Goal: Transaction & Acquisition: Purchase product/service

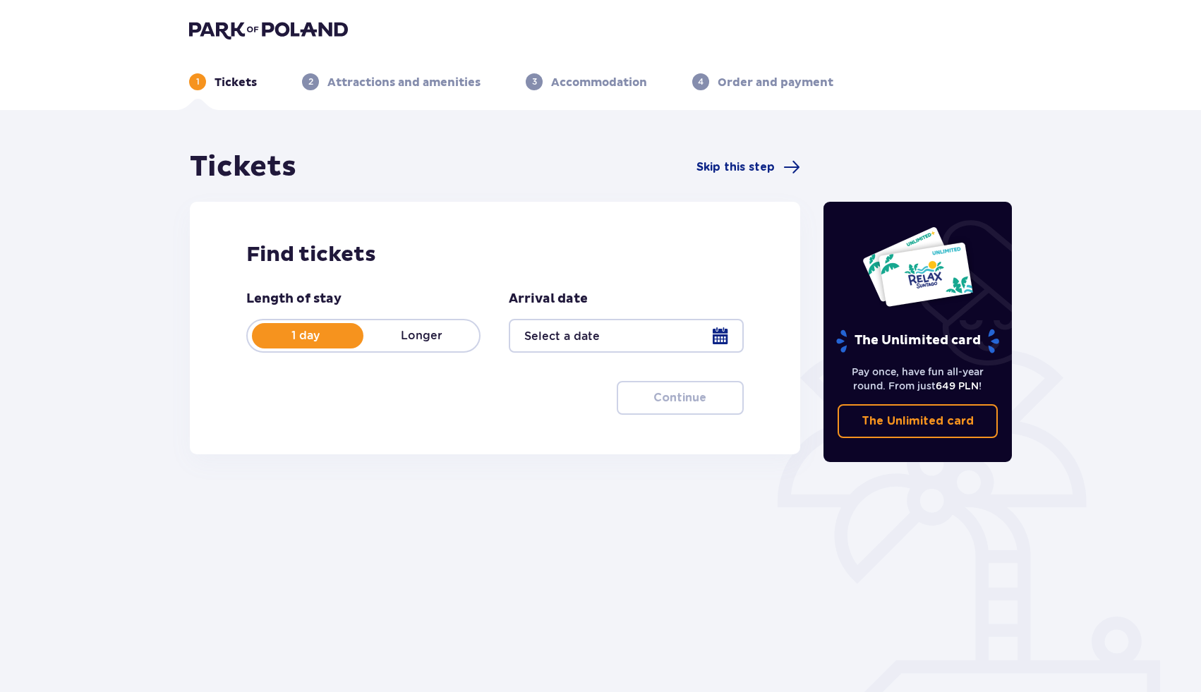
click at [417, 383] on div "Length of stay 1 day Longer Arrival date Continue Proceed to ticket configurati…" at bounding box center [494, 353] width 497 height 124
click at [600, 346] on div at bounding box center [626, 336] width 234 height 34
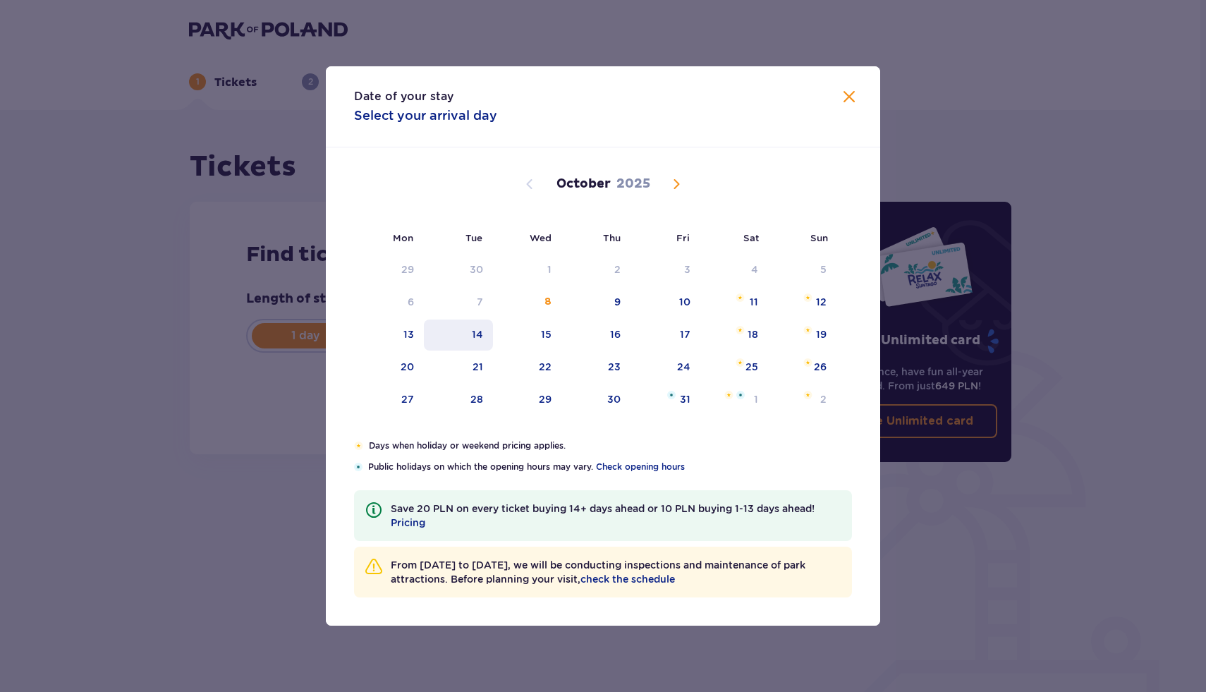
click at [476, 338] on div "14" at bounding box center [477, 334] width 11 height 14
type input "14.10.25"
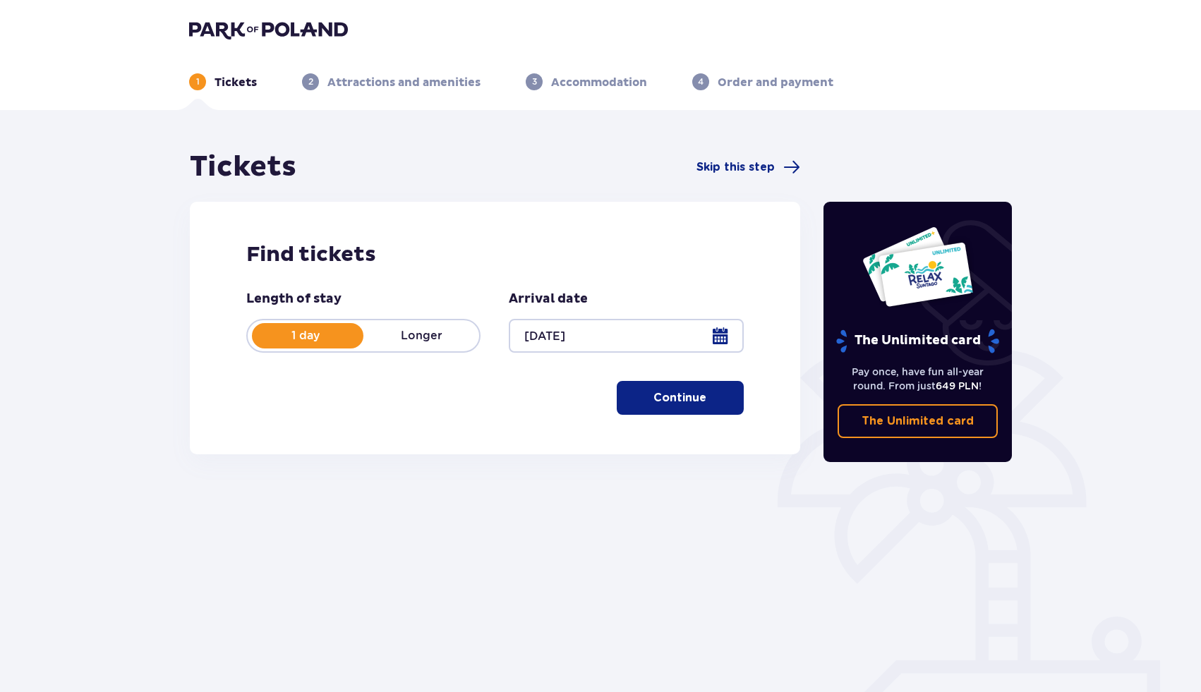
click at [658, 394] on p "Continue" at bounding box center [679, 398] width 53 height 16
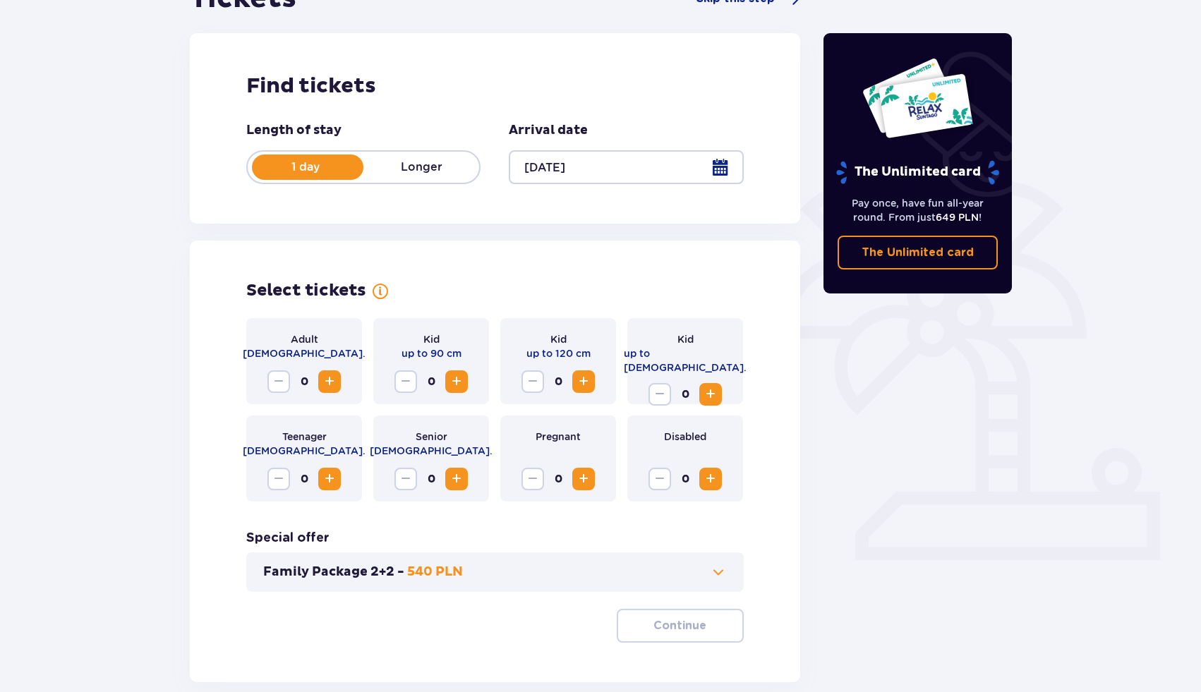
scroll to position [181, 0]
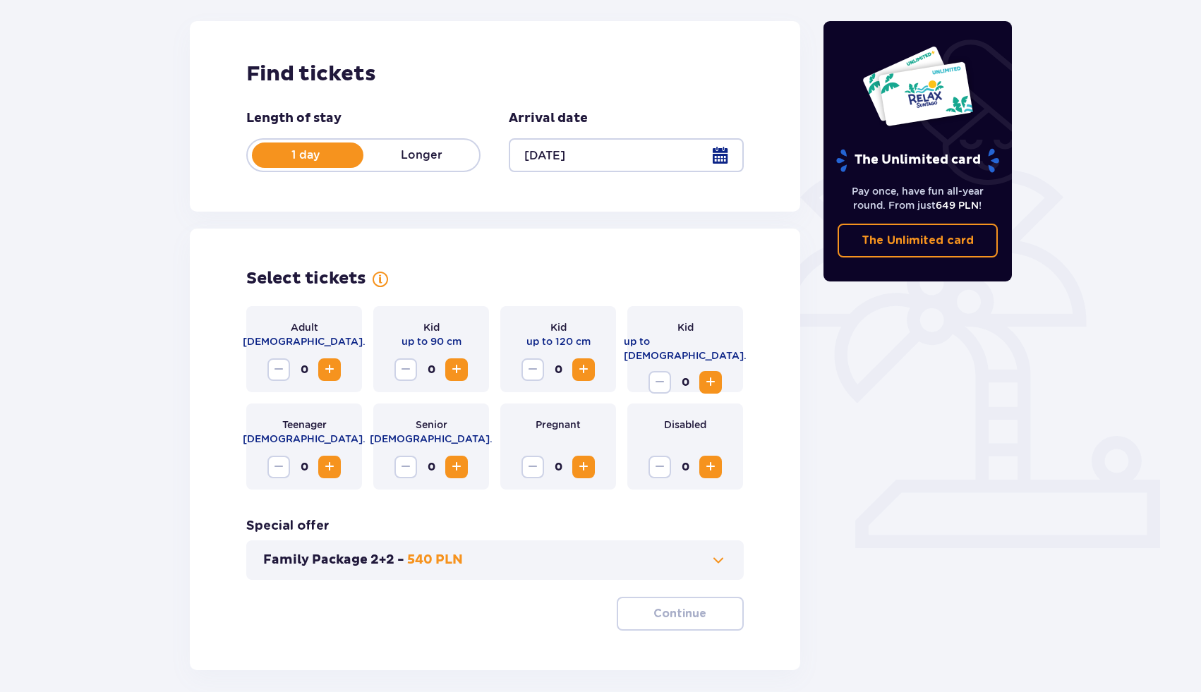
click at [329, 372] on span "Increase" at bounding box center [329, 369] width 17 height 17
click at [706, 468] on span "Increase" at bounding box center [710, 467] width 17 height 17
click at [661, 464] on span "Decrease" at bounding box center [659, 467] width 17 height 17
click at [320, 373] on button "Increase" at bounding box center [329, 369] width 23 height 23
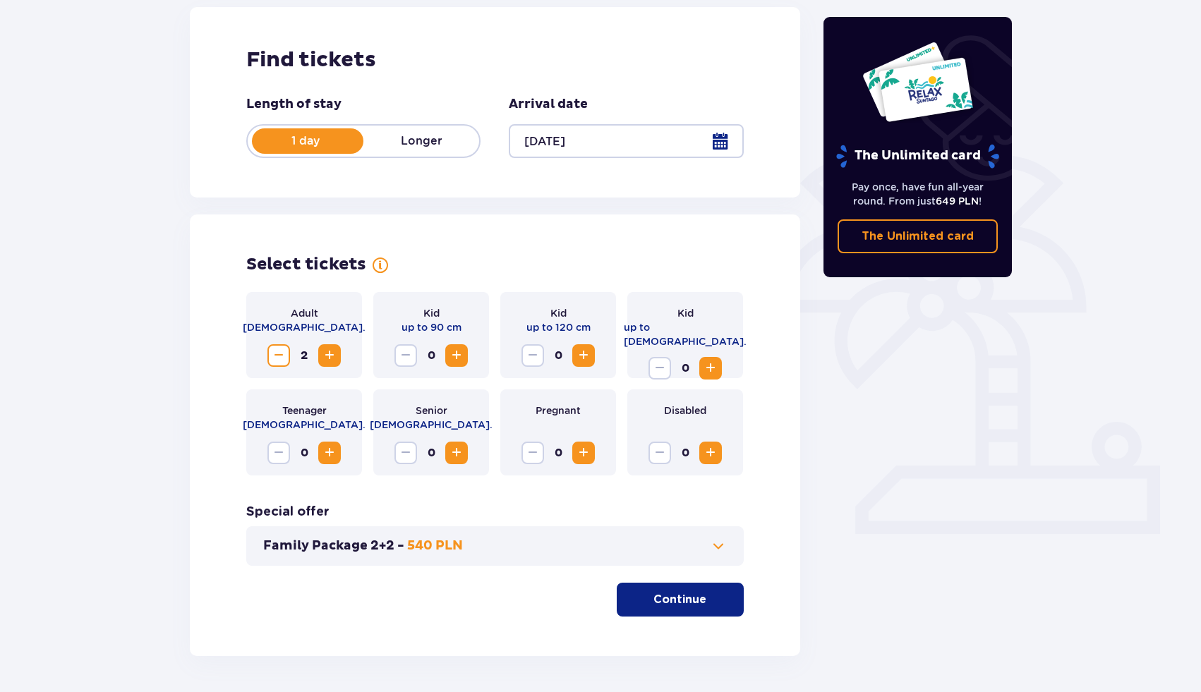
scroll to position [204, 0]
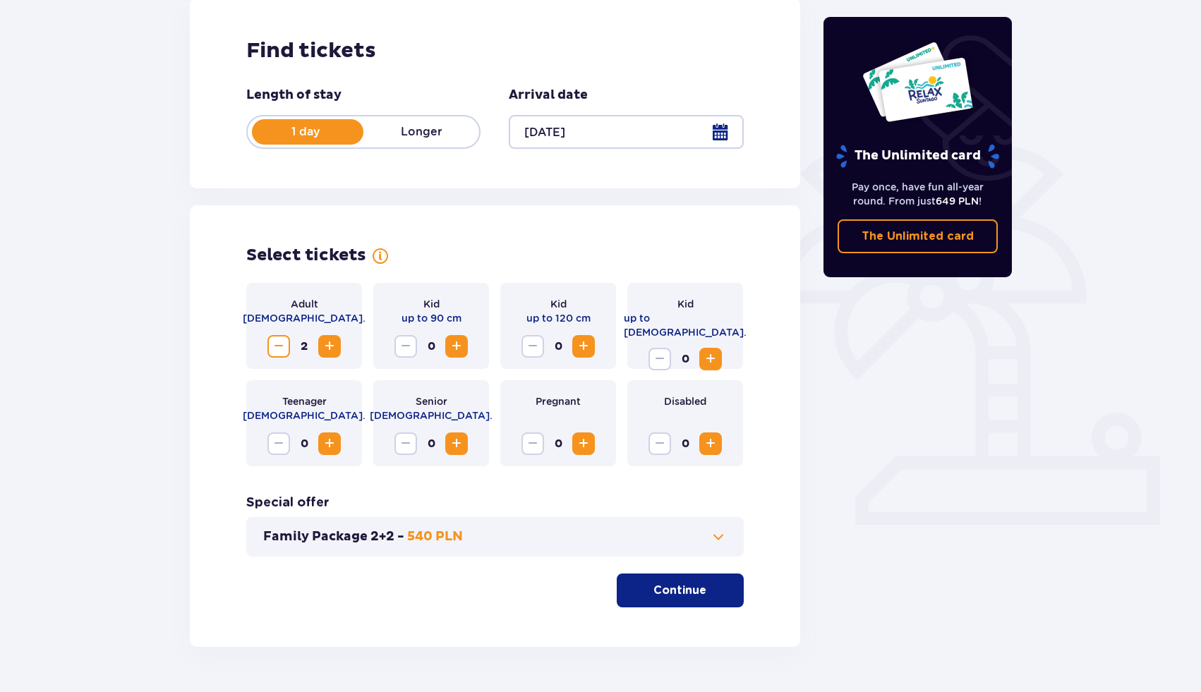
click at [658, 531] on button "Family Package 2+2 - 540 PLN" at bounding box center [495, 536] width 464 height 17
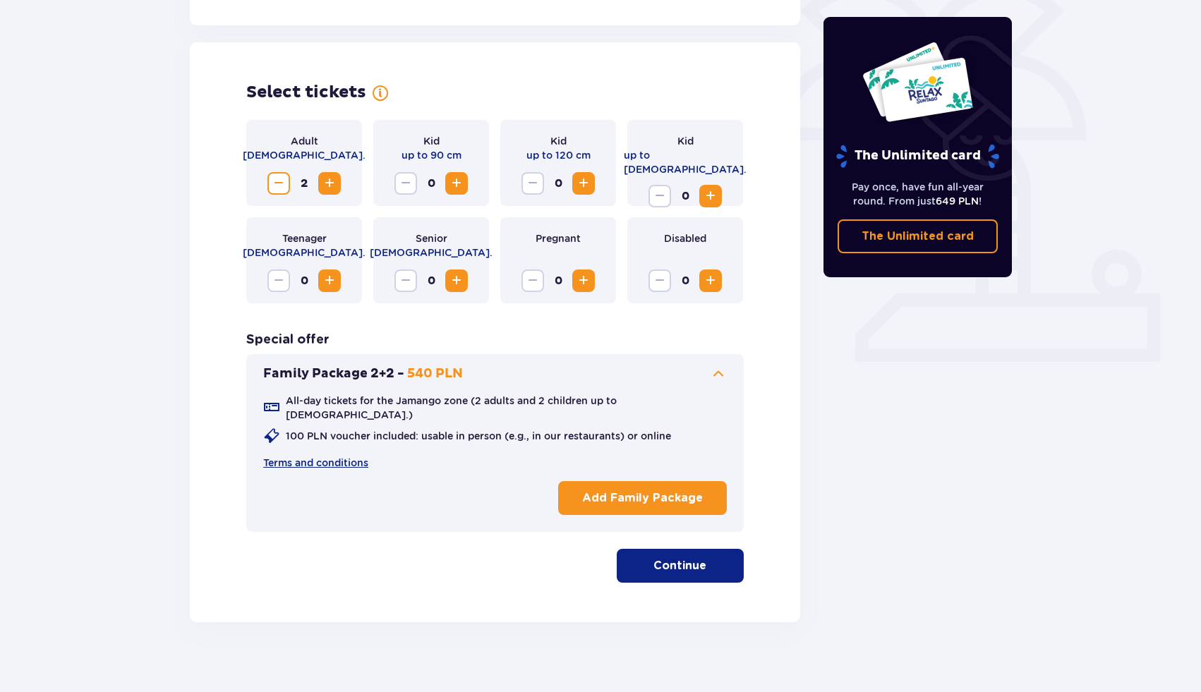
scroll to position [370, 0]
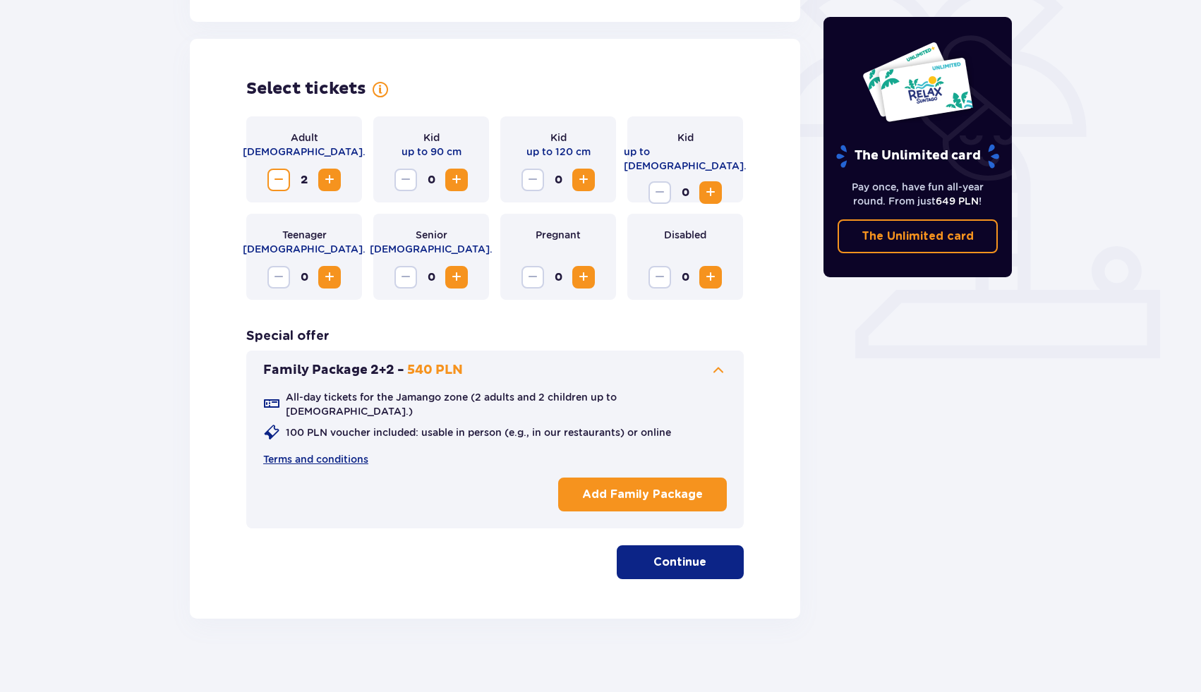
click at [720, 373] on span at bounding box center [718, 370] width 17 height 17
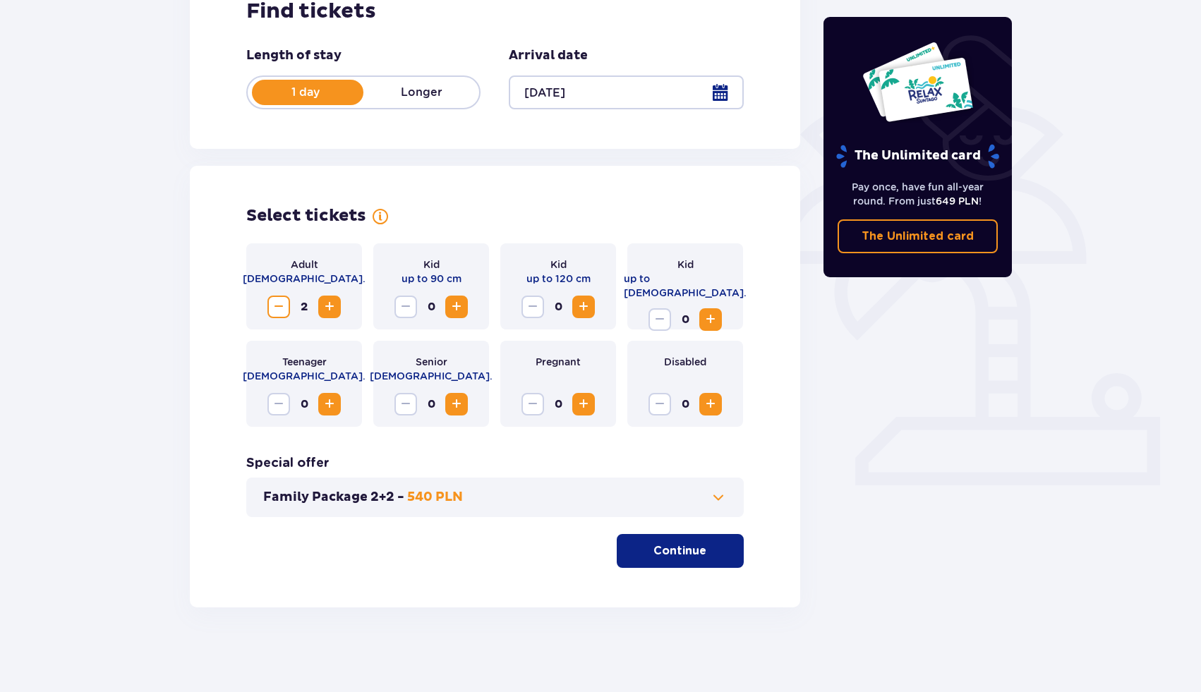
click at [683, 551] on p "Continue" at bounding box center [679, 551] width 53 height 16
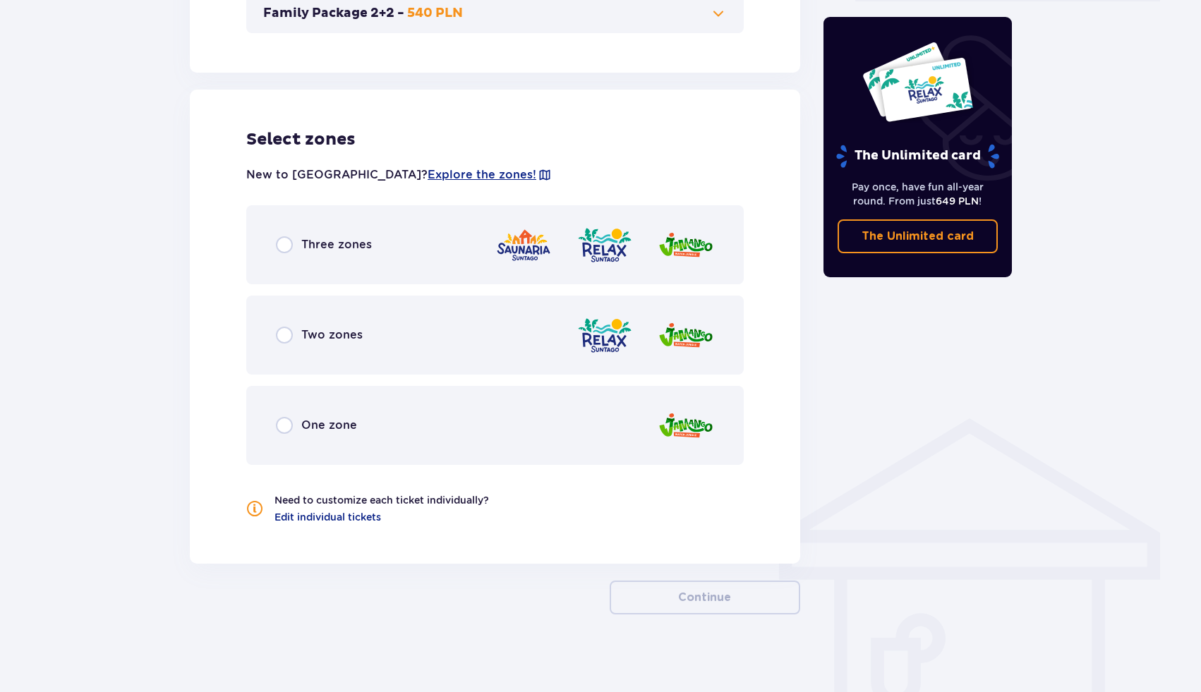
scroll to position [734, 0]
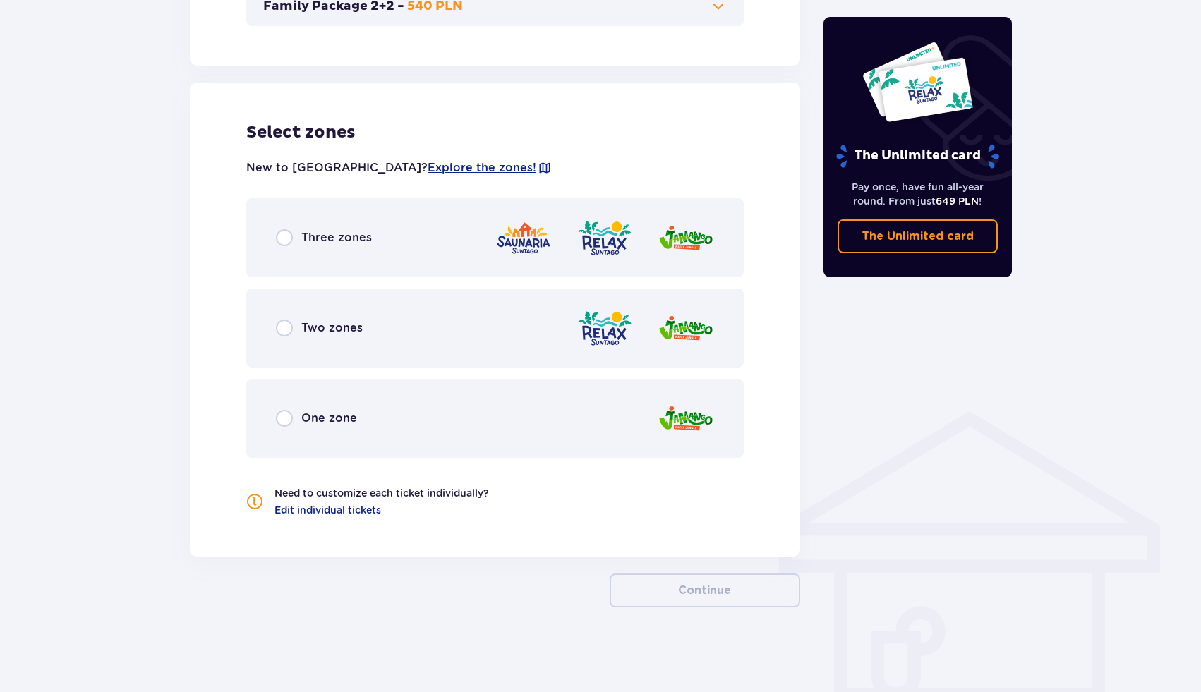
click at [684, 420] on img at bounding box center [686, 419] width 56 height 40
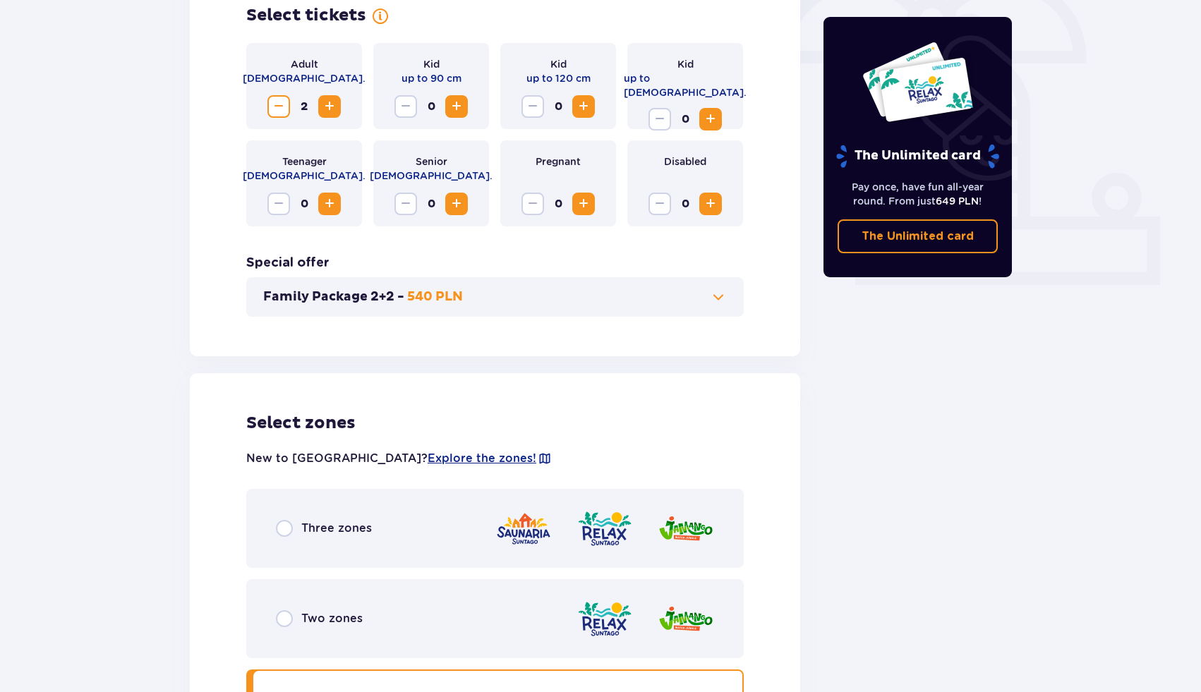
scroll to position [410, 0]
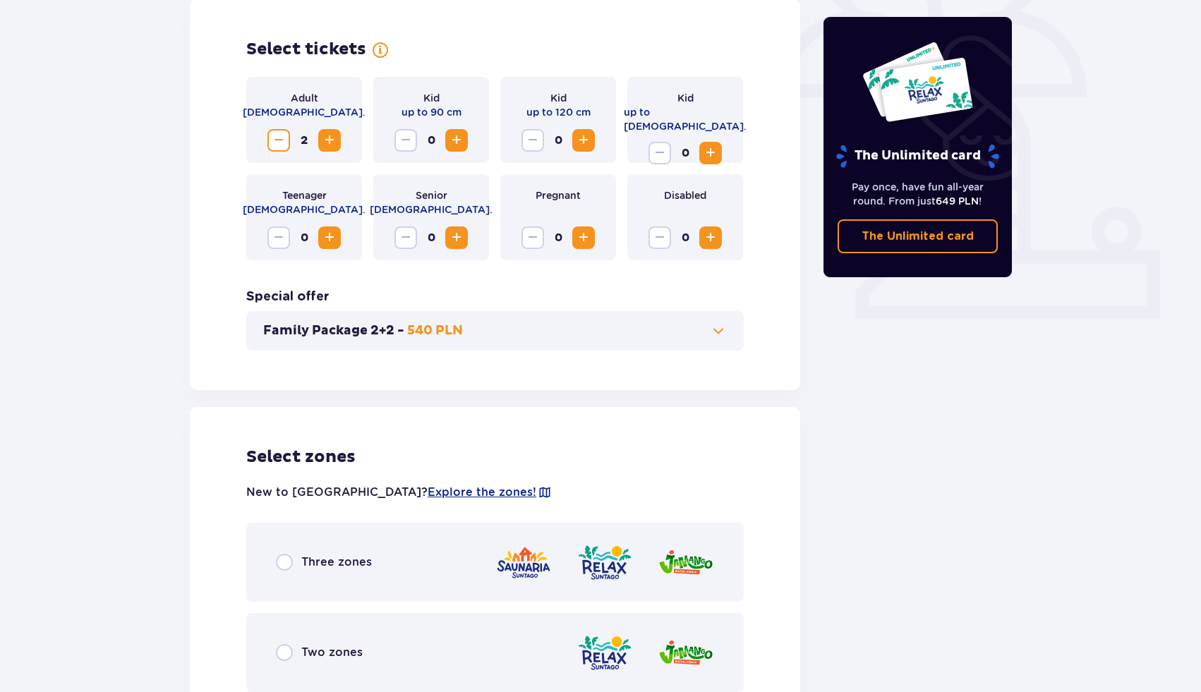
click at [272, 145] on span "Decrease" at bounding box center [278, 140] width 17 height 17
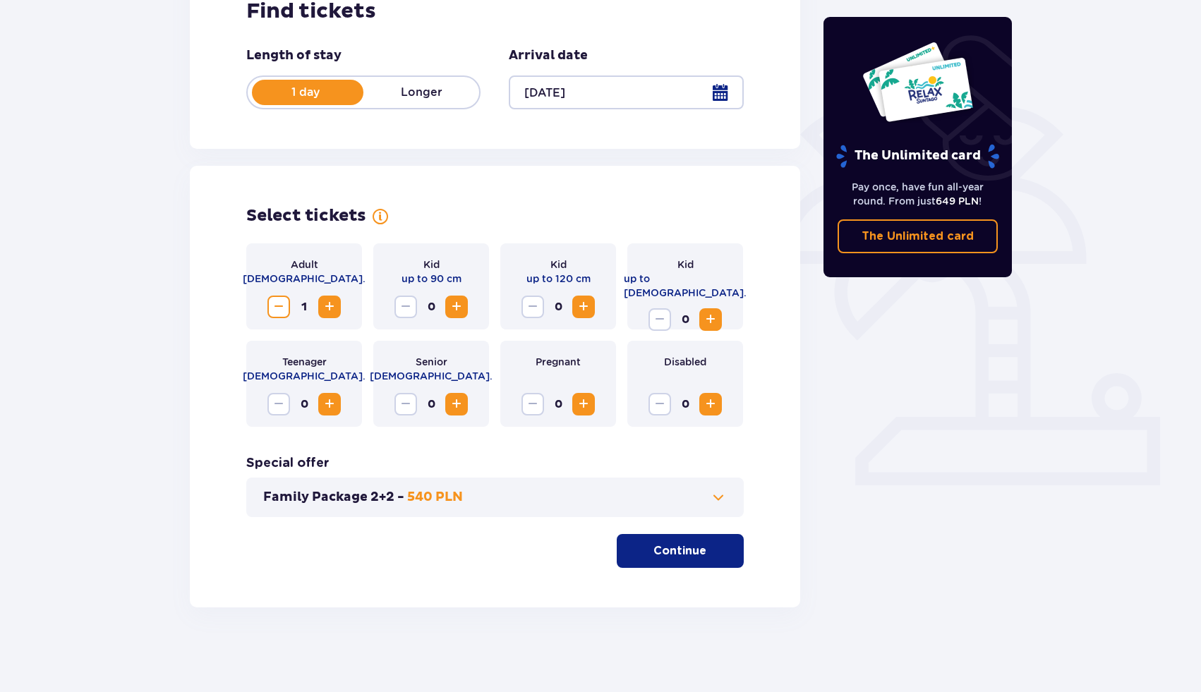
scroll to position [243, 0]
click at [671, 550] on p "Continue" at bounding box center [679, 551] width 53 height 16
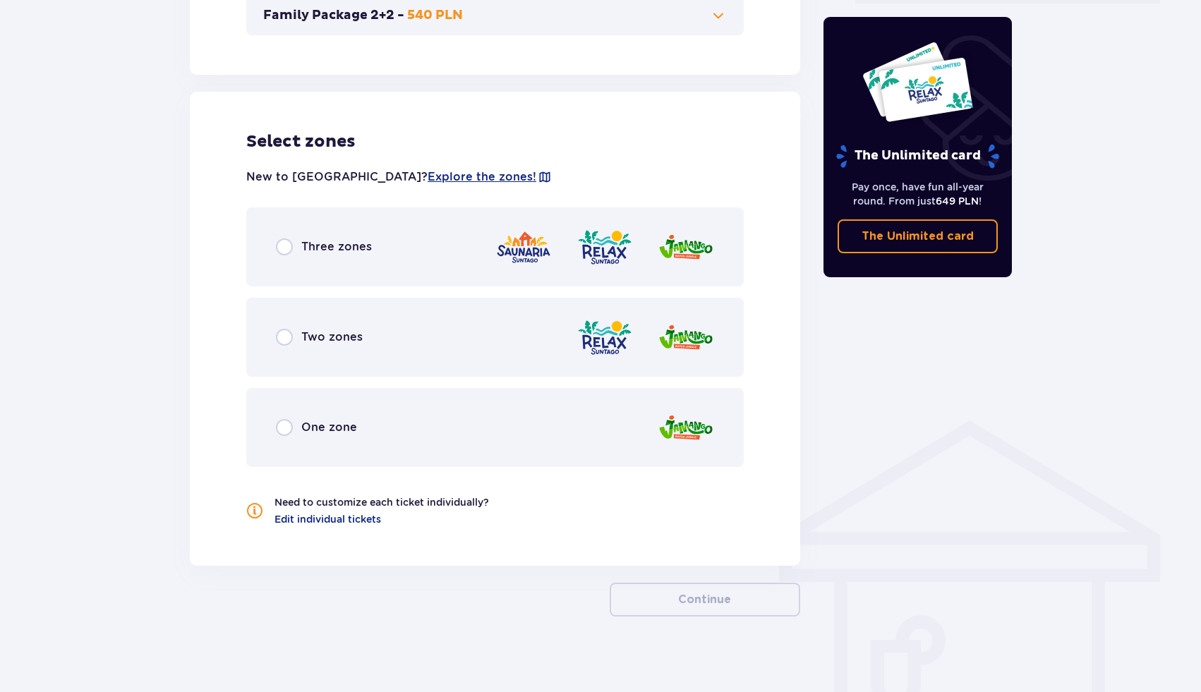
scroll to position [734, 0]
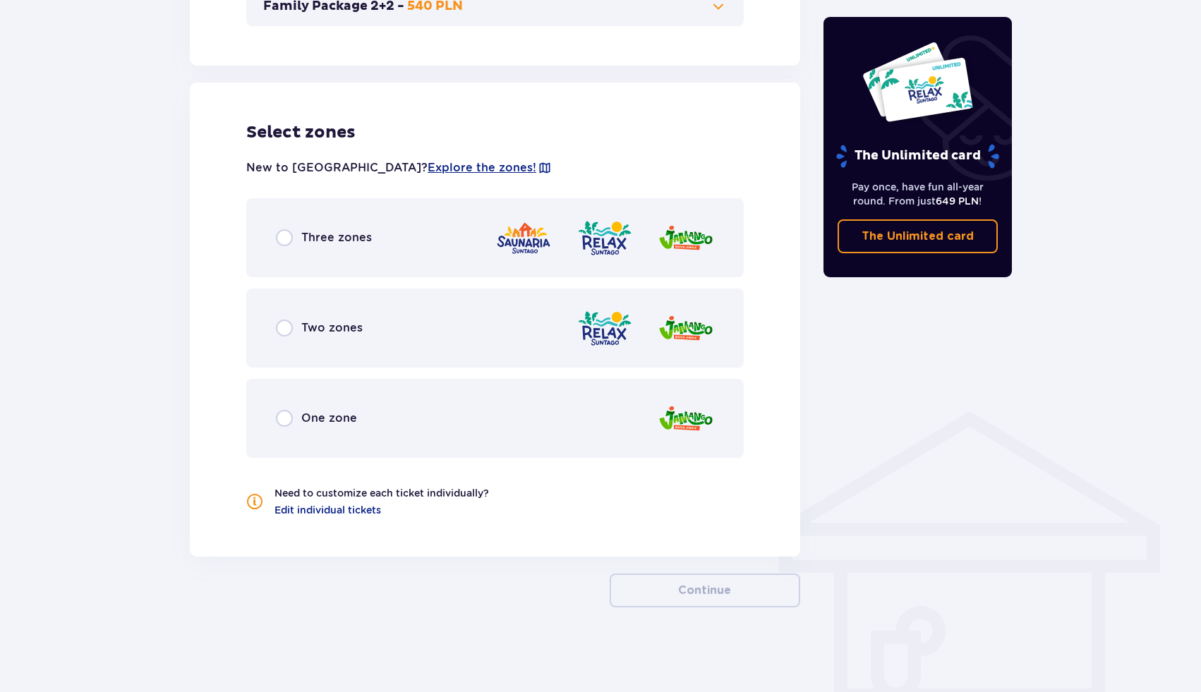
click at [634, 416] on div "One zone" at bounding box center [494, 418] width 497 height 79
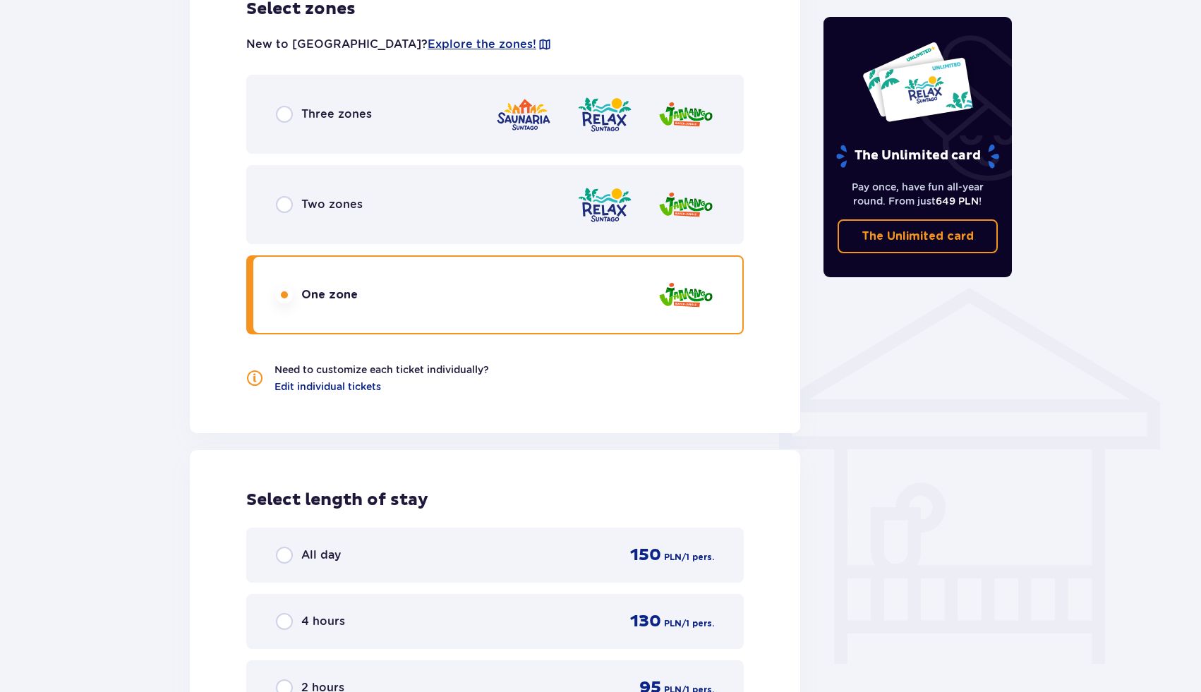
scroll to position [851, 0]
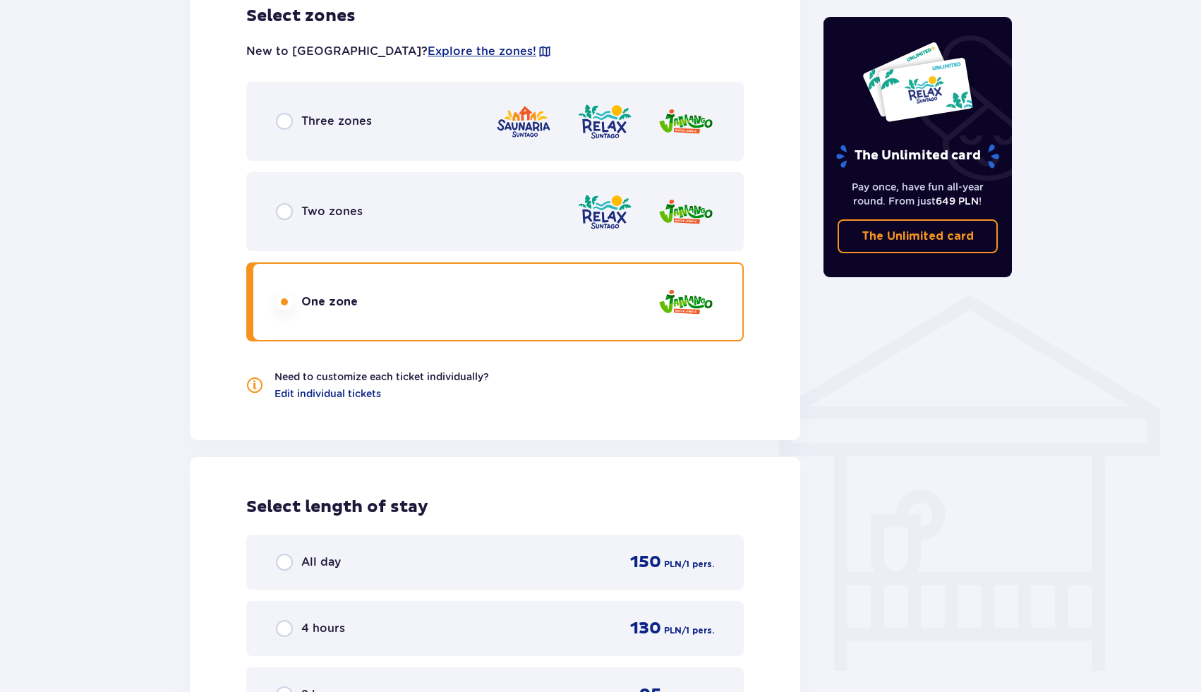
click at [361, 241] on div "Two zones" at bounding box center [494, 211] width 497 height 79
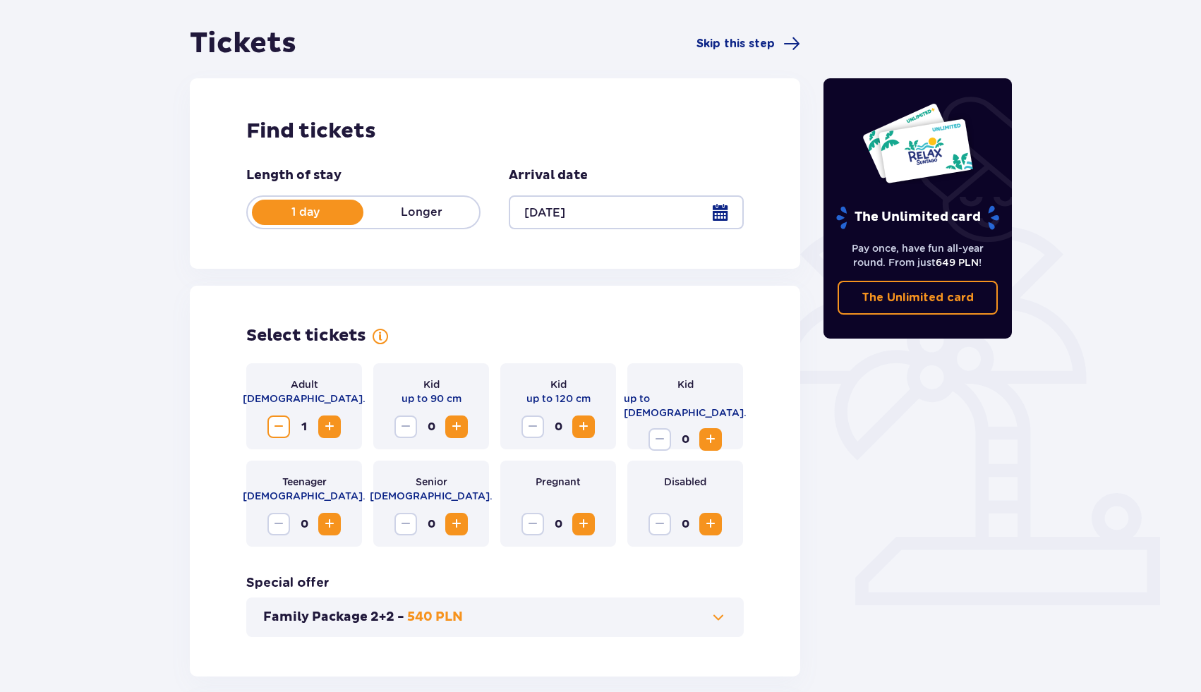
scroll to position [134, 0]
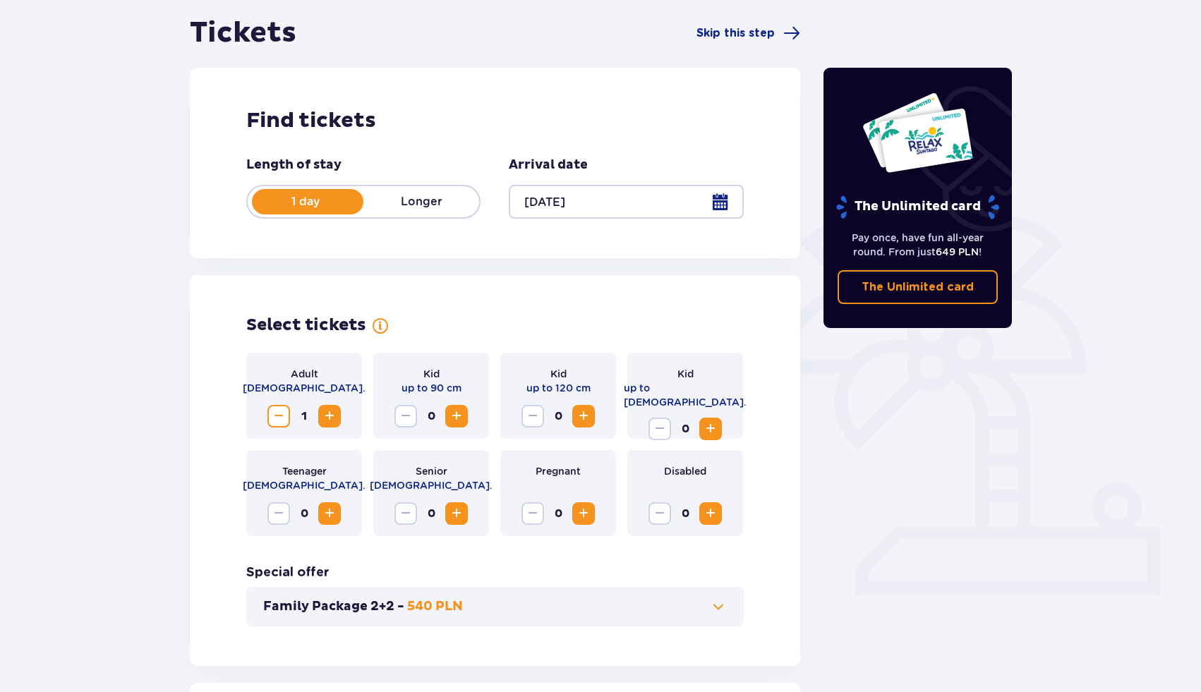
click at [332, 413] on span "Increase" at bounding box center [329, 416] width 17 height 17
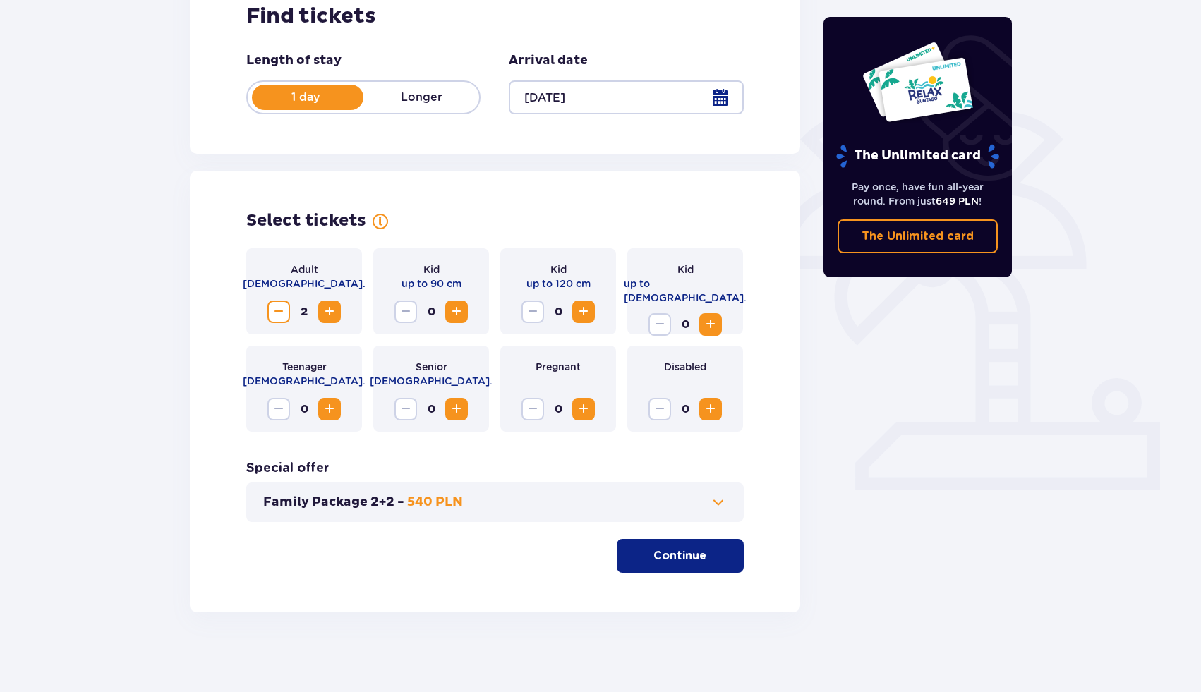
scroll to position [243, 0]
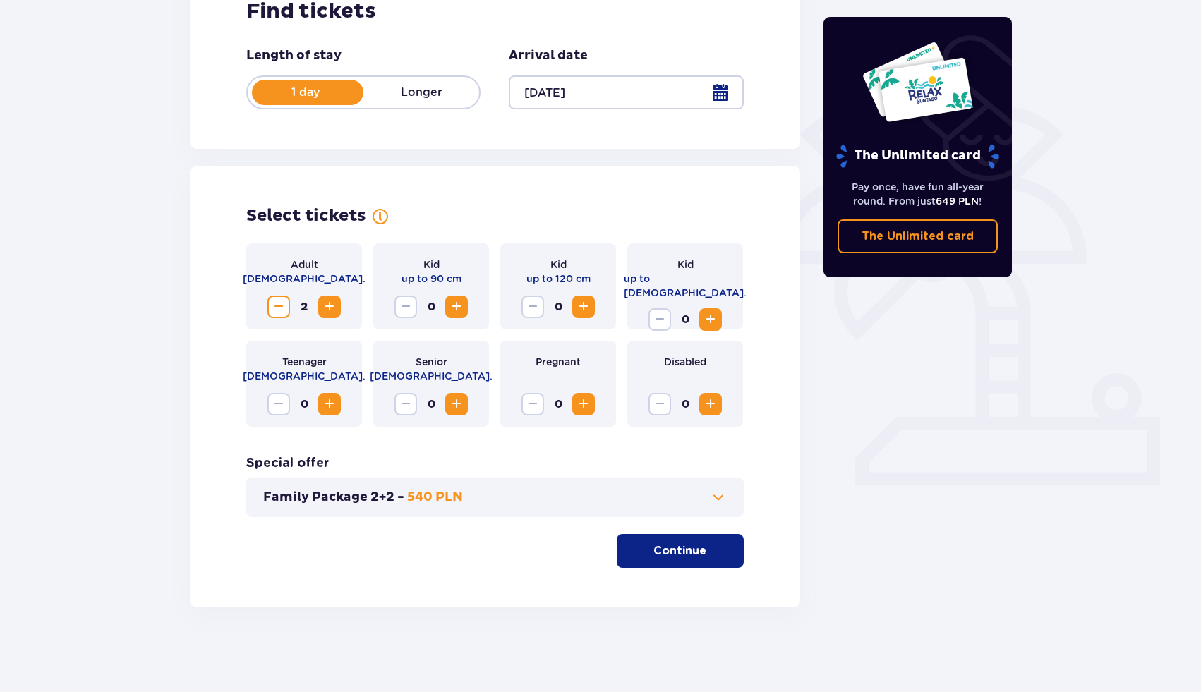
click at [690, 542] on button "Continue" at bounding box center [680, 551] width 127 height 34
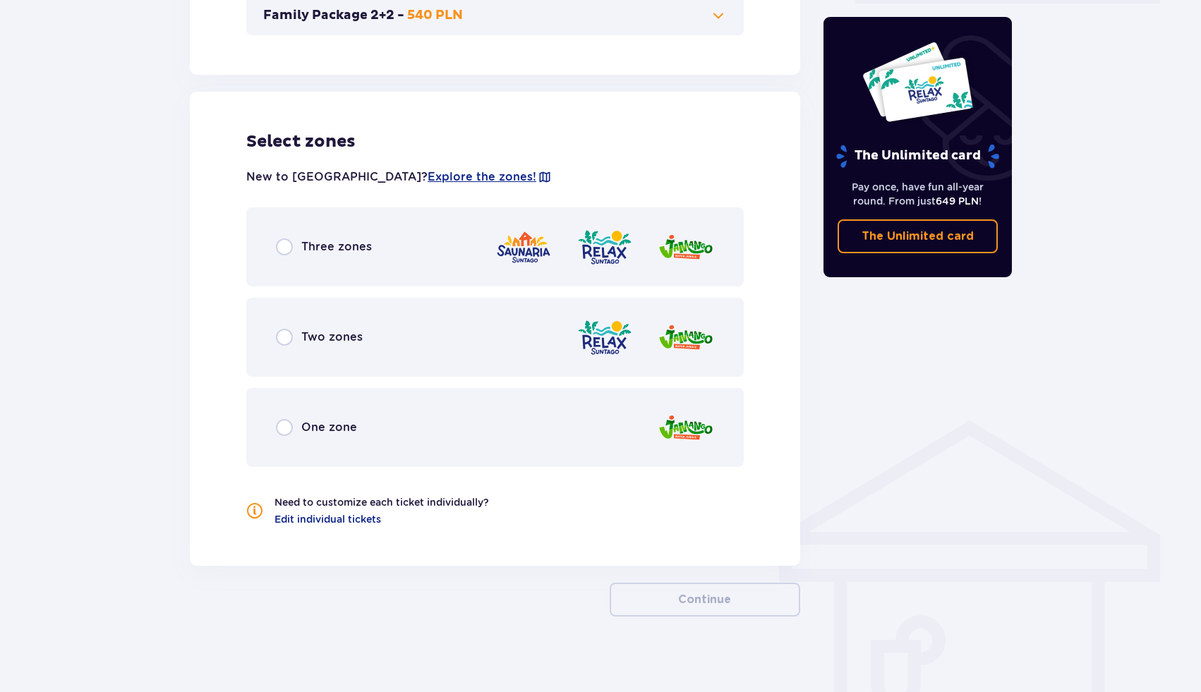
scroll to position [734, 0]
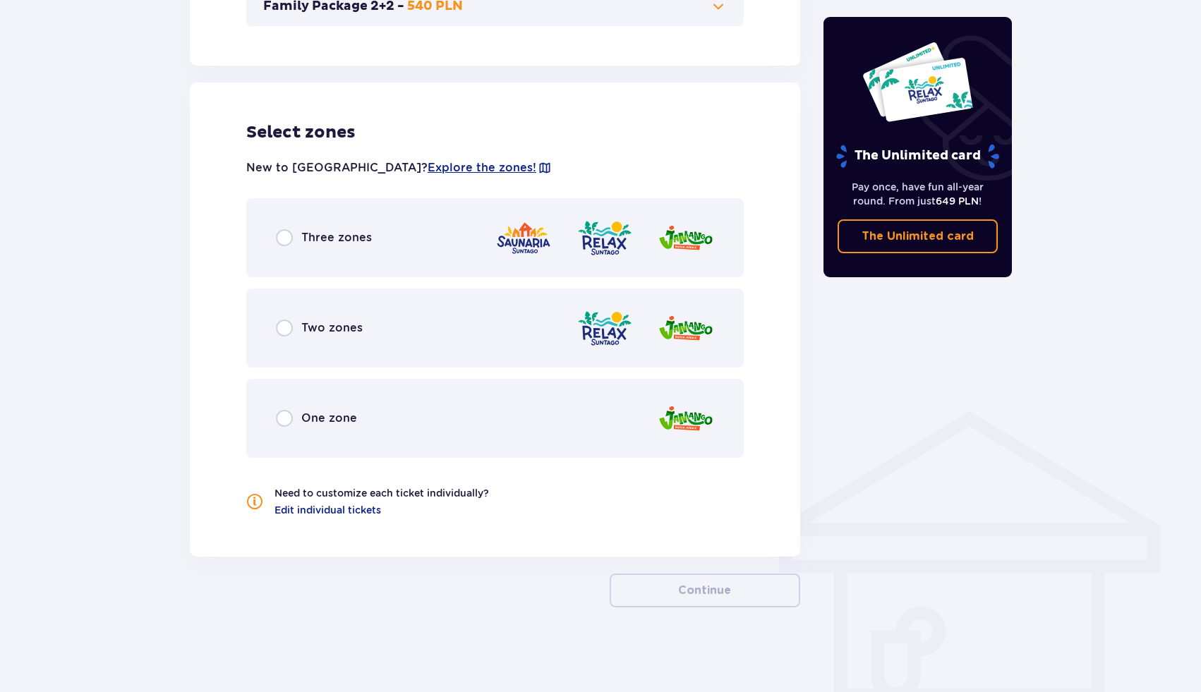
click at [508, 327] on div "Two zones" at bounding box center [494, 328] width 497 height 79
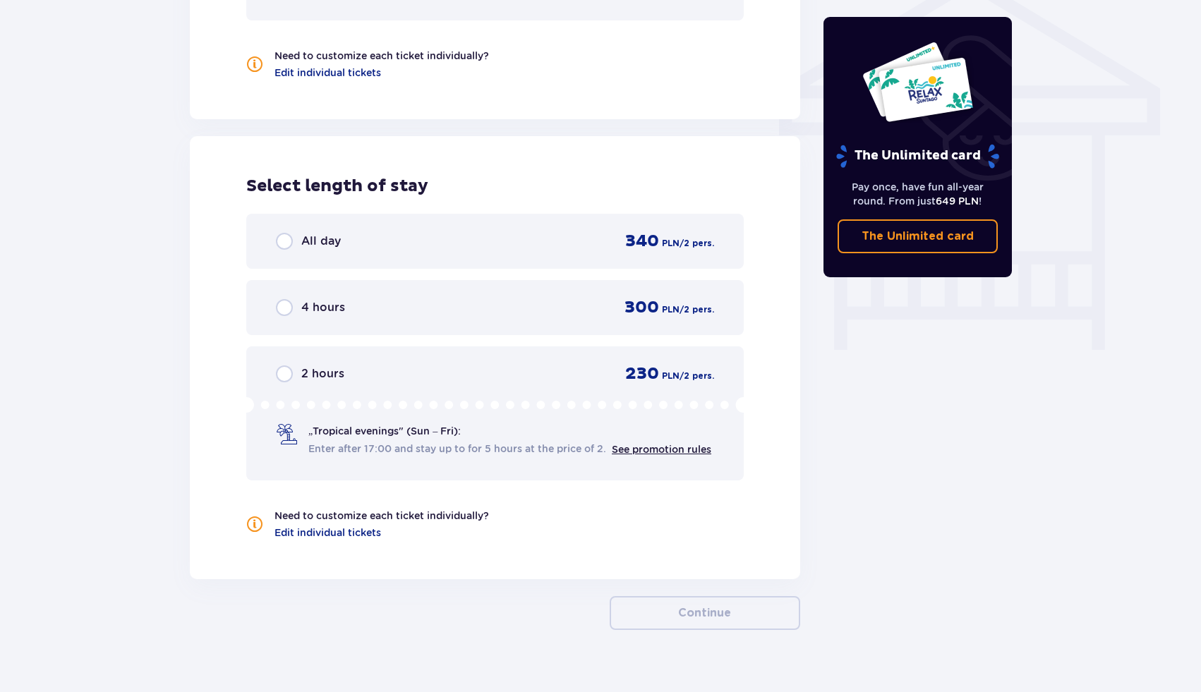
scroll to position [1153, 0]
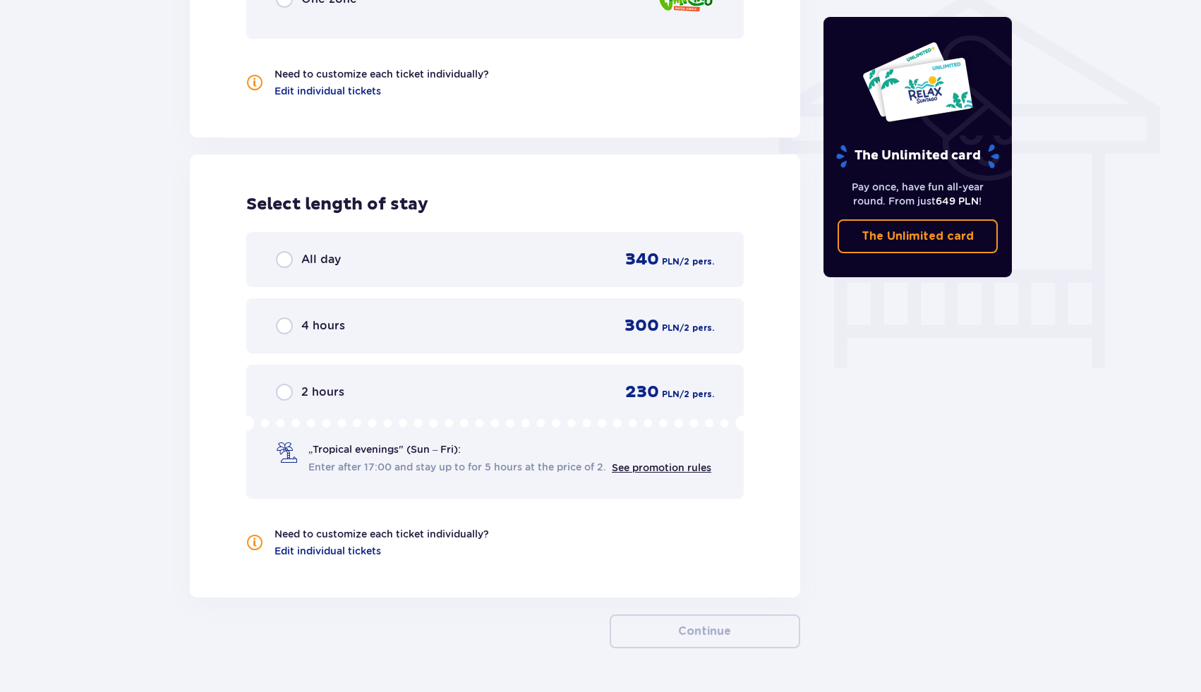
click at [442, 263] on div "All day 340 PLN / 2 pers." at bounding box center [495, 259] width 438 height 21
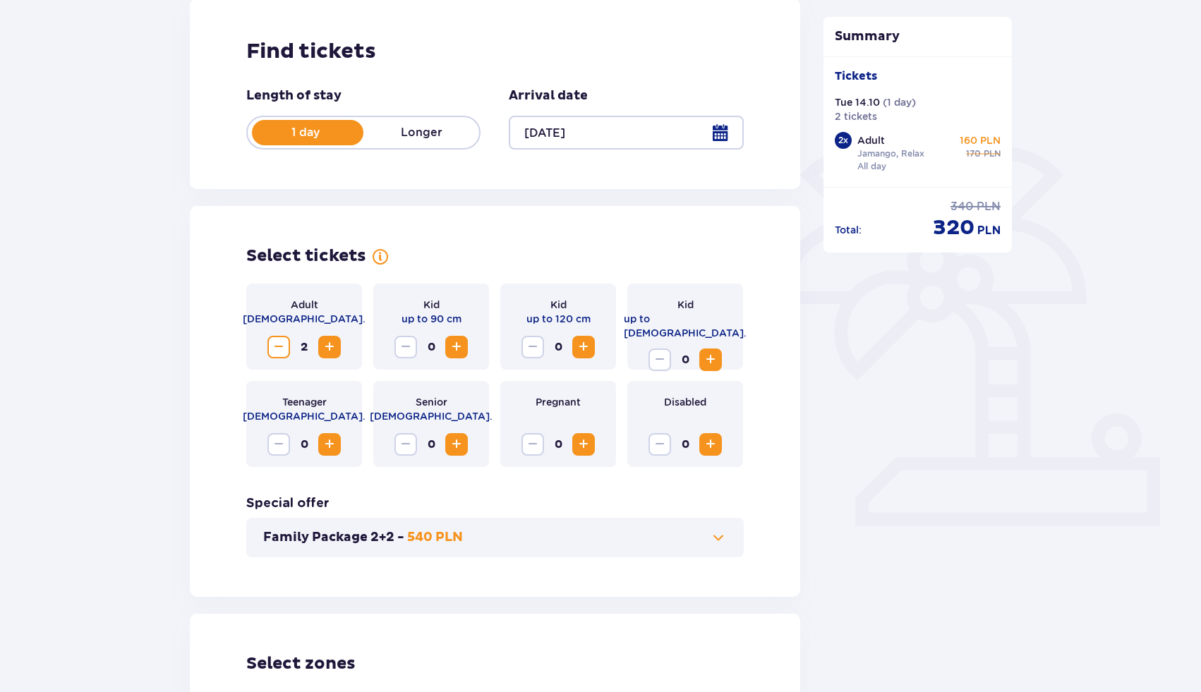
scroll to position [206, 0]
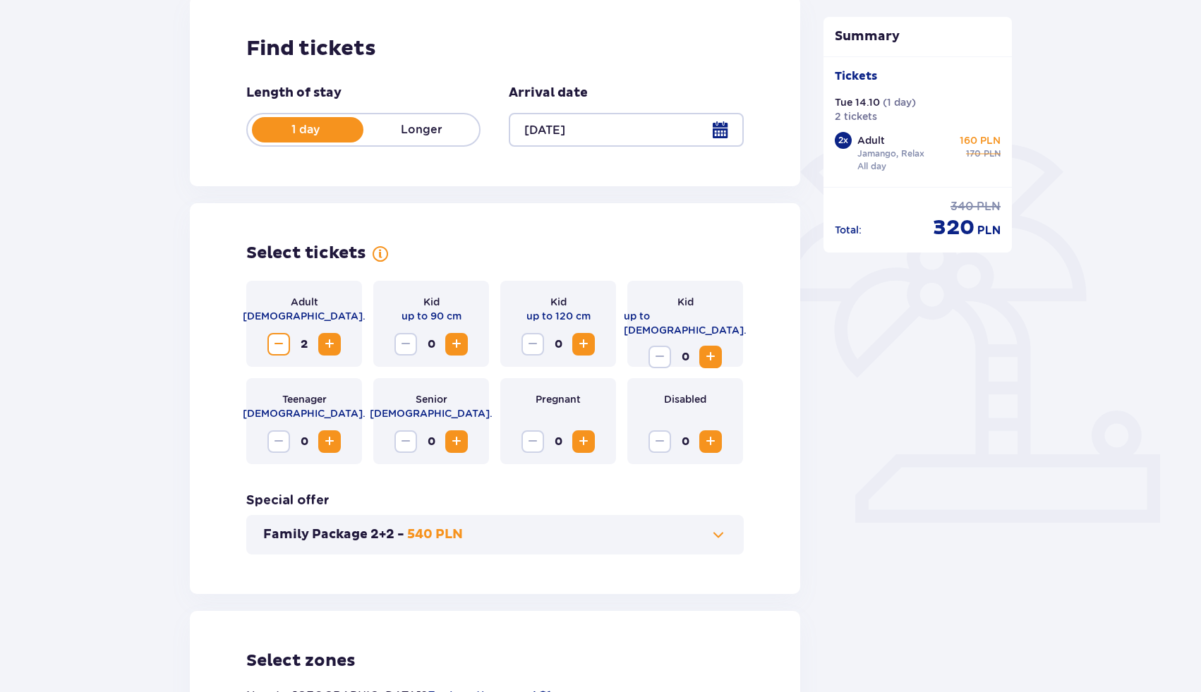
click at [667, 528] on button "Family Package 2+2 - 540 PLN" at bounding box center [495, 534] width 464 height 17
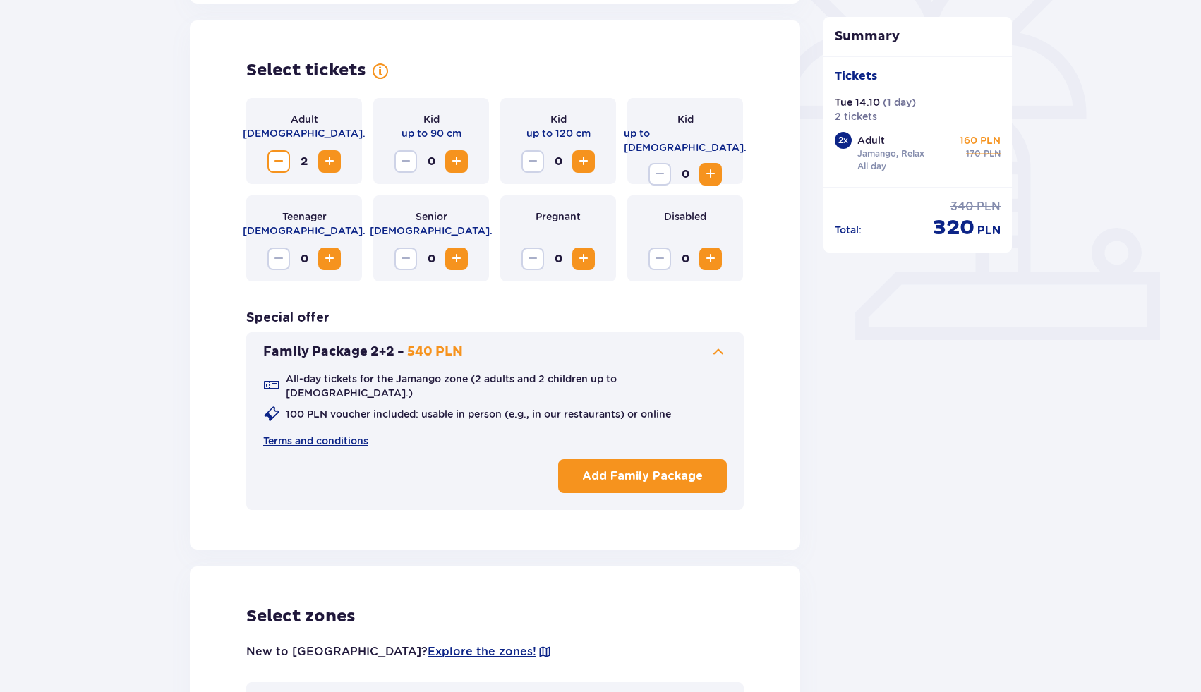
scroll to position [392, 0]
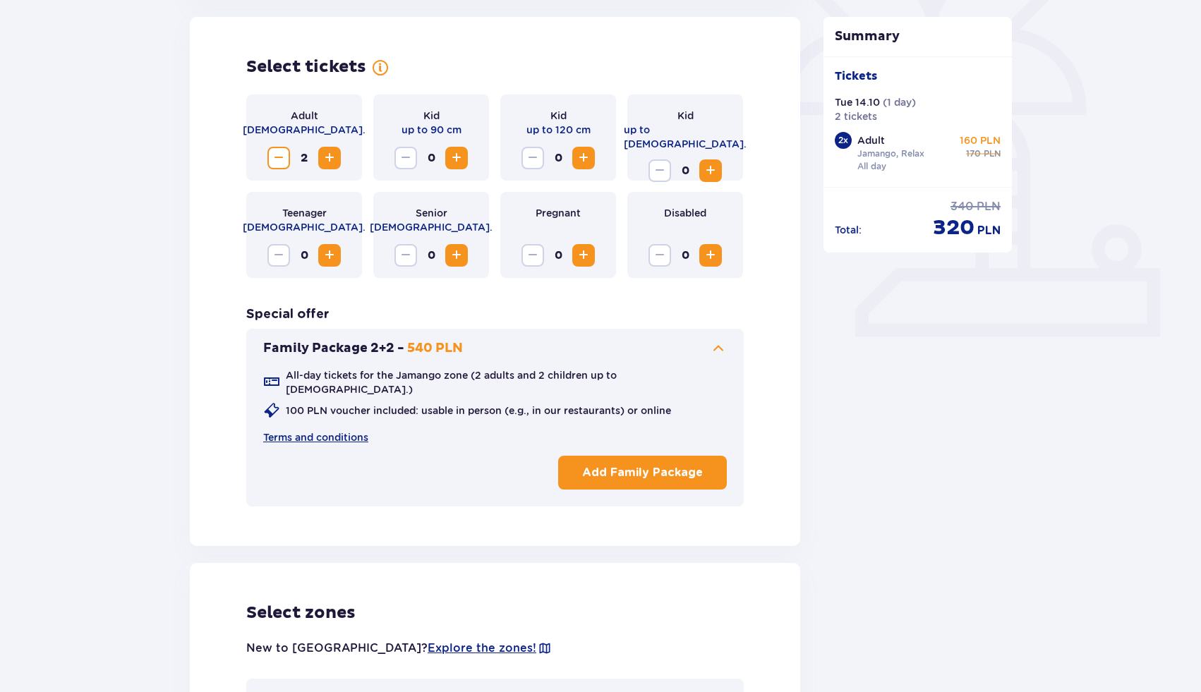
click at [490, 345] on button "Family Package 2+2 - 540 PLN" at bounding box center [495, 348] width 464 height 17
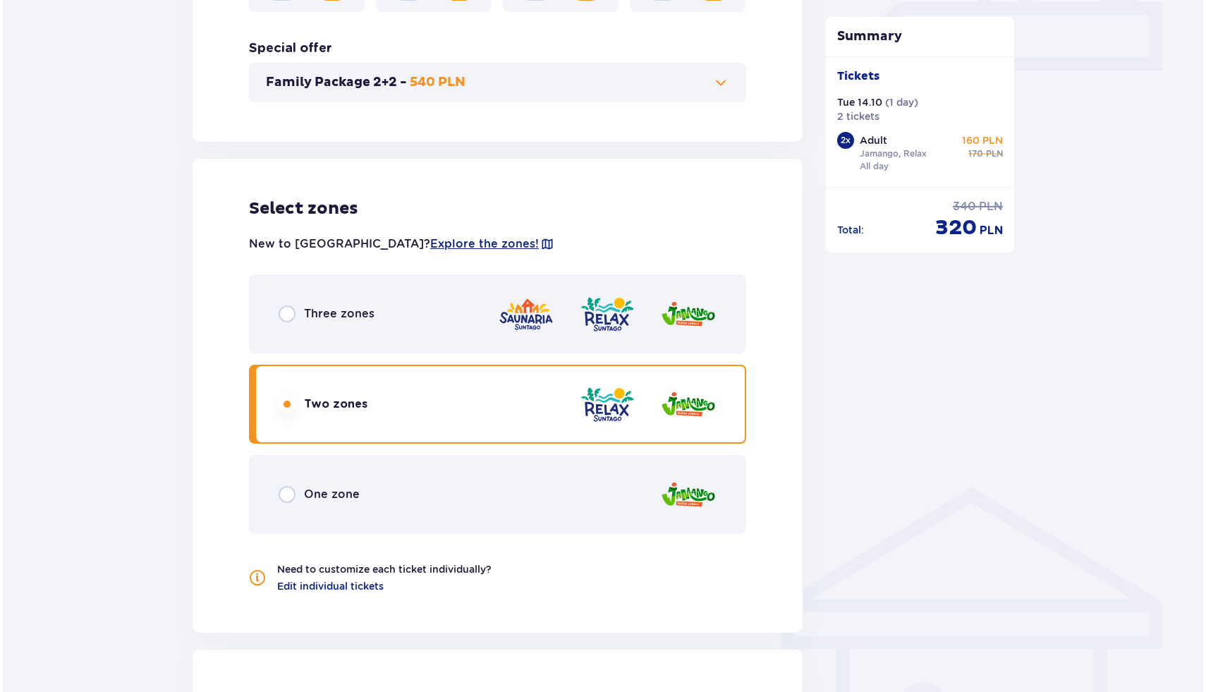
scroll to position [663, 0]
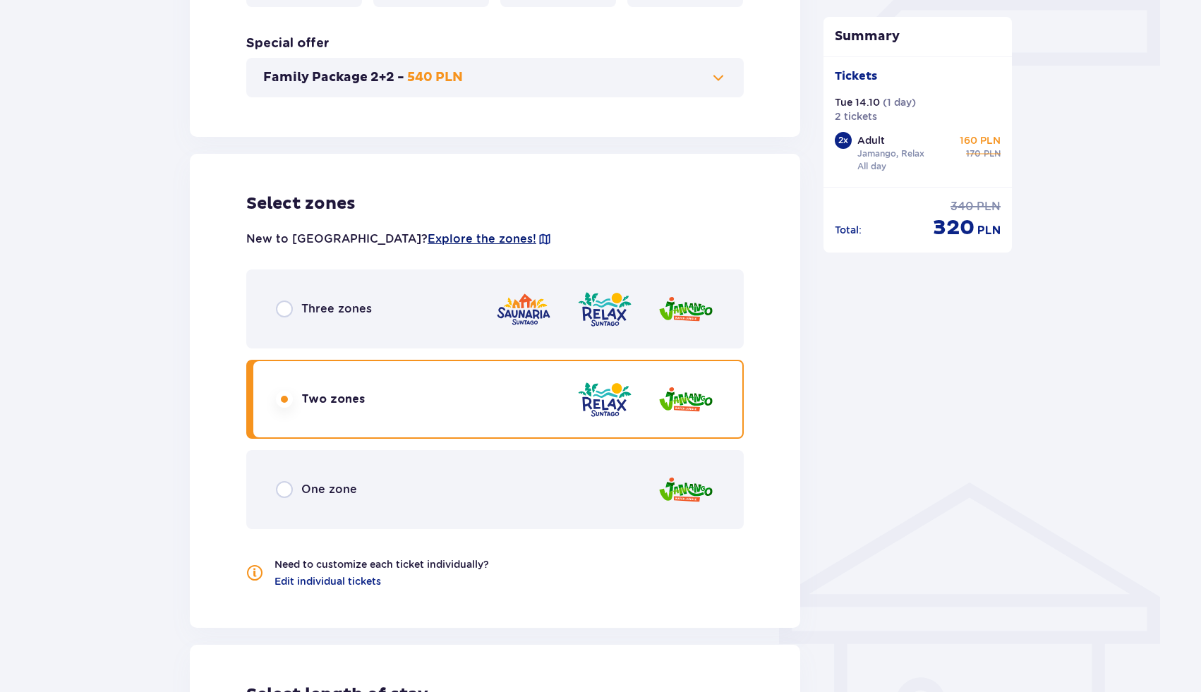
click at [428, 236] on span "Explore the zones!" at bounding box center [482, 239] width 109 height 16
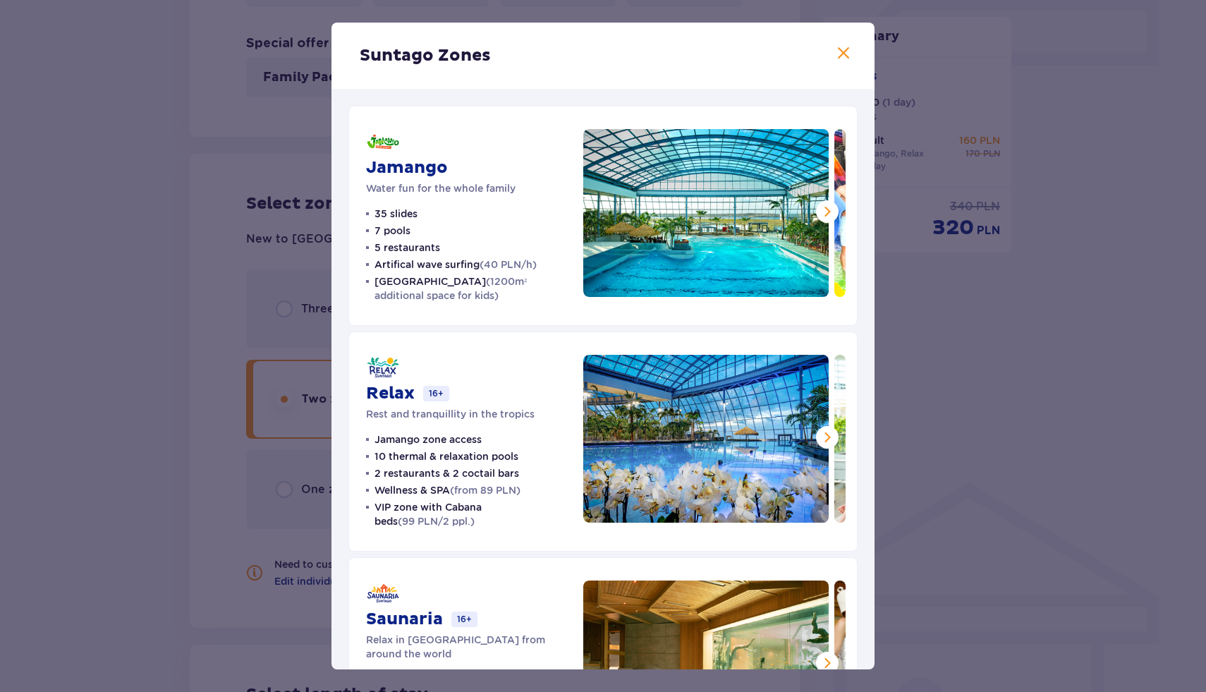
click at [819, 206] on span at bounding box center [827, 211] width 17 height 17
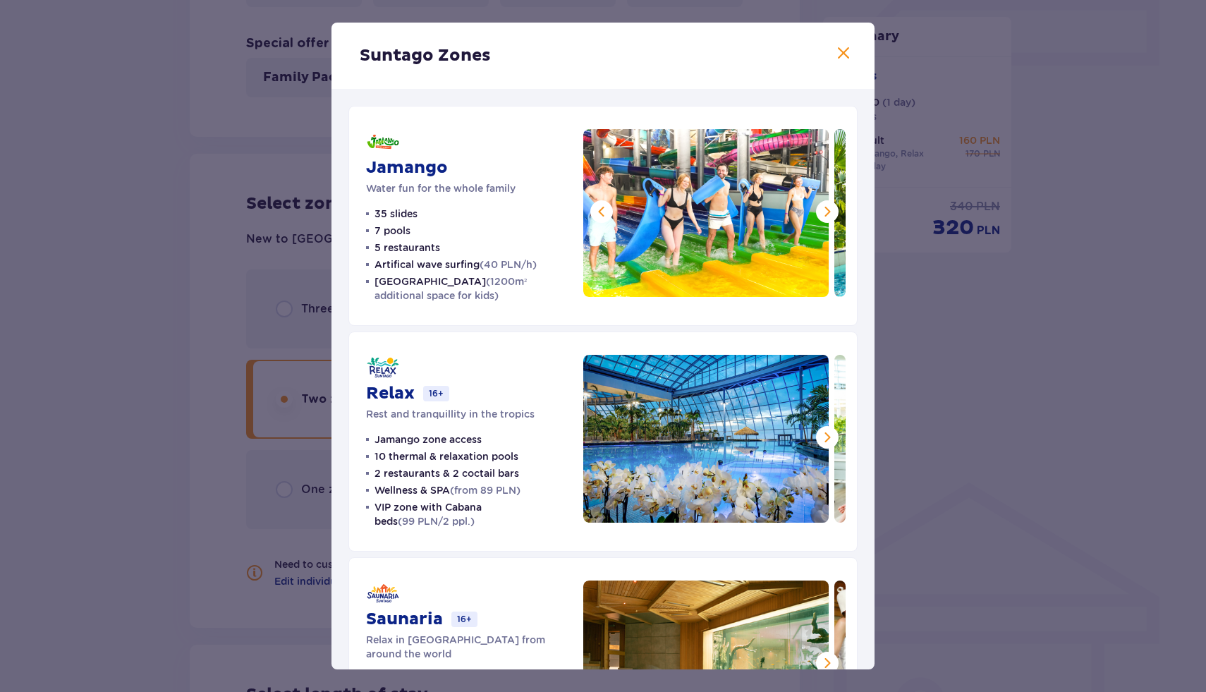
click at [819, 206] on span at bounding box center [827, 211] width 17 height 17
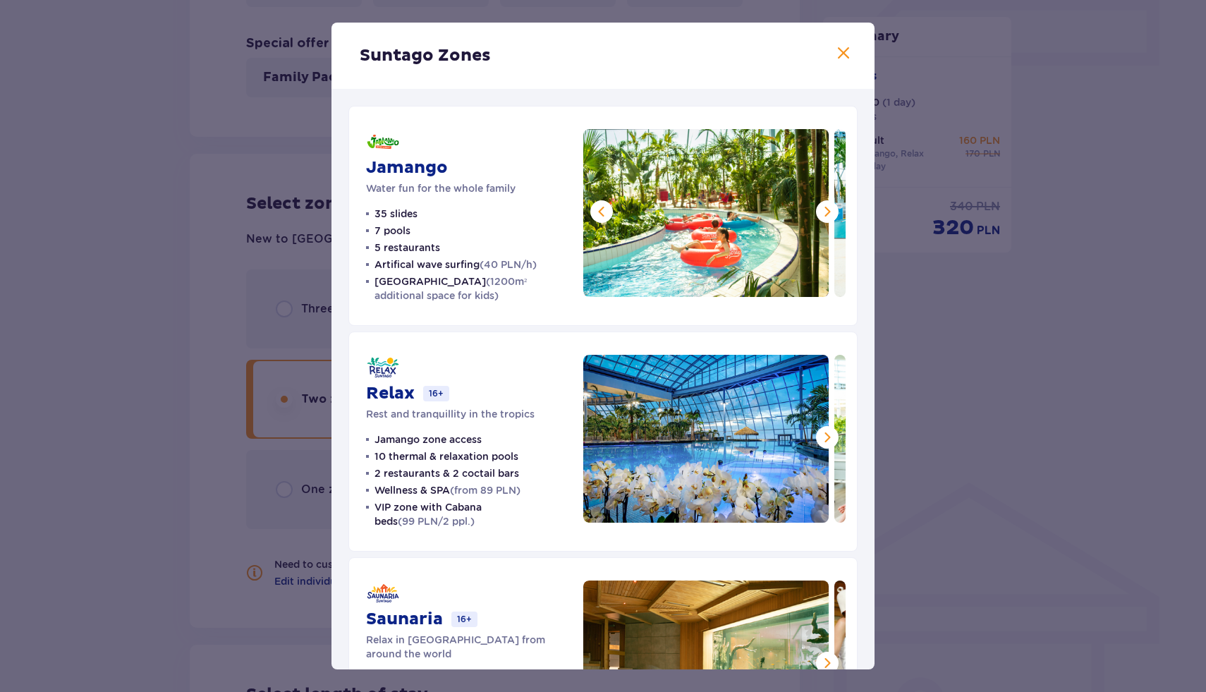
click at [819, 206] on span at bounding box center [827, 211] width 17 height 17
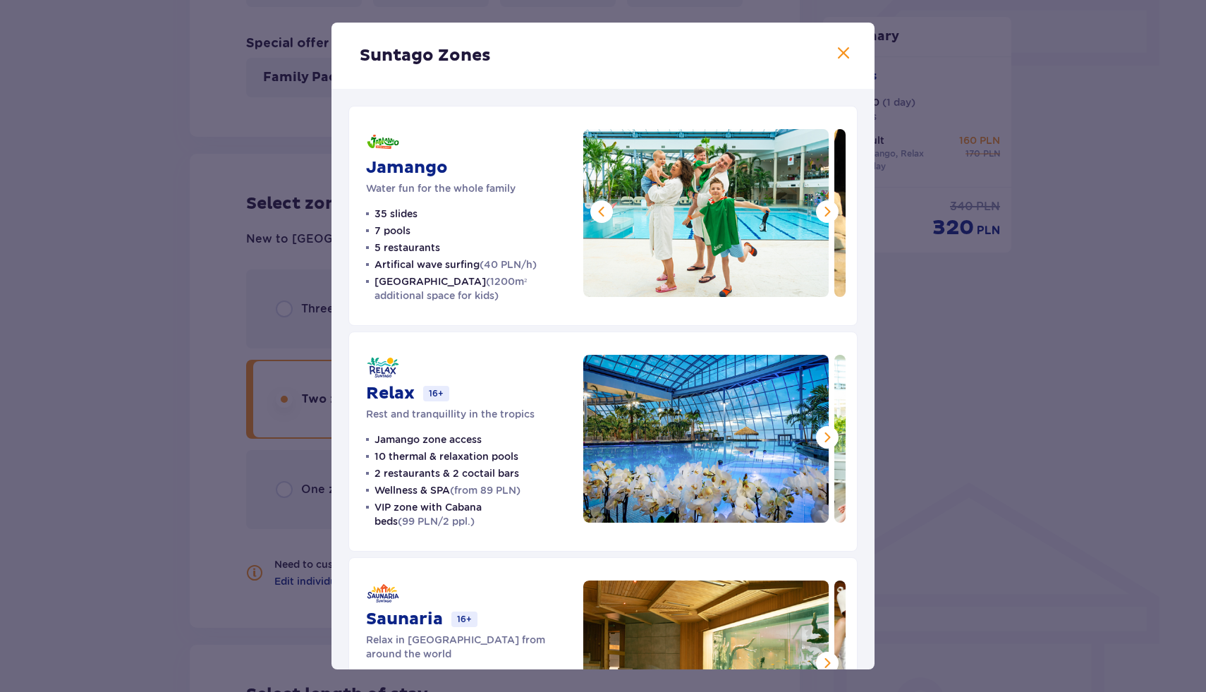
click at [819, 206] on span at bounding box center [827, 211] width 17 height 17
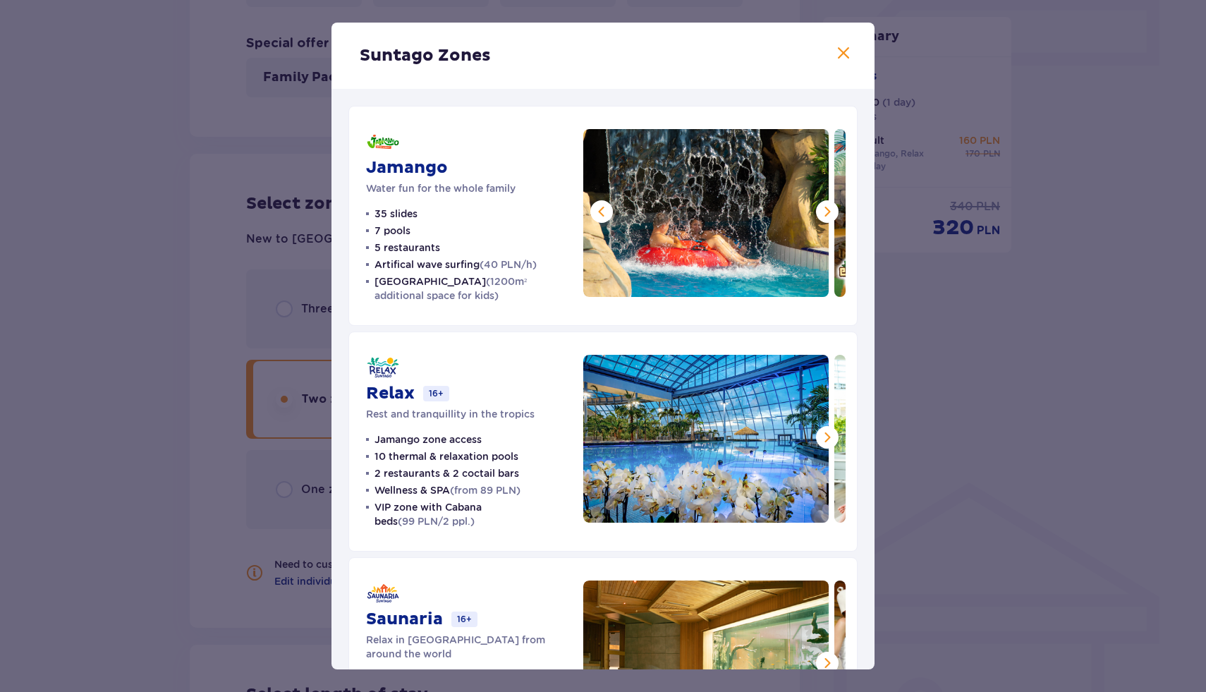
click at [819, 206] on span at bounding box center [827, 211] width 17 height 17
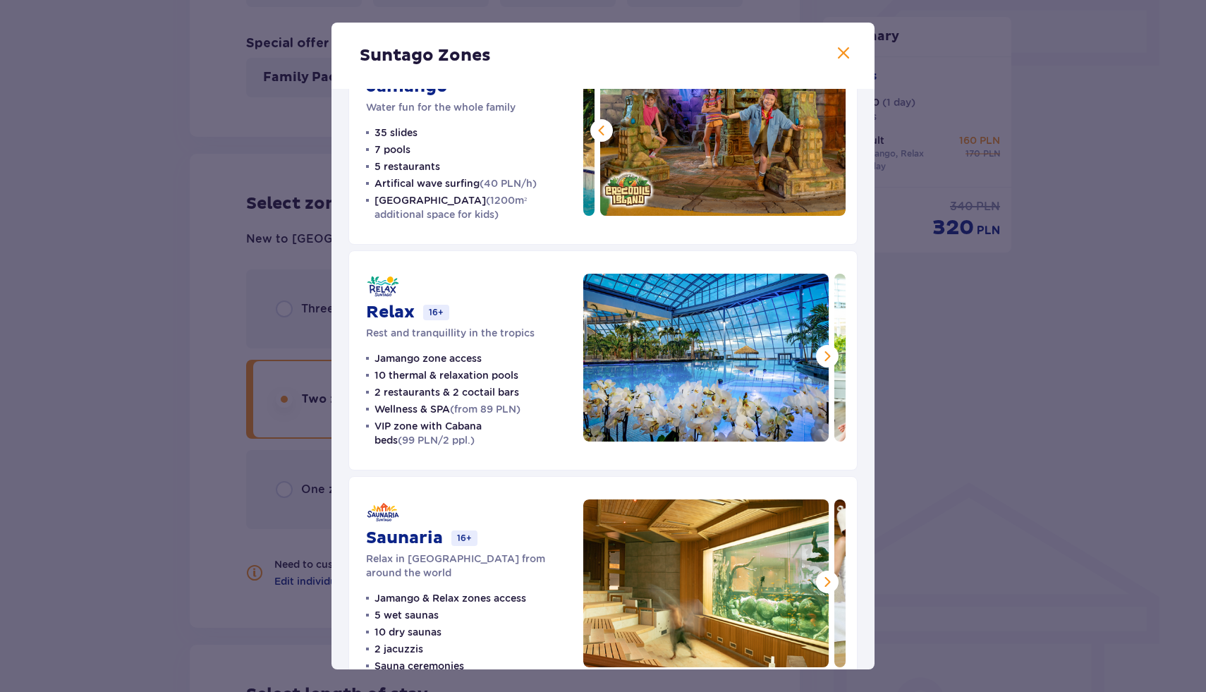
scroll to position [83, 0]
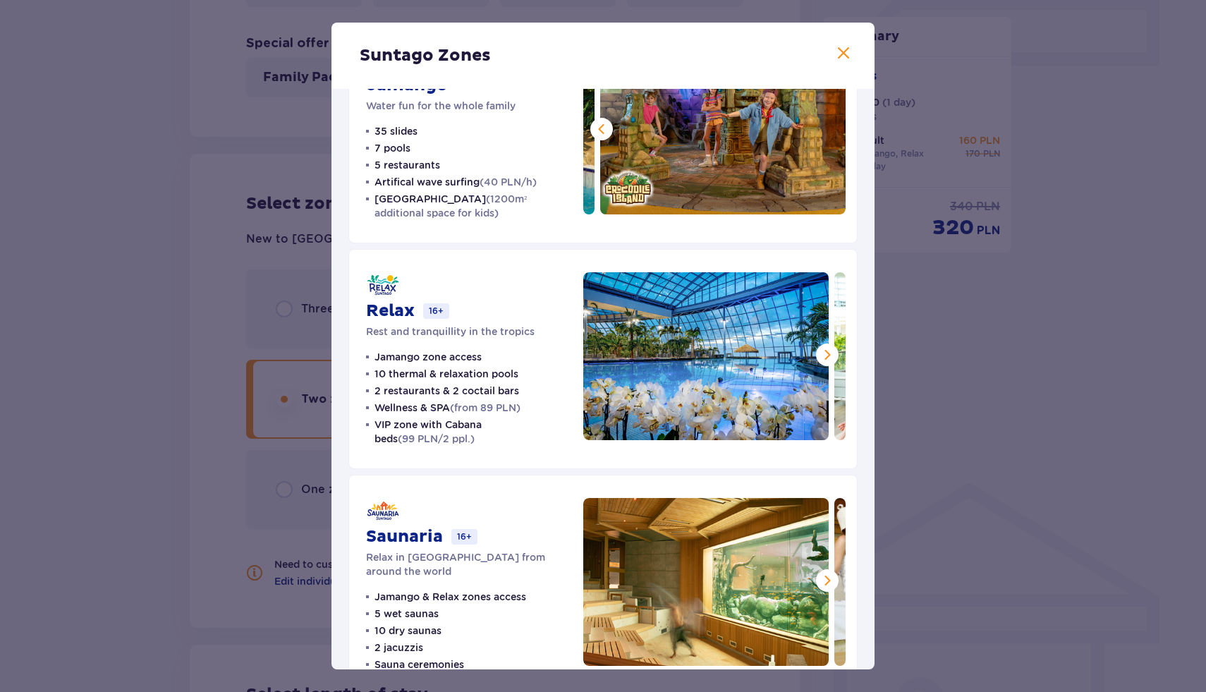
click at [819, 356] on span at bounding box center [827, 354] width 17 height 17
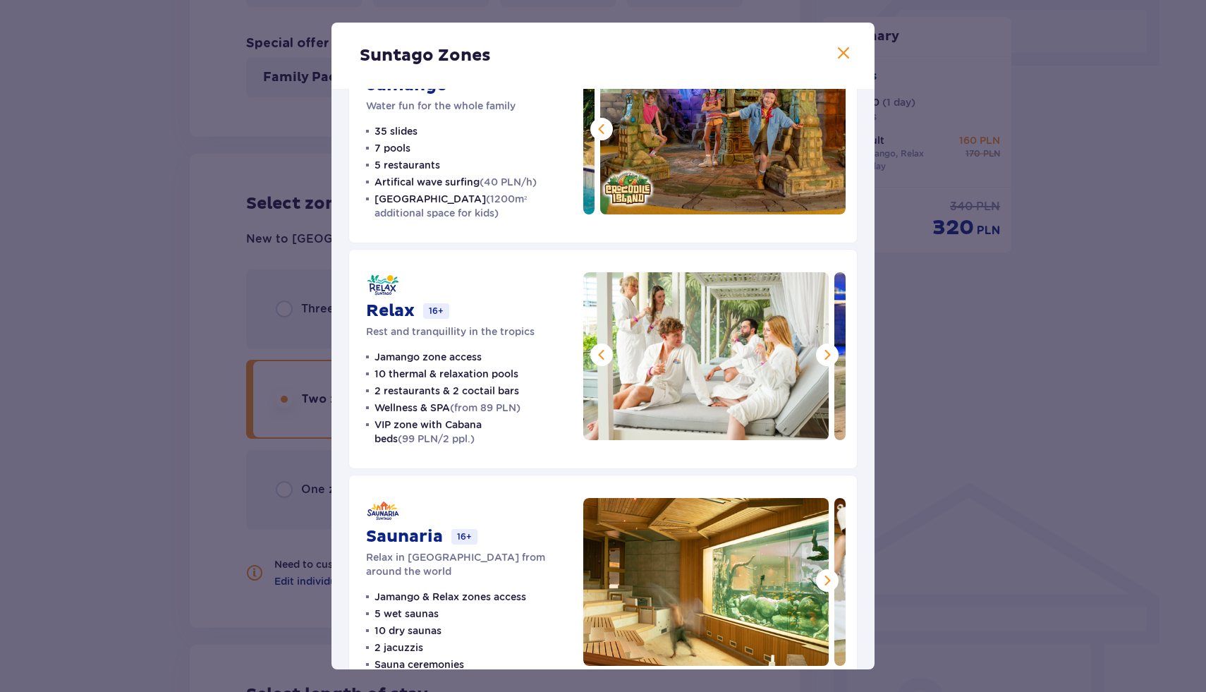
click at [819, 356] on span at bounding box center [827, 354] width 17 height 17
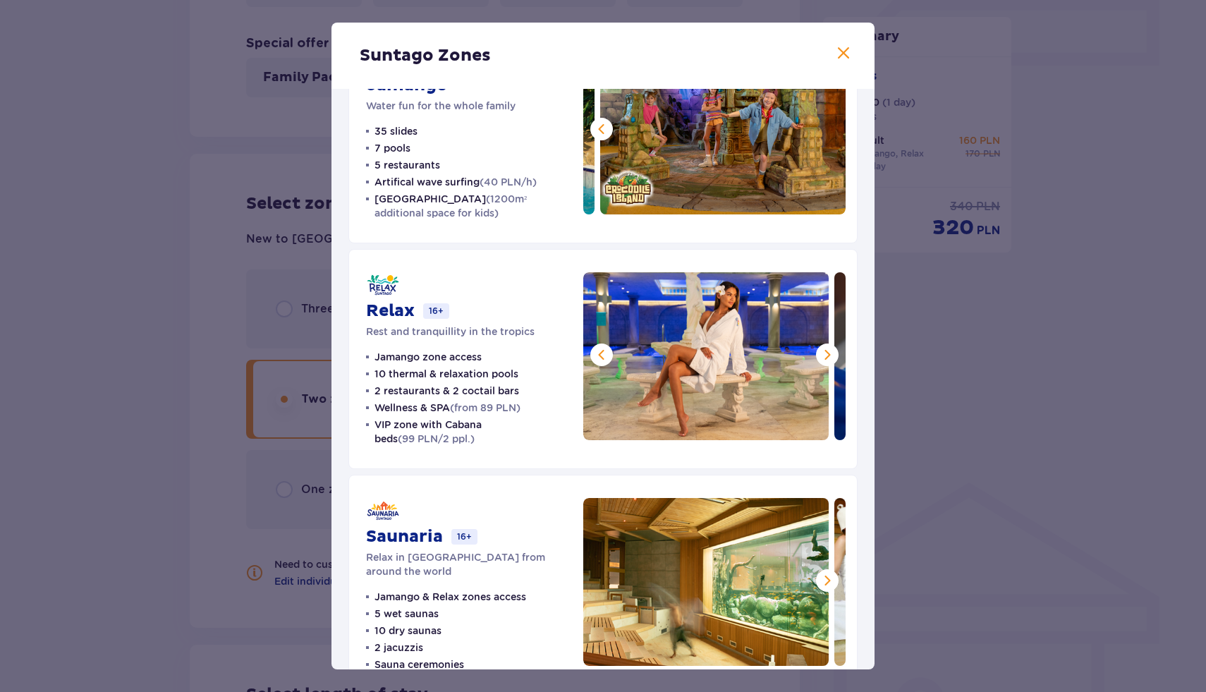
click at [819, 356] on span at bounding box center [827, 354] width 17 height 17
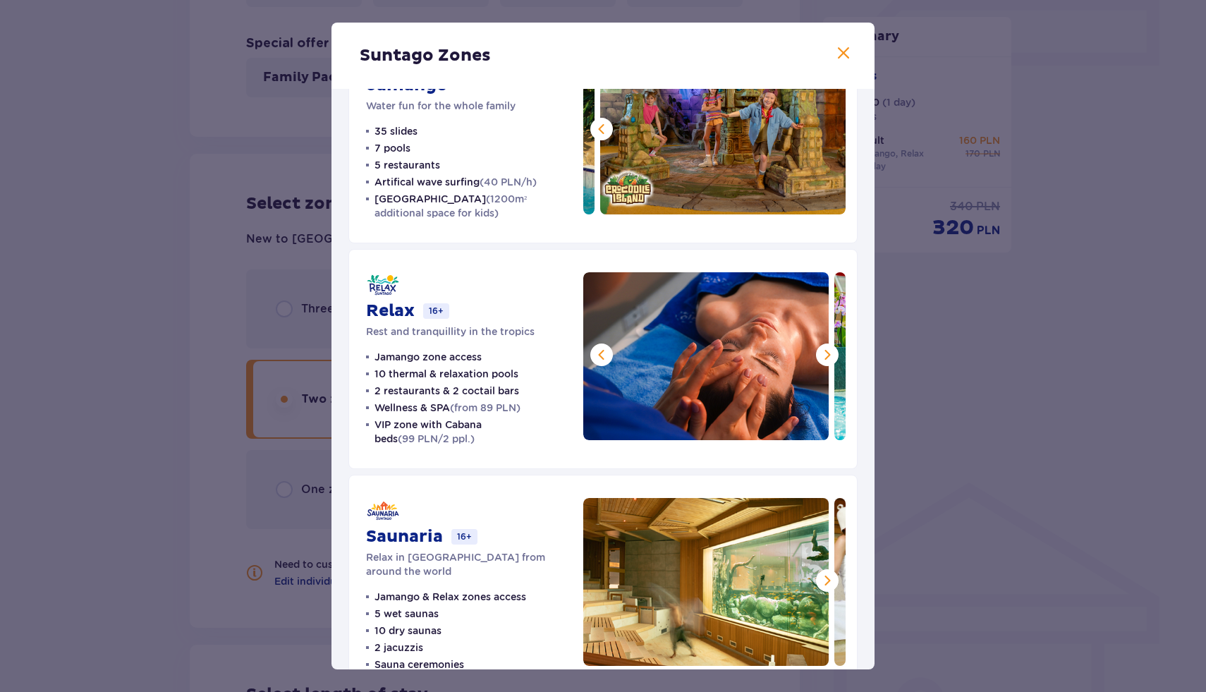
click at [819, 356] on span at bounding box center [827, 354] width 17 height 17
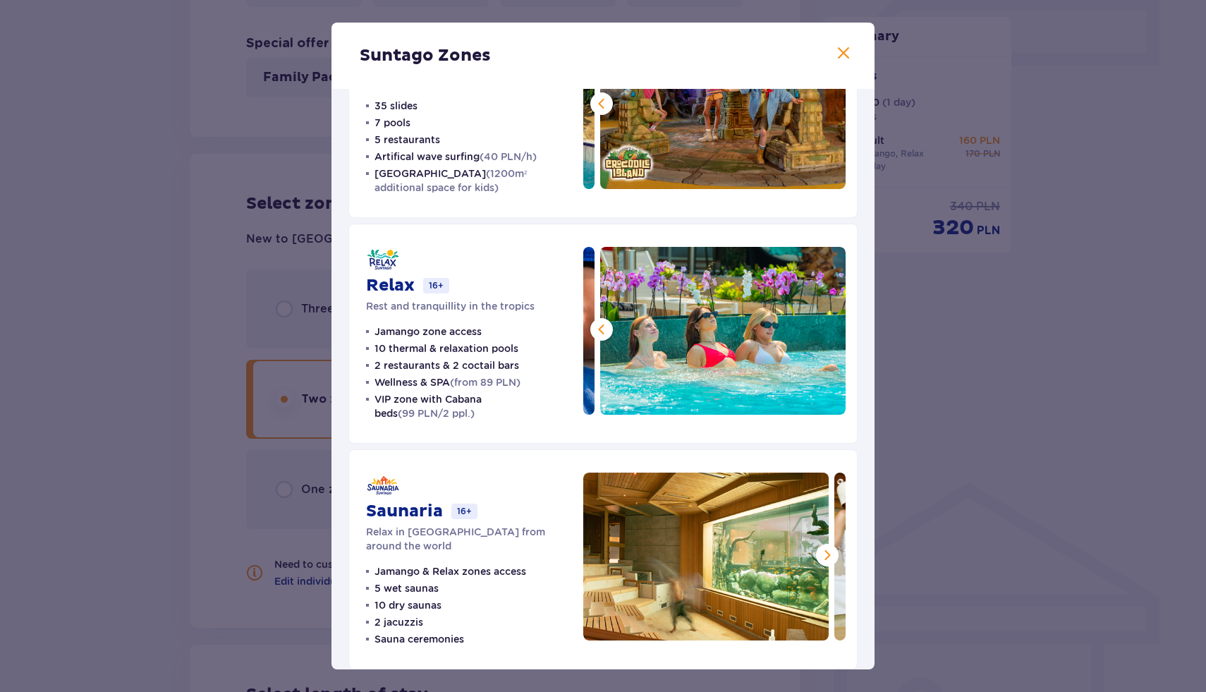
scroll to position [119, 0]
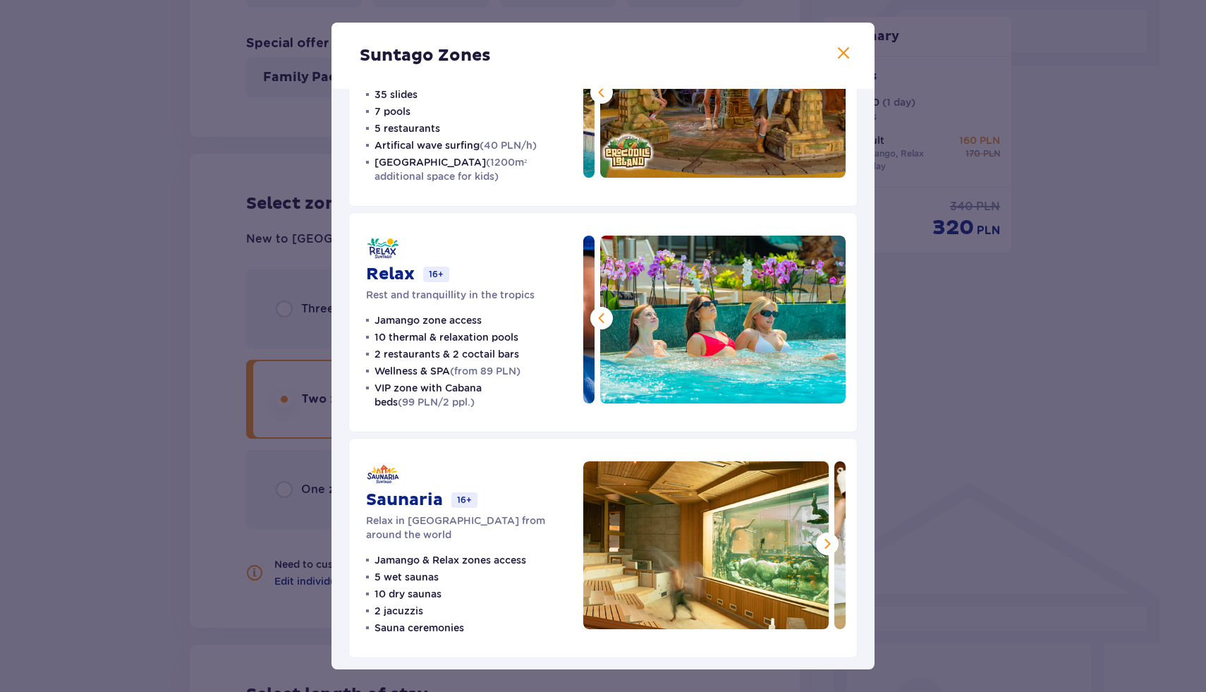
click at [824, 543] on span at bounding box center [827, 543] width 17 height 17
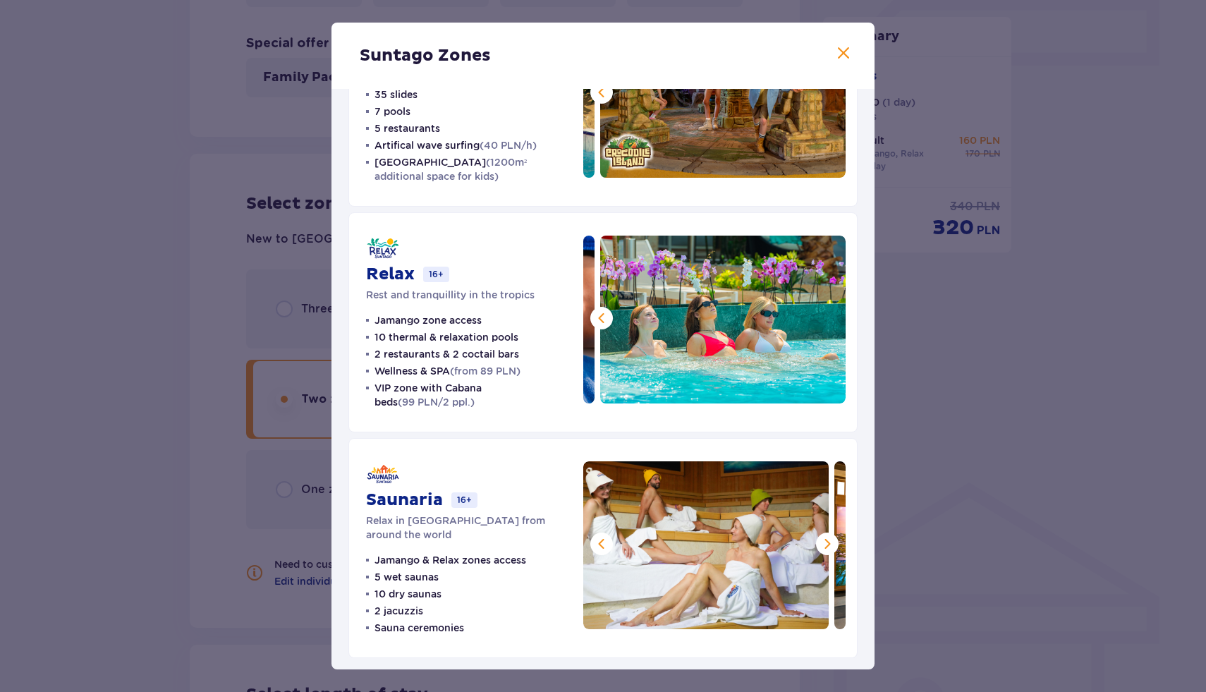
click at [824, 543] on span at bounding box center [827, 543] width 17 height 17
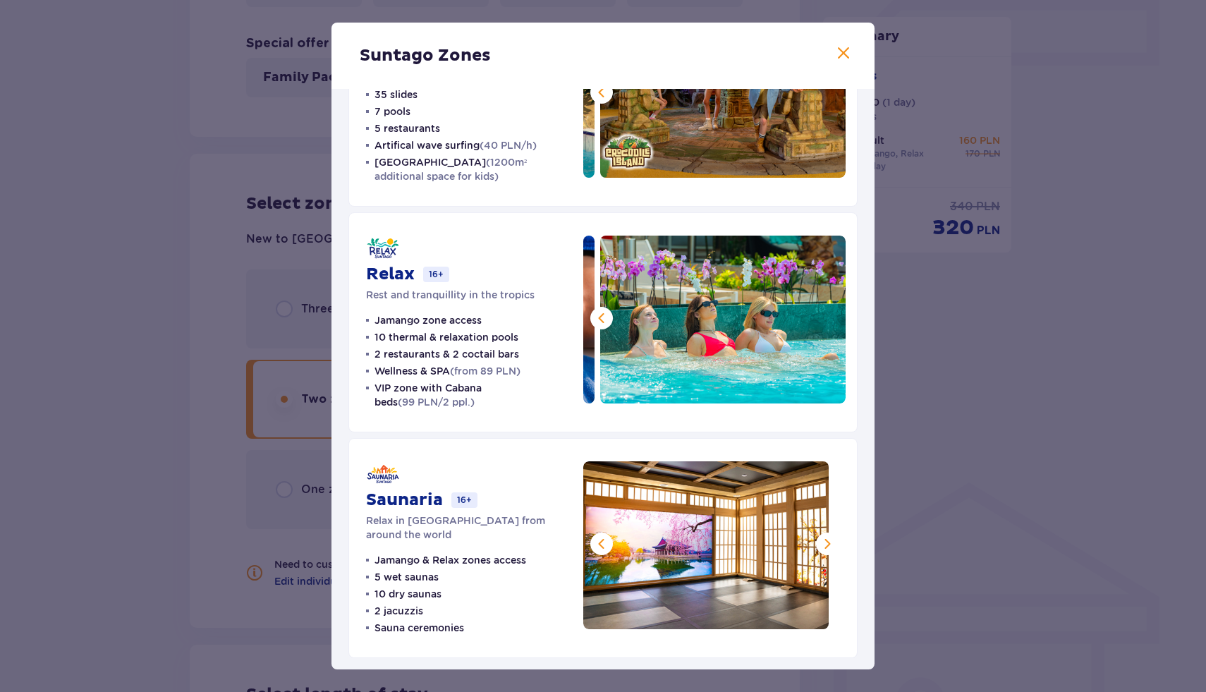
click at [824, 543] on span at bounding box center [827, 543] width 17 height 17
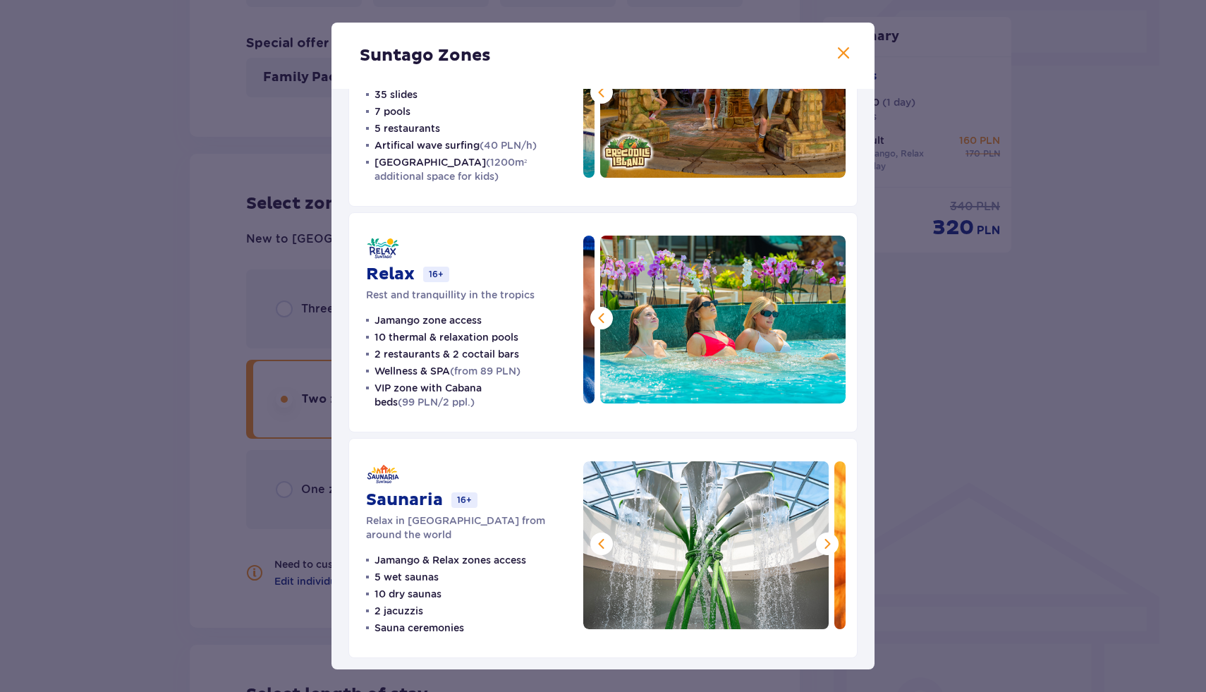
click at [824, 543] on span at bounding box center [827, 543] width 17 height 17
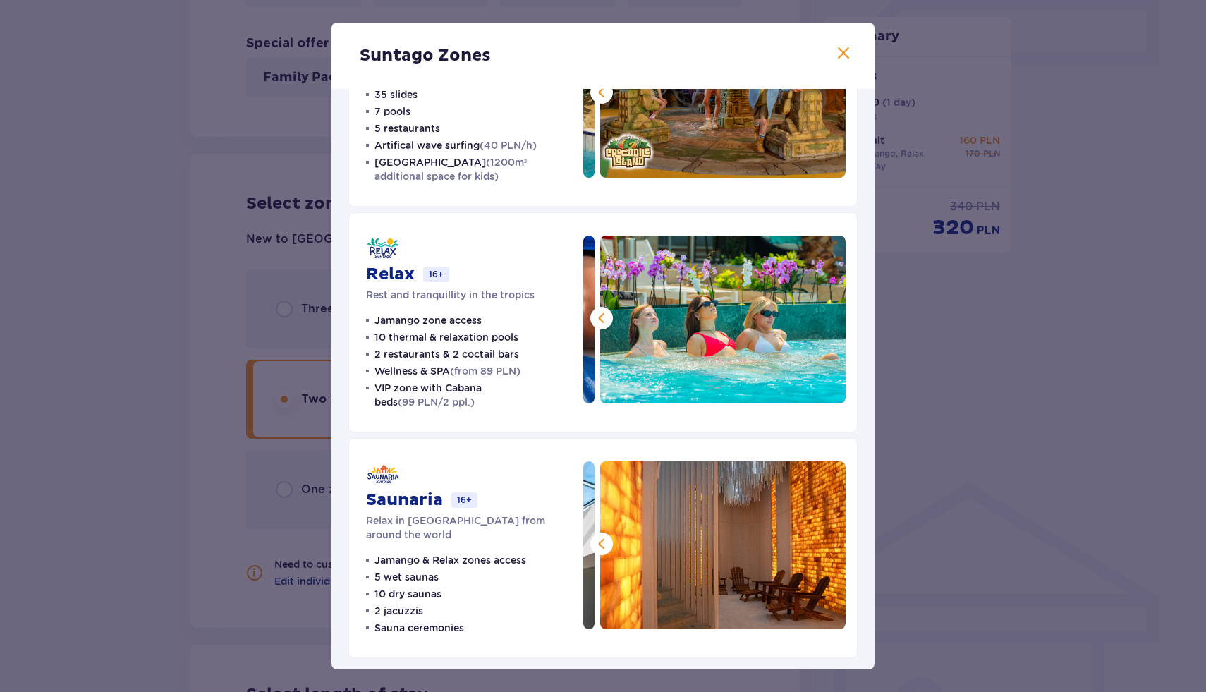
click at [824, 543] on img at bounding box center [723, 545] width 246 height 168
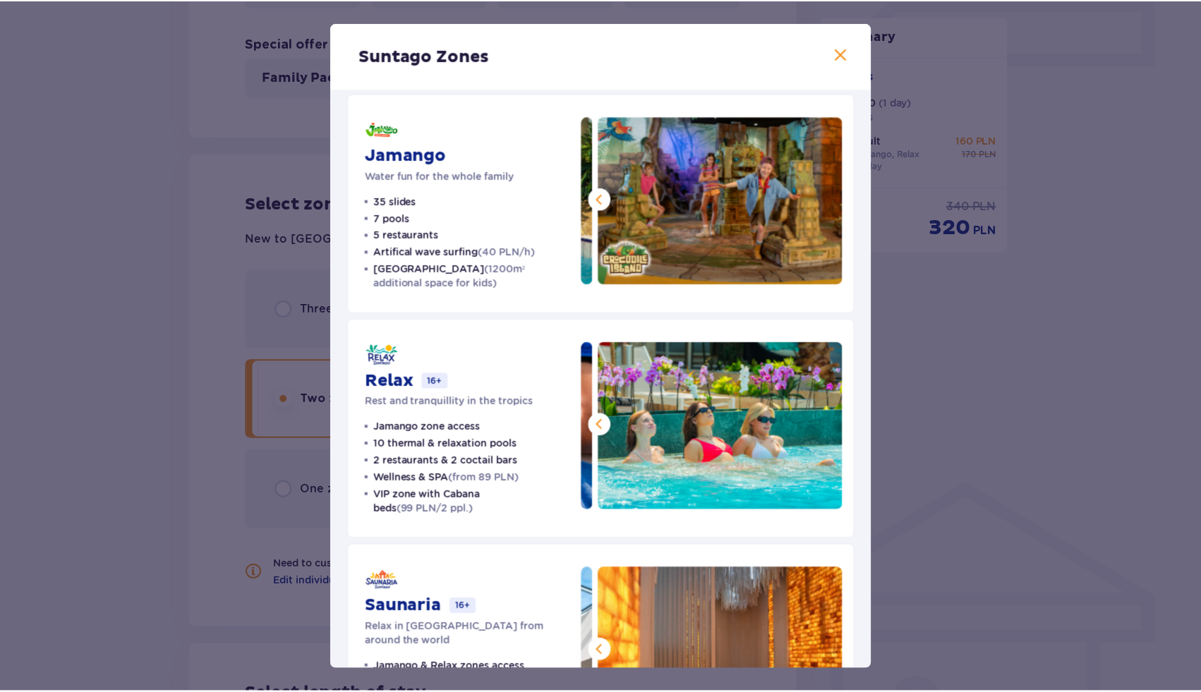
scroll to position [0, 0]
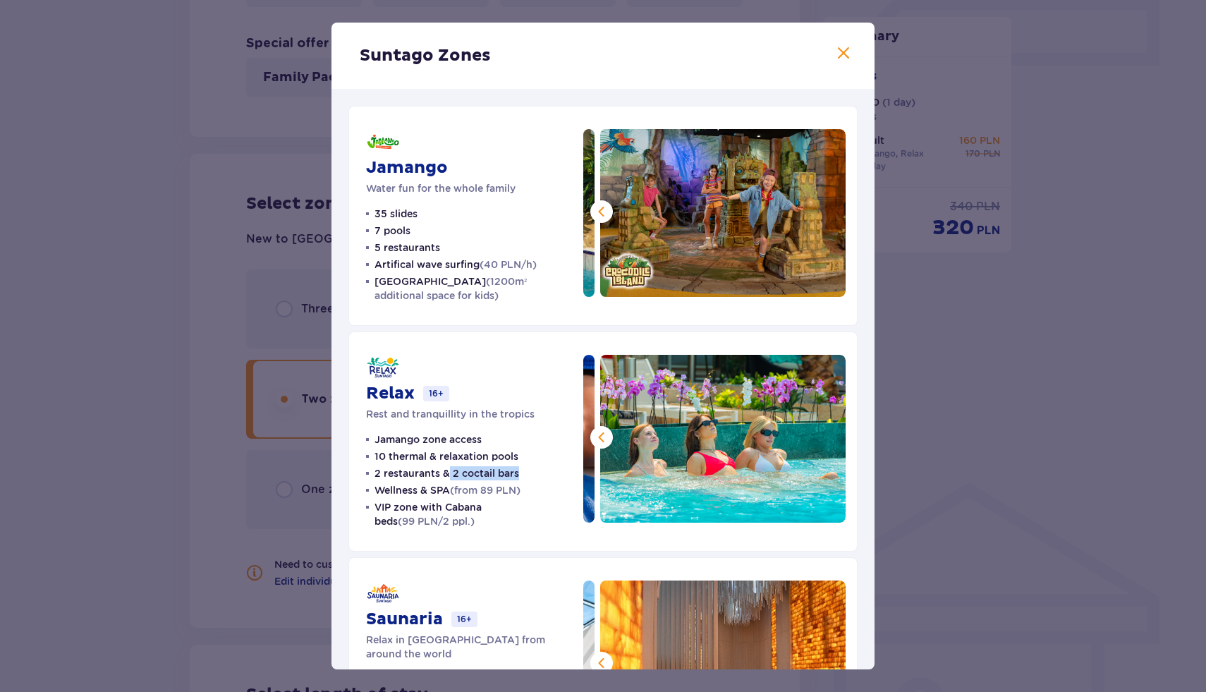
drag, startPoint x: 518, startPoint y: 479, endPoint x: 440, endPoint y: 481, distance: 78.3
click at [440, 481] on ul "Jamango zone access 10 thermal & relaxation pools 2 restaurants & 2 coctail bar…" at bounding box center [466, 480] width 200 height 96
click at [837, 54] on span at bounding box center [843, 53] width 17 height 17
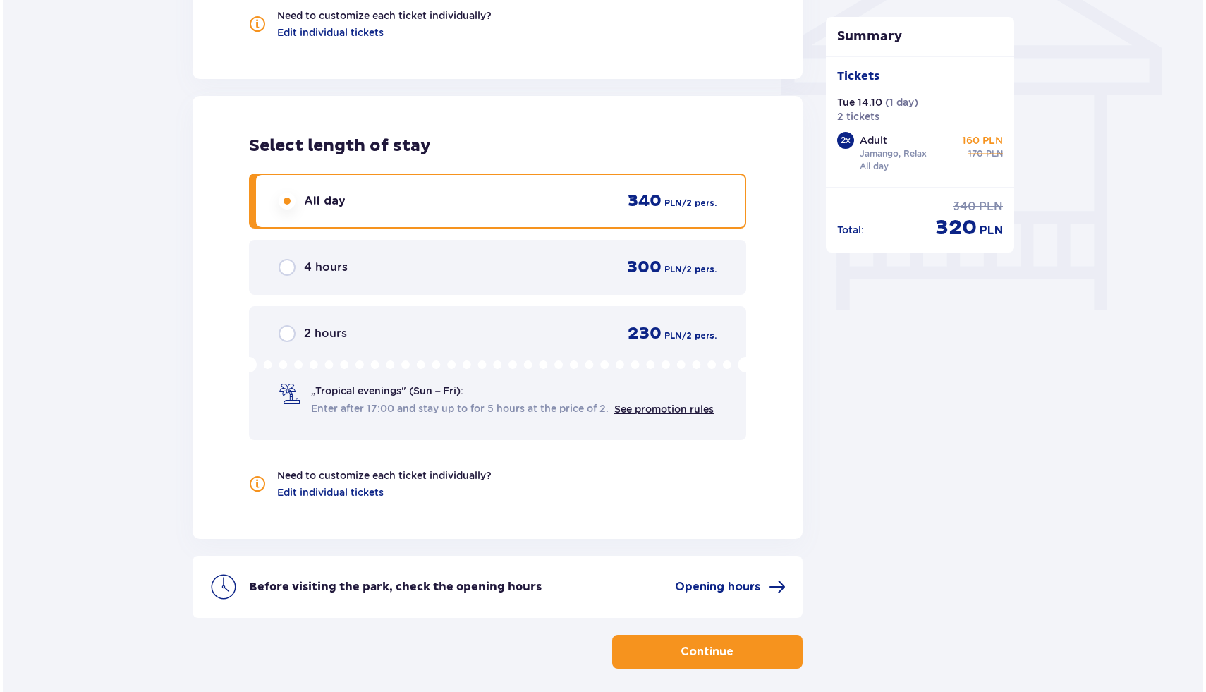
scroll to position [1218, 0]
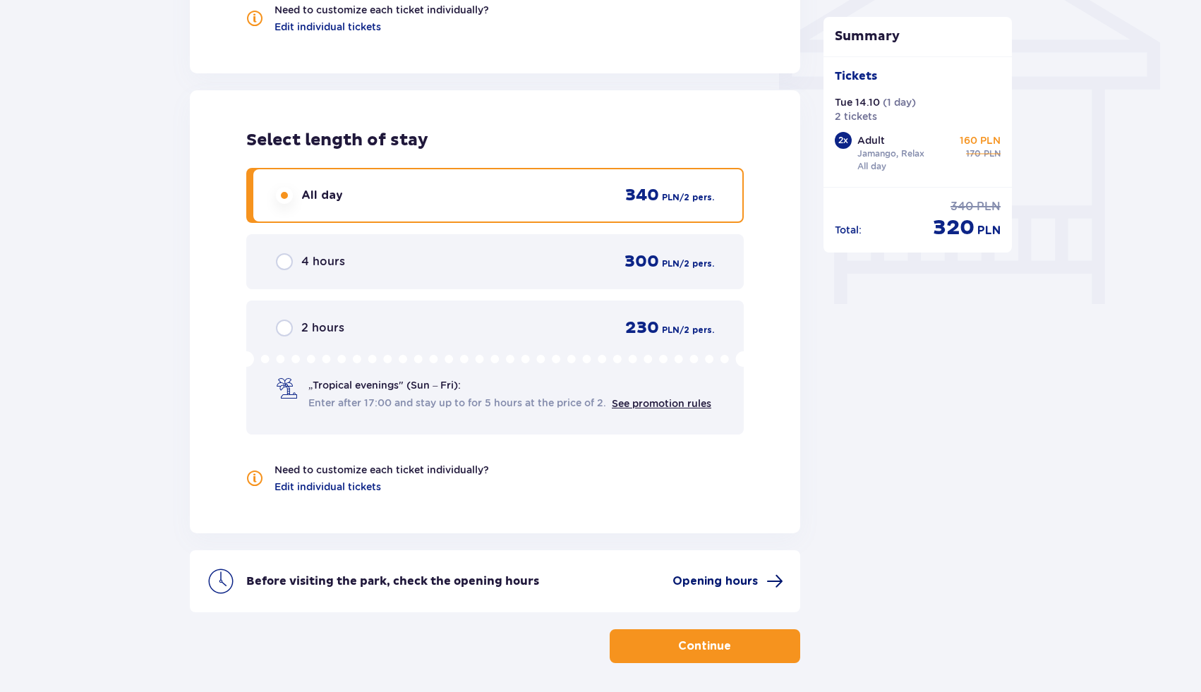
click at [706, 581] on span "Opening hours" at bounding box center [714, 582] width 85 height 16
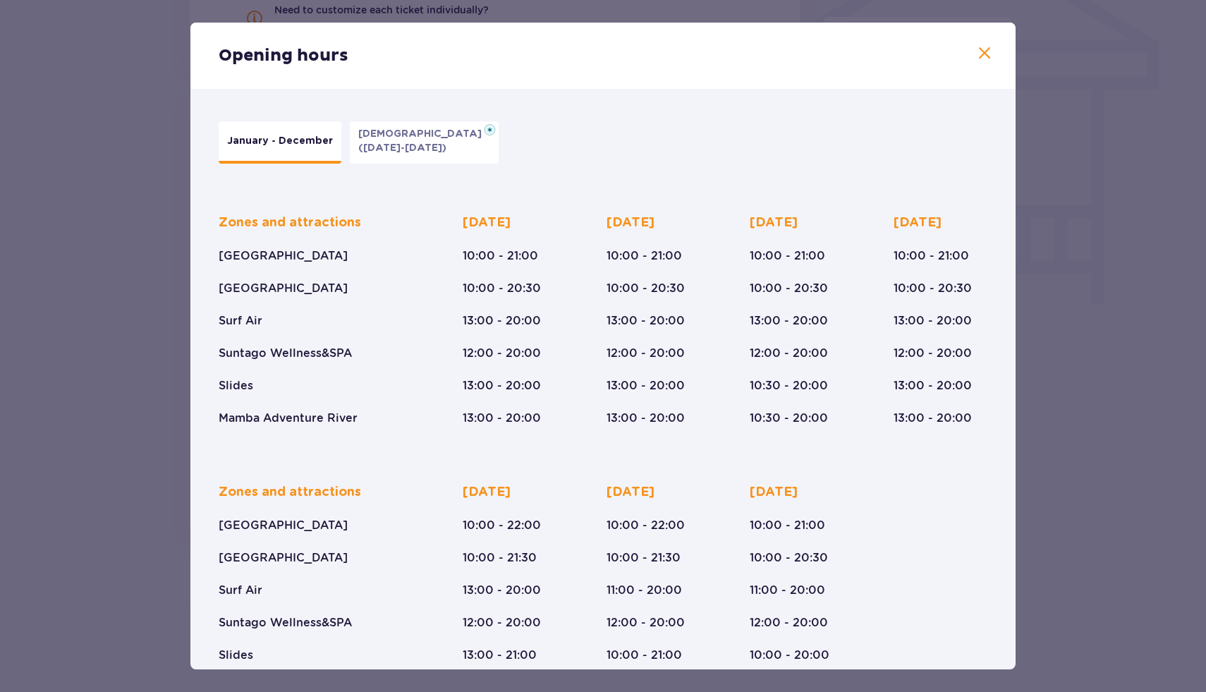
click at [648, 272] on div "Tuesday 10:00 - 21:00 10:00 - 20:30 13:00 - 20:00 12:00 - 20:00 13:00 - 20:00 1…" at bounding box center [646, 320] width 78 height 212
drag, startPoint x: 630, startPoint y: 383, endPoint x: 617, endPoint y: 317, distance: 66.8
click at [617, 317] on div "Tuesday 10:00 - 21:00 10:00 - 20:30 13:00 - 20:00 12:00 - 20:00 13:00 - 20:00 1…" at bounding box center [646, 320] width 78 height 212
click at [617, 317] on p "13:00 - 20:00" at bounding box center [646, 321] width 78 height 16
click at [386, 144] on p "(Jan 5-6, 2026)" at bounding box center [402, 148] width 88 height 14
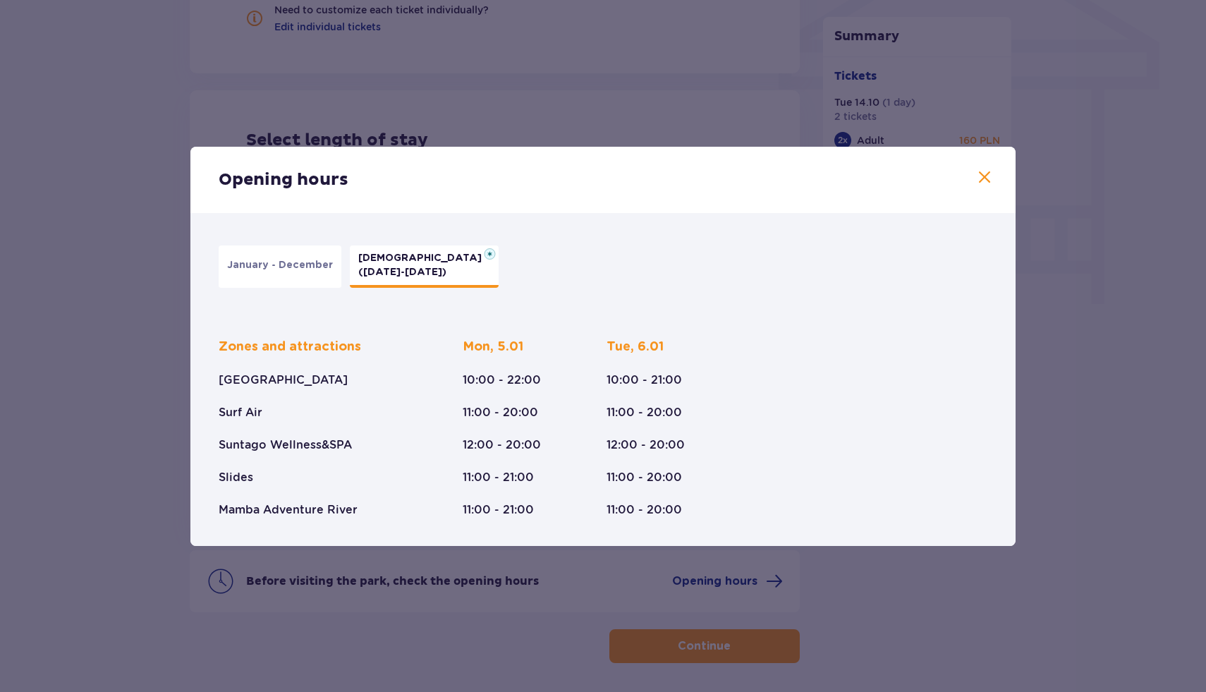
click at [288, 259] on p "January - December" at bounding box center [280, 265] width 106 height 14
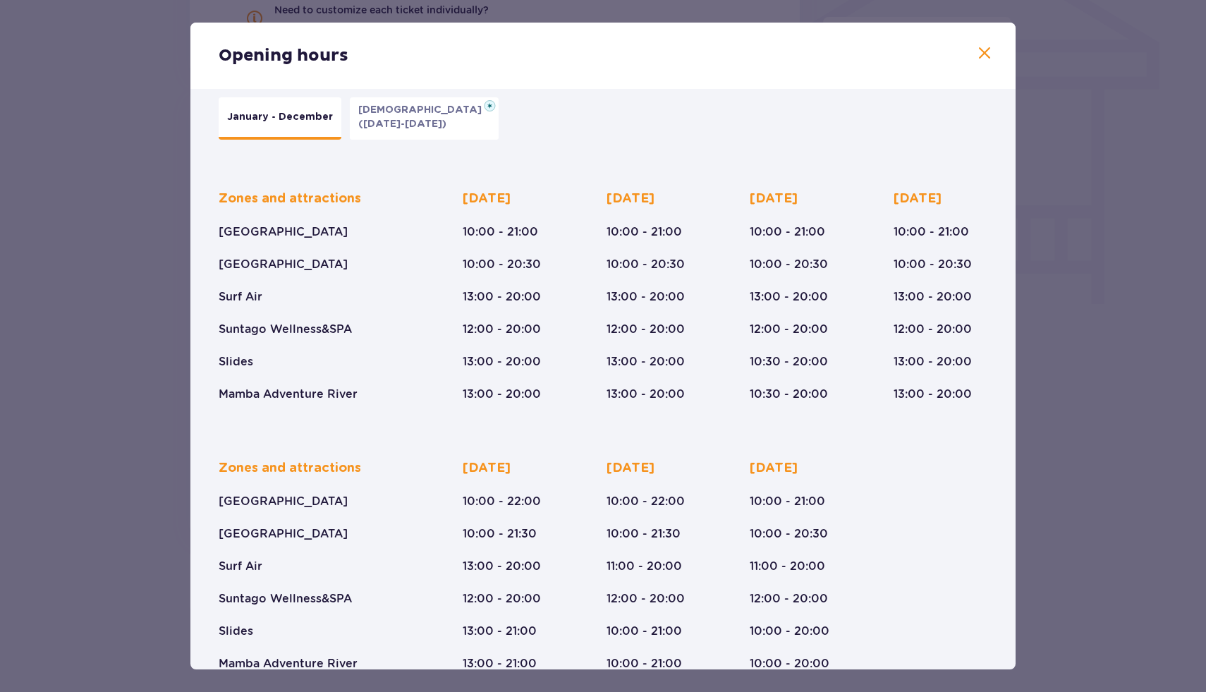
scroll to position [44, 0]
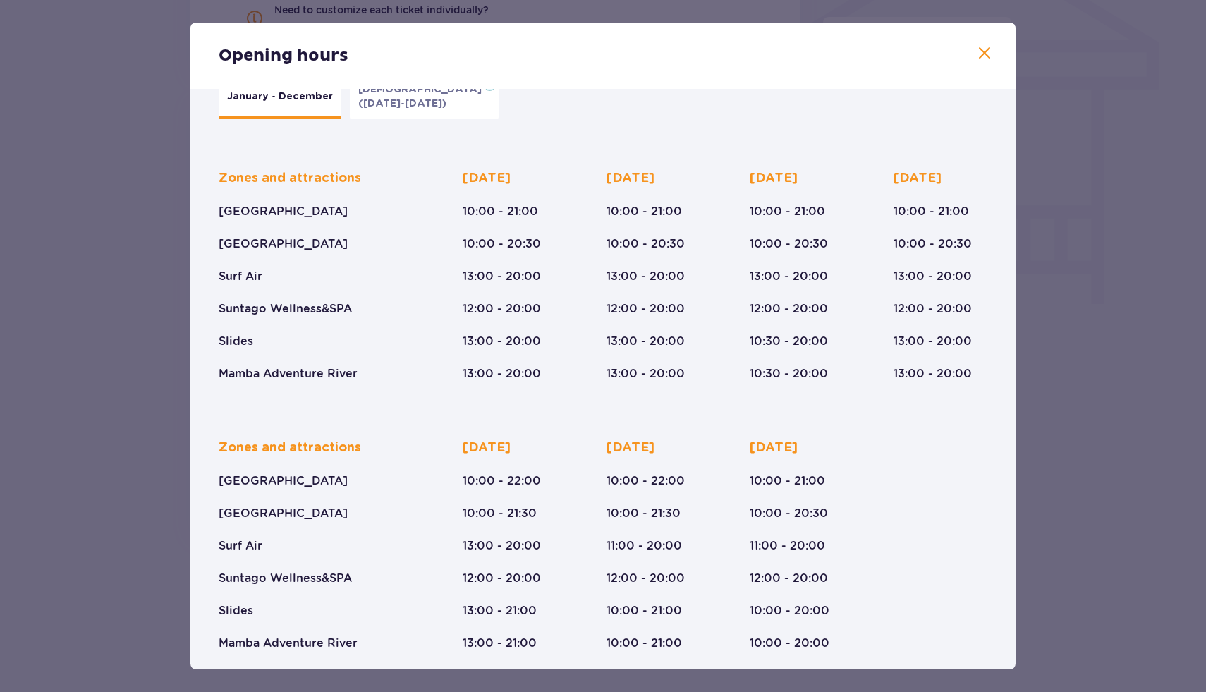
drag, startPoint x: 607, startPoint y: 183, endPoint x: 656, endPoint y: 181, distance: 48.8
click at [655, 181] on p "Tuesday" at bounding box center [631, 178] width 48 height 17
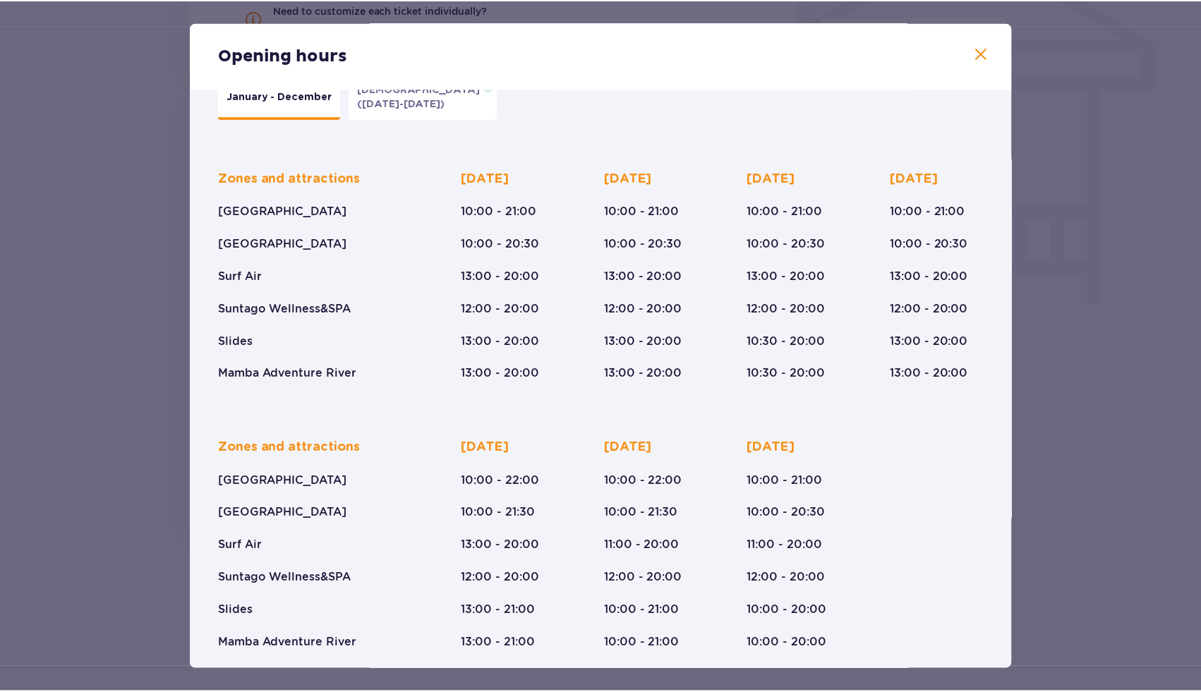
scroll to position [54, 0]
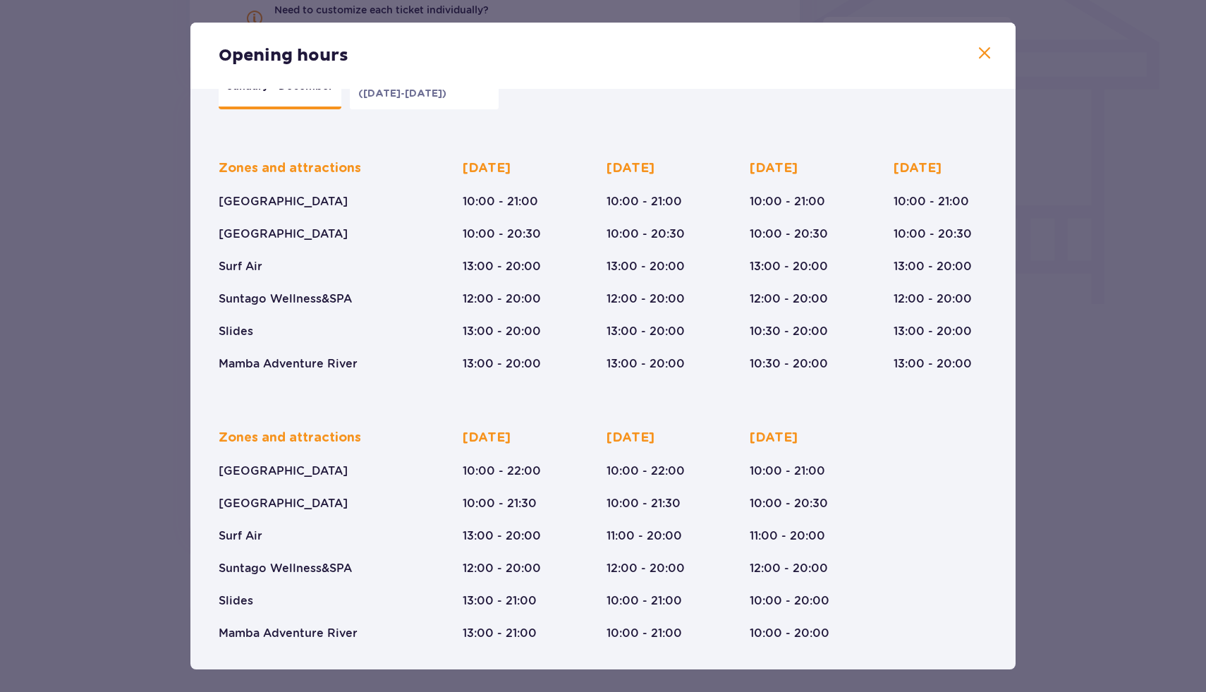
click at [978, 50] on span at bounding box center [984, 53] width 17 height 17
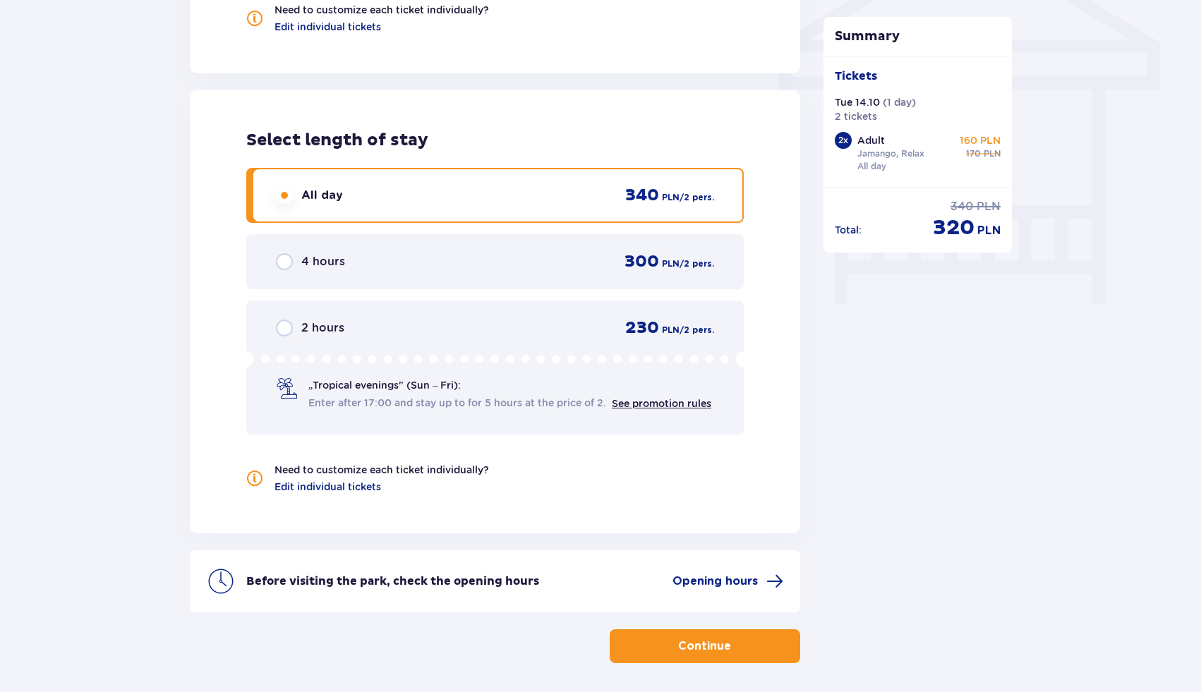
click at [694, 646] on p "Continue" at bounding box center [704, 646] width 53 height 16
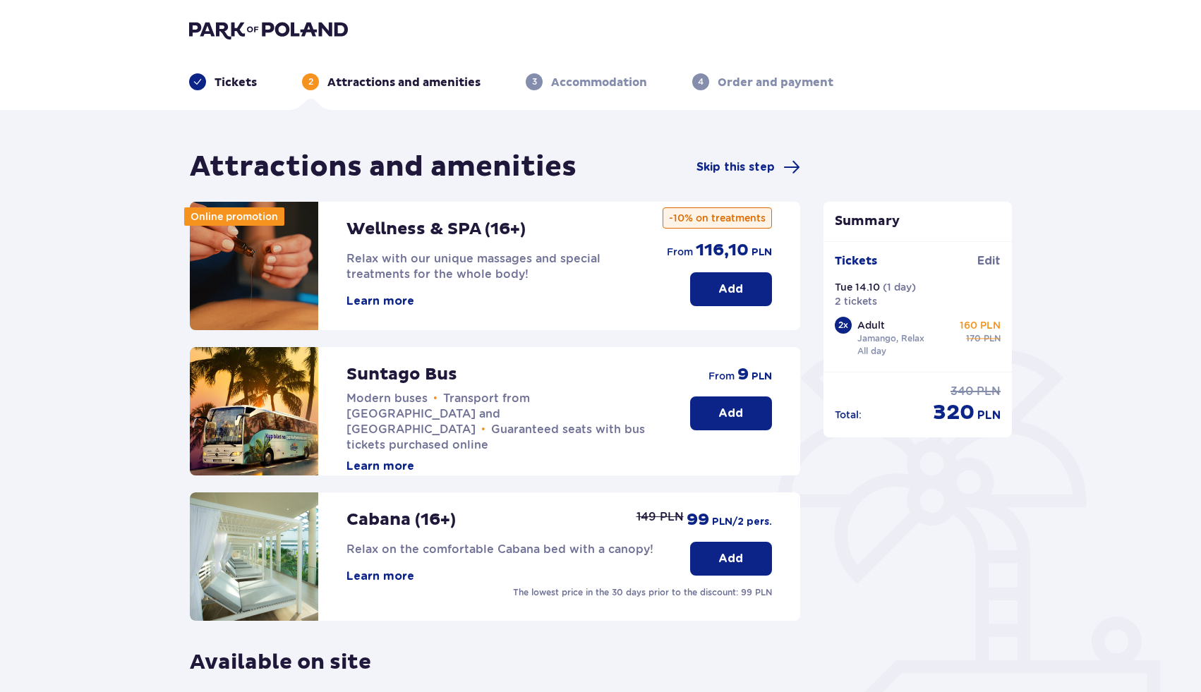
click at [727, 418] on p "Add" at bounding box center [730, 414] width 25 height 16
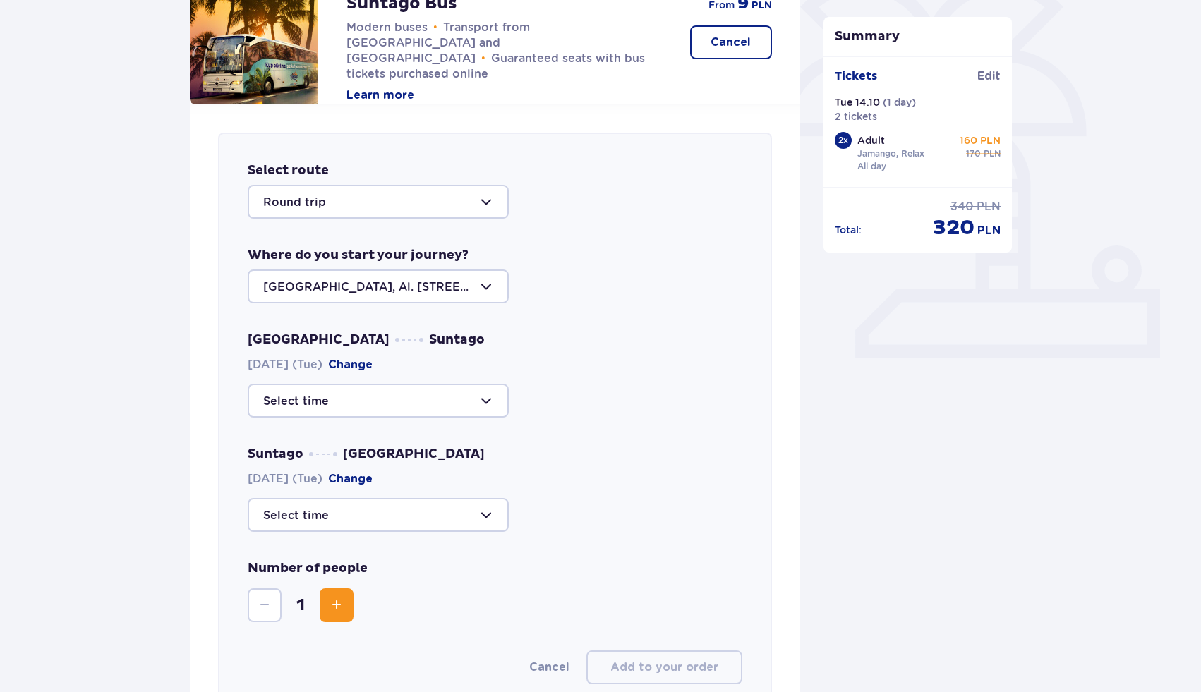
scroll to position [344, 0]
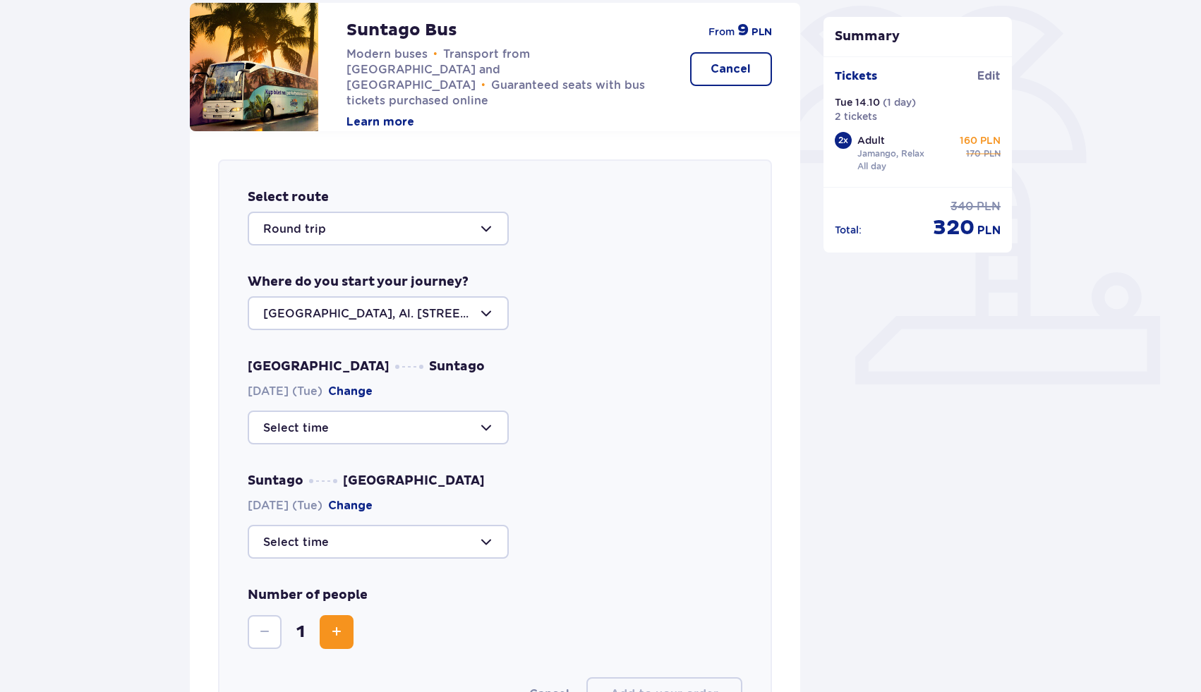
click at [420, 231] on div at bounding box center [378, 229] width 261 height 34
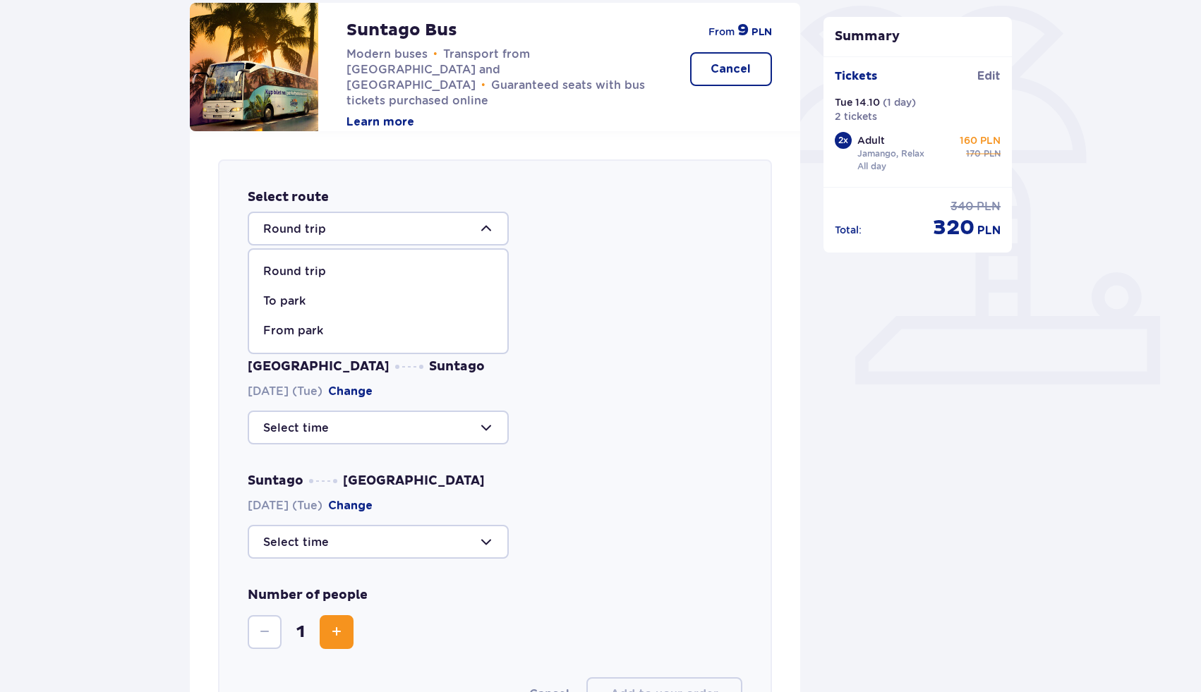
click at [333, 272] on div "Round trip" at bounding box center [378, 272] width 230 height 16
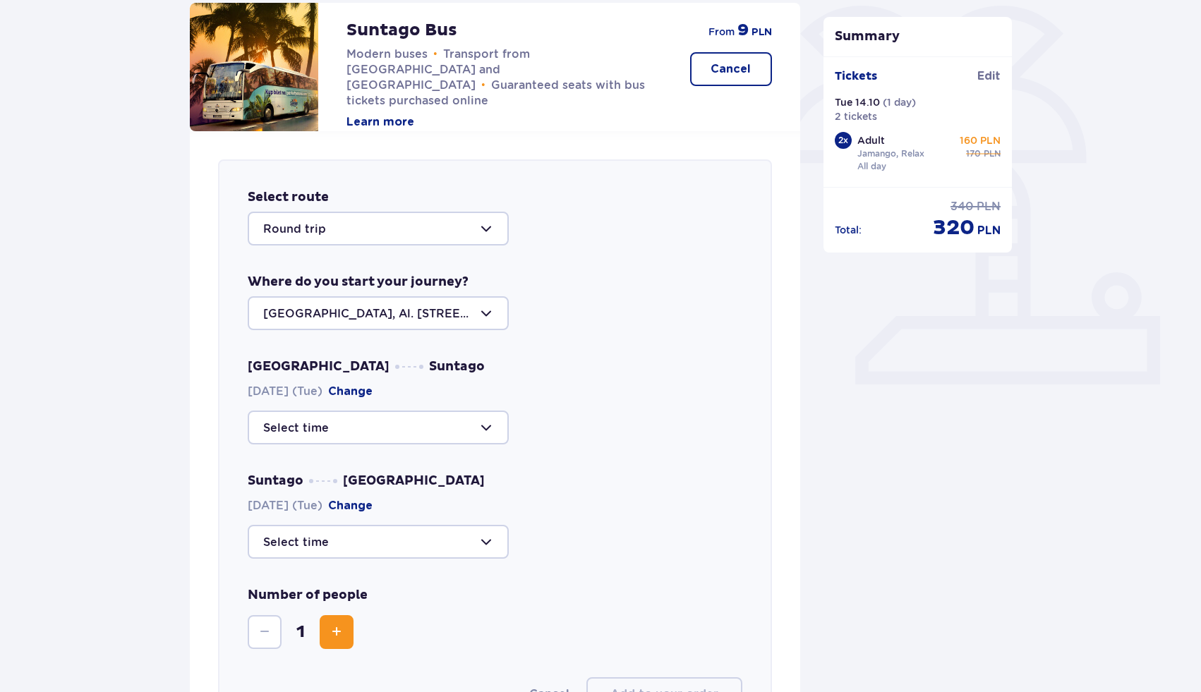
click at [358, 318] on div at bounding box center [378, 313] width 261 height 34
click at [356, 356] on p "Warsaw, Al. Jerozolimskie 56" at bounding box center [378, 364] width 230 height 31
click at [334, 434] on div at bounding box center [378, 428] width 261 height 34
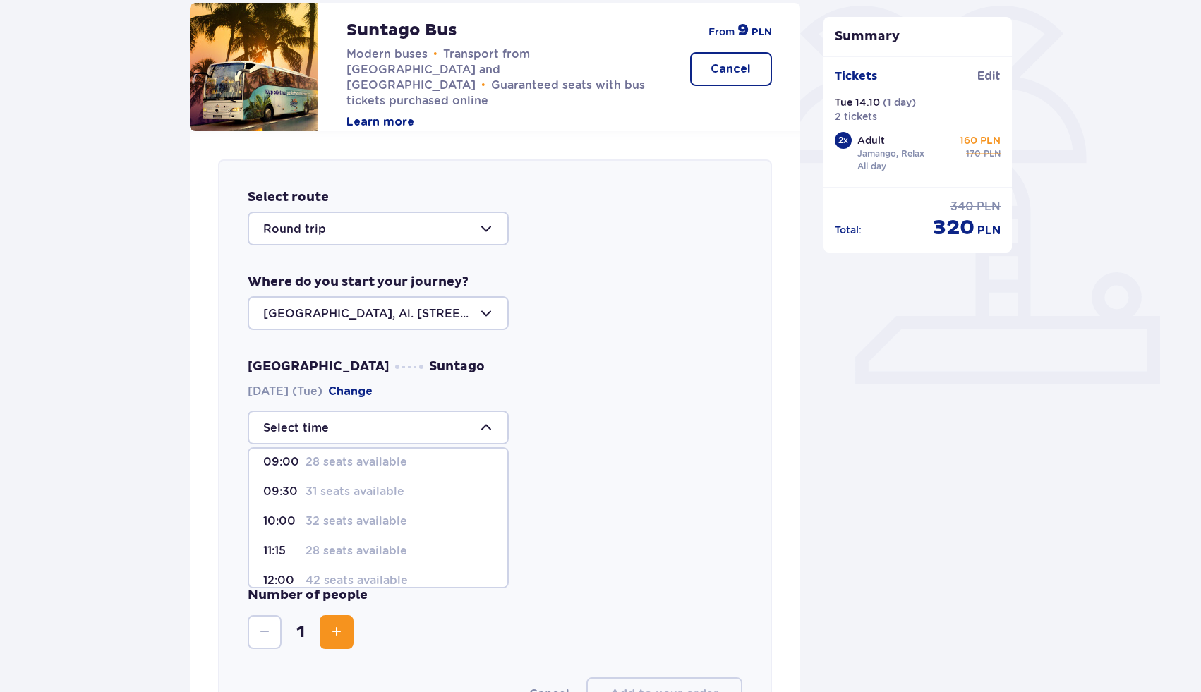
scroll to position [0, 0]
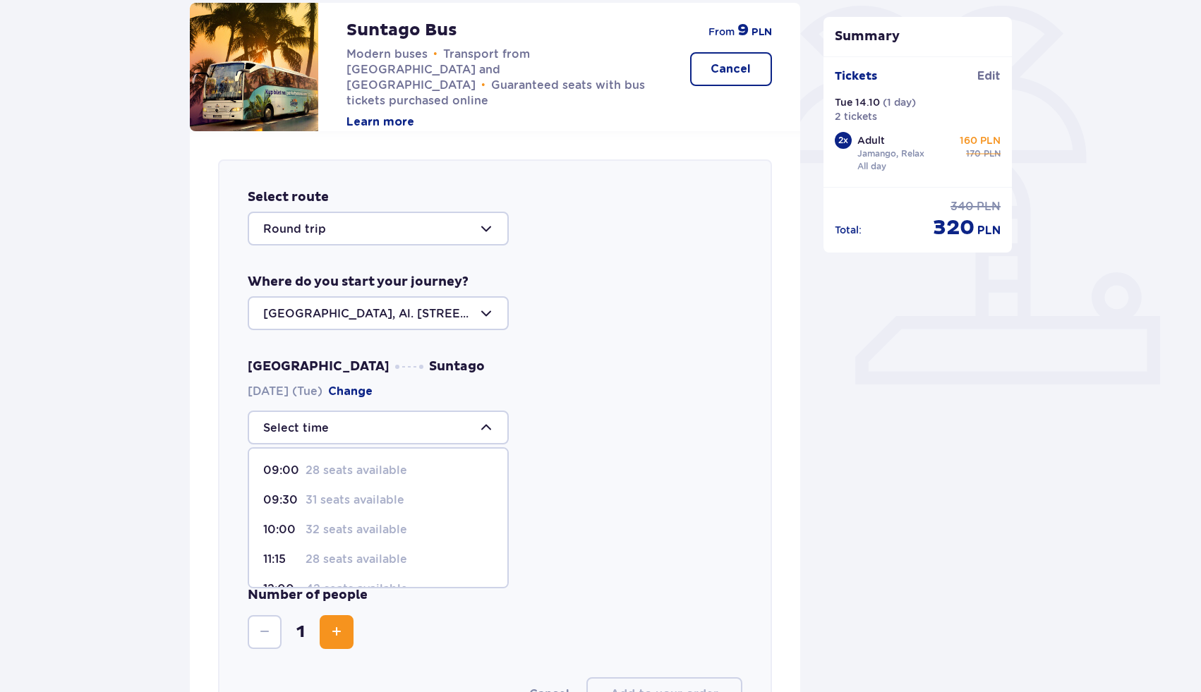
click at [325, 528] on p "32 seats available" at bounding box center [356, 530] width 102 height 16
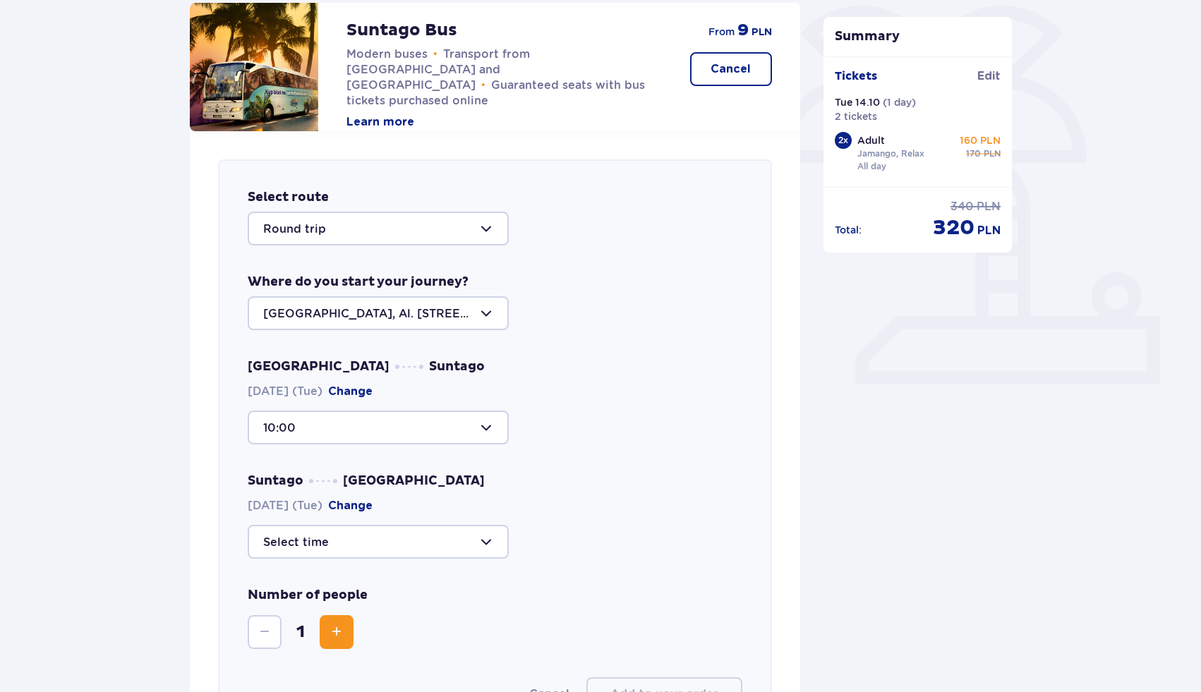
click at [345, 543] on div at bounding box center [378, 542] width 261 height 34
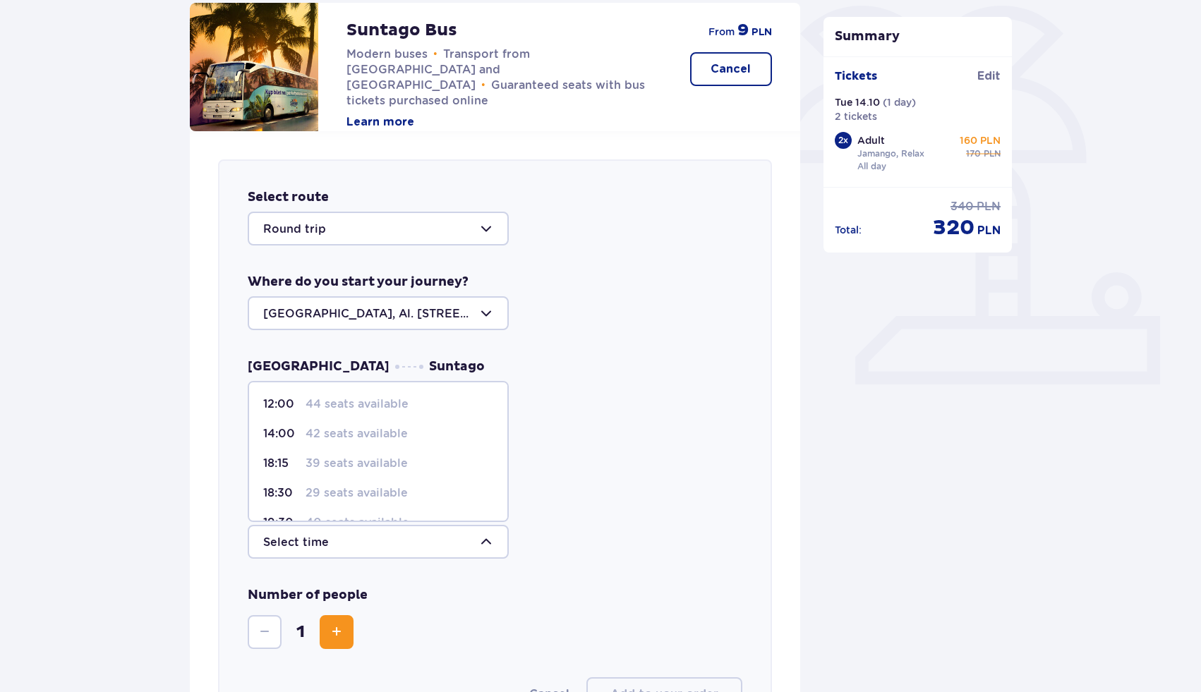
click at [409, 320] on div at bounding box center [378, 313] width 261 height 34
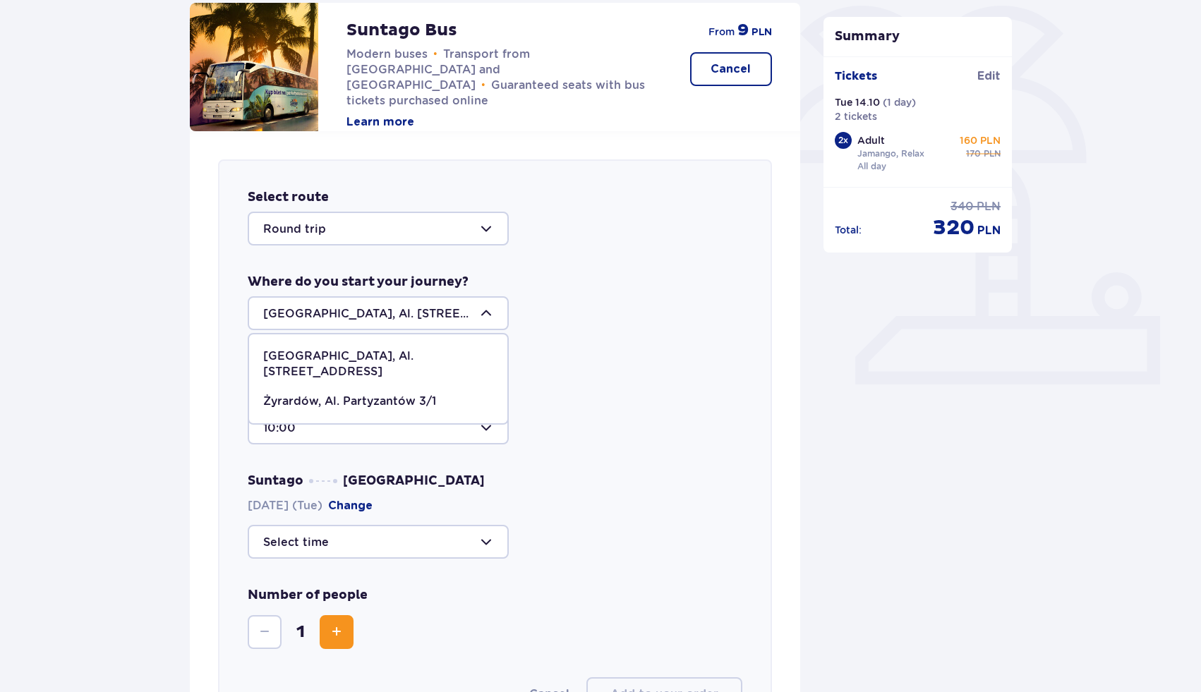
click at [409, 318] on div at bounding box center [378, 313] width 261 height 34
click at [383, 428] on div at bounding box center [378, 428] width 261 height 34
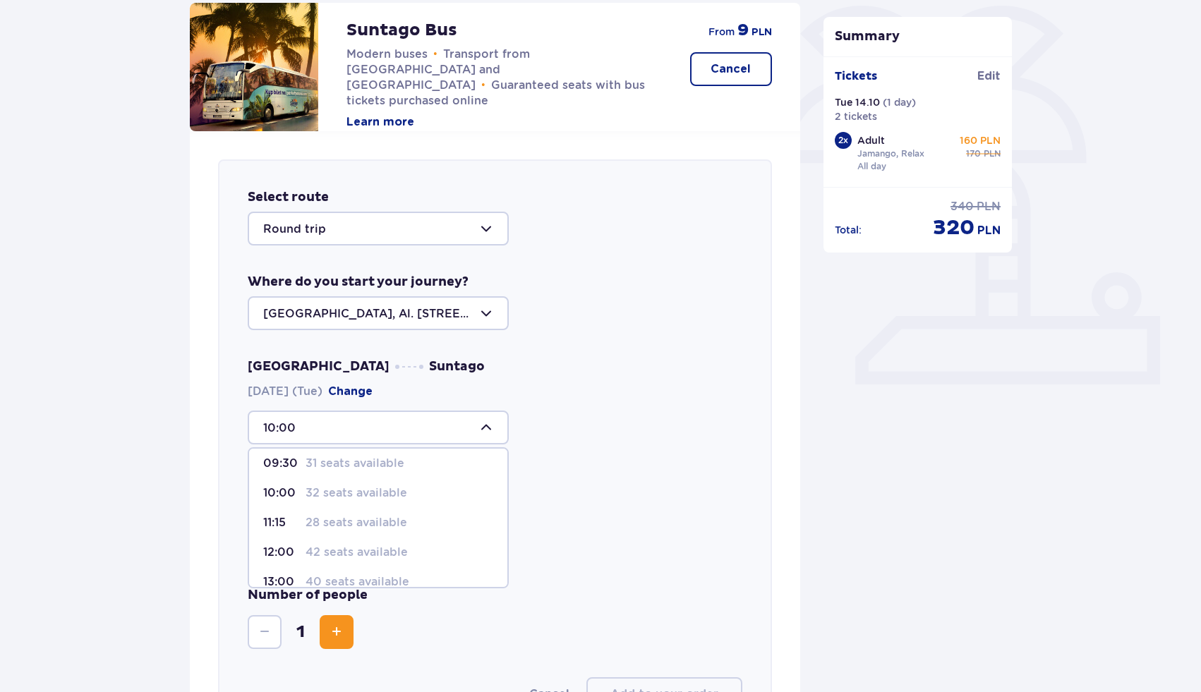
scroll to position [35, 0]
click at [369, 527] on p "28 seats available" at bounding box center [356, 524] width 102 height 16
type input "11:15"
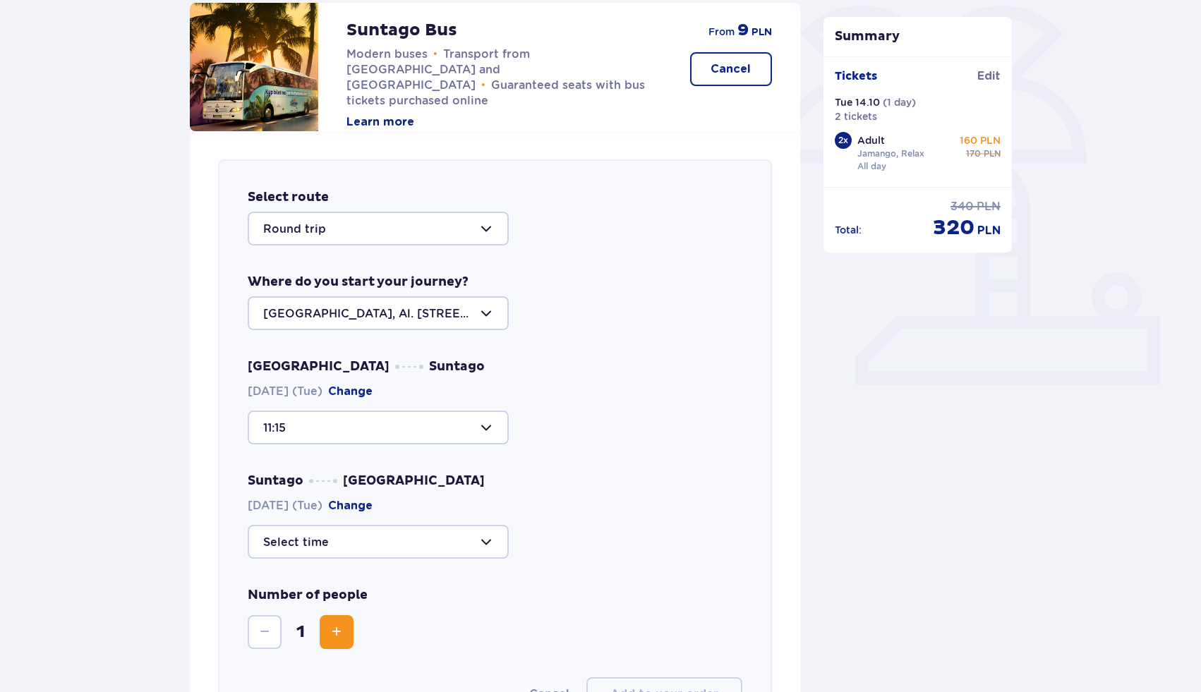
click at [369, 527] on div at bounding box center [378, 542] width 261 height 34
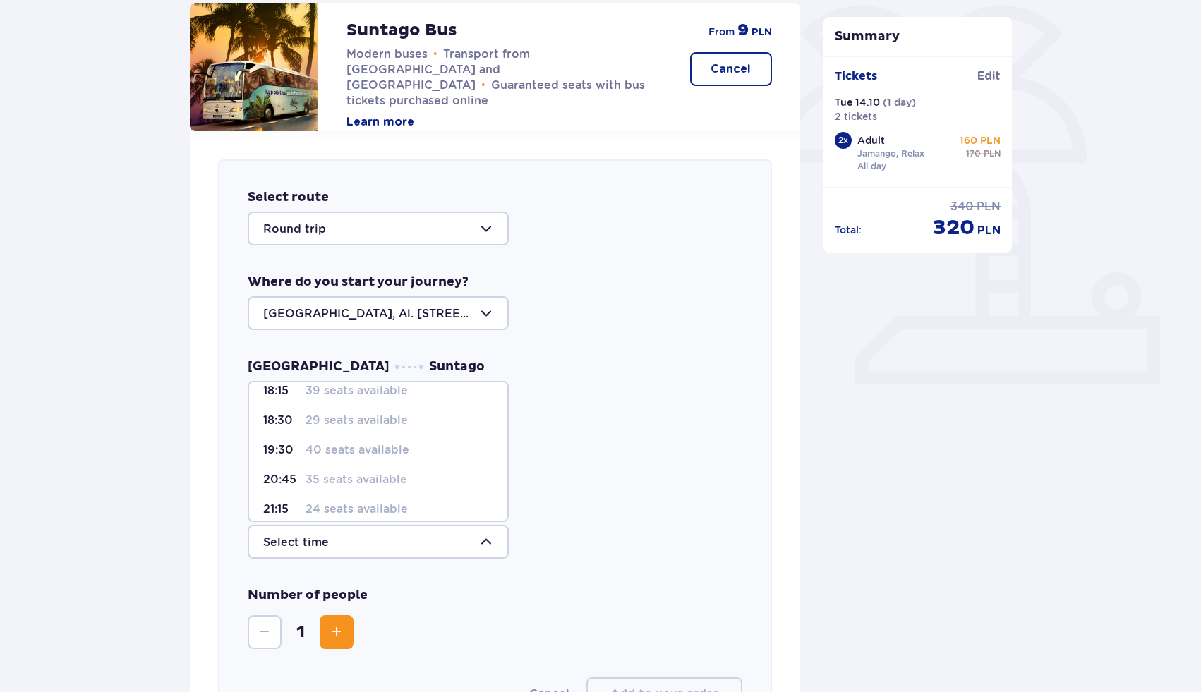
scroll to position [83, 0]
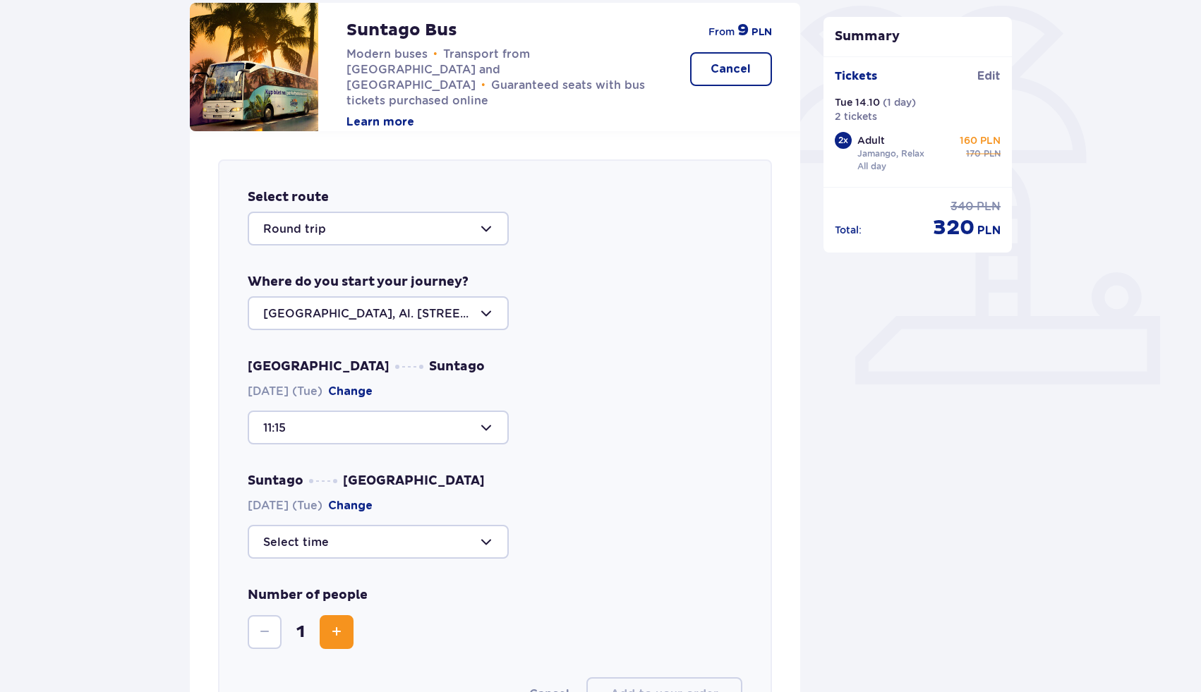
click at [553, 477] on div "Suntago Warsaw 14.10.2025 (Tue) Change" at bounding box center [495, 516] width 495 height 86
click at [339, 629] on span "Increase" at bounding box center [336, 632] width 17 height 17
click at [373, 545] on div at bounding box center [378, 542] width 261 height 34
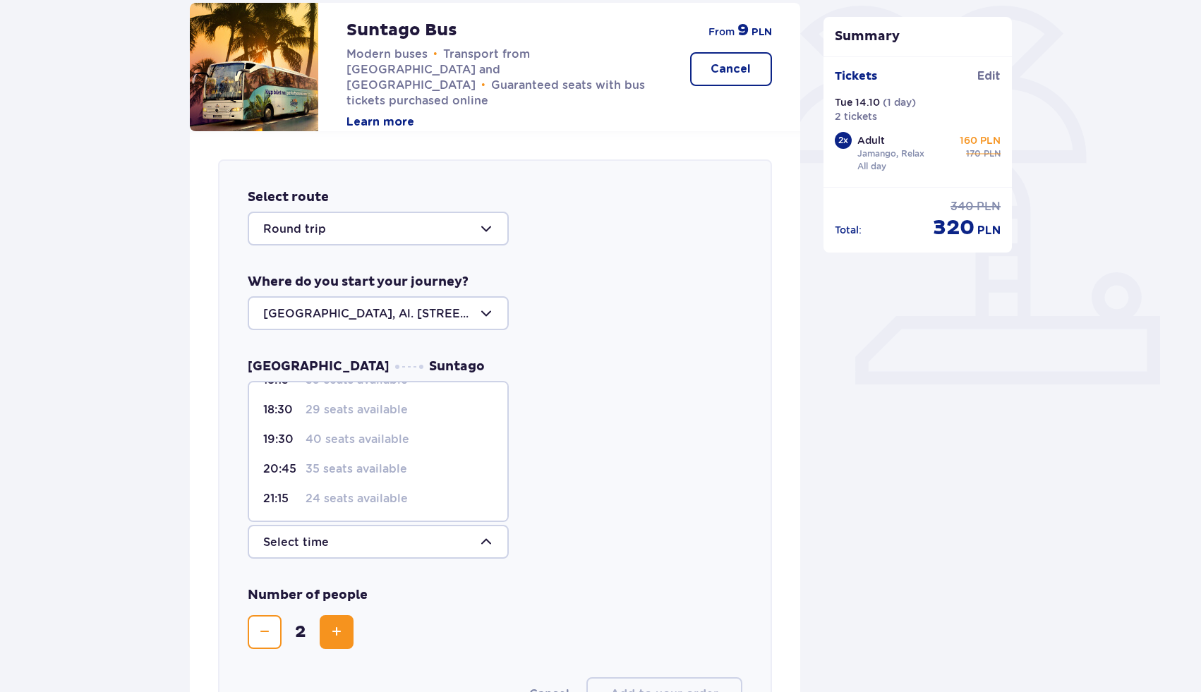
click at [363, 470] on p "35 seats available" at bounding box center [356, 469] width 102 height 16
type input "20:45"
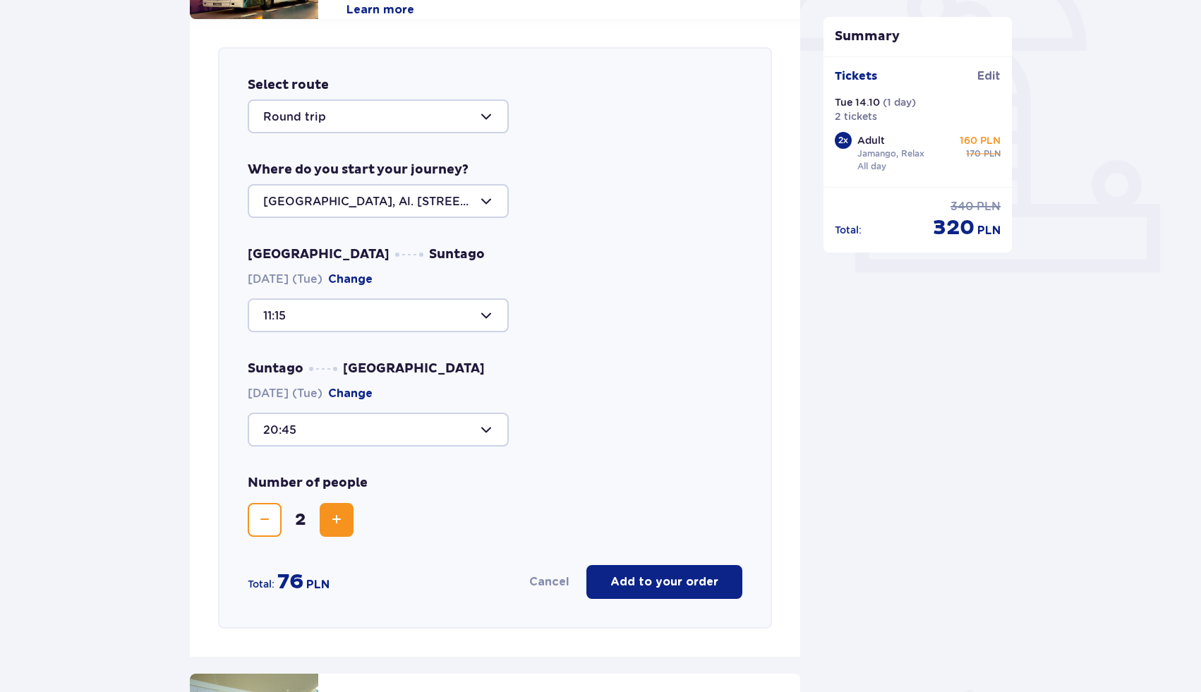
scroll to position [458, 0]
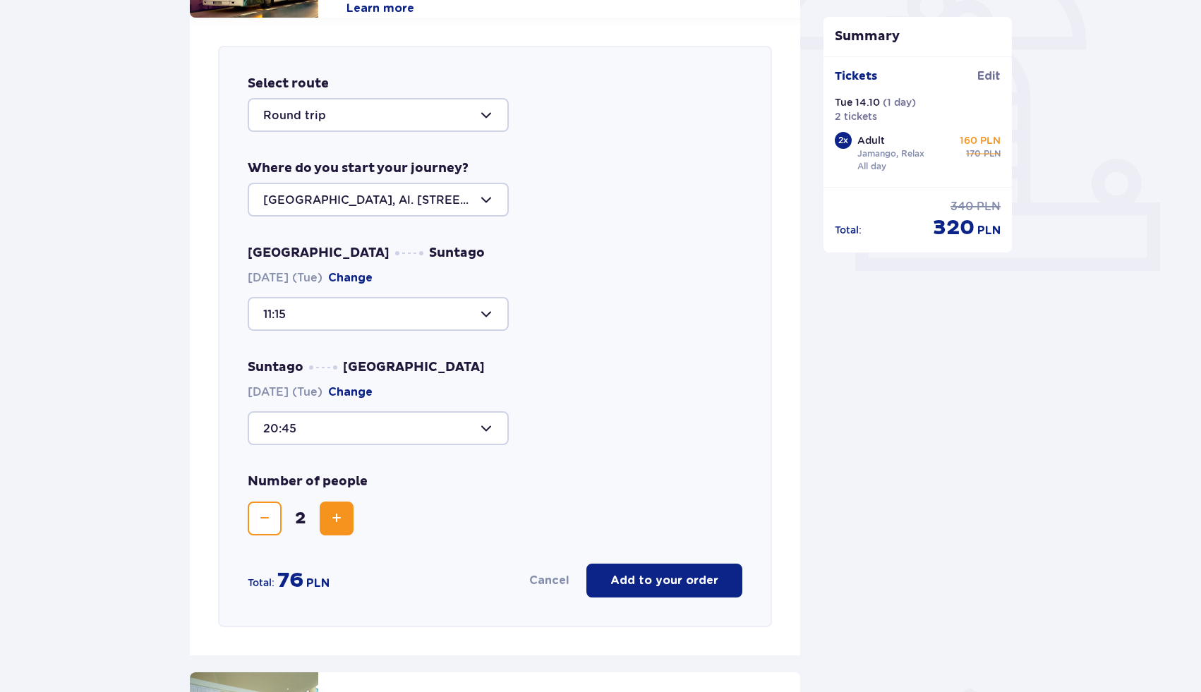
click at [291, 582] on span "76" at bounding box center [290, 580] width 26 height 27
drag, startPoint x: 281, startPoint y: 581, endPoint x: 306, endPoint y: 586, distance: 25.7
click at [306, 586] on div "76 PLN" at bounding box center [303, 580] width 52 height 27
click at [530, 566] on div "Cancel Add to your order" at bounding box center [541, 581] width 401 height 34
click at [267, 518] on span "Decrease" at bounding box center [264, 518] width 17 height 17
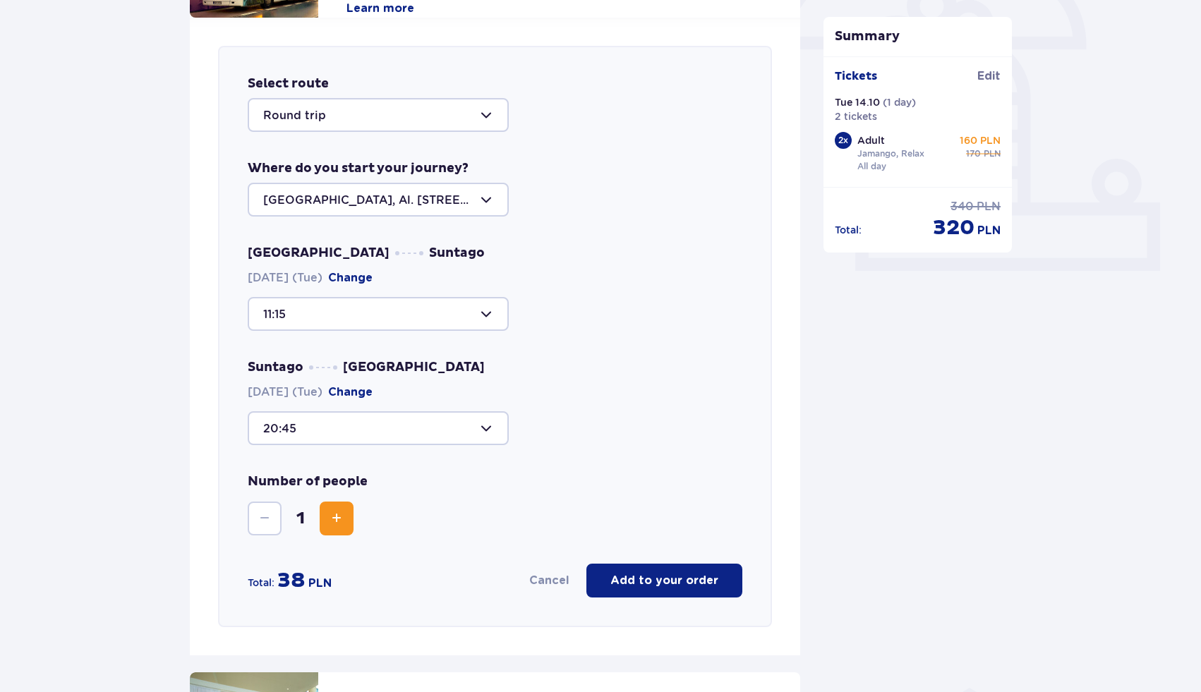
click at [338, 526] on span "Increase" at bounding box center [336, 518] width 17 height 17
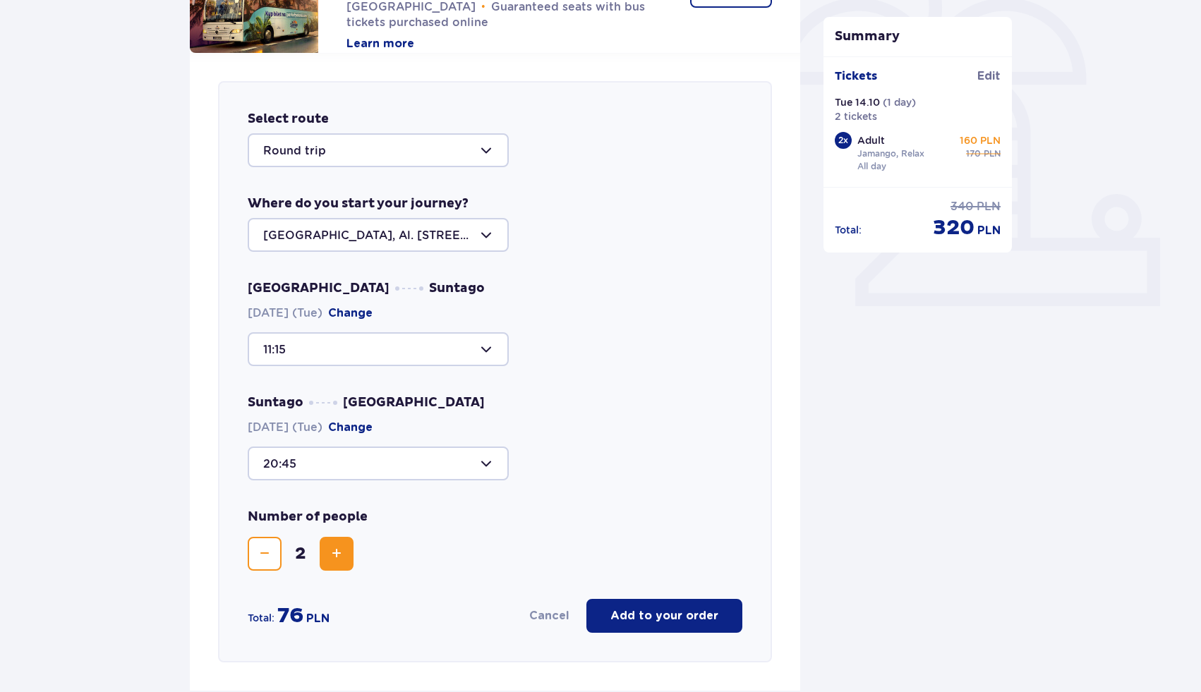
scroll to position [442, 0]
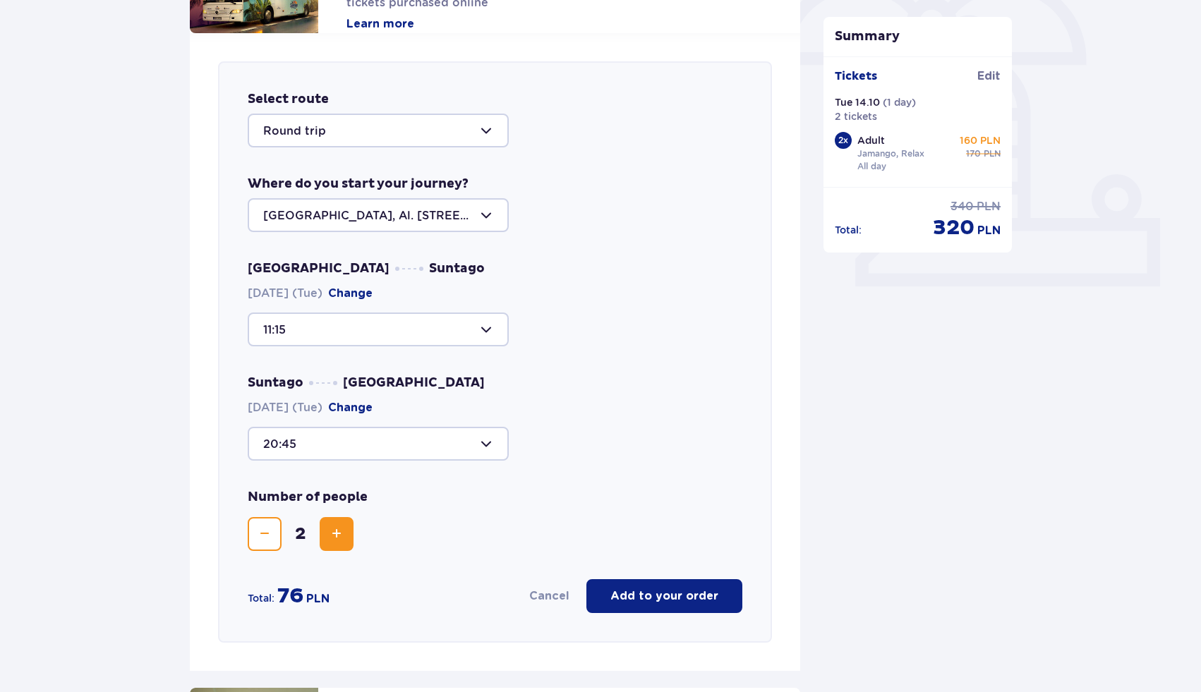
click at [662, 595] on p "Add to your order" at bounding box center [664, 596] width 108 height 16
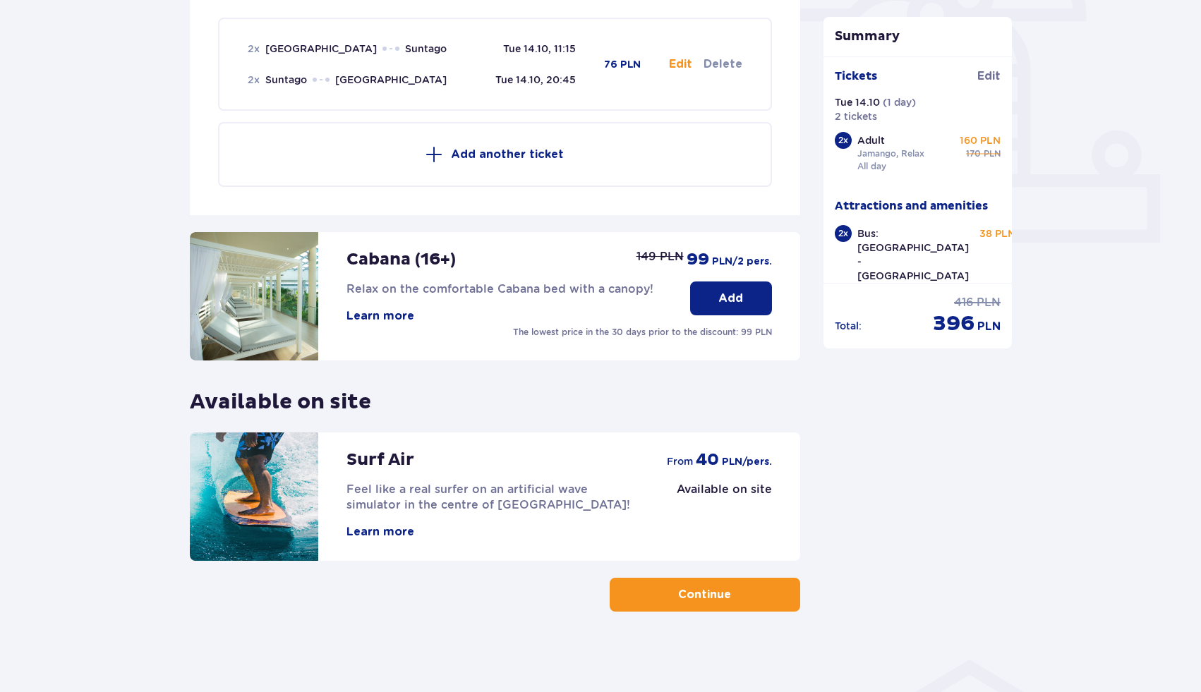
scroll to position [487, 0]
click at [384, 535] on button "Learn more" at bounding box center [380, 531] width 68 height 16
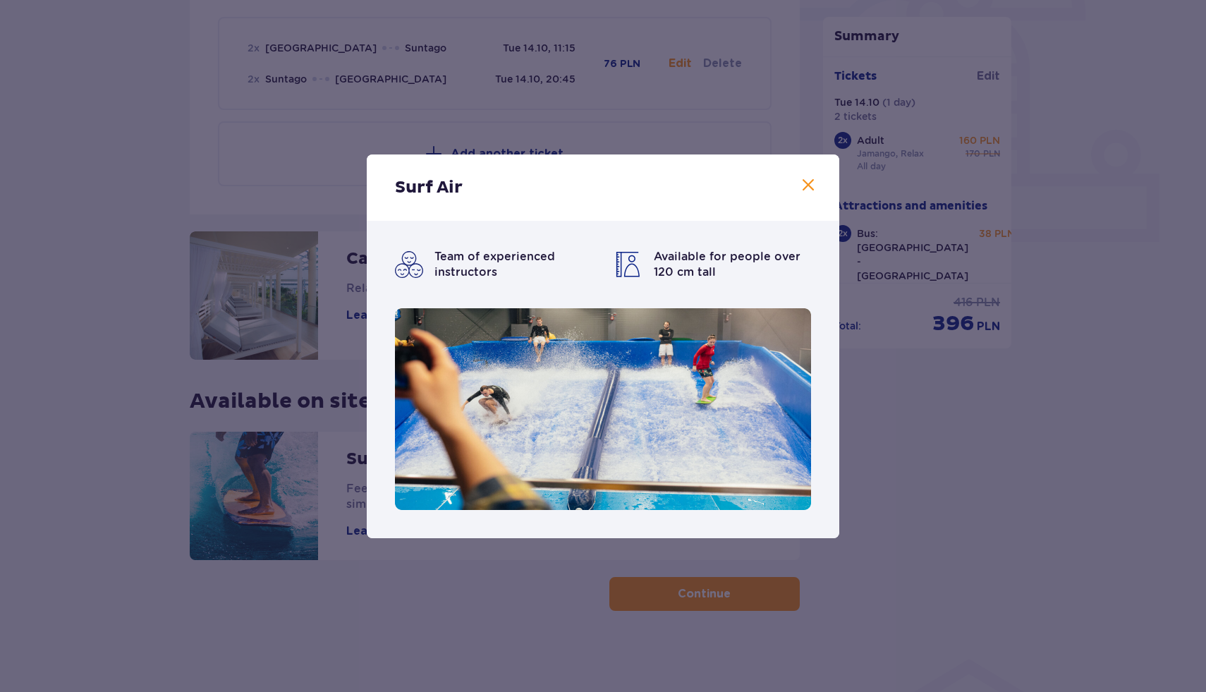
click at [799, 171] on div "Surf Air" at bounding box center [603, 188] width 473 height 66
click at [807, 181] on span at bounding box center [808, 185] width 17 height 17
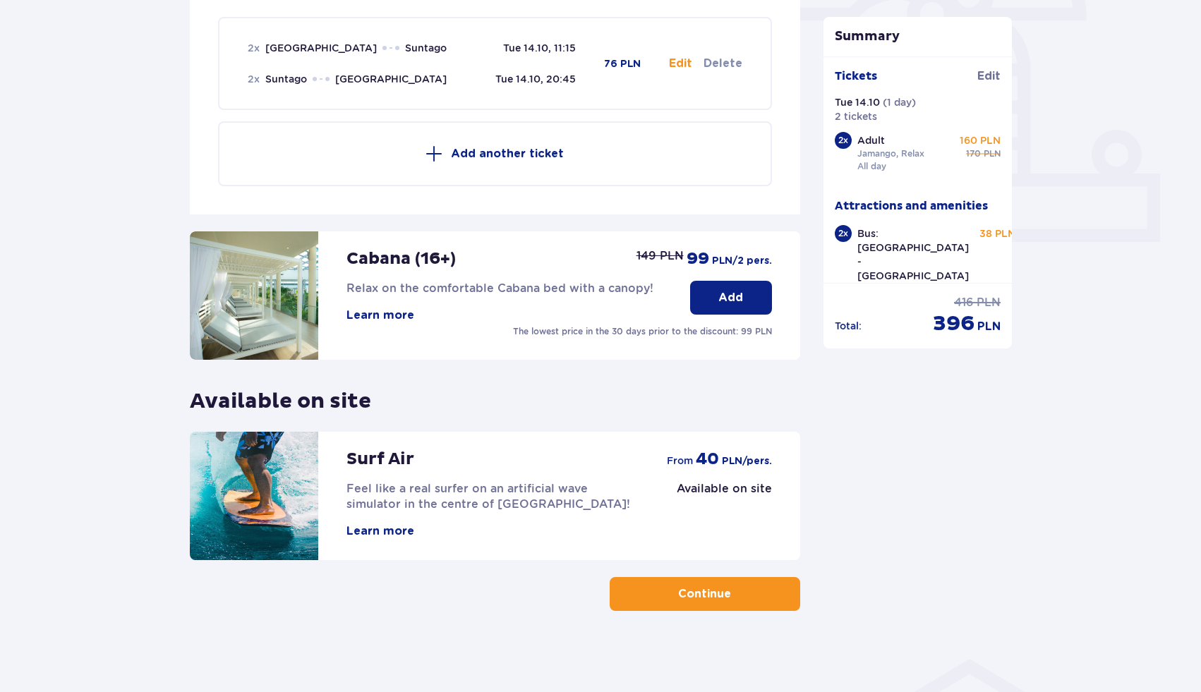
click at [396, 314] on button "Learn more" at bounding box center [380, 316] width 68 height 16
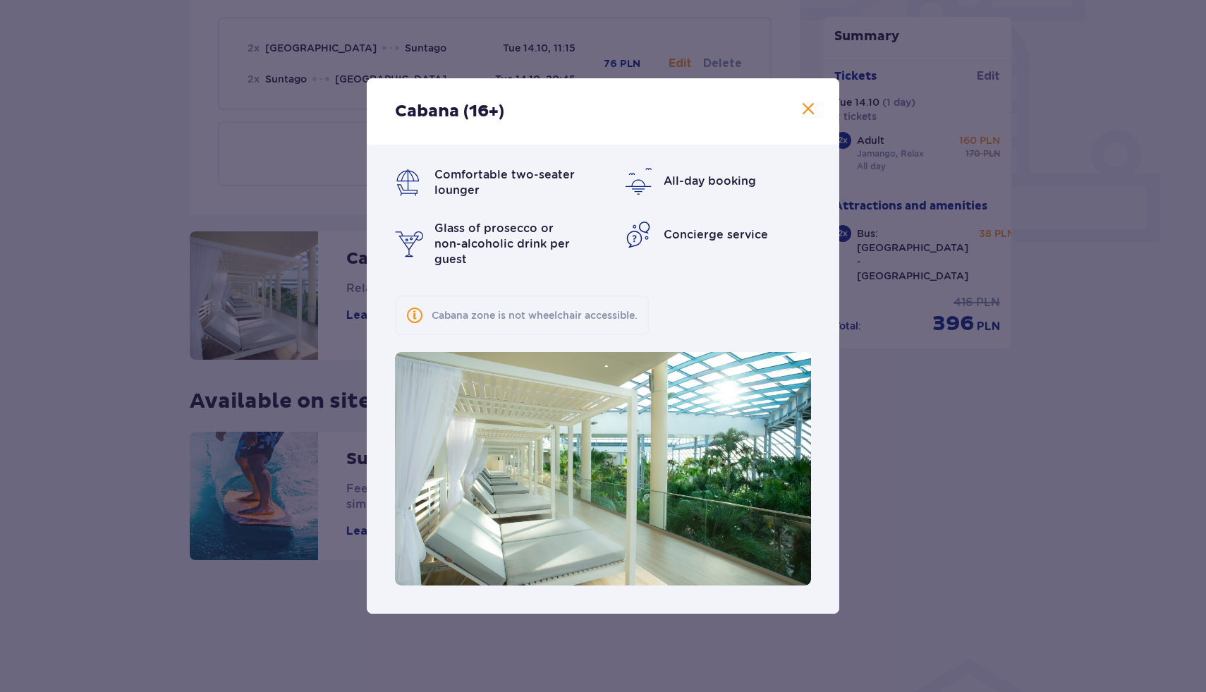
click at [811, 118] on span at bounding box center [808, 109] width 17 height 17
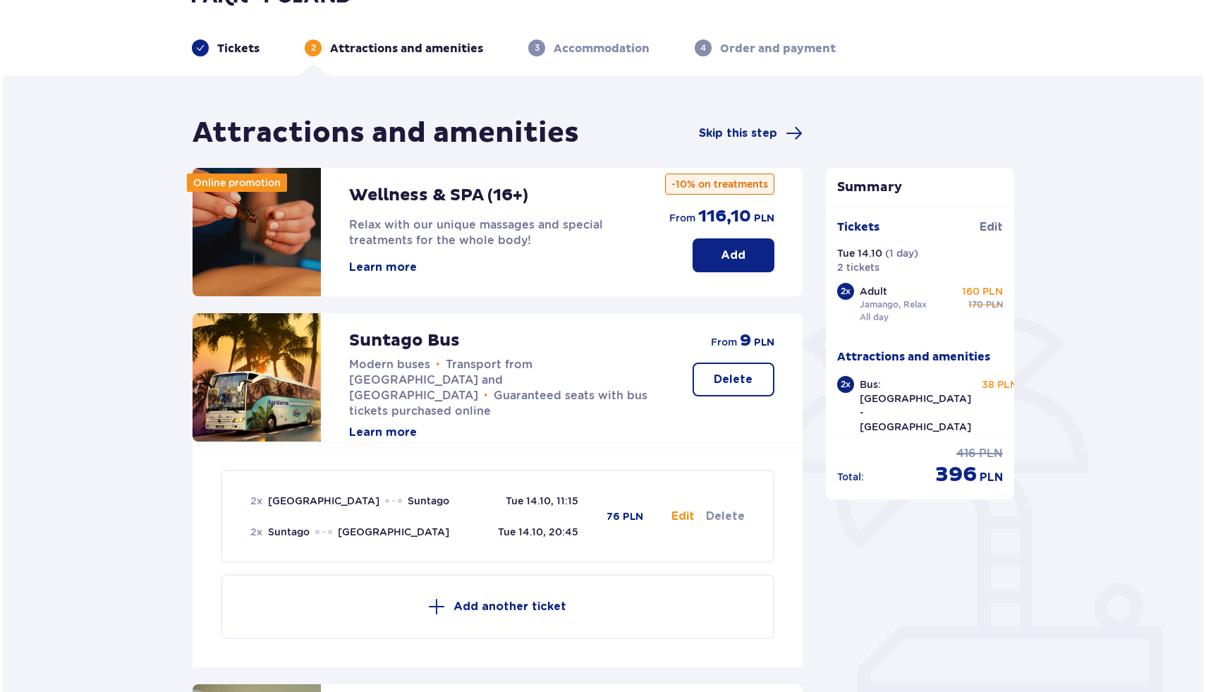
scroll to position [30, 0]
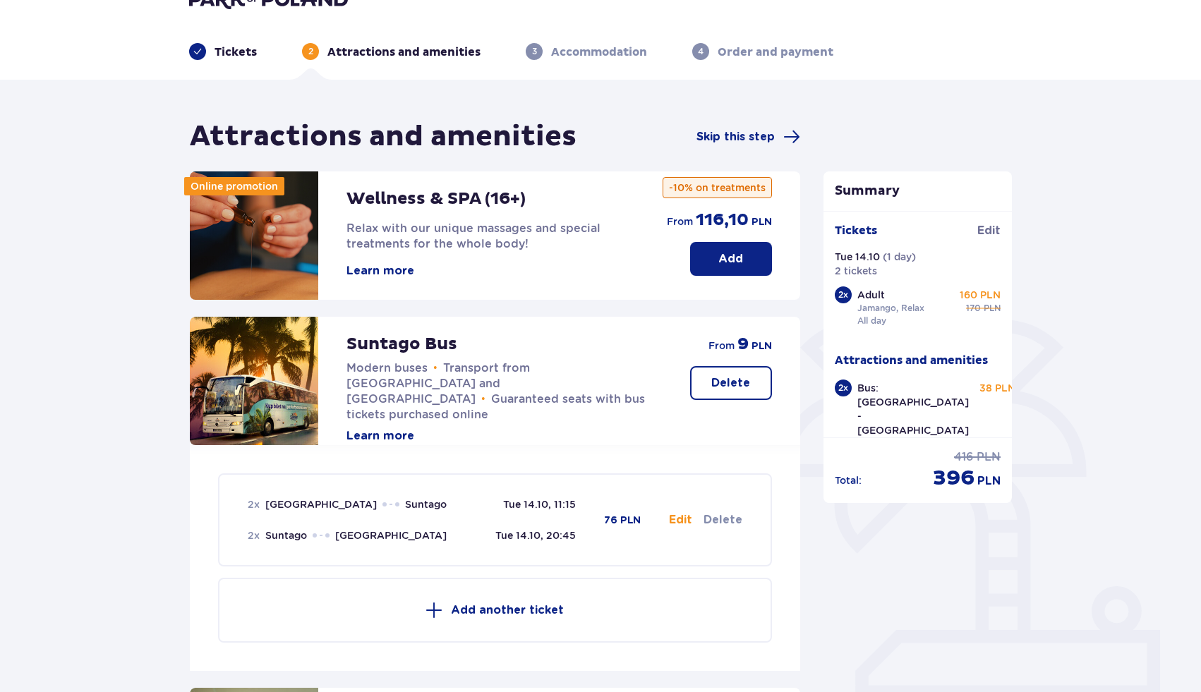
click at [367, 269] on button "Learn more" at bounding box center [380, 271] width 68 height 16
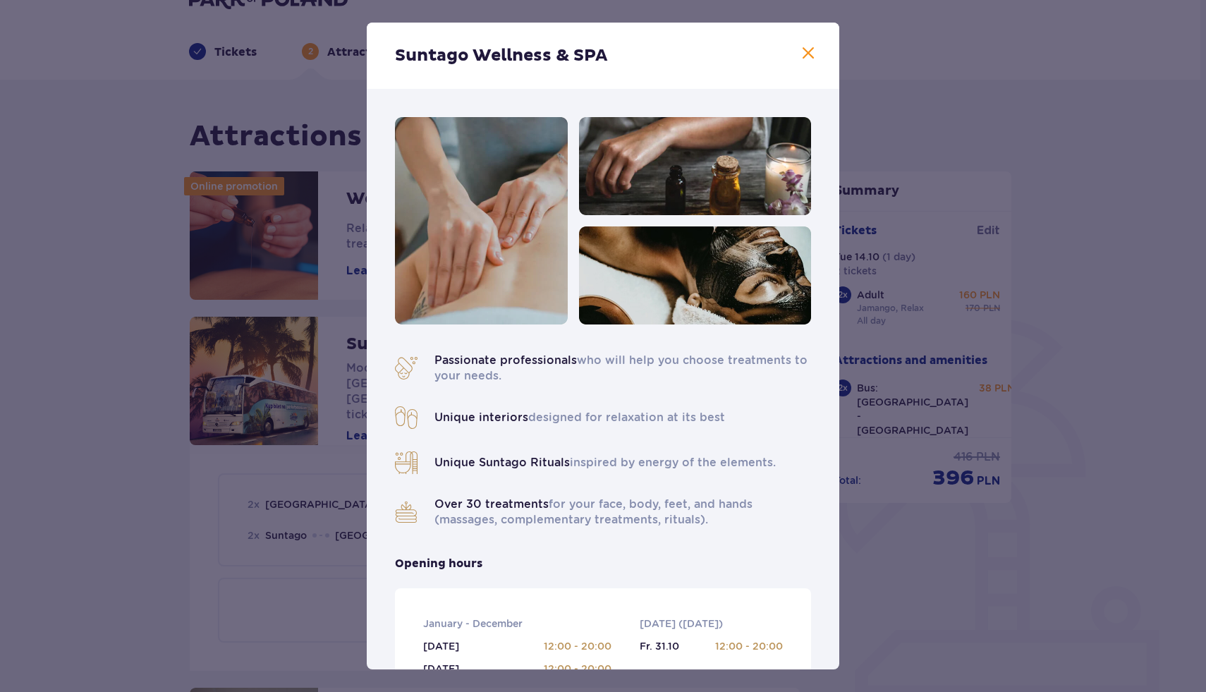
click at [869, 409] on div "Suntago Wellness & SPA Passionate professionals who will help you choose treatm…" at bounding box center [603, 346] width 1206 height 692
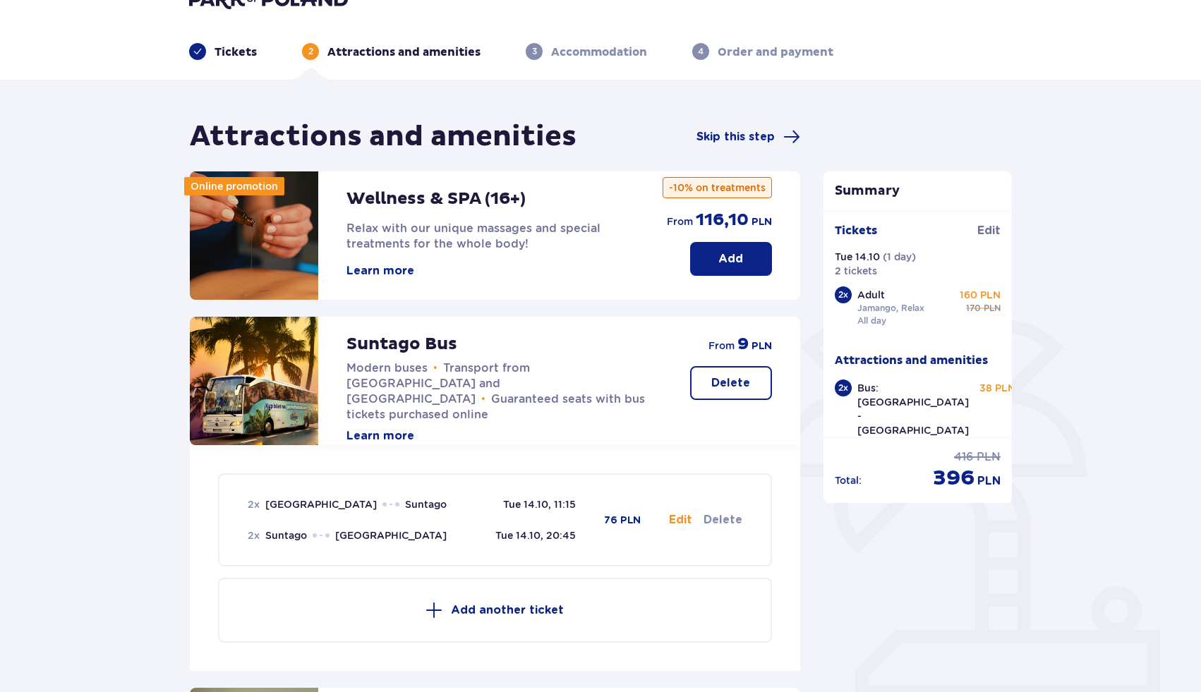
click at [732, 262] on p "Add" at bounding box center [730, 259] width 25 height 16
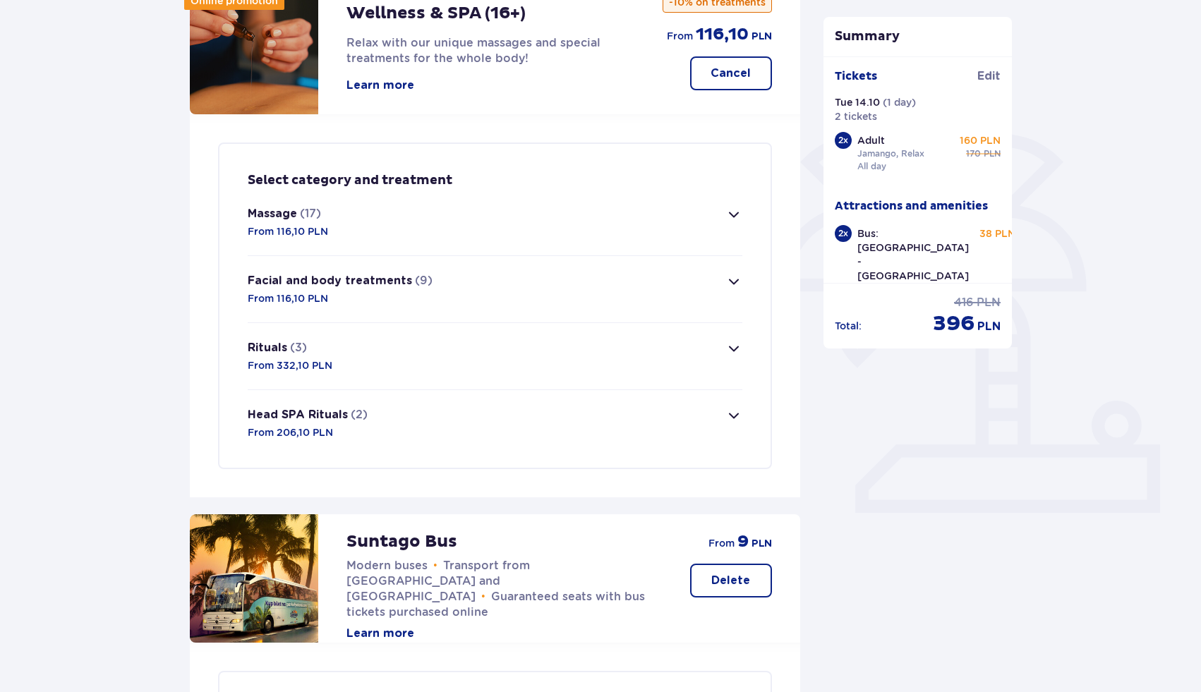
scroll to position [212, 0]
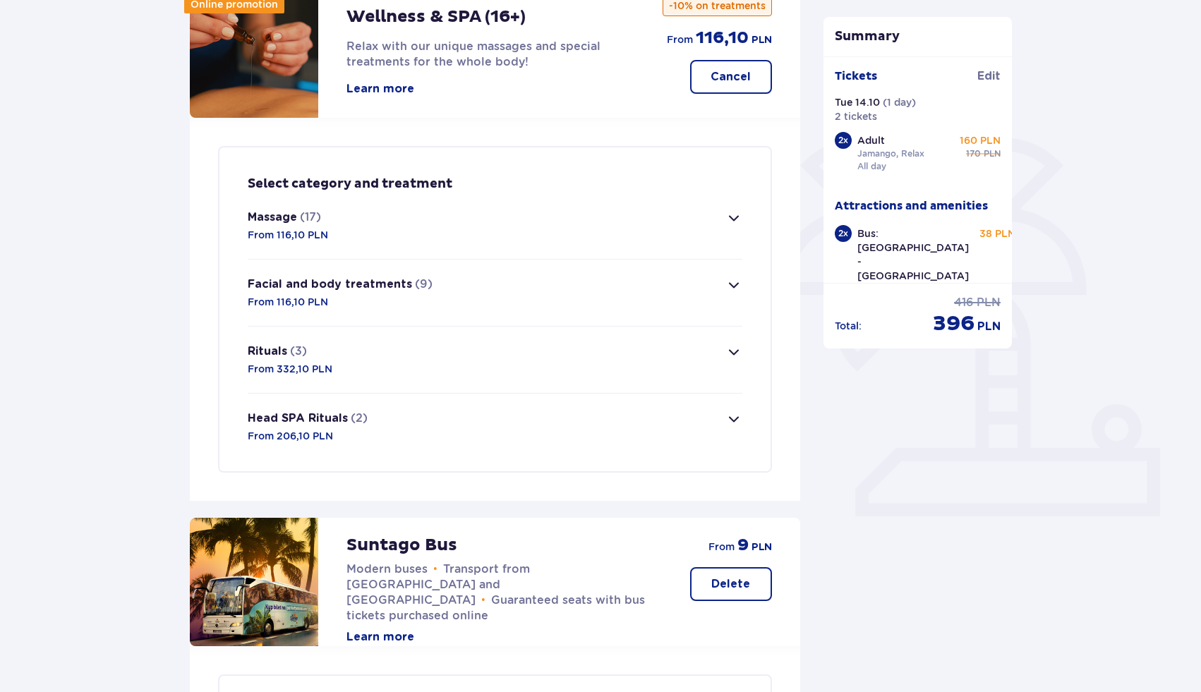
click at [270, 347] on p "Rituals" at bounding box center [268, 352] width 40 height 16
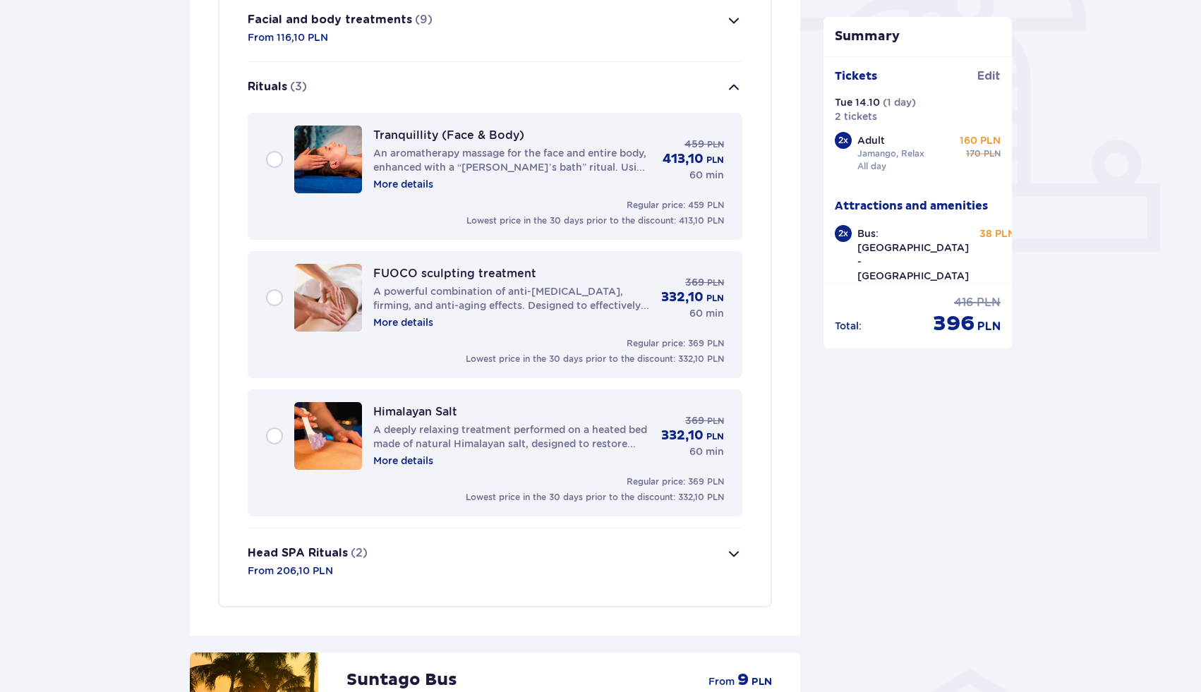
scroll to position [462, 0]
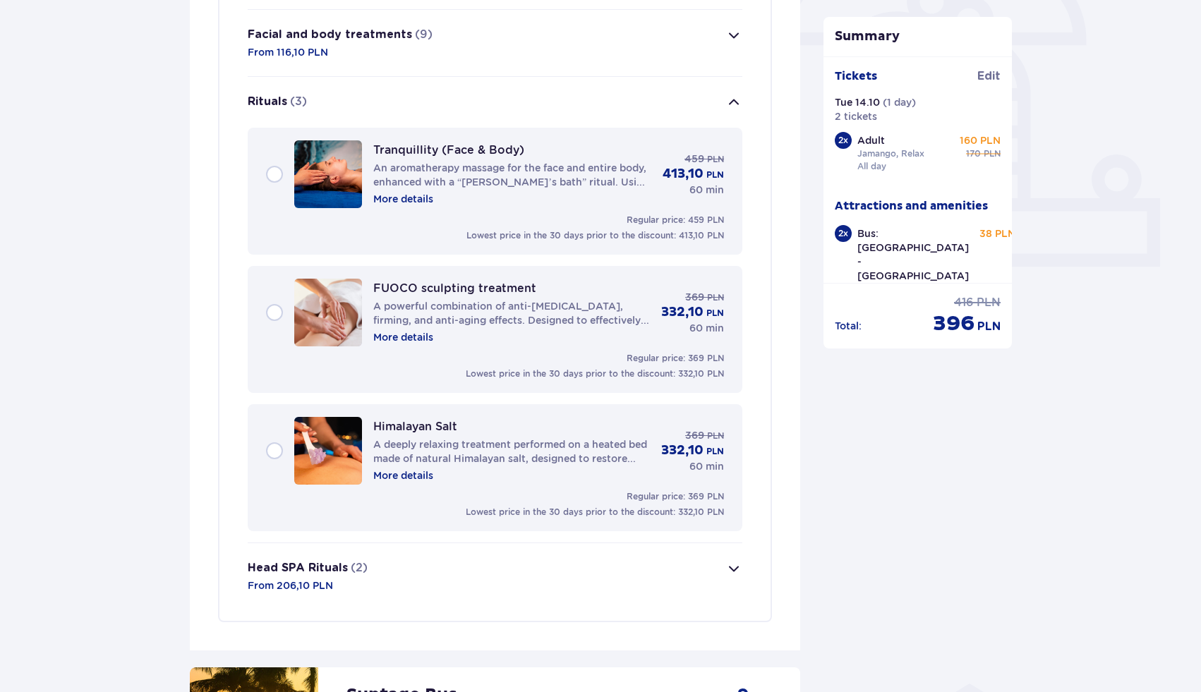
click at [482, 63] on button "Facial and body treatments (9) From 116,10 PLN" at bounding box center [495, 43] width 495 height 66
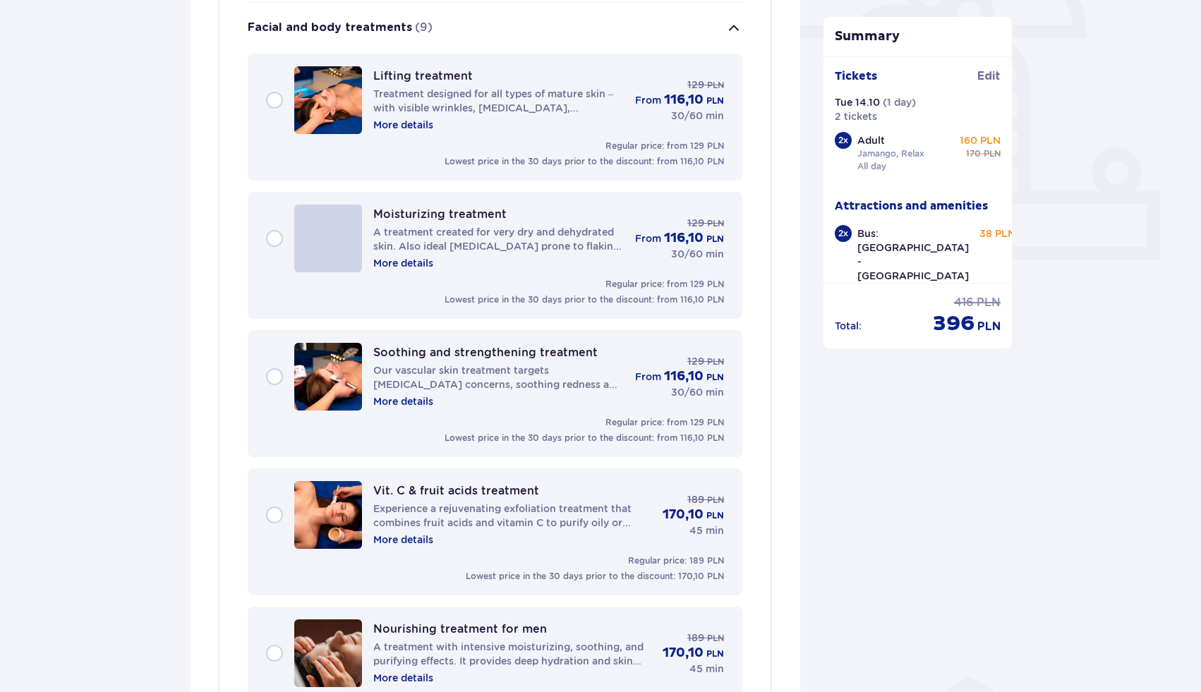
scroll to position [471, 0]
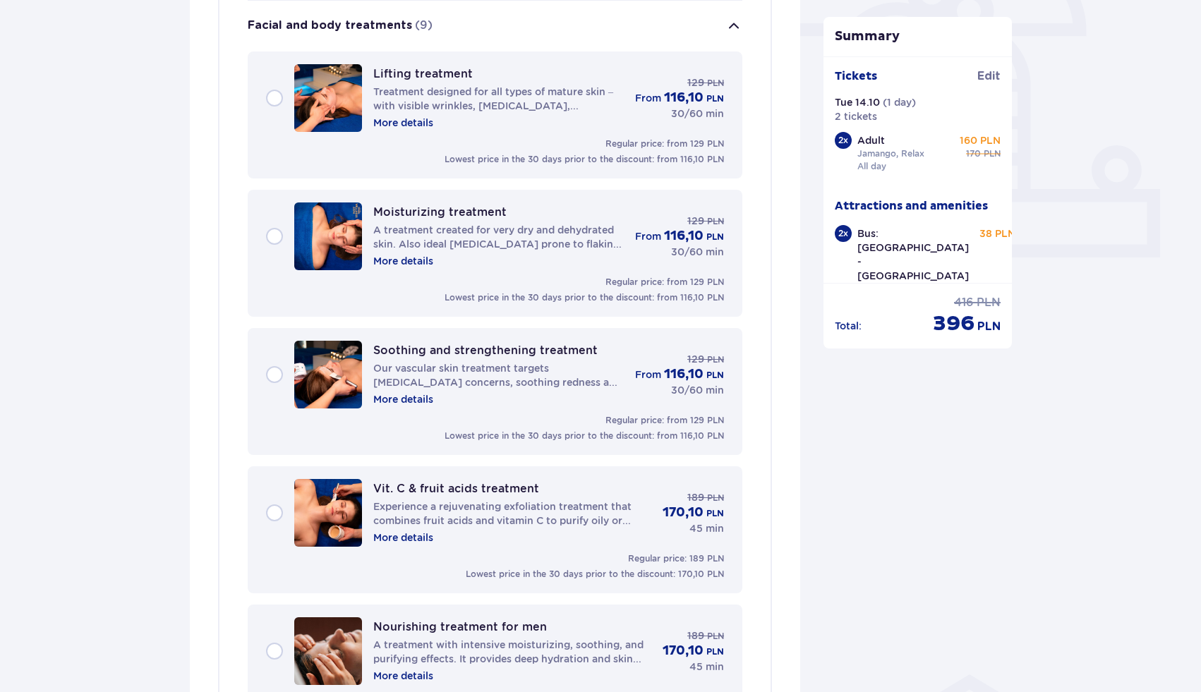
click at [690, 30] on button "Facial and body treatments (9)" at bounding box center [495, 26] width 495 height 51
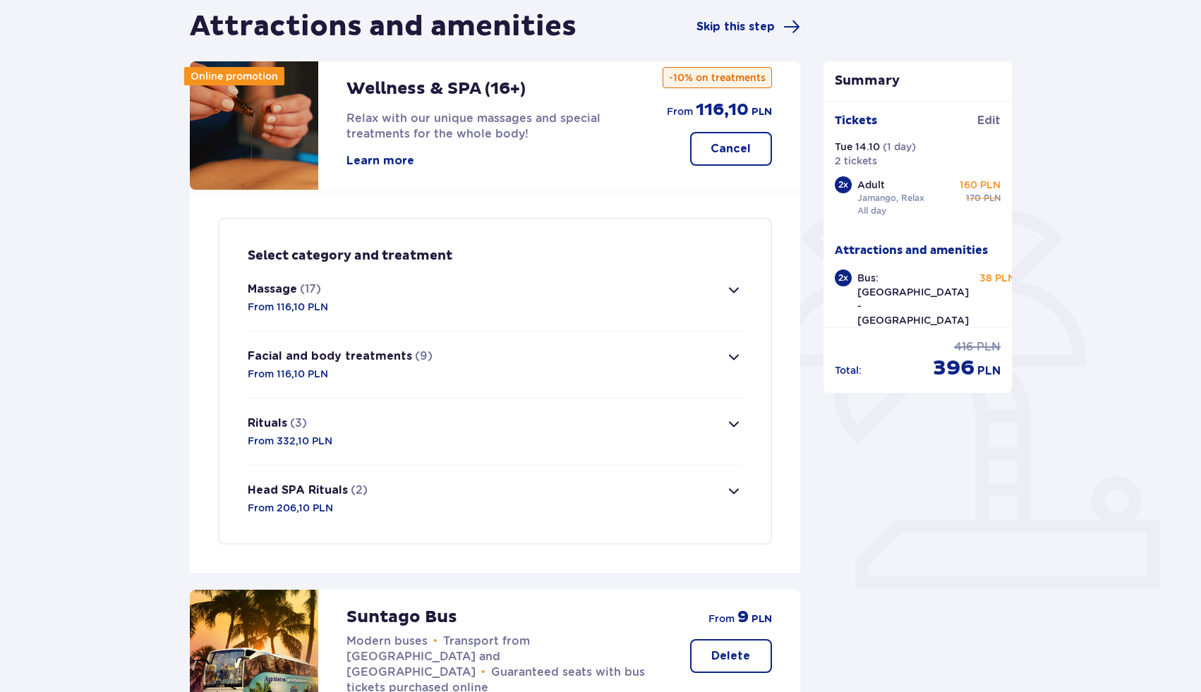
scroll to position [143, 0]
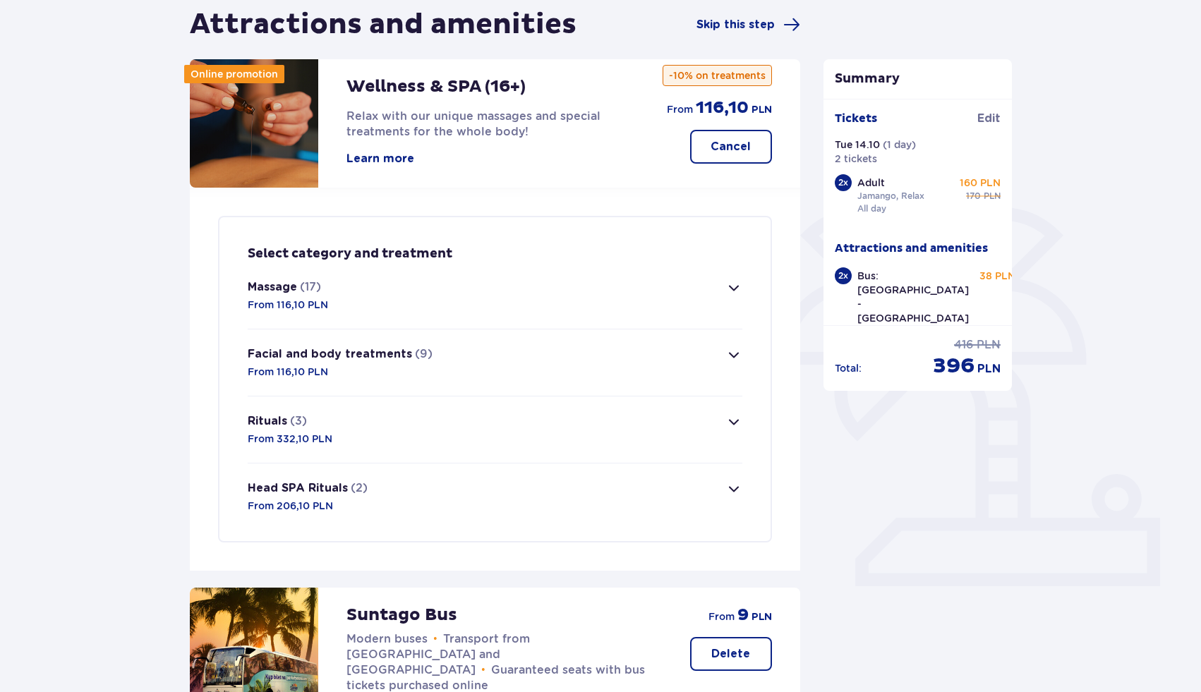
click at [720, 136] on button "Cancel" at bounding box center [731, 147] width 82 height 34
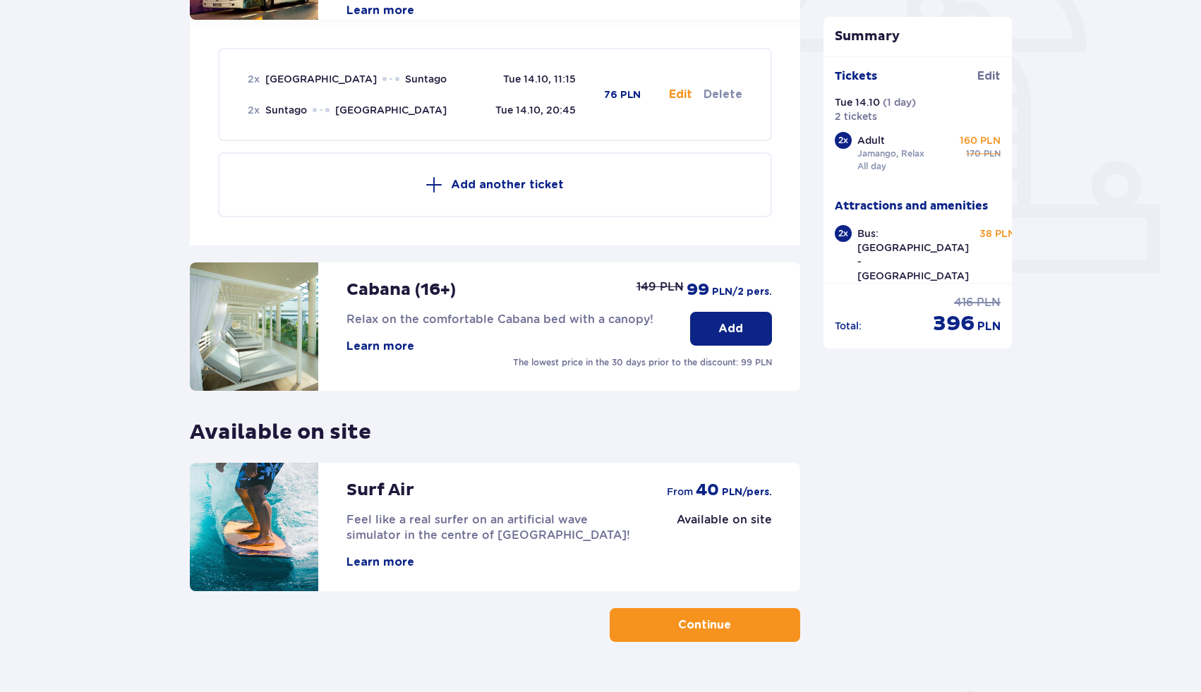
scroll to position [490, 0]
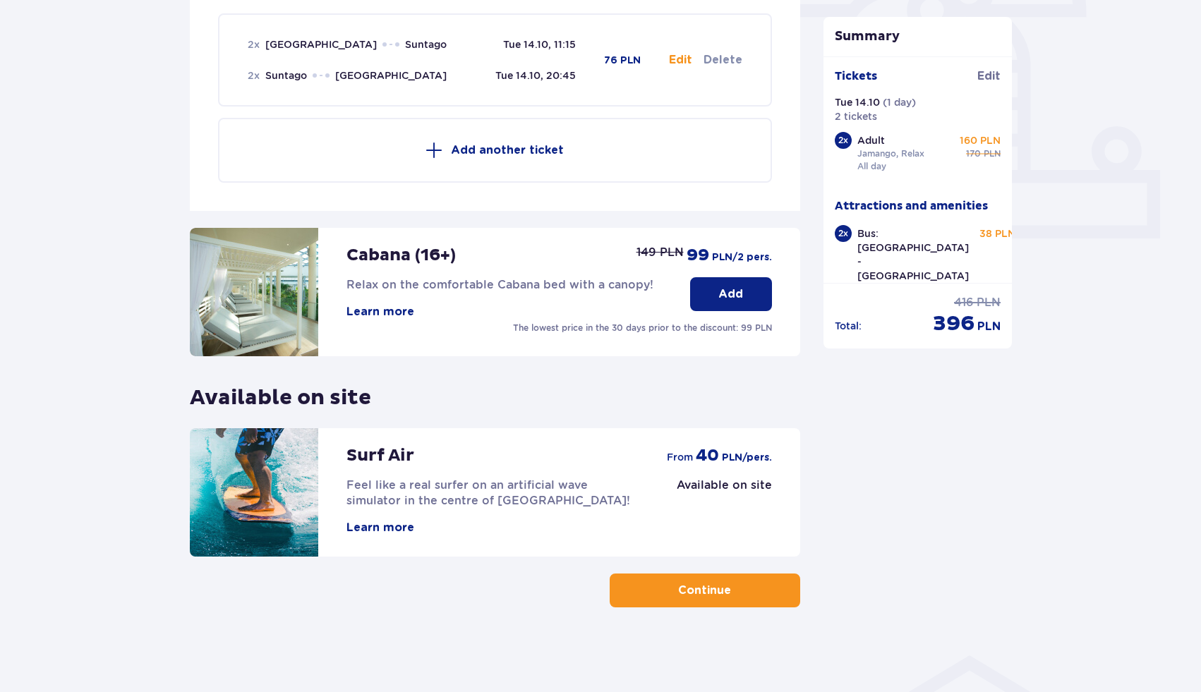
click at [662, 583] on button "Continue" at bounding box center [705, 591] width 190 height 34
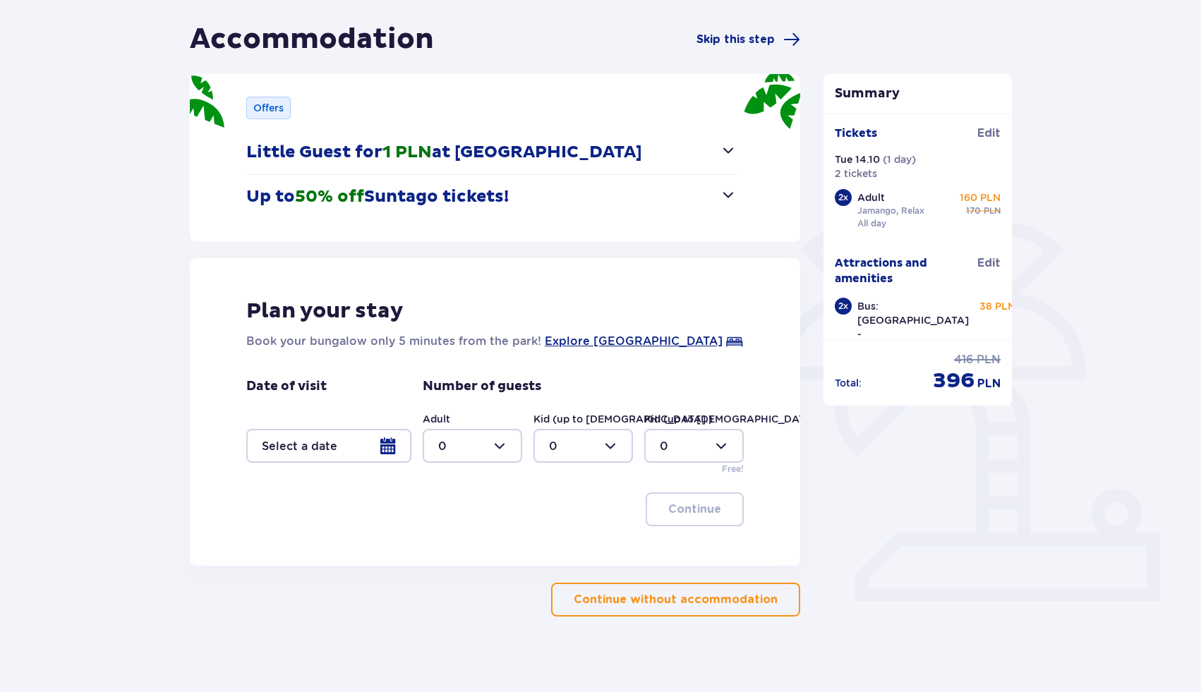
scroll to position [137, 0]
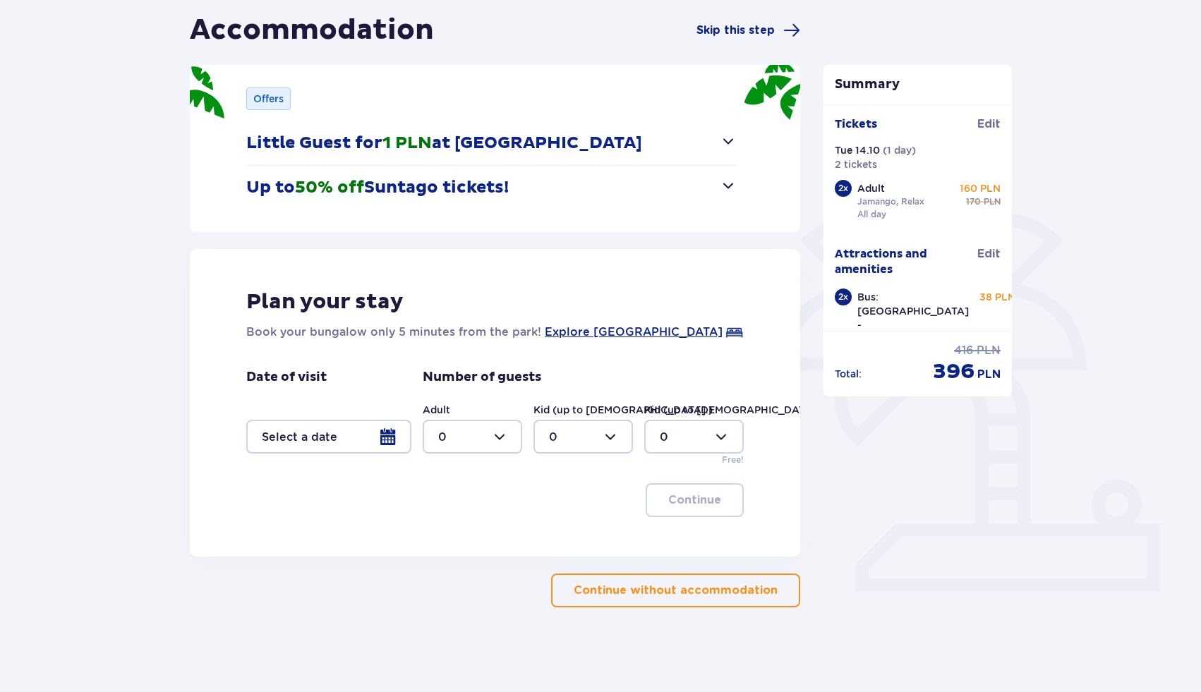
click at [474, 180] on p "Up to 50% off Suntago tickets!" at bounding box center [377, 187] width 262 height 21
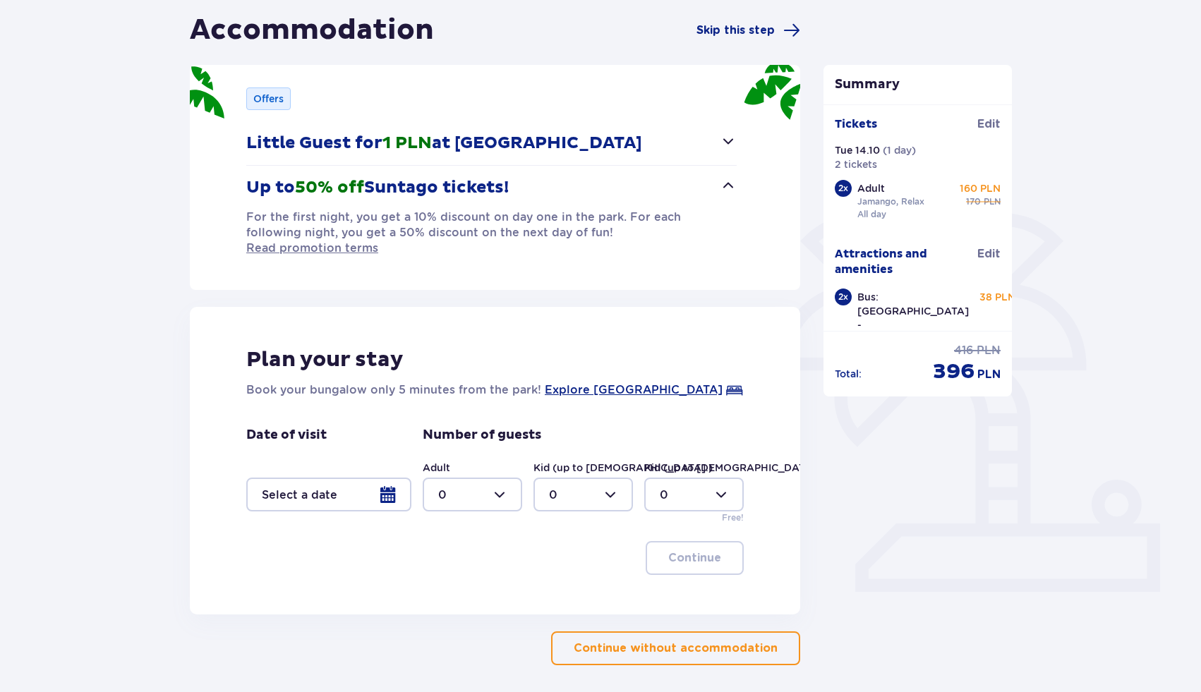
click at [489, 147] on p "Little Guest for 1 PLN at Suntago Village" at bounding box center [444, 143] width 396 height 21
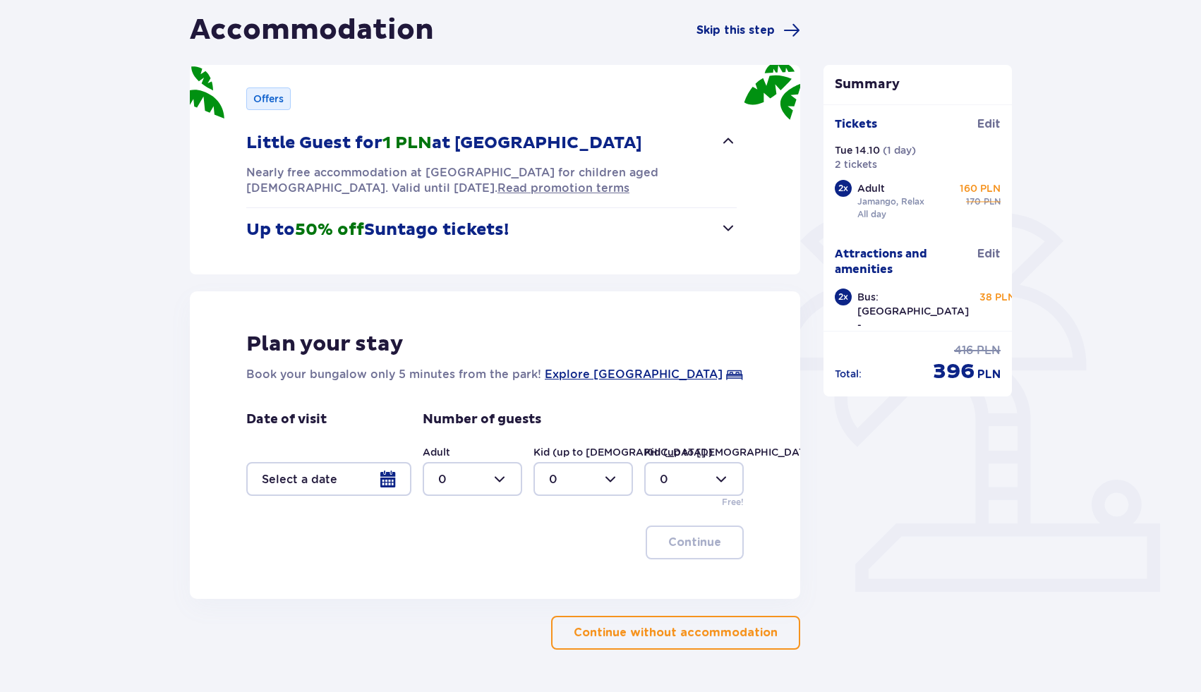
click at [468, 151] on p "Little Guest for 1 PLN at Suntago Village" at bounding box center [444, 143] width 396 height 21
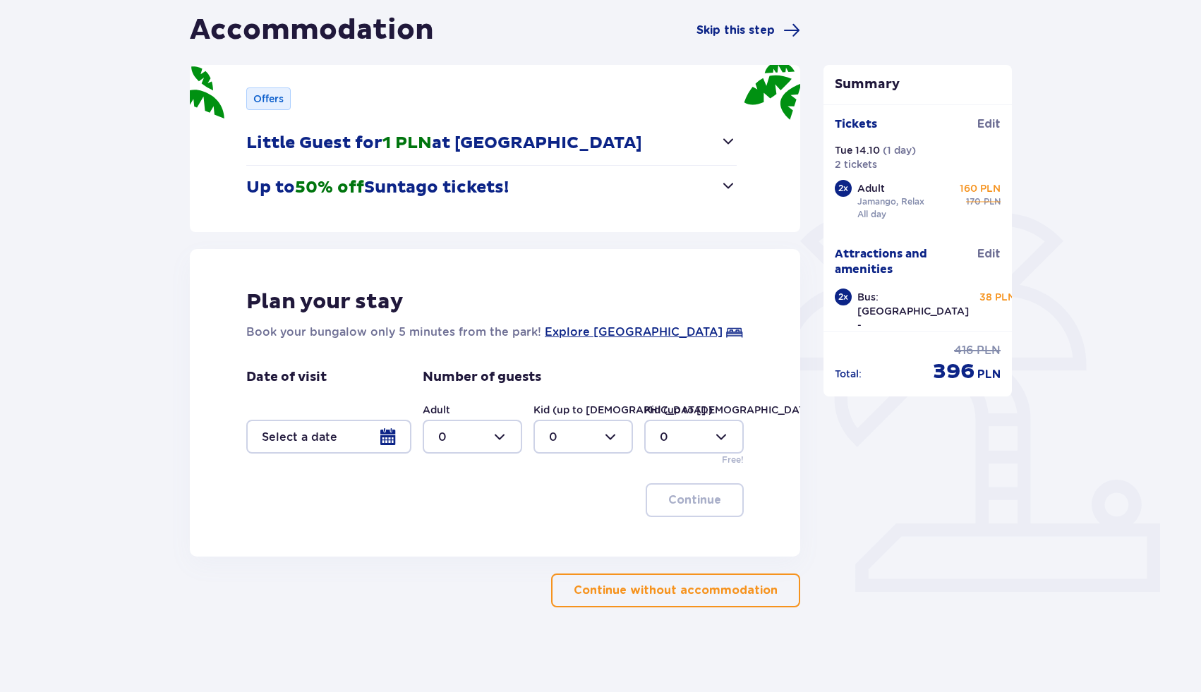
click at [633, 594] on p "Continue without accommodation" at bounding box center [676, 591] width 204 height 16
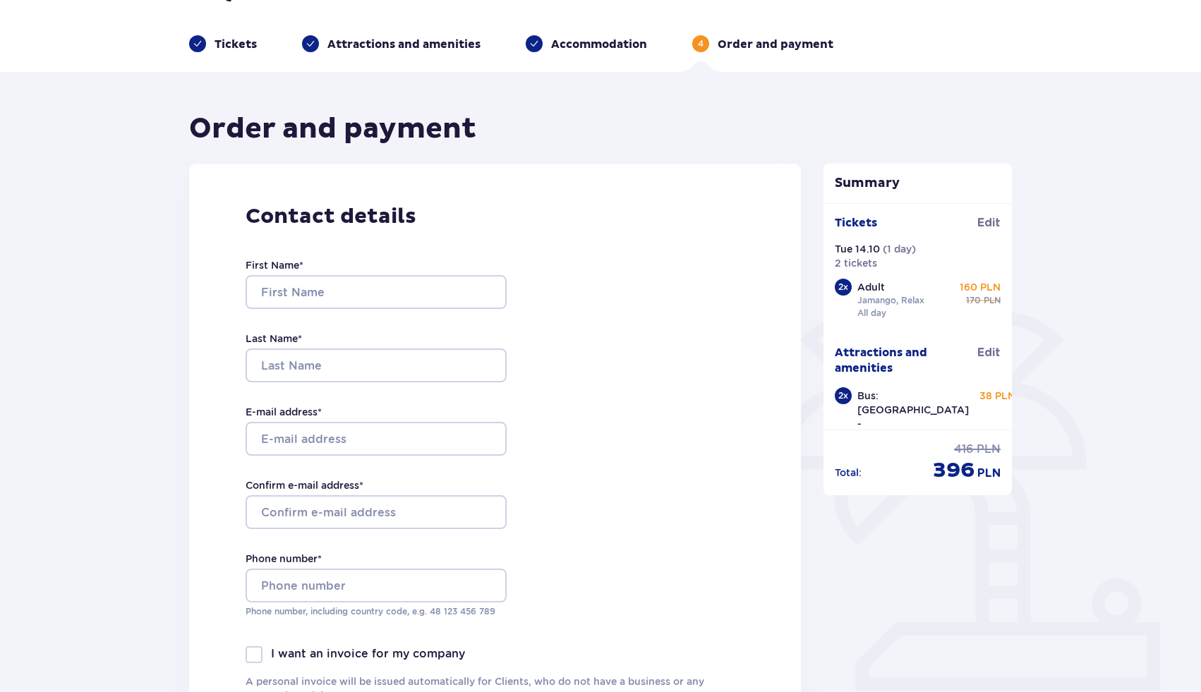
scroll to position [41, 0]
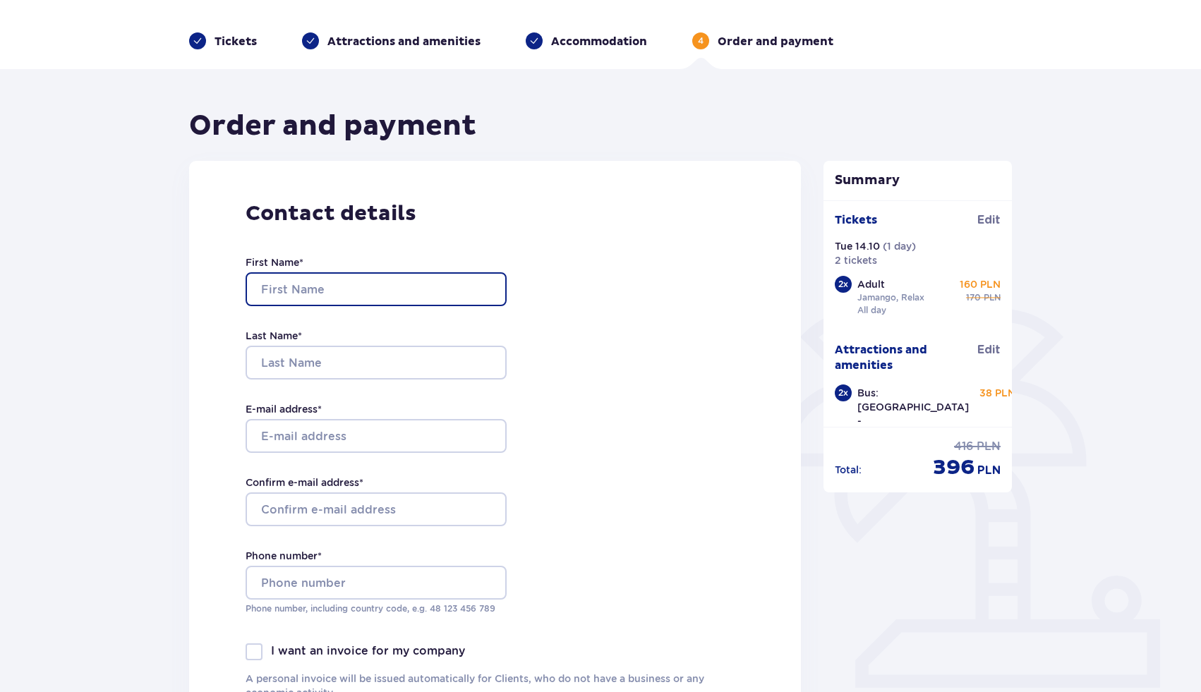
click at [377, 293] on input "First Name *" at bounding box center [376, 289] width 261 height 34
click at [377, 286] on input "First Name *" at bounding box center [376, 289] width 261 height 34
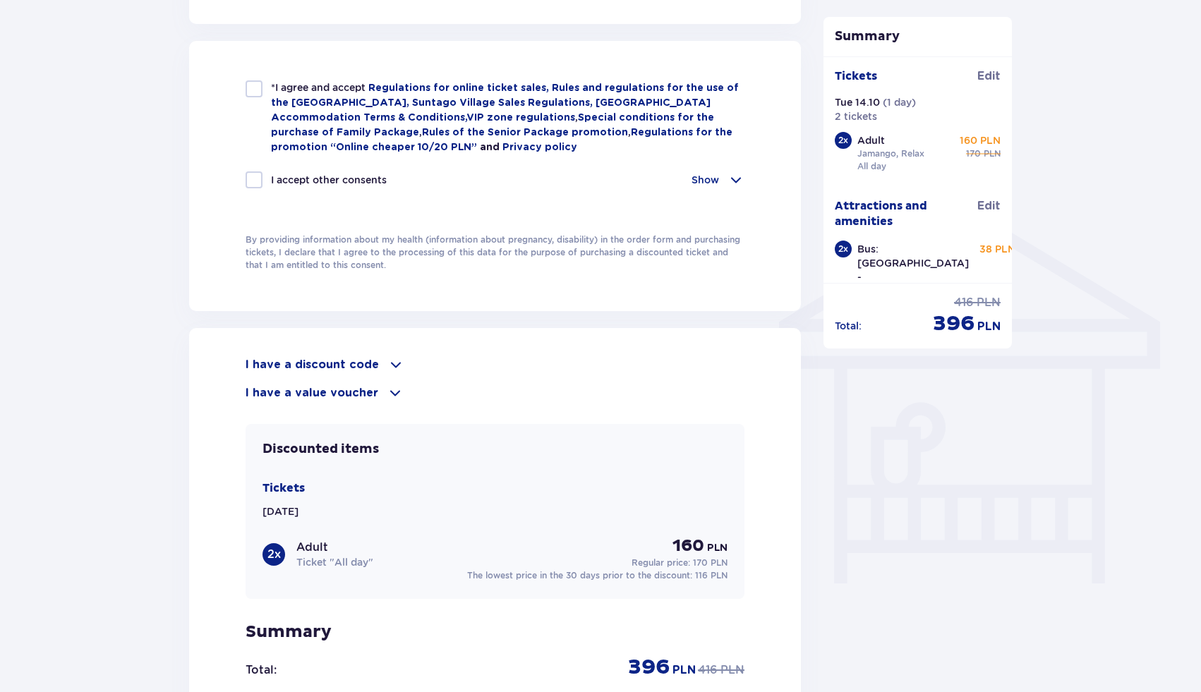
scroll to position [945, 0]
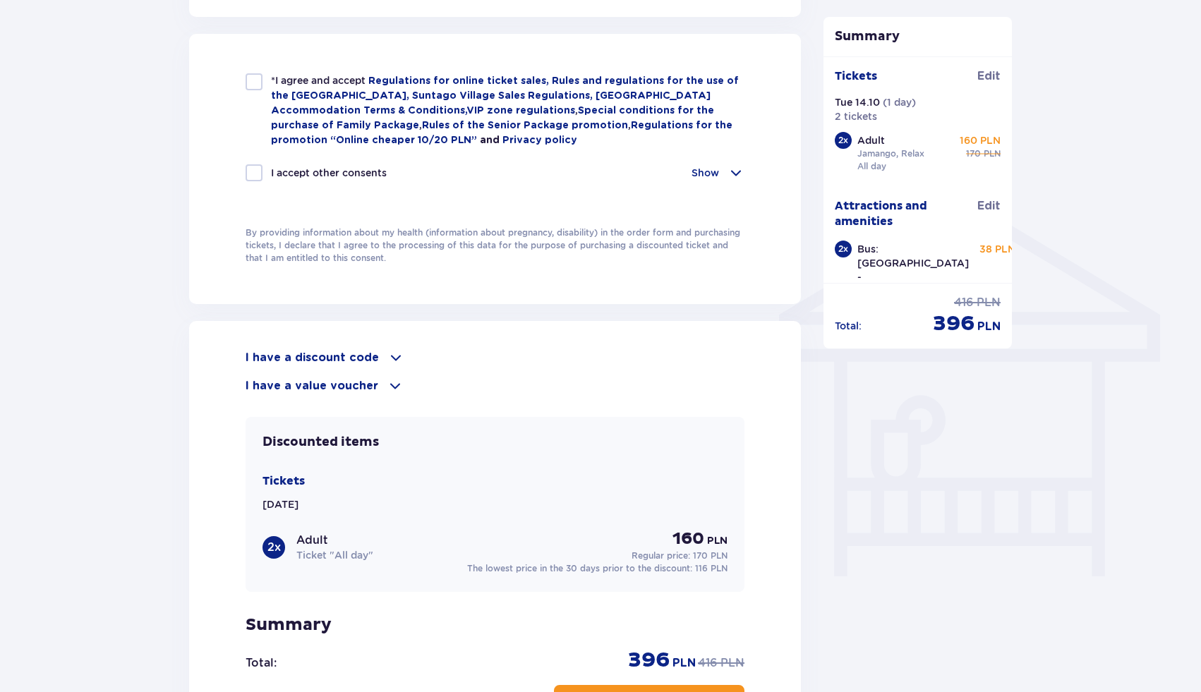
click at [353, 362] on p "I have a discount code" at bounding box center [312, 358] width 133 height 16
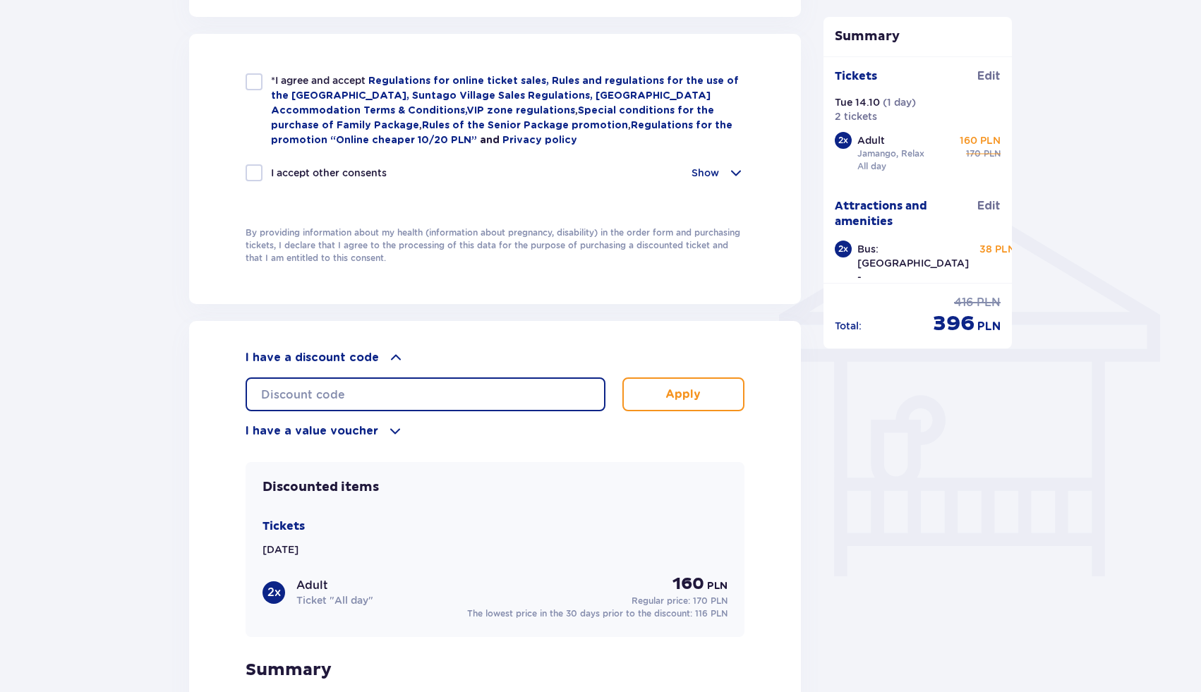
click at [356, 395] on input "text" at bounding box center [426, 394] width 360 height 34
type input "student30"
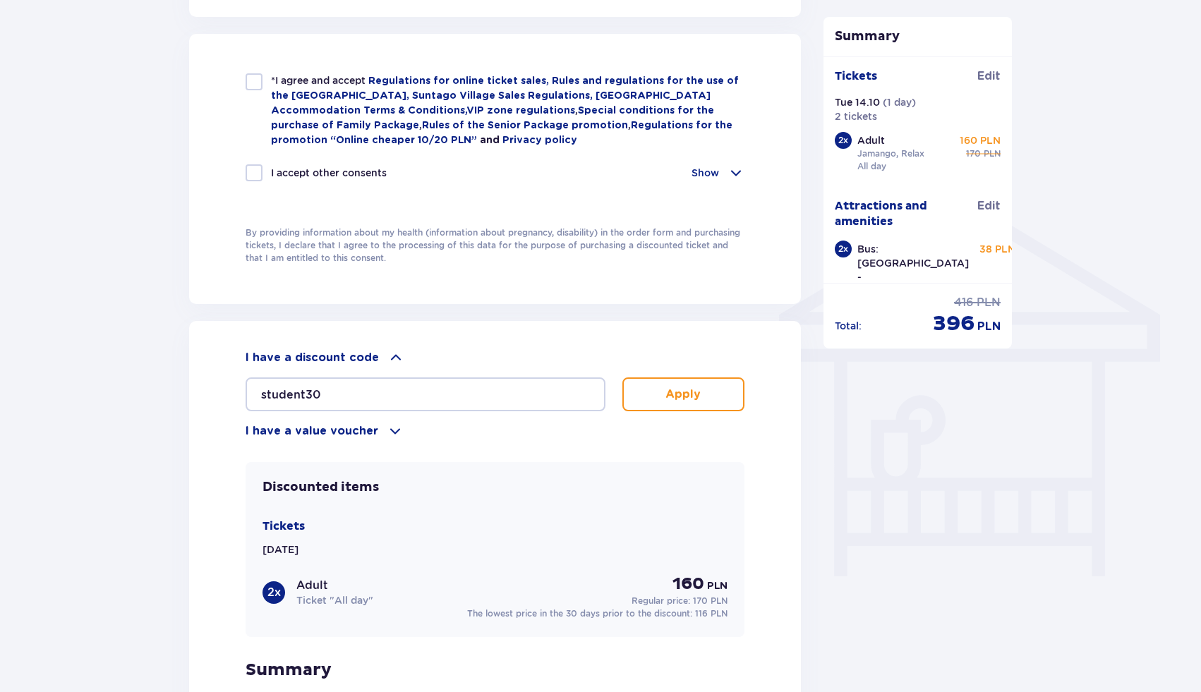
click at [655, 397] on button "Apply" at bounding box center [683, 394] width 122 height 34
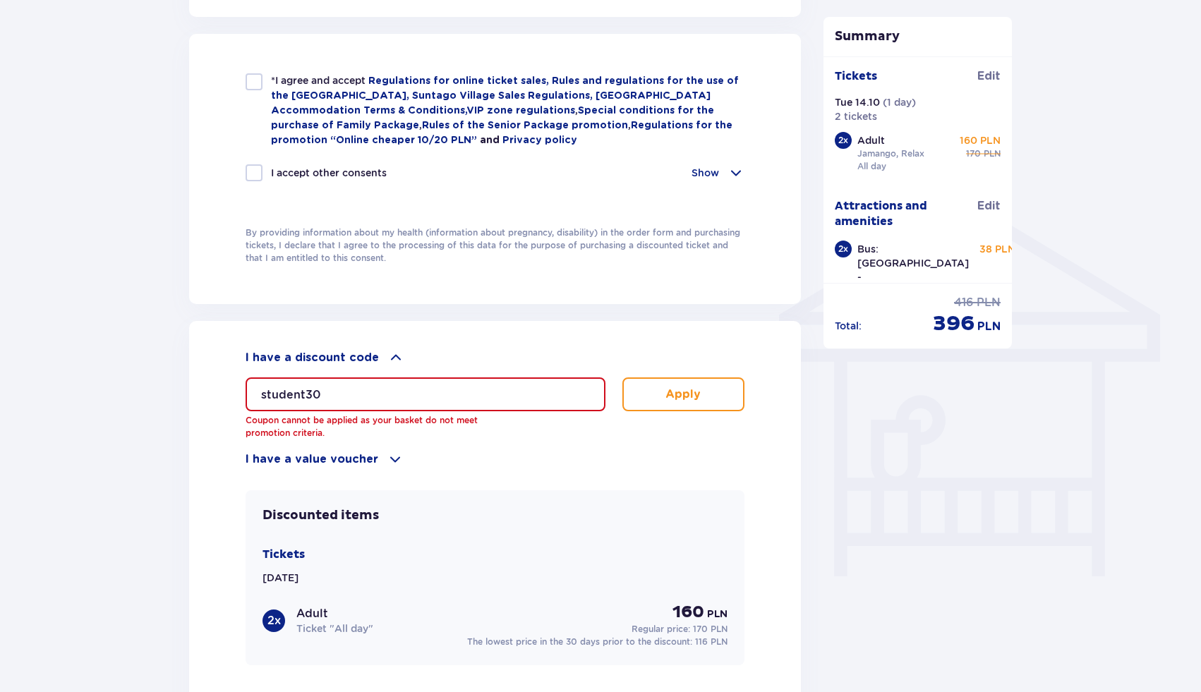
click at [417, 396] on input "student30" at bounding box center [426, 394] width 360 height 34
click at [310, 440] on div "I have a discount code student30 Coupon cannot be applied as your basket do not…" at bounding box center [495, 408] width 499 height 119
click at [324, 392] on input "student30" at bounding box center [426, 394] width 360 height 34
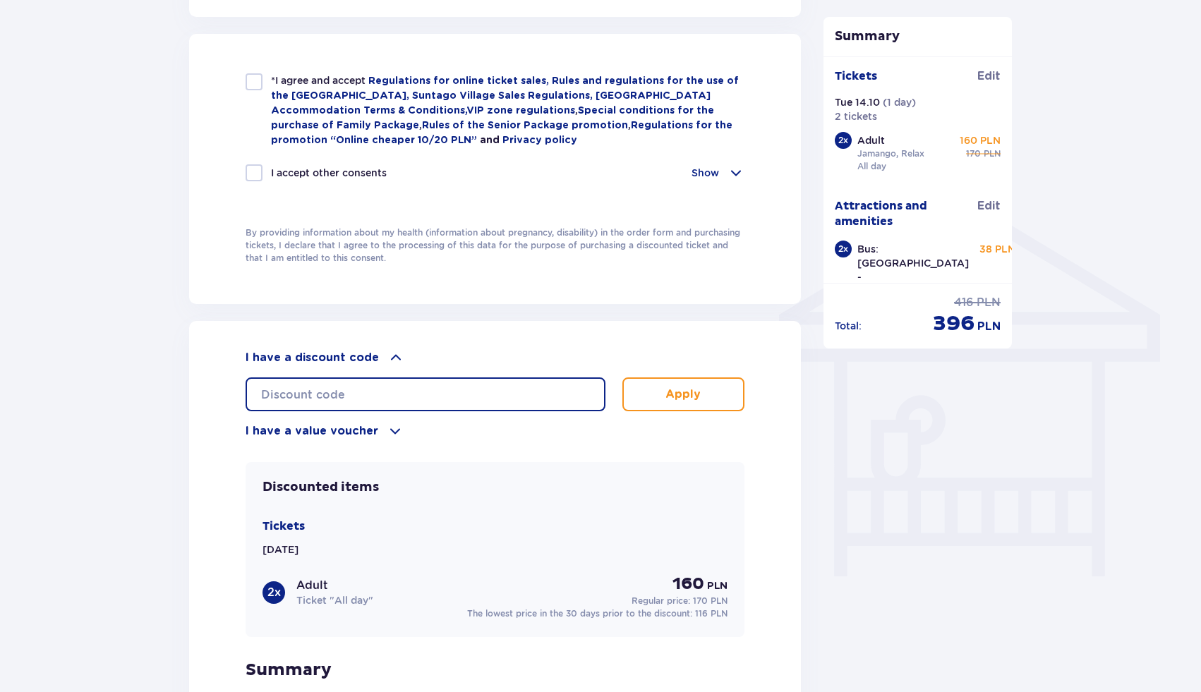
click at [329, 377] on input "text" at bounding box center [426, 394] width 360 height 34
click at [329, 383] on input "text" at bounding box center [426, 394] width 360 height 34
type input "STUDENT30"
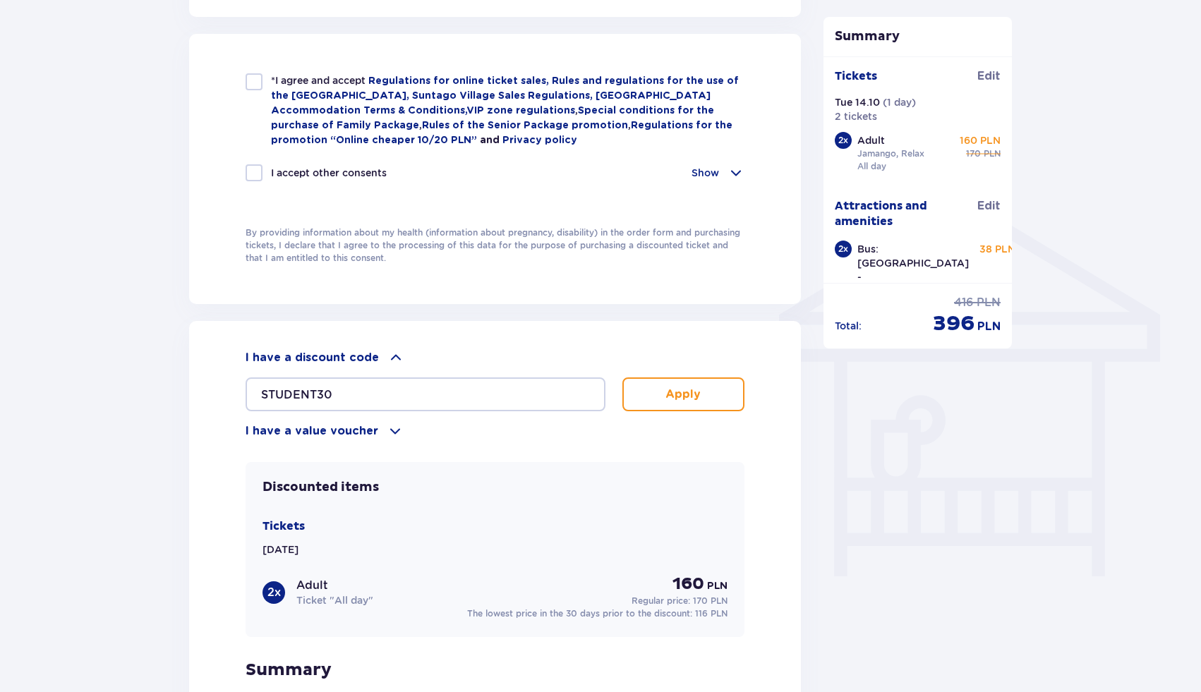
click at [655, 404] on button "Apply" at bounding box center [683, 394] width 122 height 34
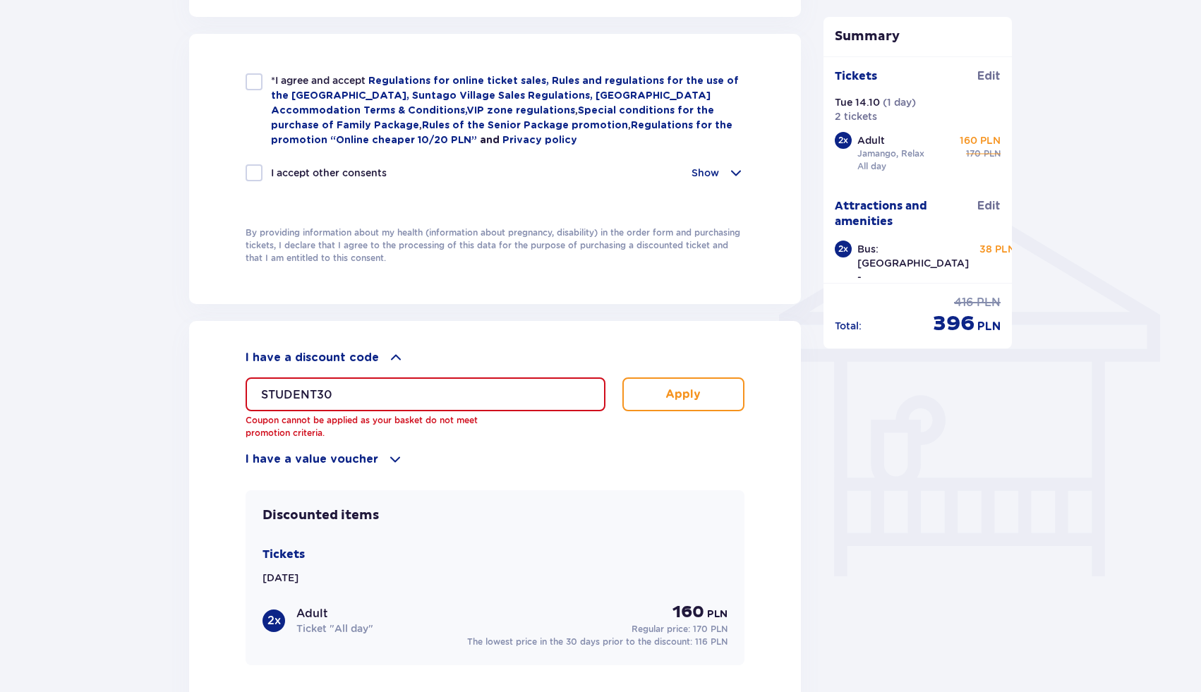
click at [248, 76] on div at bounding box center [254, 81] width 17 height 17
checkbox input "true"
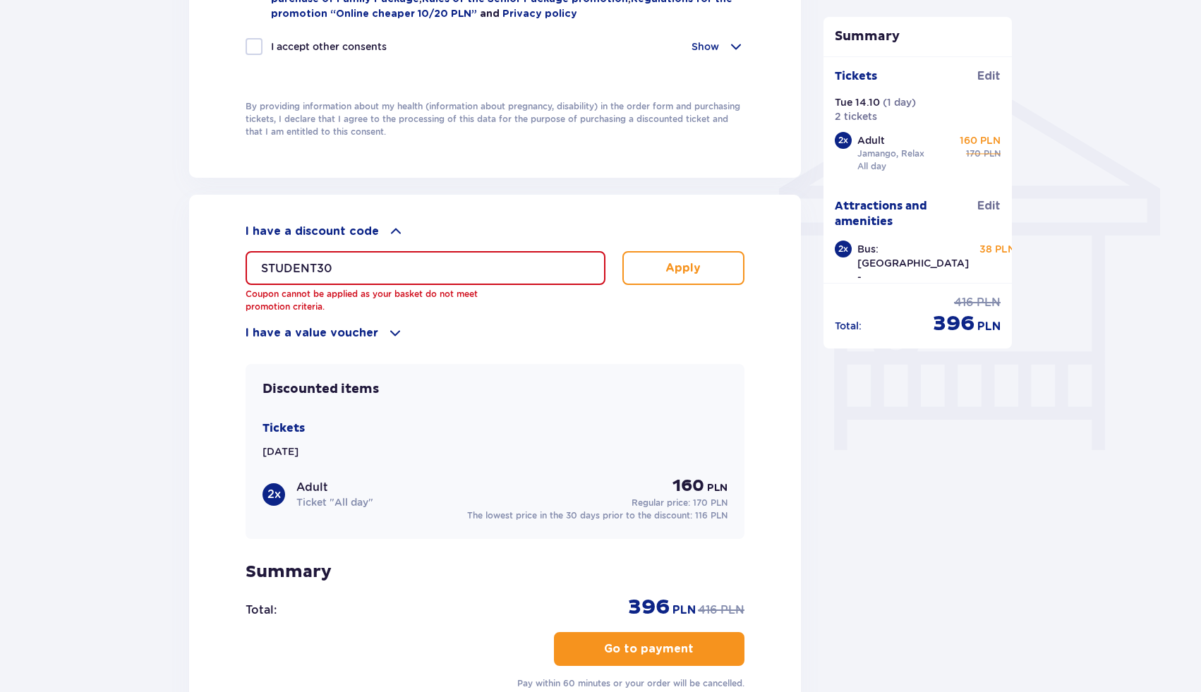
scroll to position [1046, 0]
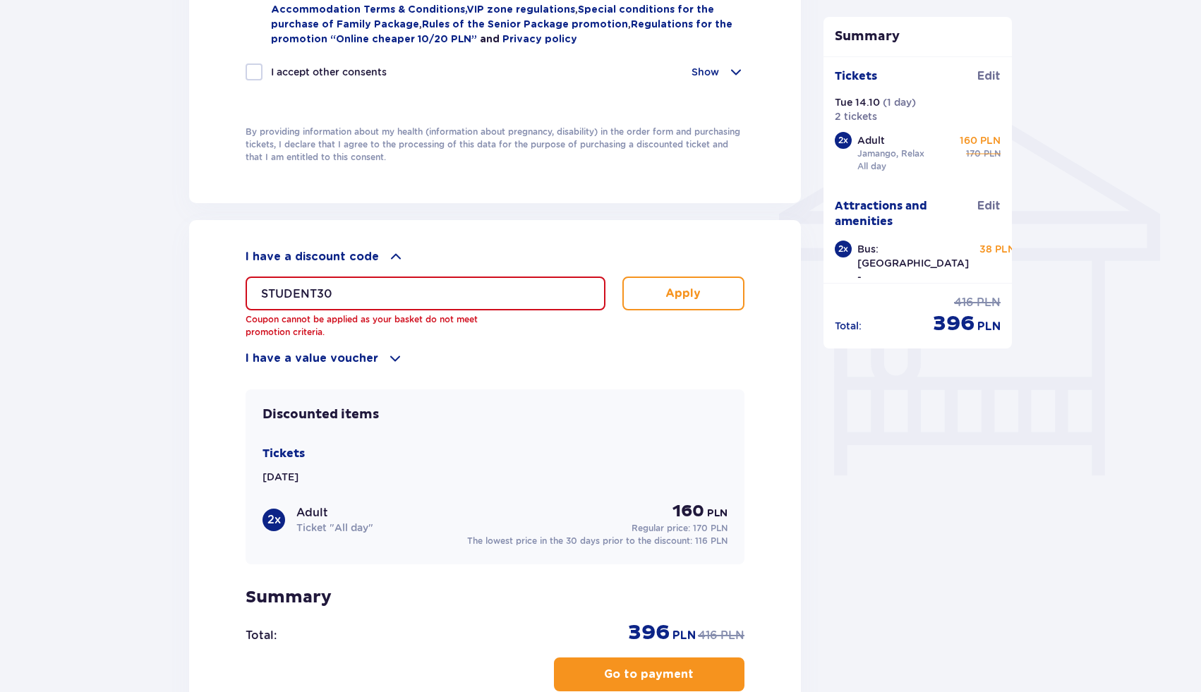
click at [340, 356] on p "I have a value voucher" at bounding box center [312, 359] width 133 height 16
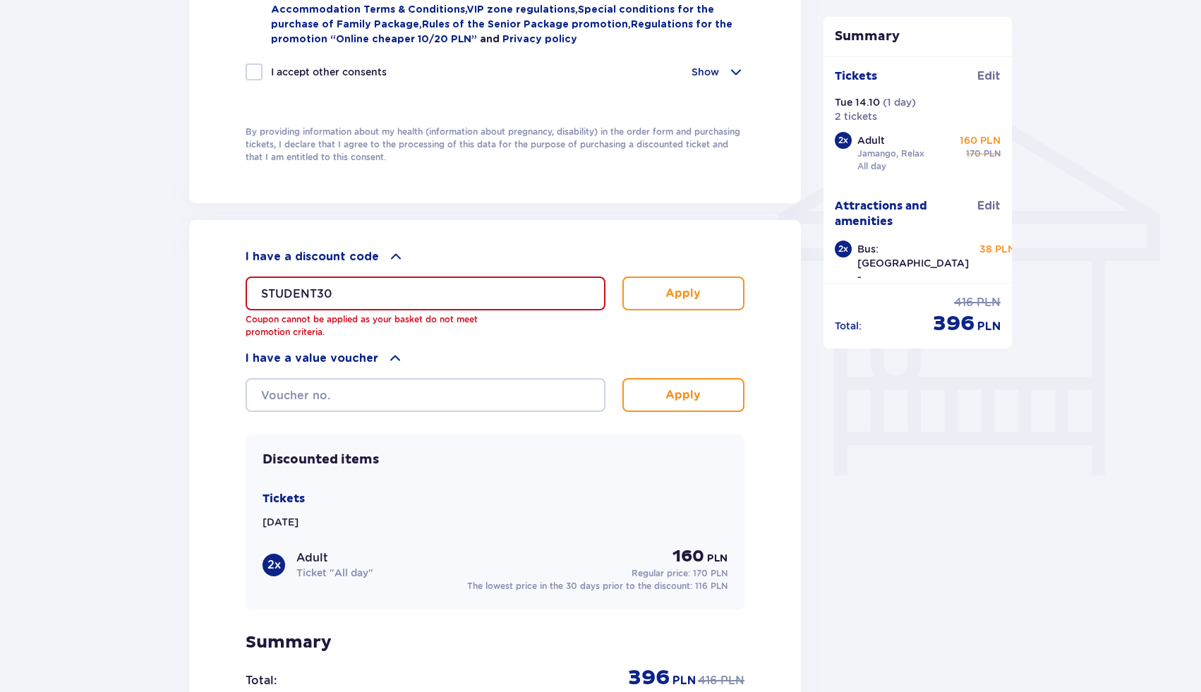
click at [357, 294] on input "STUDENT30" at bounding box center [426, 294] width 360 height 34
click at [386, 399] on input "text" at bounding box center [426, 395] width 360 height 34
paste input "STUDENT30"
type input "STUDENT30"
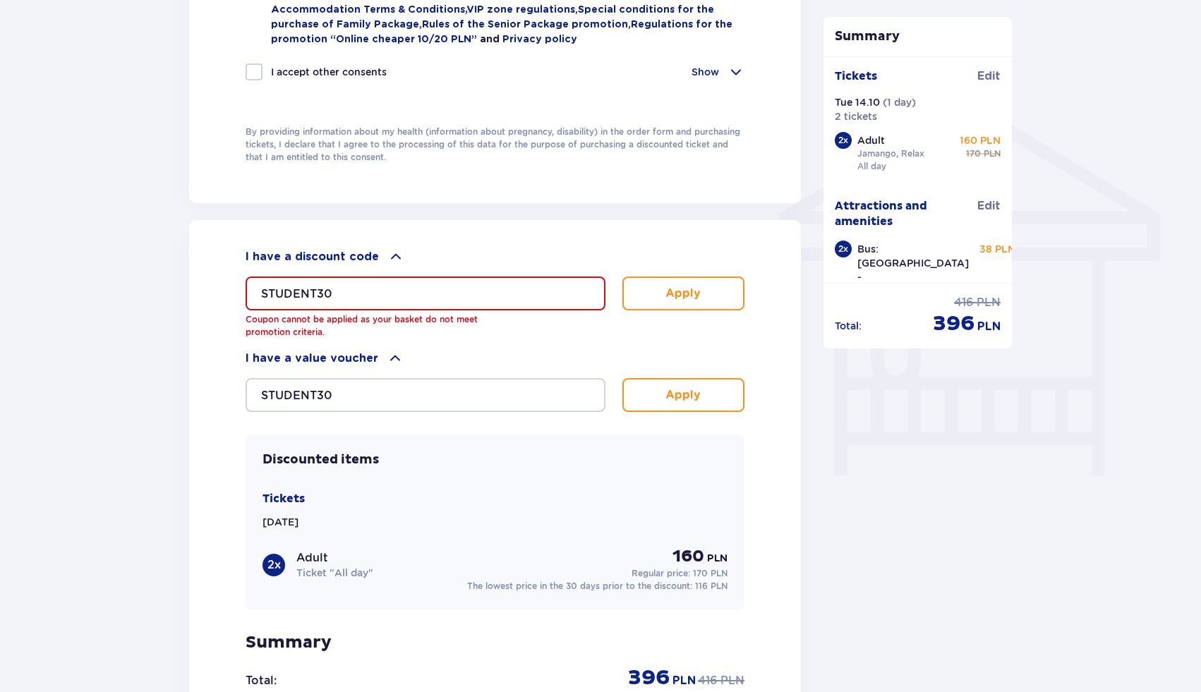
click at [689, 400] on p "Apply" at bounding box center [682, 395] width 35 height 16
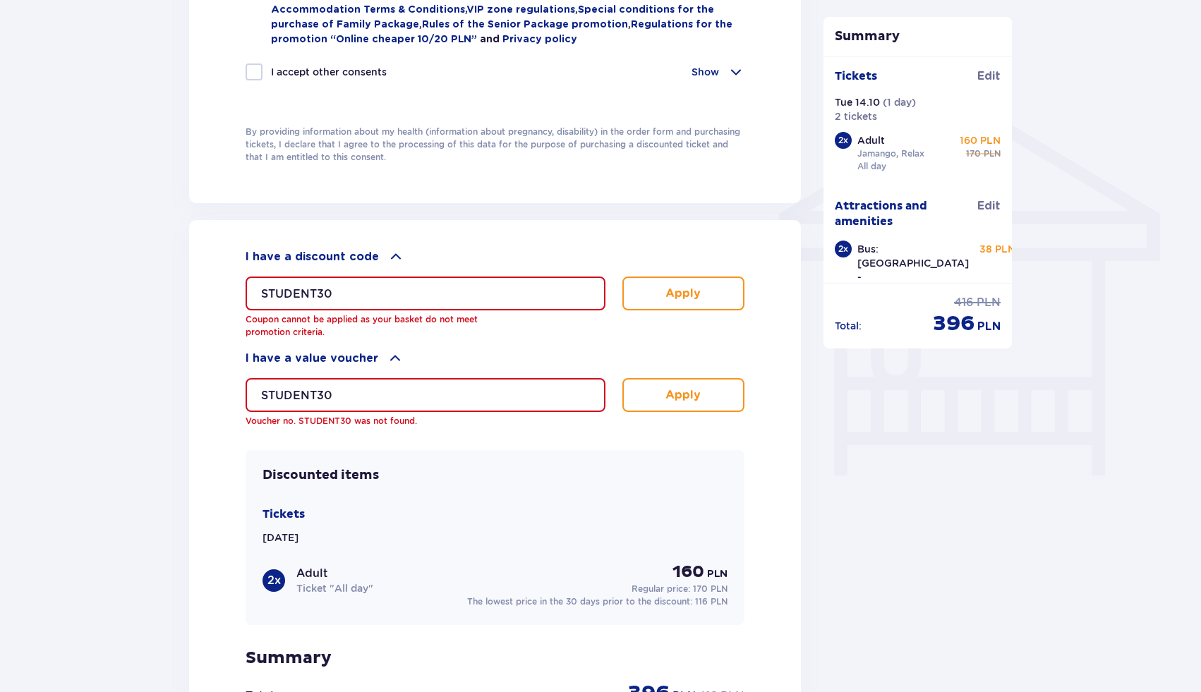
click at [382, 302] on input "STUDENT30" at bounding box center [426, 294] width 360 height 34
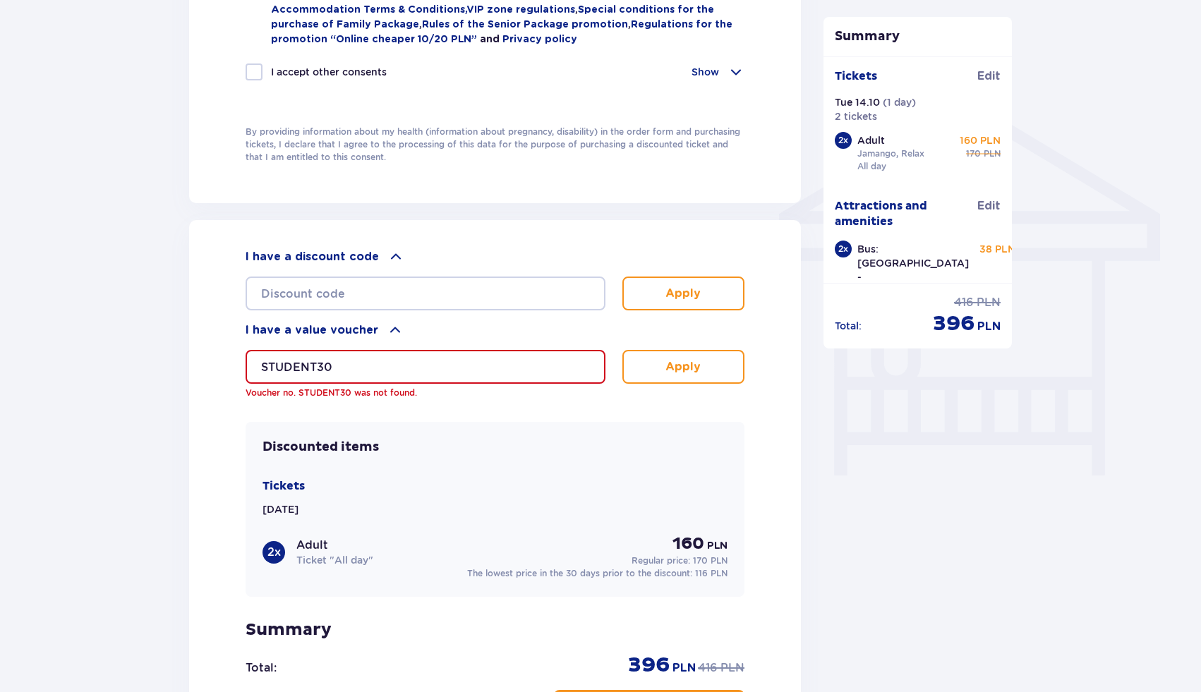
click at [392, 370] on input "STUDENT30" at bounding box center [426, 367] width 360 height 34
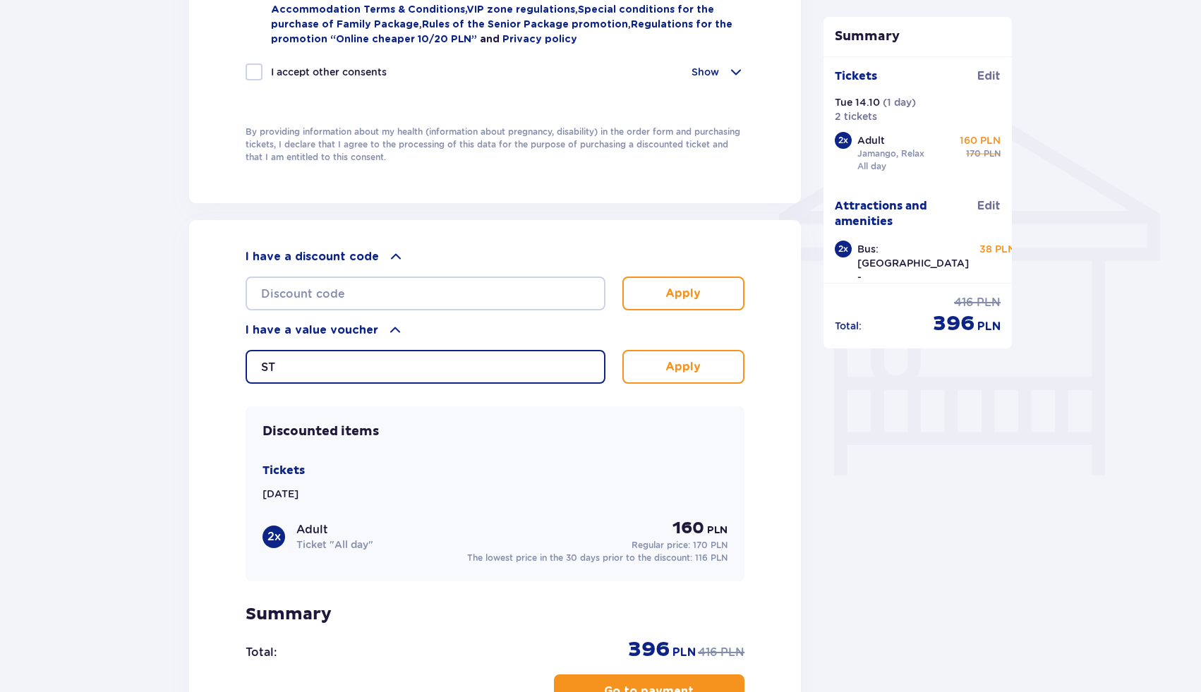
type input "S"
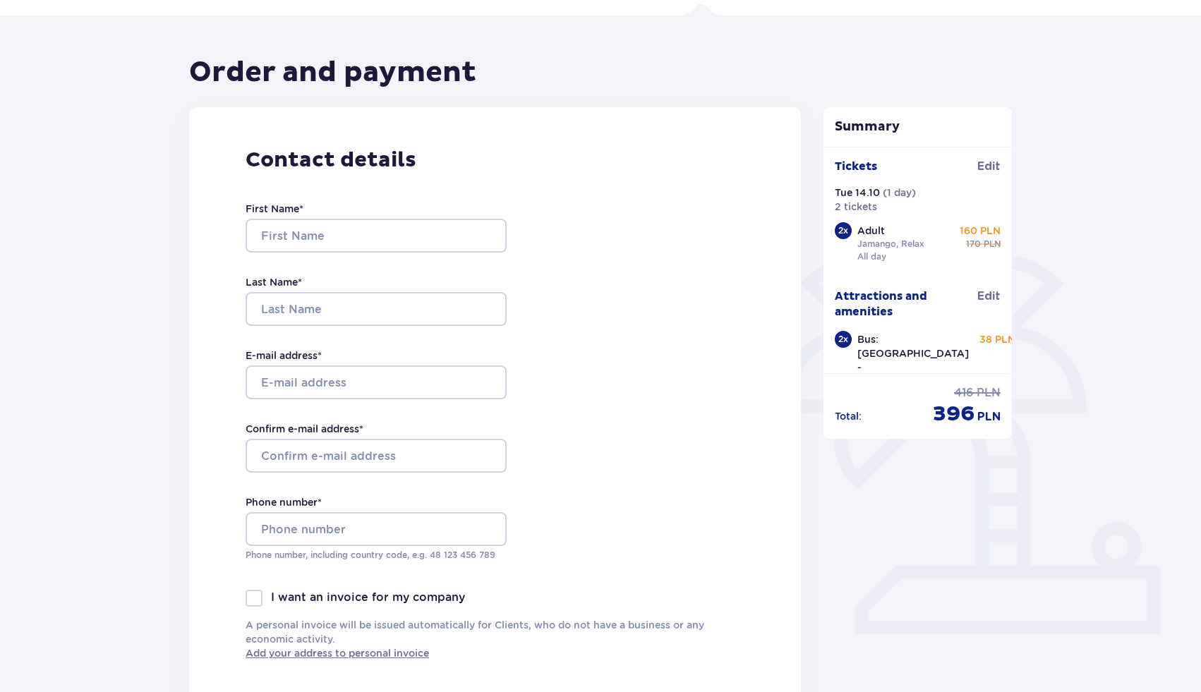
scroll to position [87, 0]
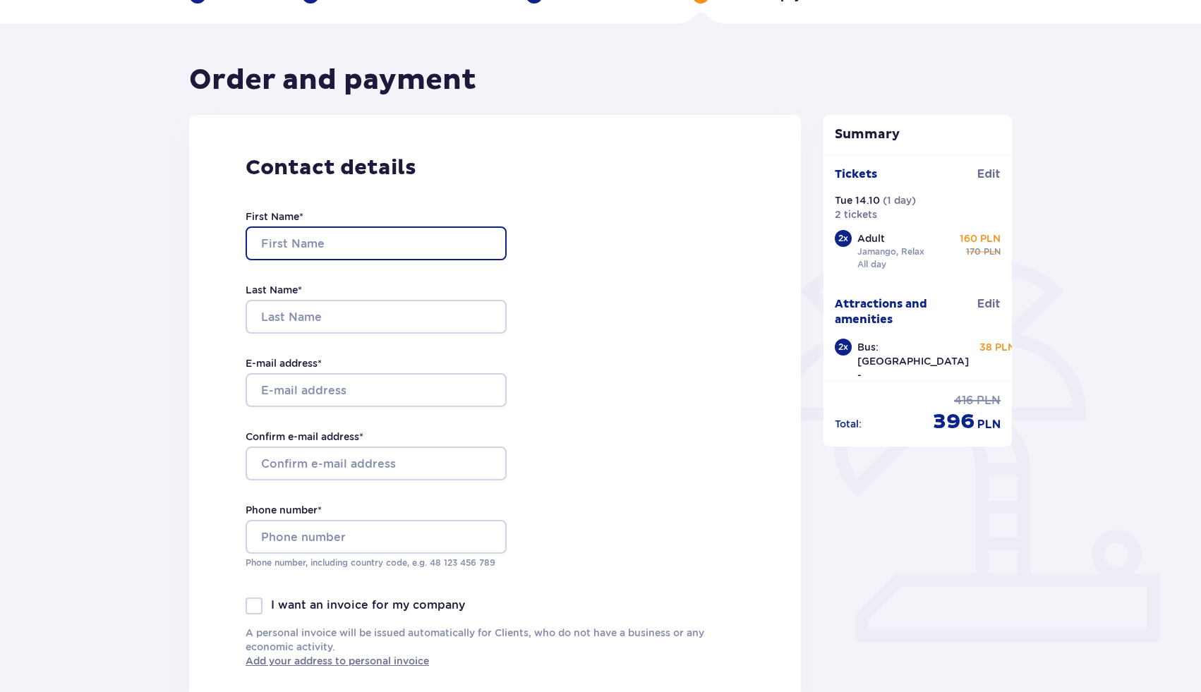
click at [275, 243] on input "First Name *" at bounding box center [376, 243] width 261 height 34
type input "SHALEV"
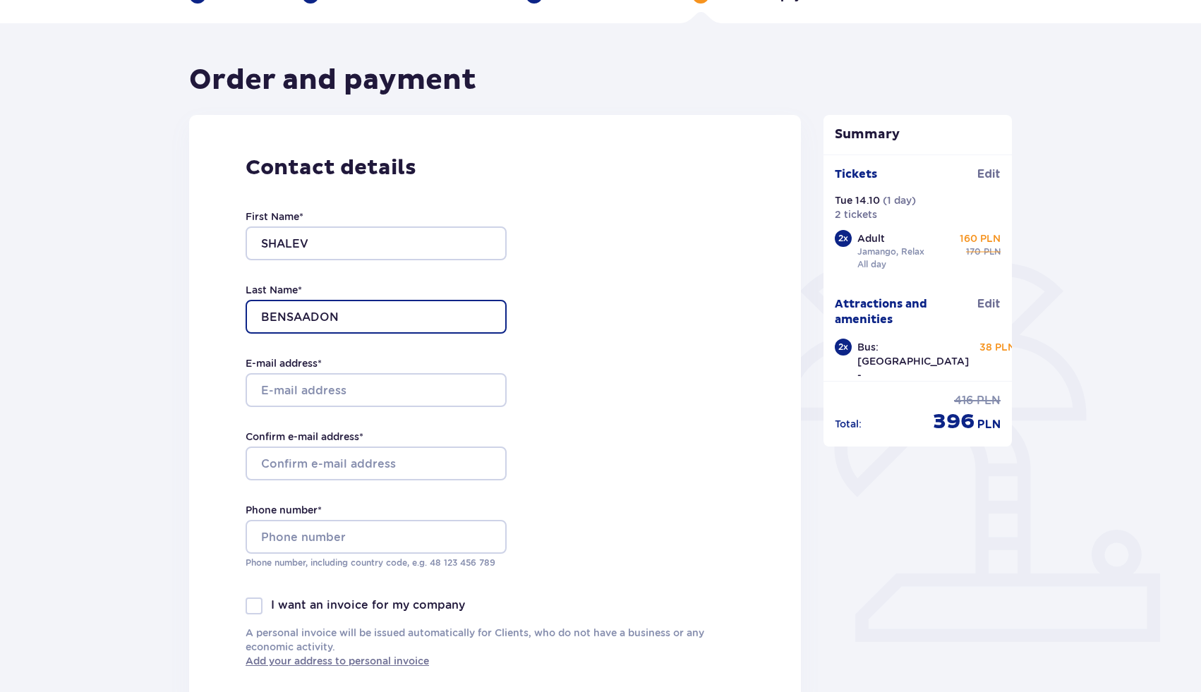
click at [291, 321] on input "BENSAADON" at bounding box center [376, 317] width 261 height 34
click at [287, 320] on input "BENSAADON" at bounding box center [376, 317] width 261 height 34
type input "BEN SAADON"
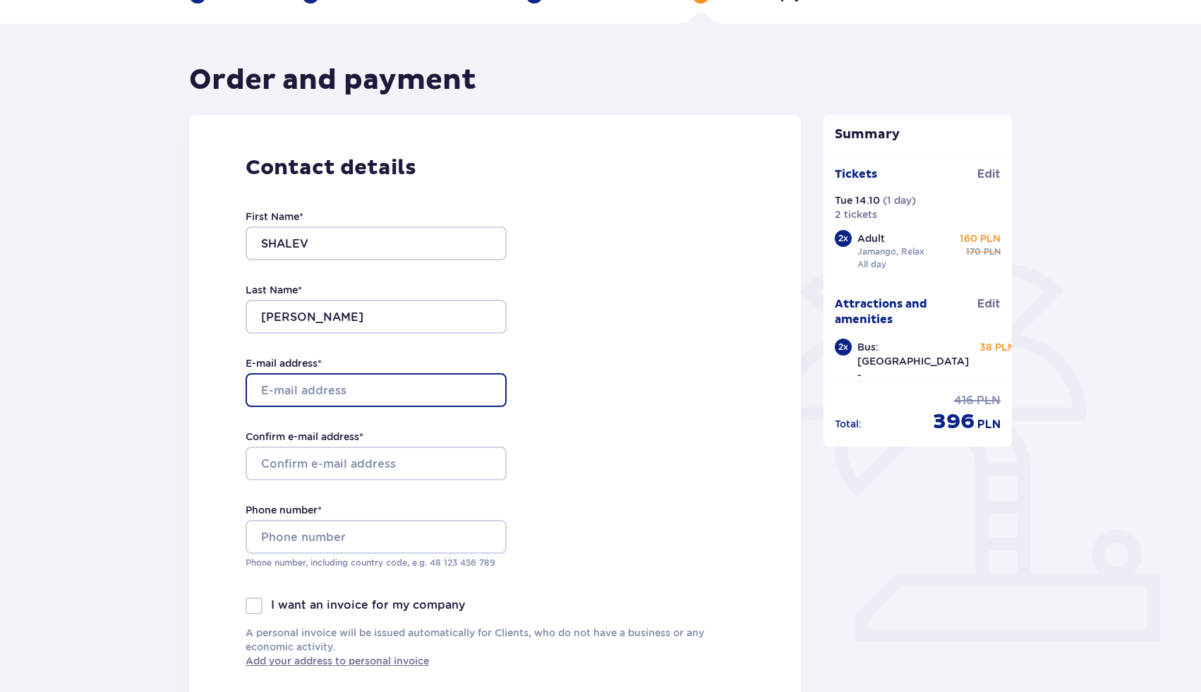
click at [305, 396] on input "E-mail address *" at bounding box center [376, 390] width 261 height 34
type input "SHALEVBS2@GMAIL.COM"
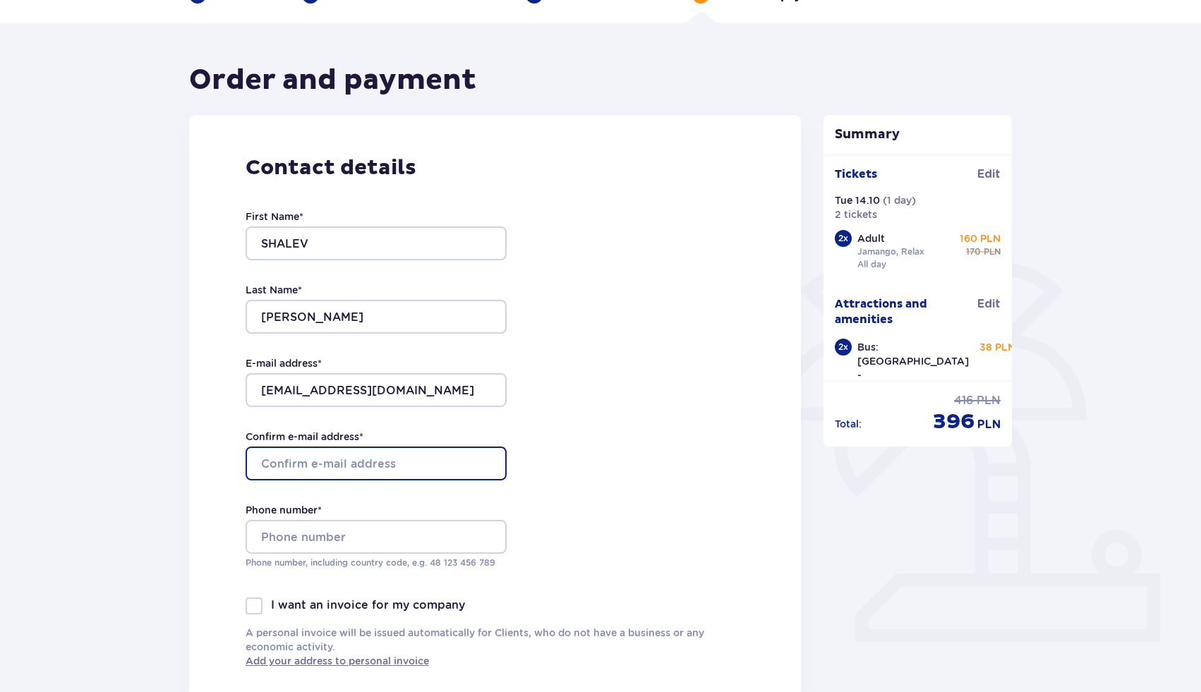
click at [300, 469] on input "Confirm e-mail address *" at bounding box center [376, 464] width 261 height 34
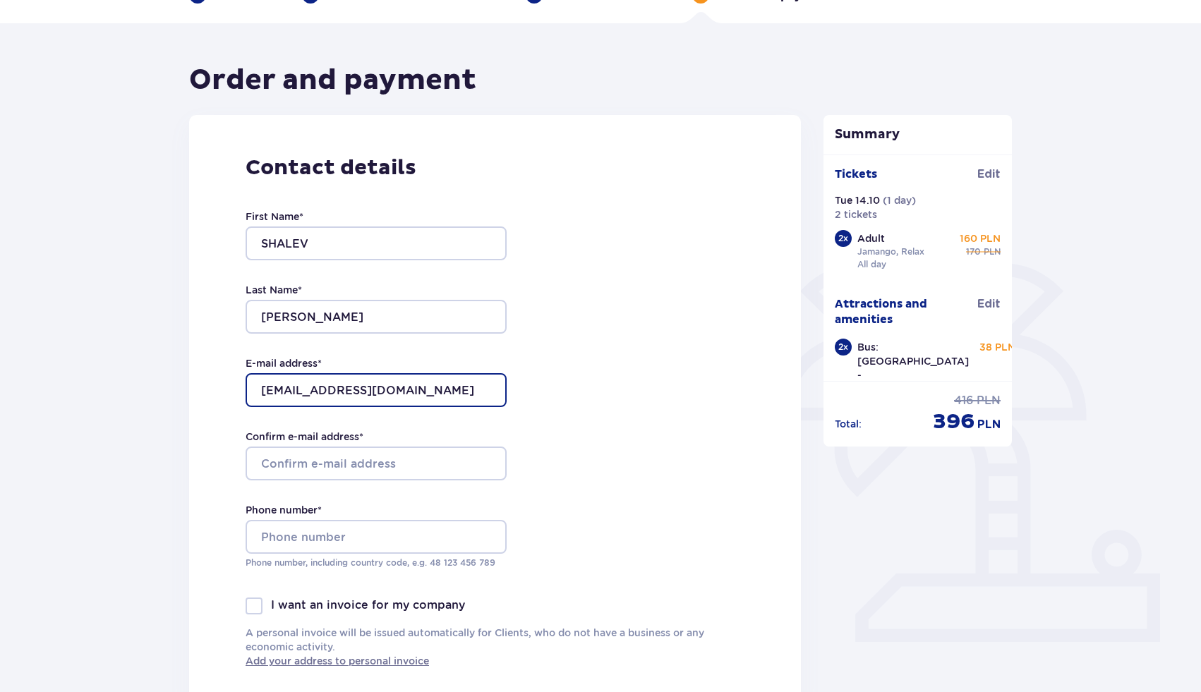
click at [420, 392] on input "SHALEVBS2@GMAIL.COM" at bounding box center [376, 390] width 261 height 34
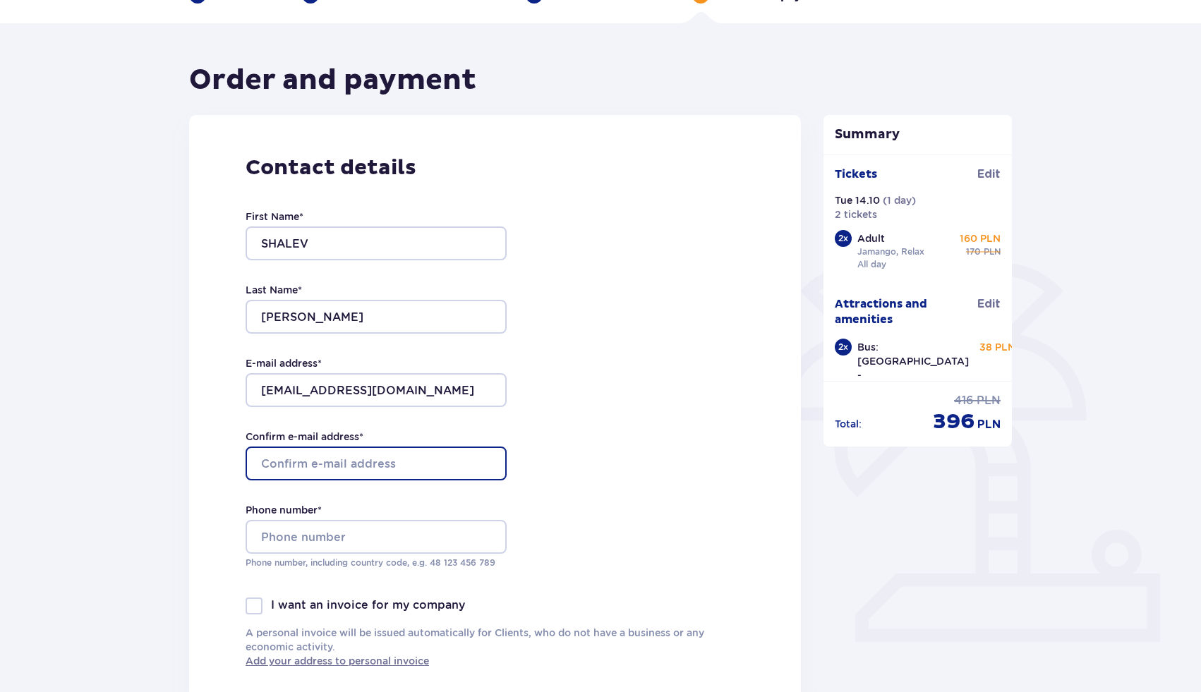
click at [399, 462] on input "Confirm e-mail address *" at bounding box center [376, 464] width 261 height 34
paste input "STUDENT30"
type input "S"
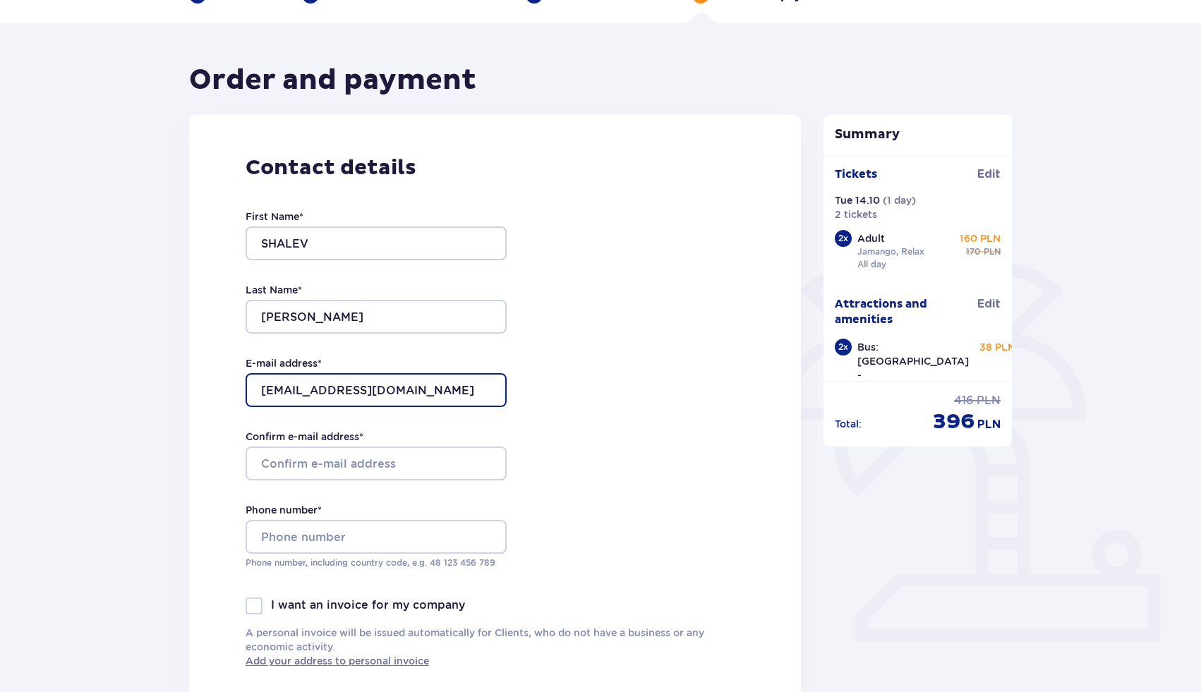
click at [430, 390] on input "SHALEVBS2@GMAIL.COM" at bounding box center [376, 390] width 261 height 34
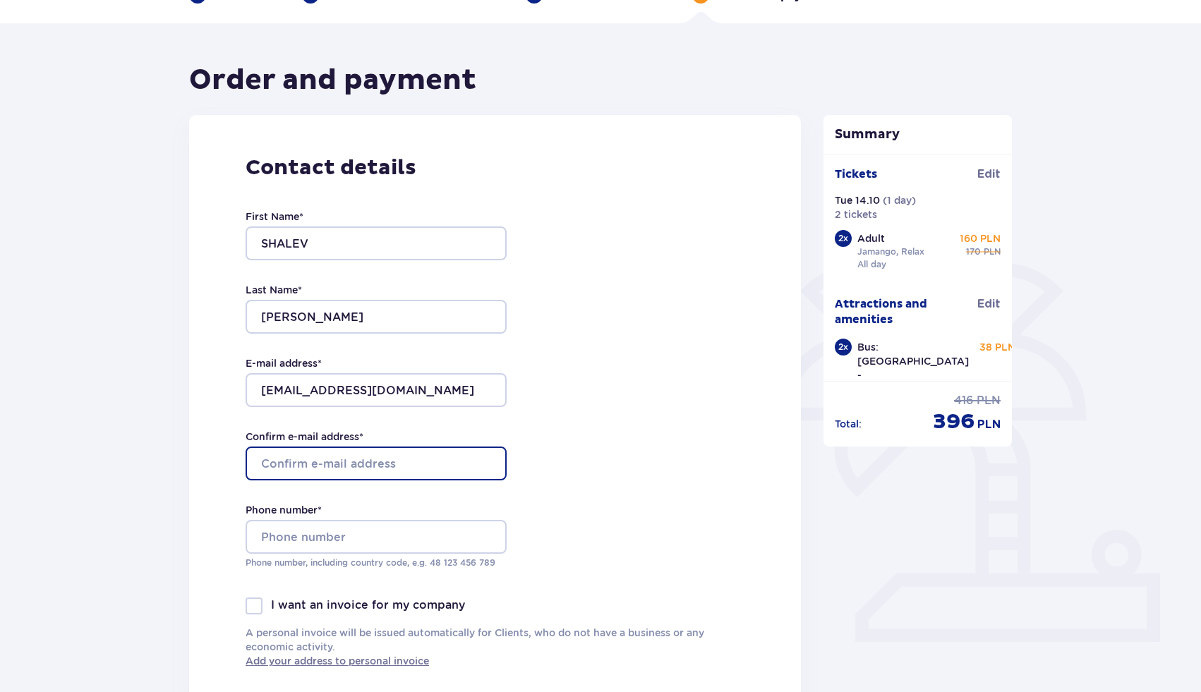
click at [408, 468] on input "Confirm e-mail address *" at bounding box center [376, 464] width 261 height 34
paste input "SHALEVBS2@GMAIL.COM"
type input "SHALEVBS2@GMAIL.COM"
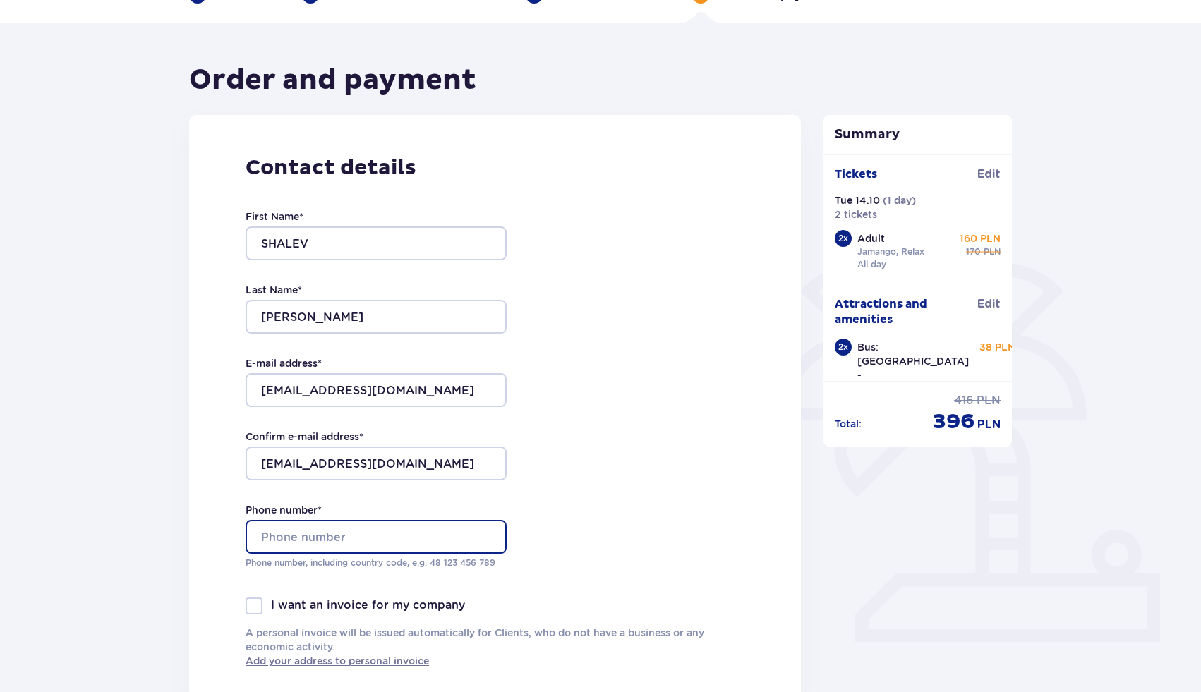
click at [368, 535] on input "Phone number *" at bounding box center [376, 537] width 261 height 34
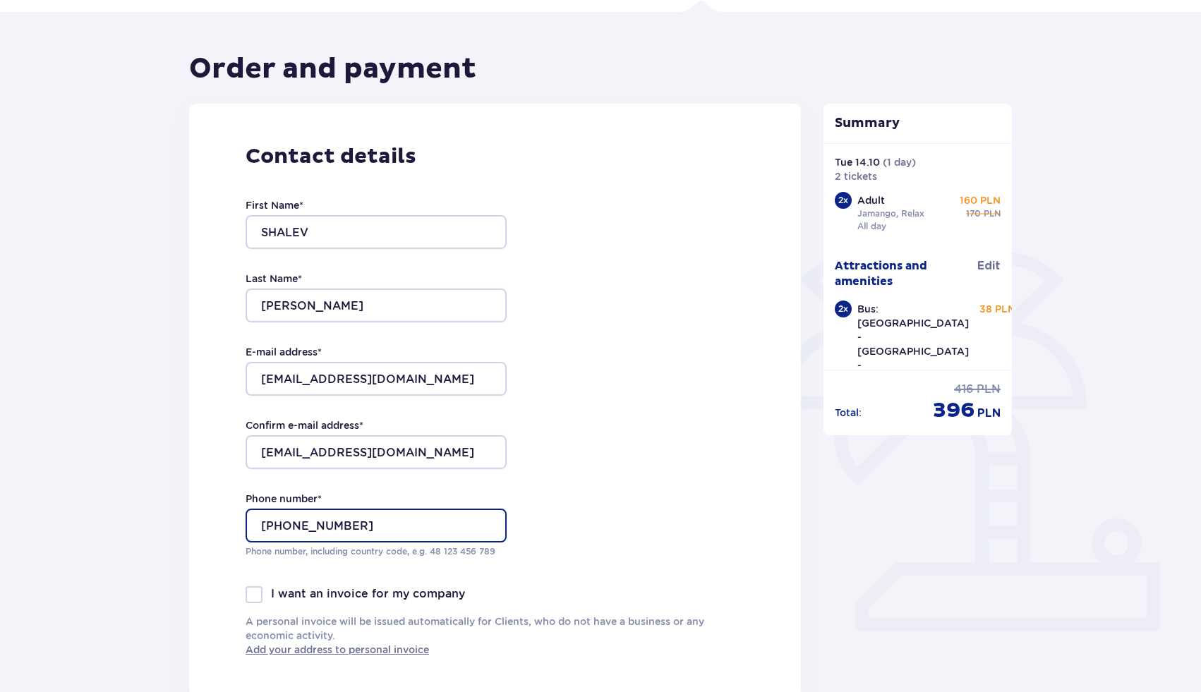
scroll to position [97, 0]
type input "+972503238222"
click at [880, 216] on p "Jamango, Relax" at bounding box center [890, 215] width 67 height 13
click at [844, 200] on div "2 x" at bounding box center [843, 201] width 17 height 17
click at [986, 205] on p "160 PLN" at bounding box center [979, 202] width 41 height 14
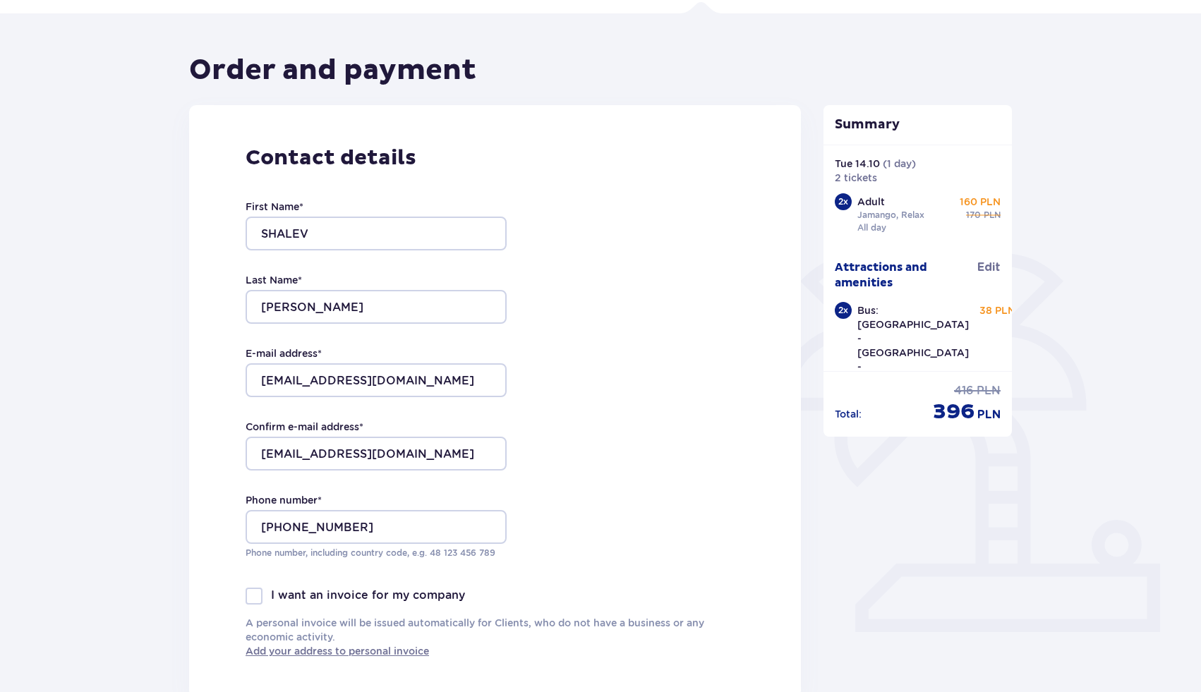
click at [851, 404] on div "Total : regular price 416 PLN discounted price 396 PLN" at bounding box center [918, 404] width 166 height 42
click at [848, 417] on p "Total :" at bounding box center [848, 414] width 27 height 14
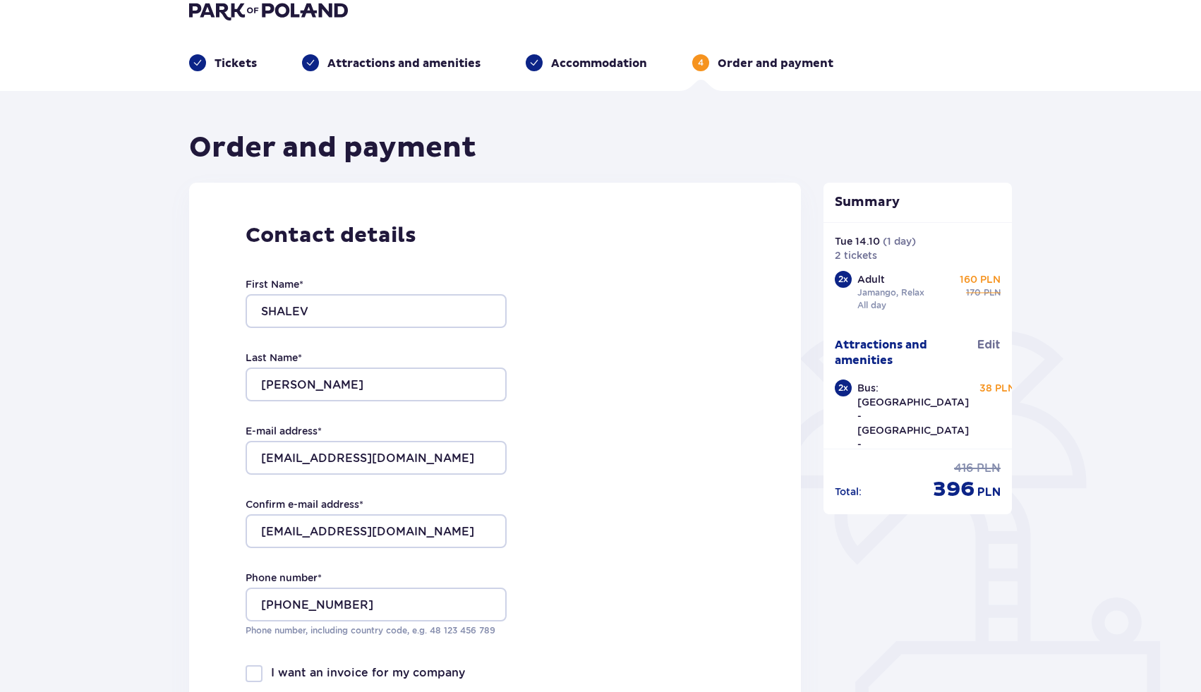
scroll to position [0, 0]
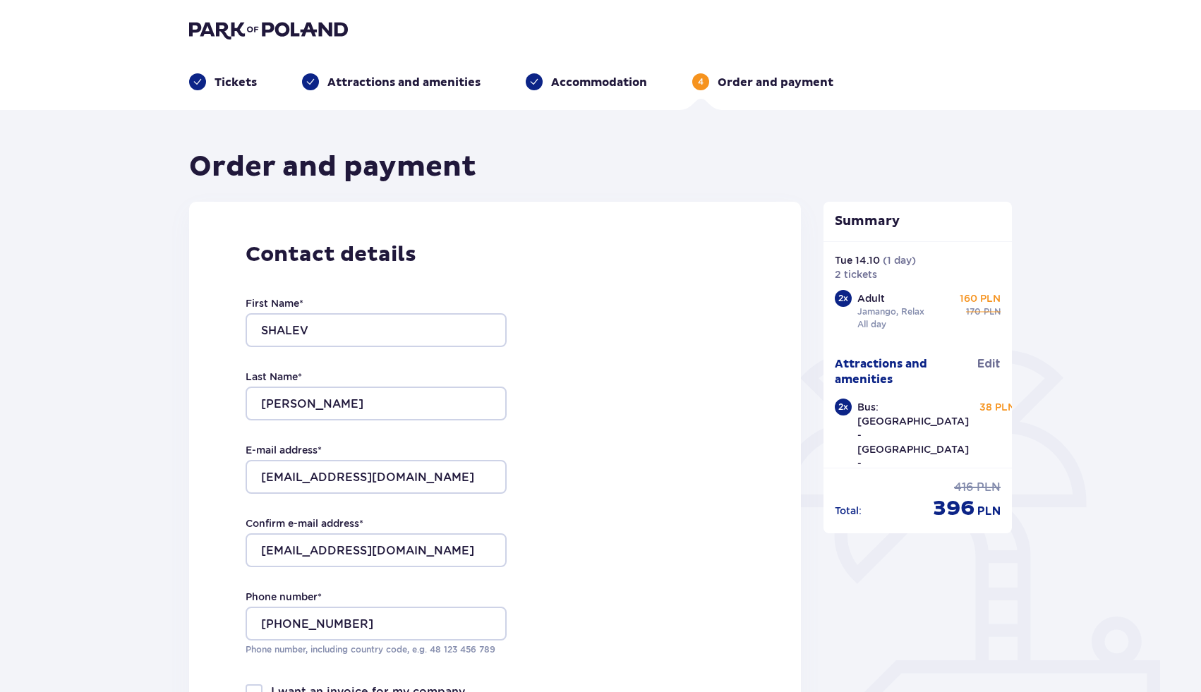
click at [311, 79] on span at bounding box center [310, 82] width 10 height 10
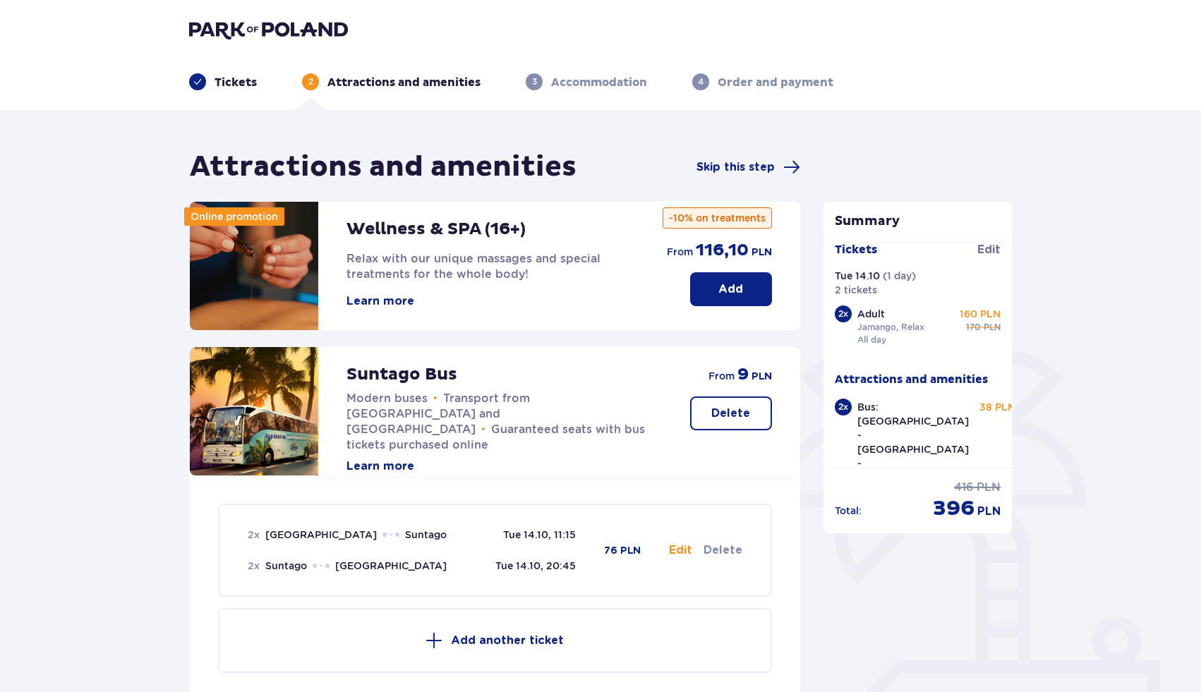
click at [209, 86] on div "Tickets" at bounding box center [223, 81] width 68 height 17
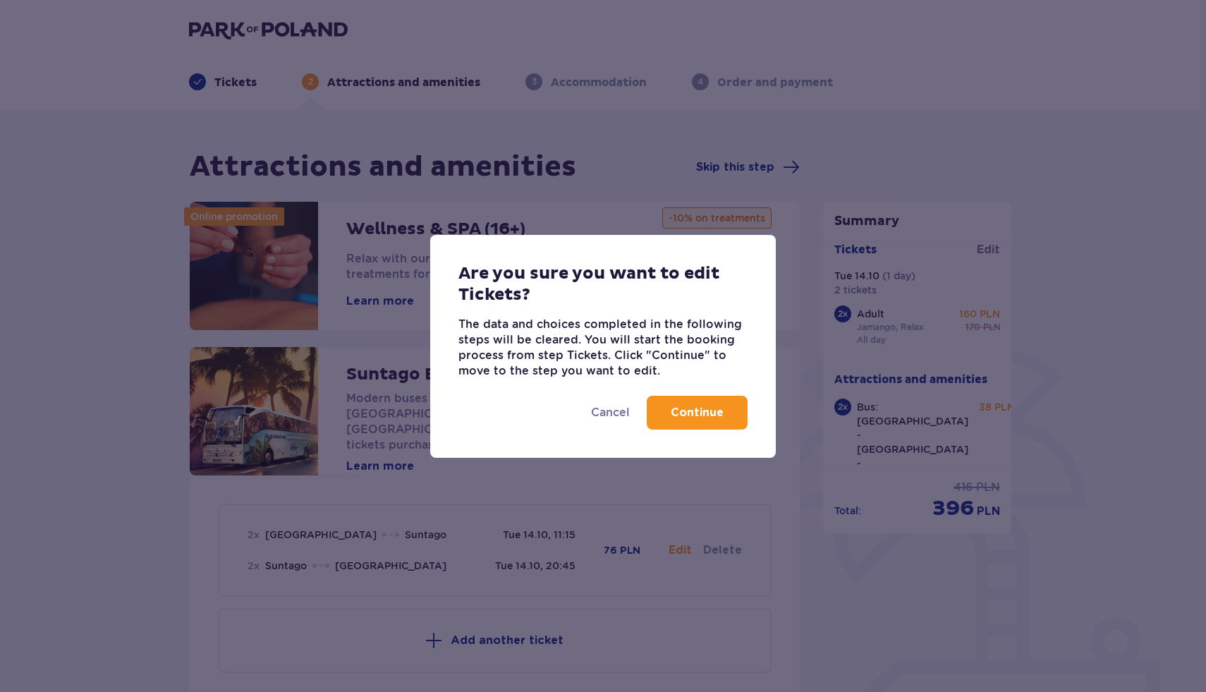
click at [676, 416] on p "Continue" at bounding box center [697, 413] width 53 height 16
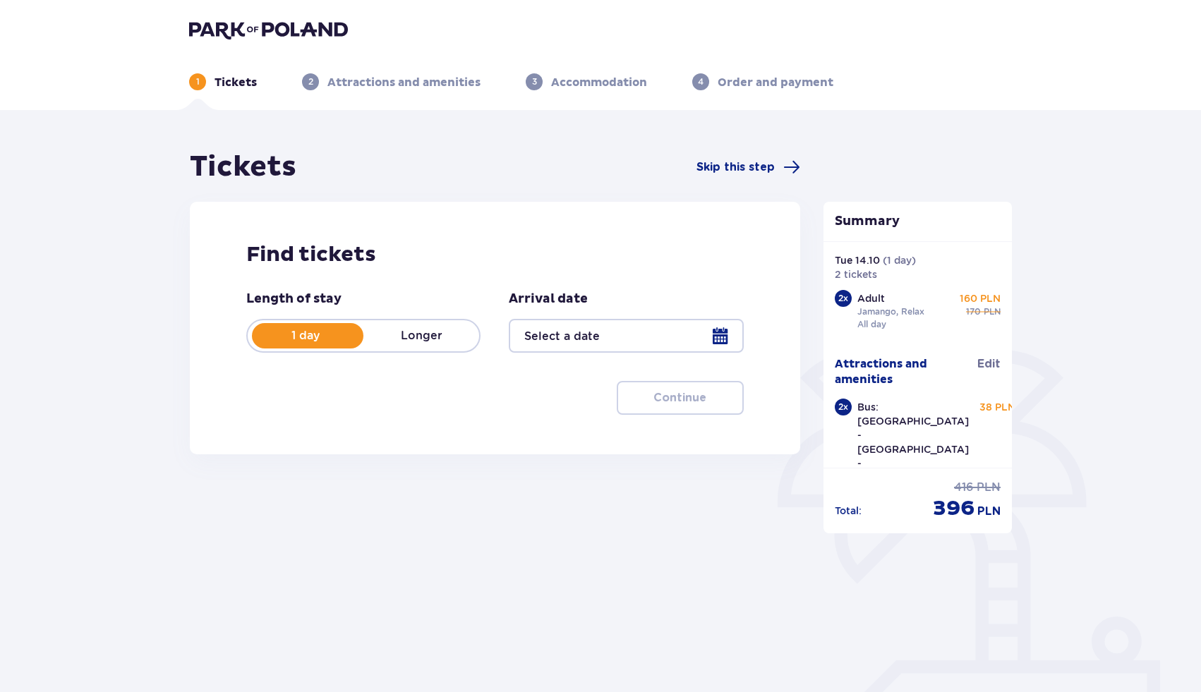
type input "14.10.25"
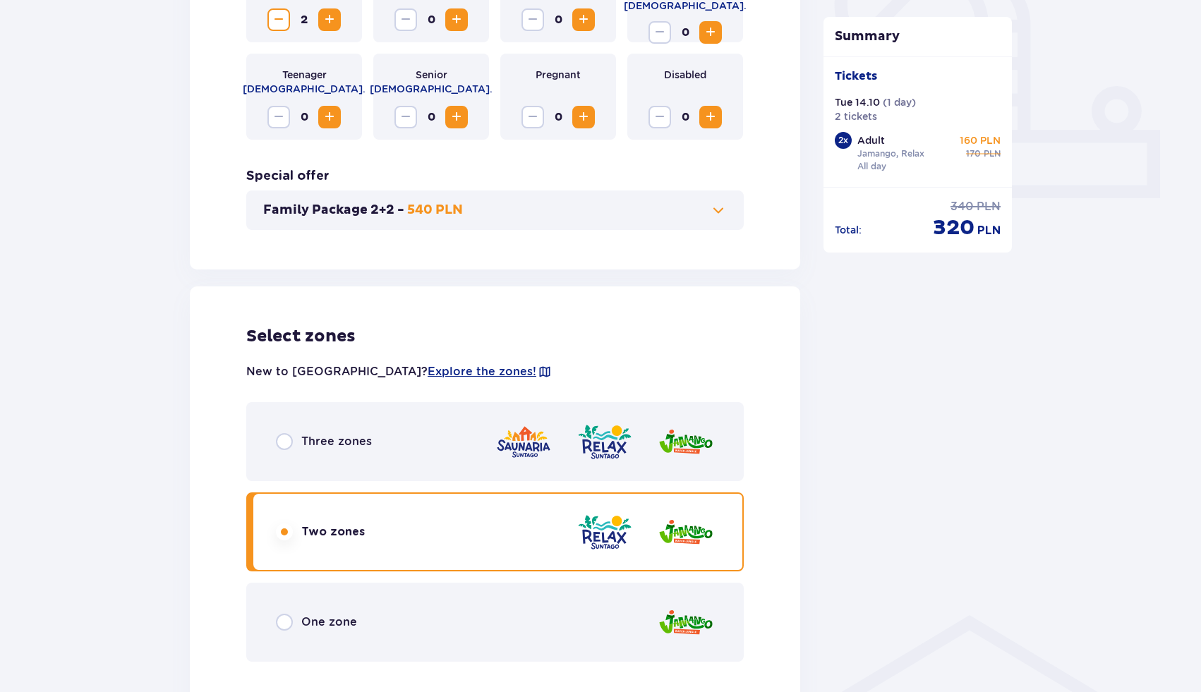
scroll to position [545, 0]
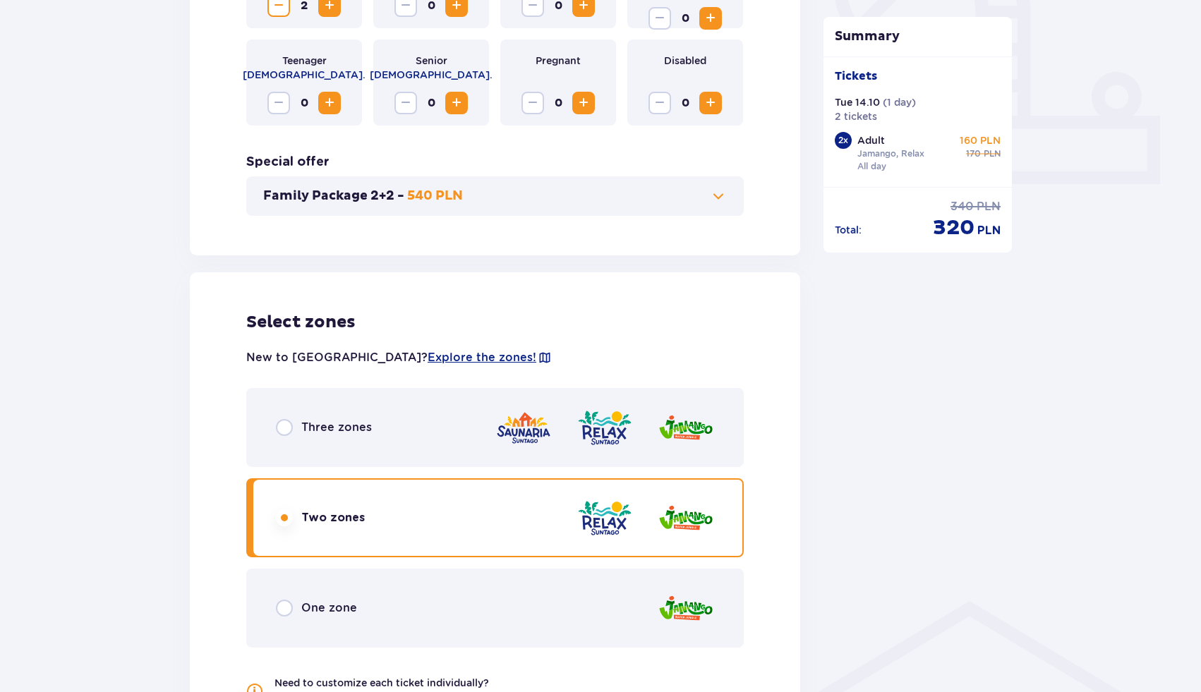
click at [478, 435] on div "Three zones" at bounding box center [494, 427] width 497 height 79
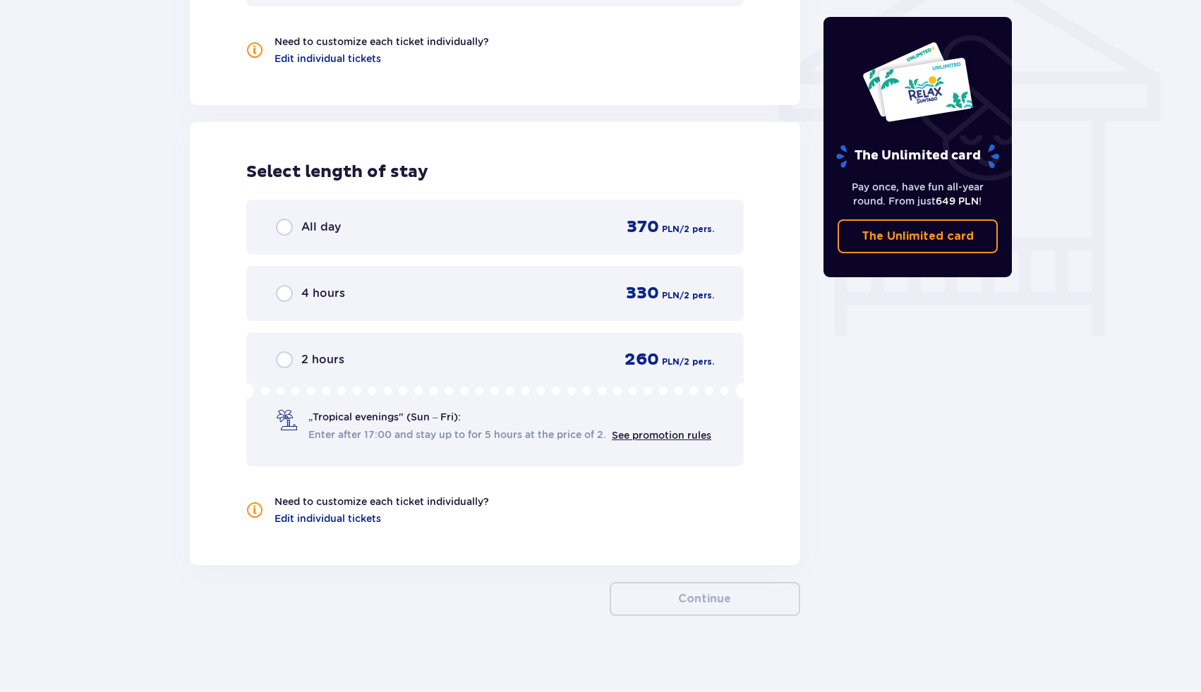
scroll to position [1194, 0]
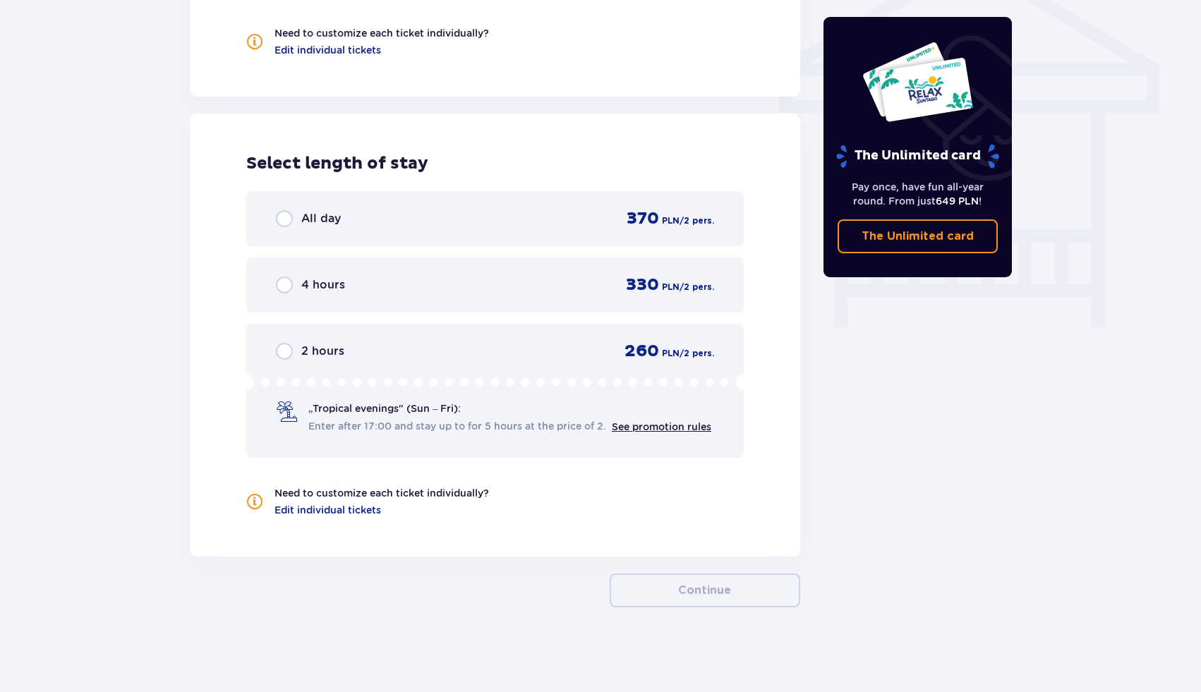
click at [282, 217] on input "radio" at bounding box center [284, 218] width 17 height 17
radio input "true"
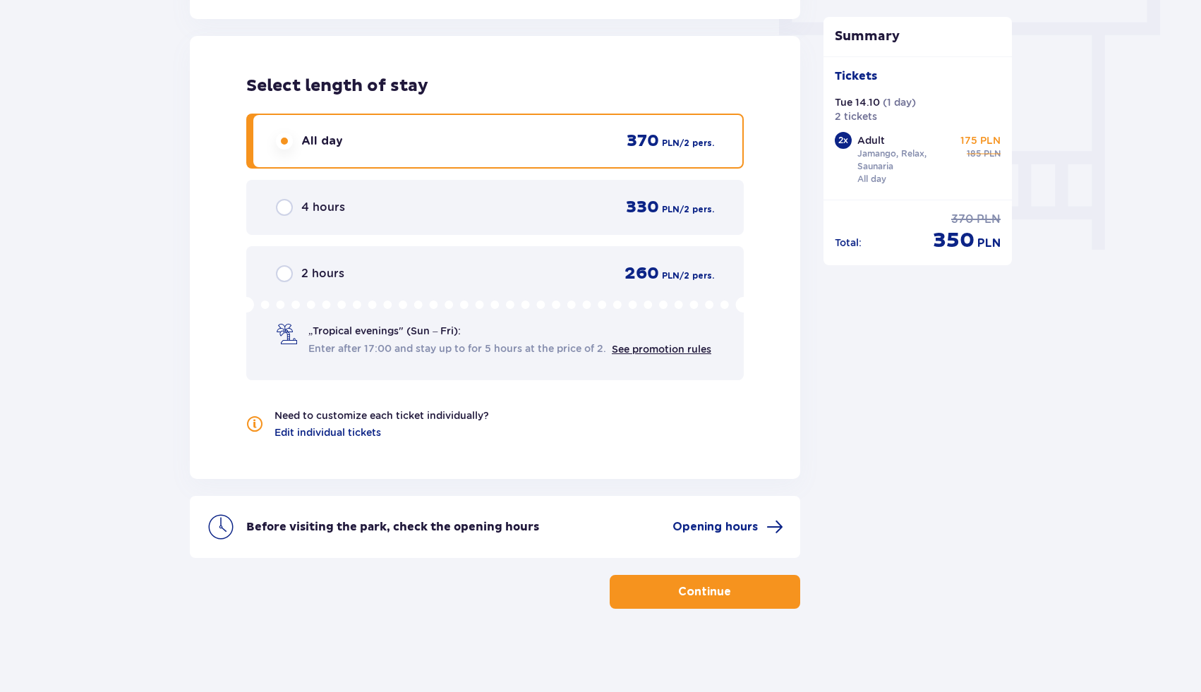
scroll to position [1273, 0]
click at [690, 597] on p "Continue" at bounding box center [704, 591] width 53 height 16
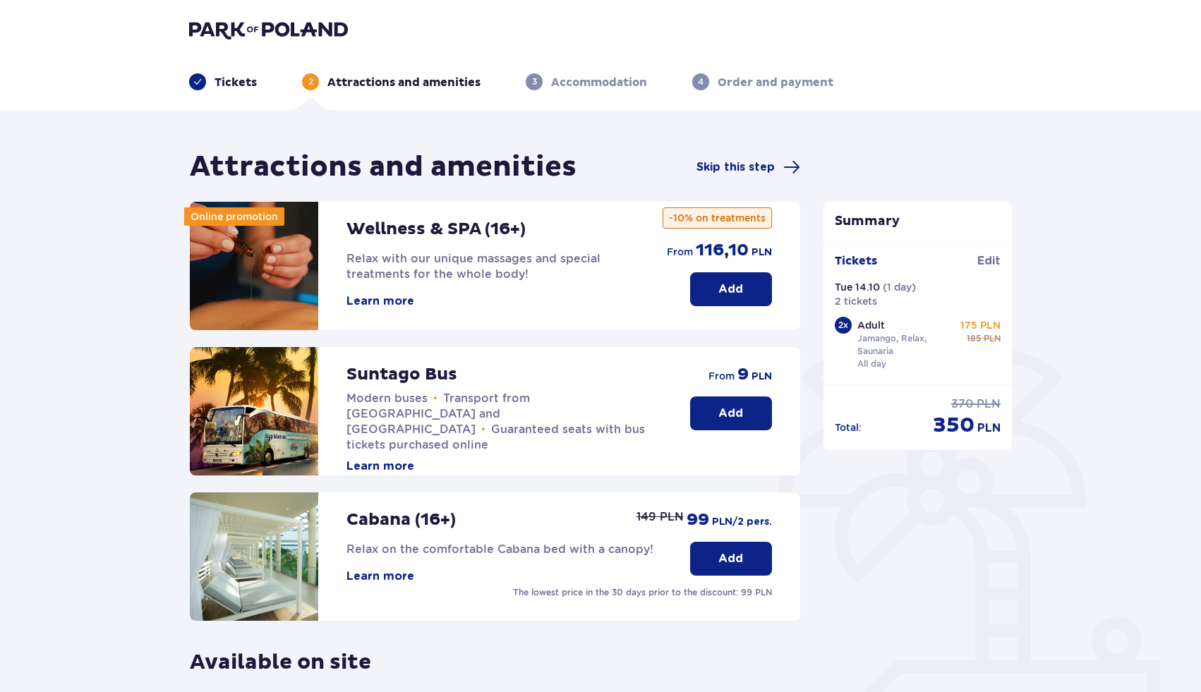
click at [725, 423] on button "Add" at bounding box center [731, 413] width 82 height 34
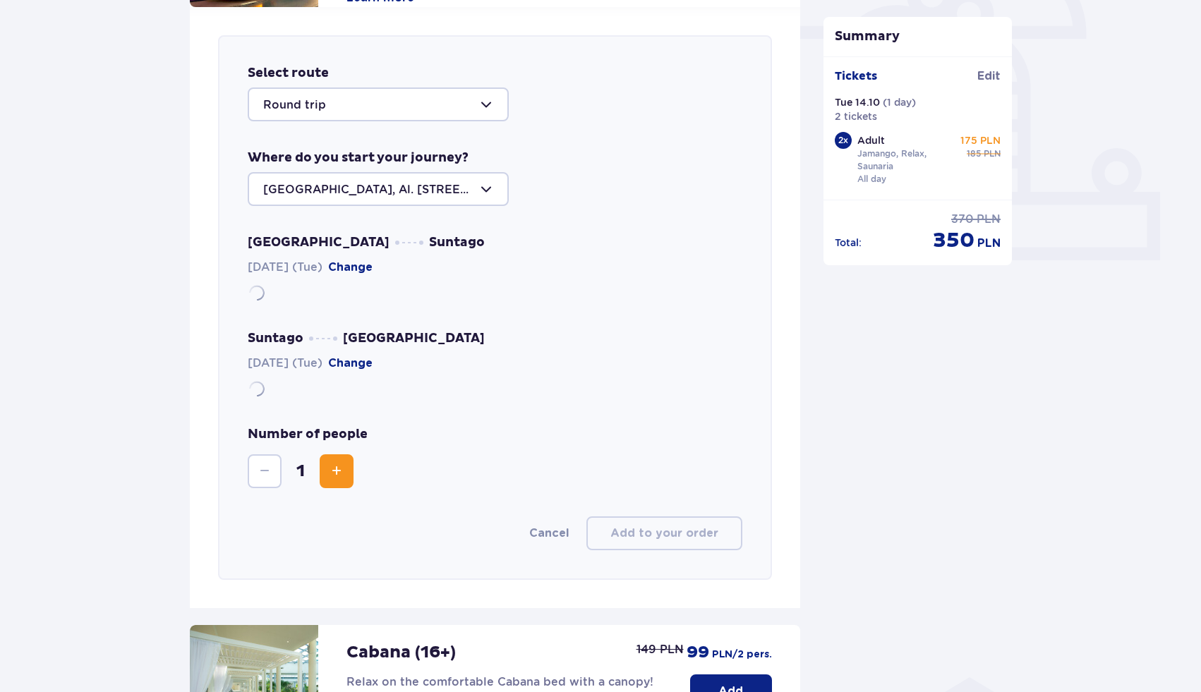
scroll to position [487, 0]
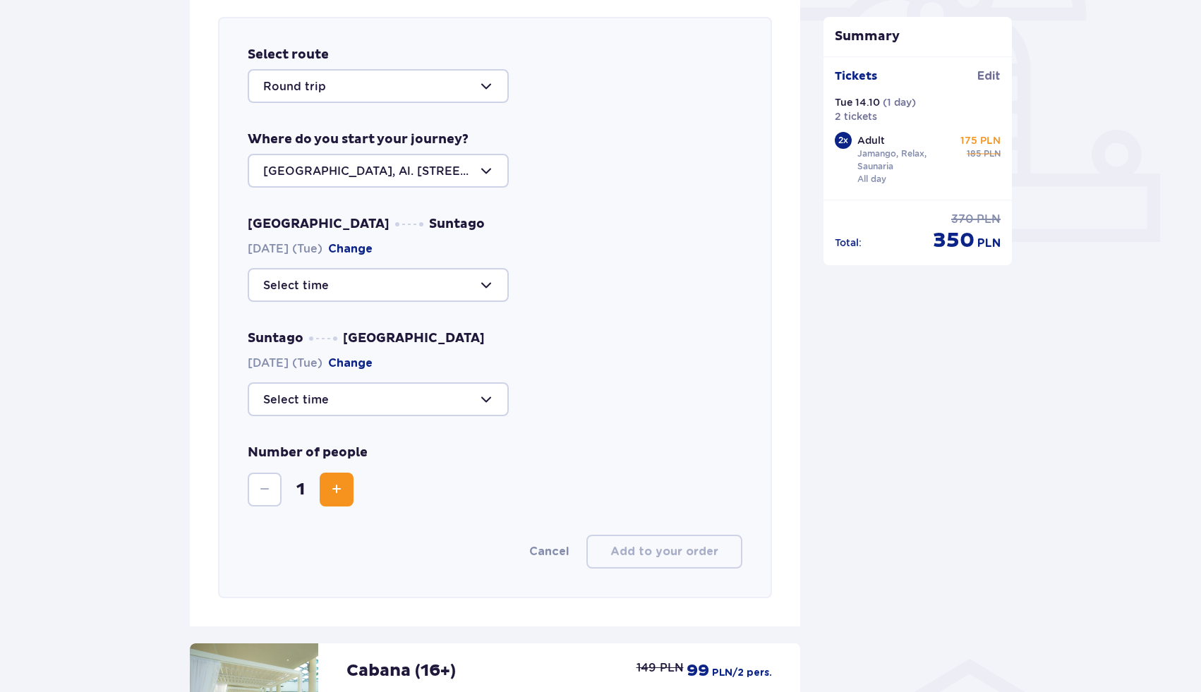
click at [400, 171] on div at bounding box center [378, 171] width 261 height 34
click at [391, 211] on p "Warsaw, Al. Jerozolimskie 56" at bounding box center [378, 221] width 230 height 31
click at [363, 286] on div at bounding box center [378, 285] width 261 height 34
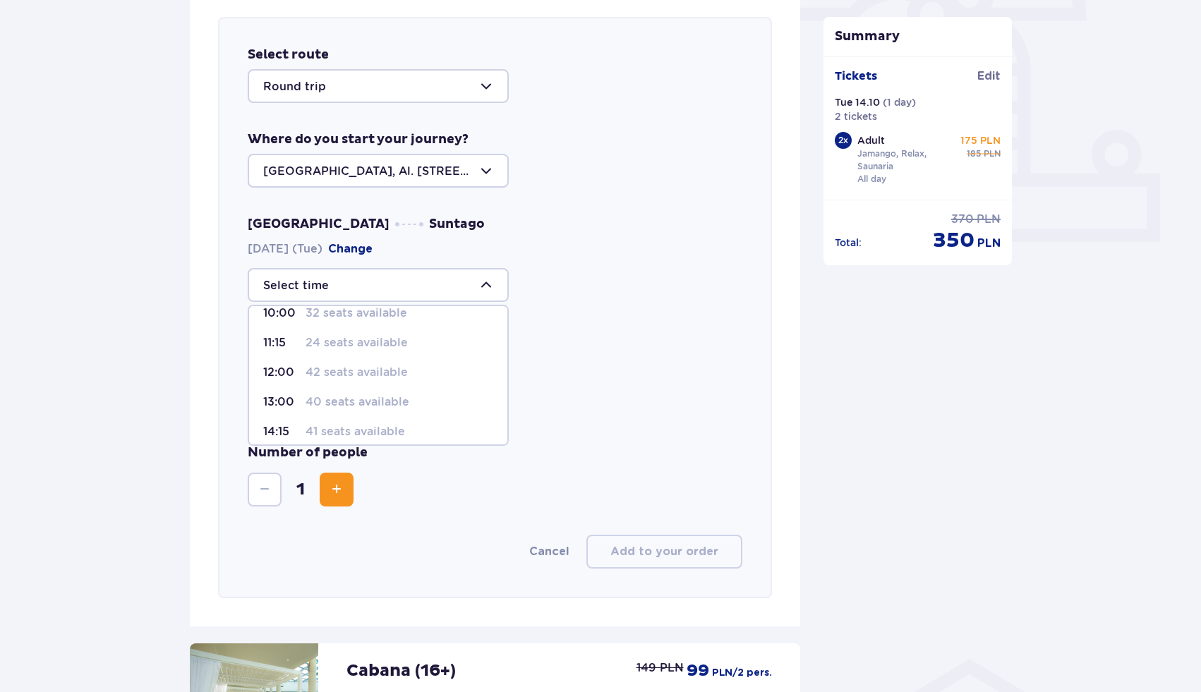
scroll to position [68, 0]
click at [356, 352] on p "24 seats available" at bounding box center [356, 349] width 102 height 16
type input "11:15"
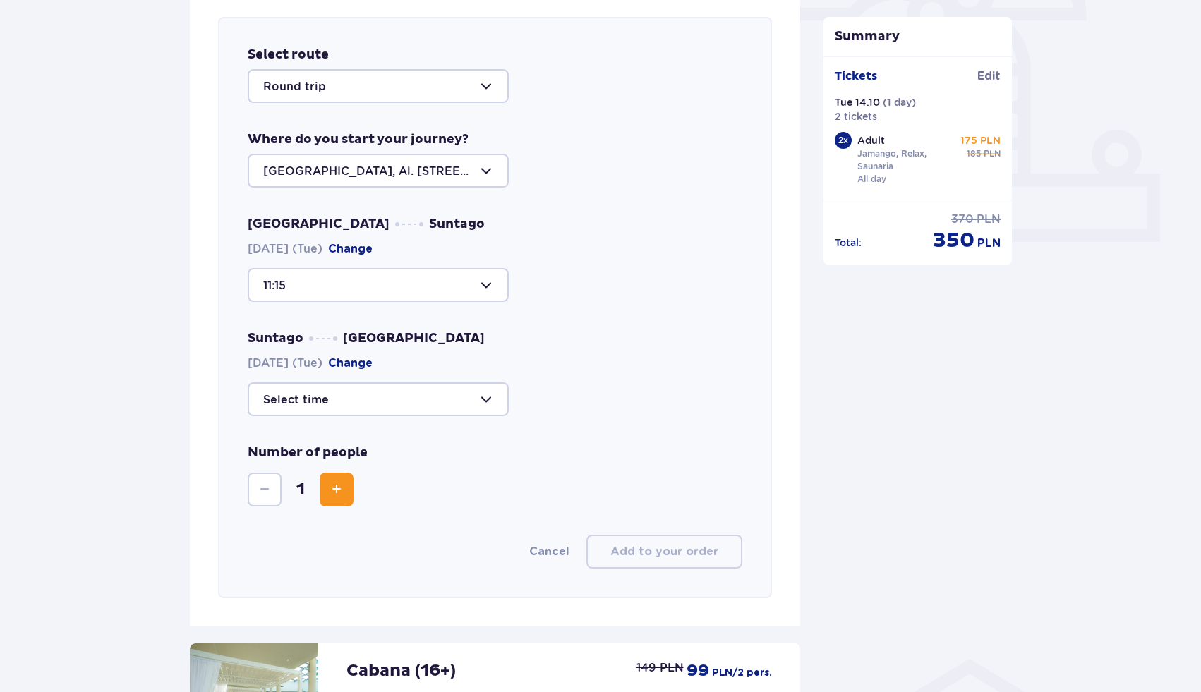
click at [349, 398] on div at bounding box center [378, 399] width 261 height 34
click at [340, 511] on p "31 seats available" at bounding box center [354, 507] width 99 height 16
type input "20:45"
click at [336, 485] on span "Increase" at bounding box center [336, 489] width 17 height 17
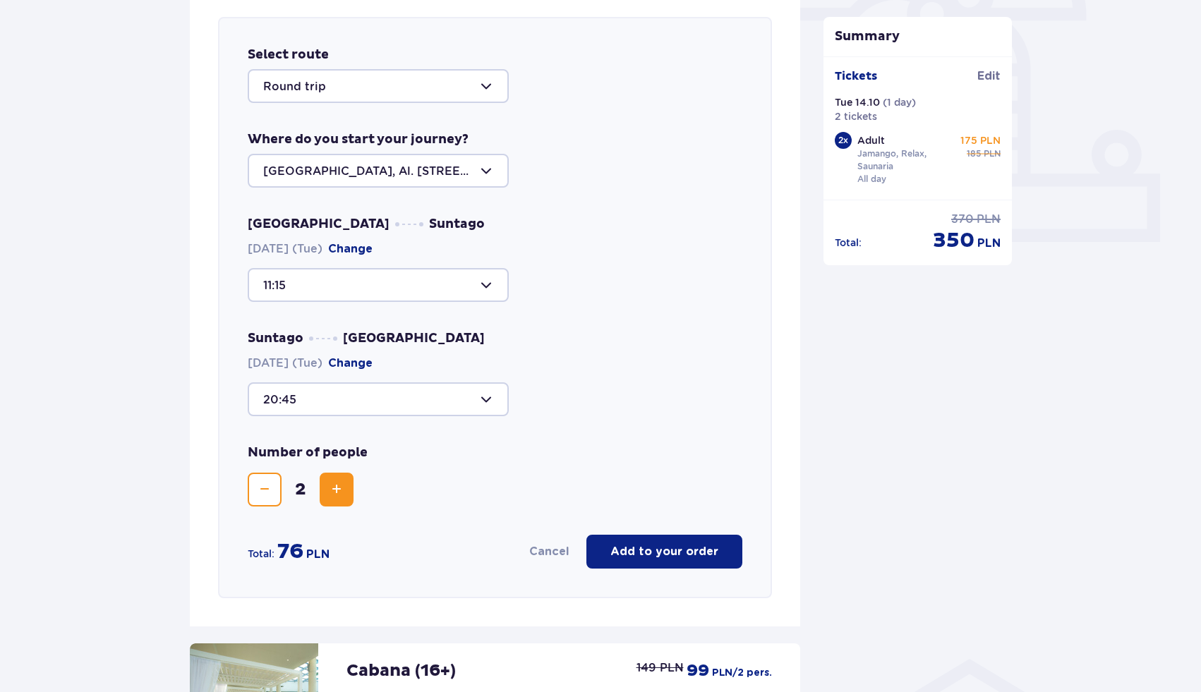
click at [638, 555] on p "Add to your order" at bounding box center [664, 552] width 108 height 16
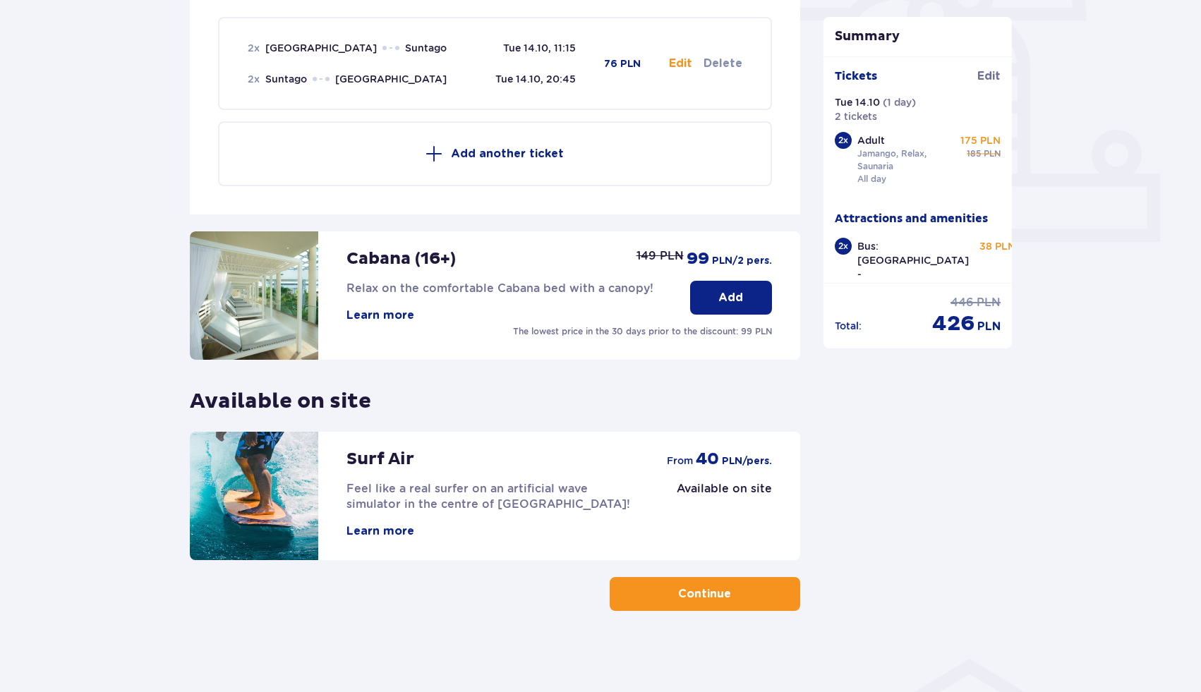
click at [679, 583] on button "Continue" at bounding box center [705, 594] width 190 height 34
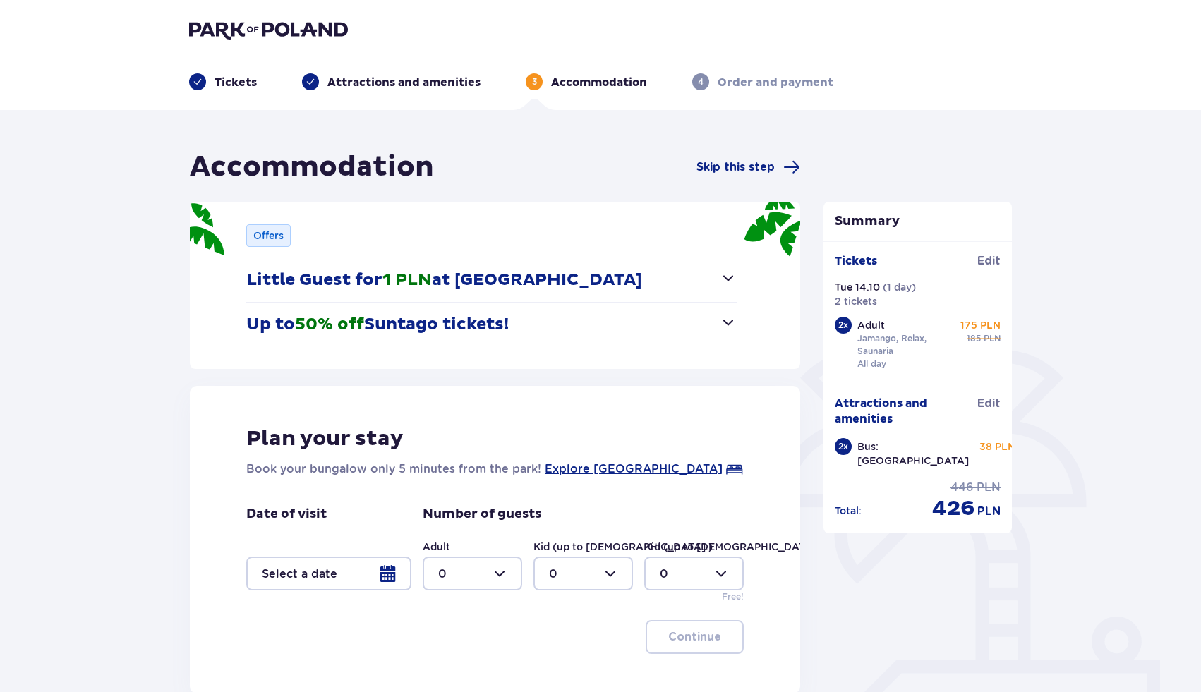
scroll to position [137, 0]
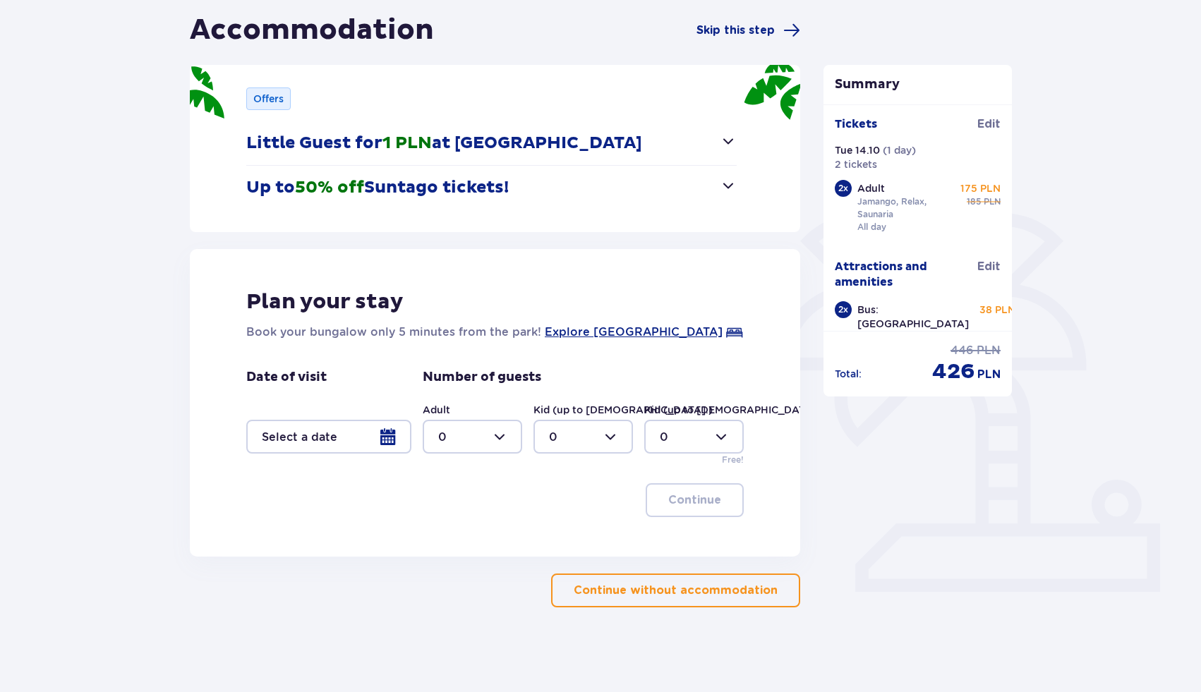
click at [625, 586] on p "Continue without accommodation" at bounding box center [676, 591] width 204 height 16
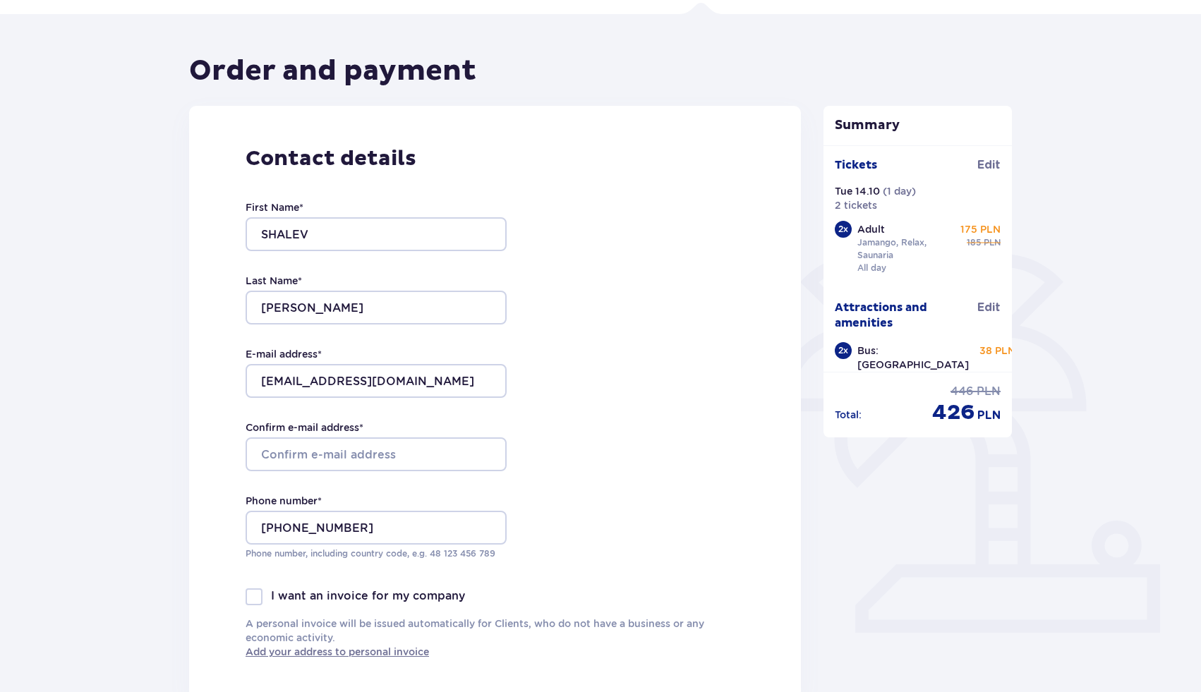
scroll to position [128, 0]
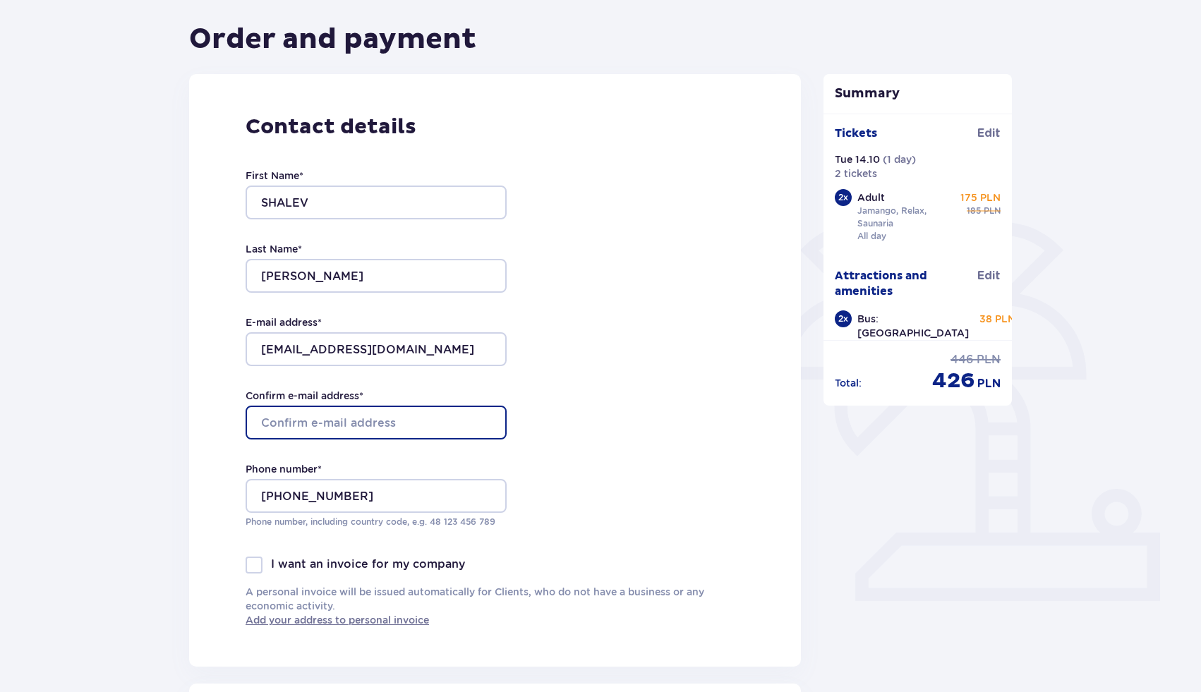
click at [404, 437] on input "Confirm e-mail address *" at bounding box center [376, 423] width 261 height 34
type input "S"
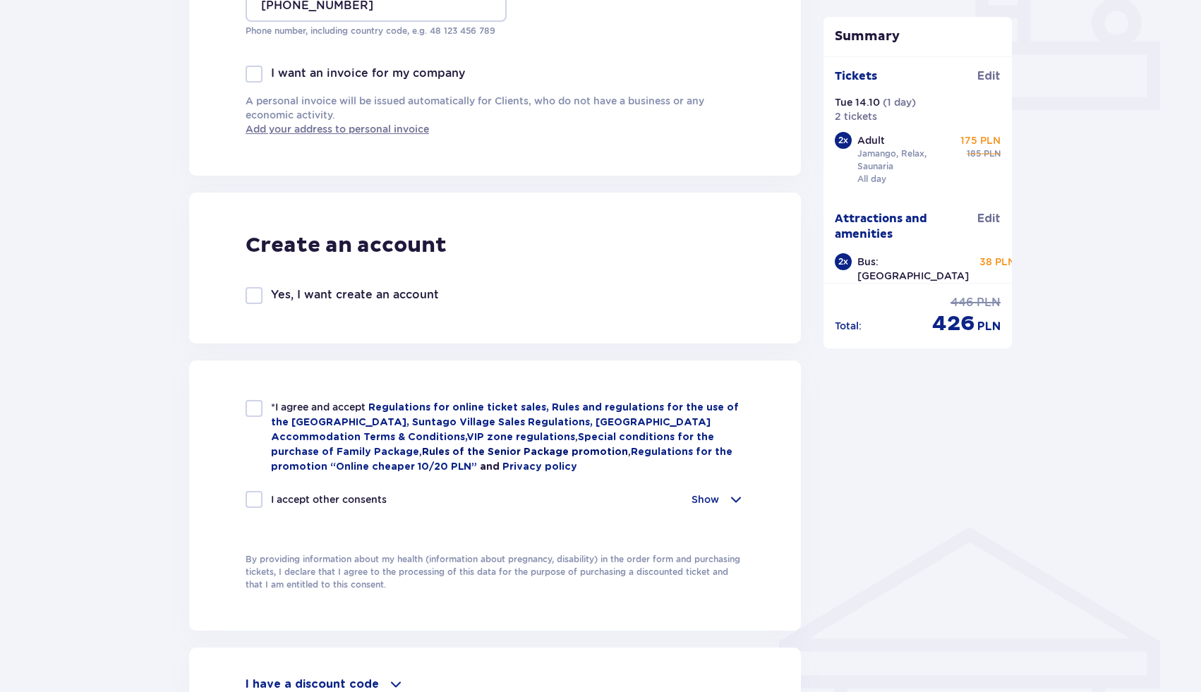
scroll to position [624, 0]
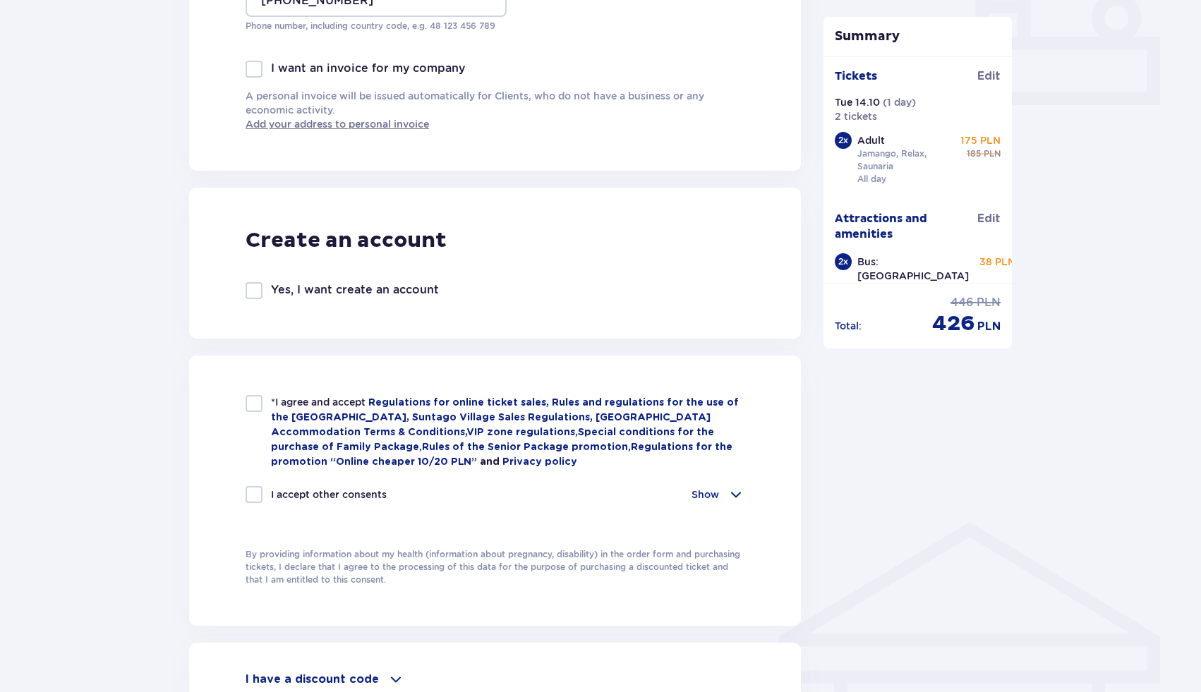
type input "shalevbs2@gmail.com"
click at [249, 496] on div at bounding box center [254, 494] width 17 height 17
checkbox input "true"
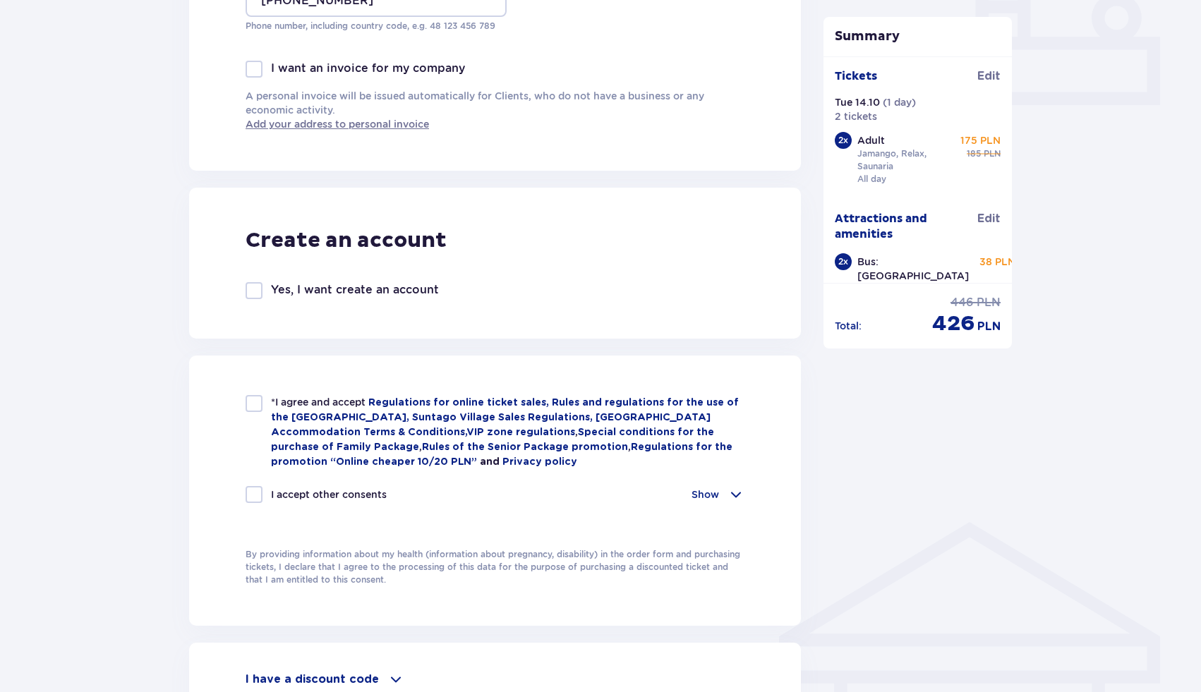
checkbox input "true"
click at [249, 496] on div at bounding box center [254, 494] width 17 height 17
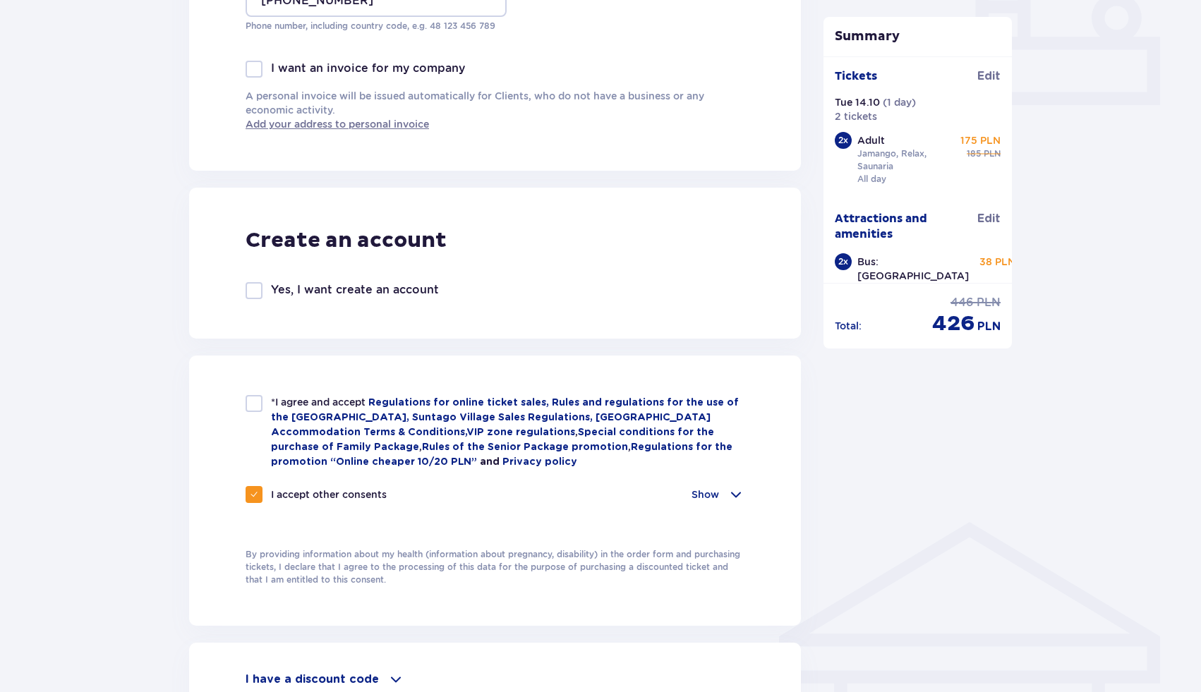
checkbox input "false"
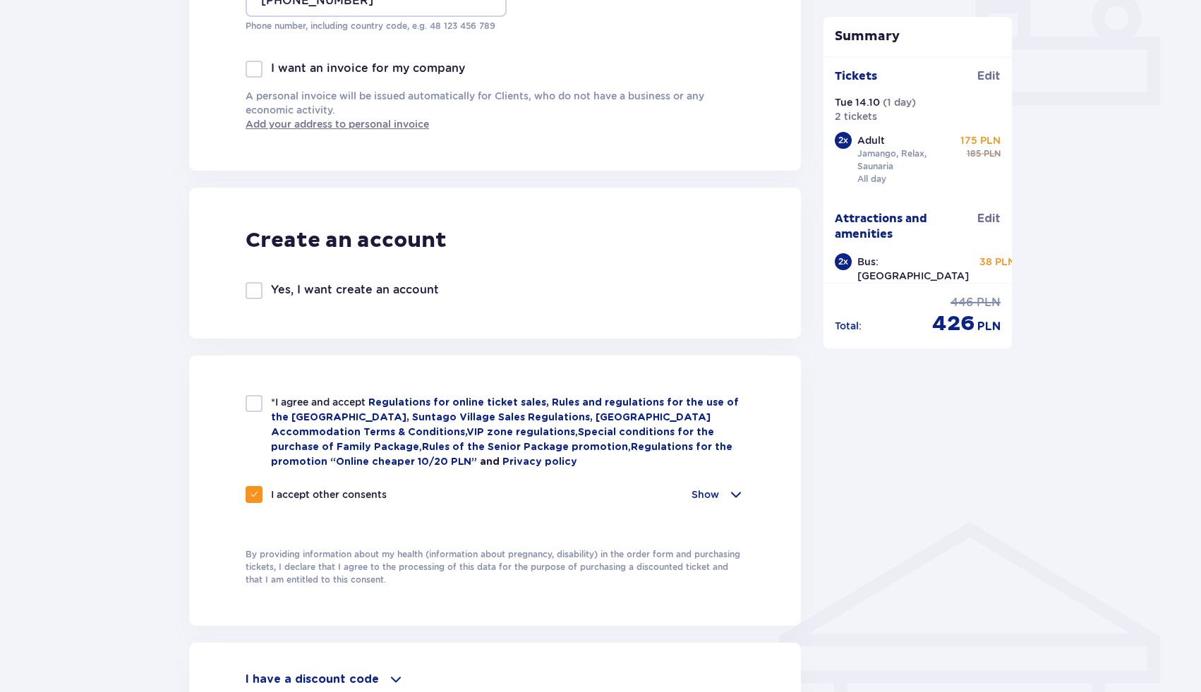
checkbox input "false"
click at [249, 404] on div at bounding box center [254, 403] width 17 height 17
checkbox input "true"
click at [255, 291] on div at bounding box center [254, 290] width 17 height 17
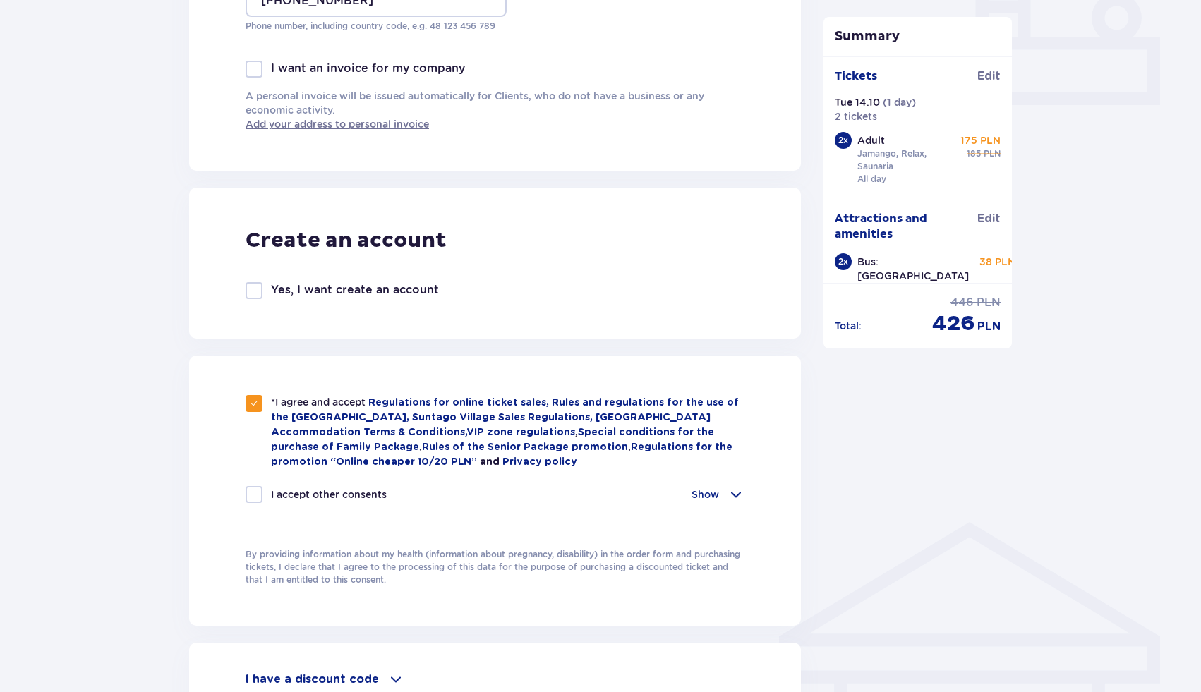
checkbox input "true"
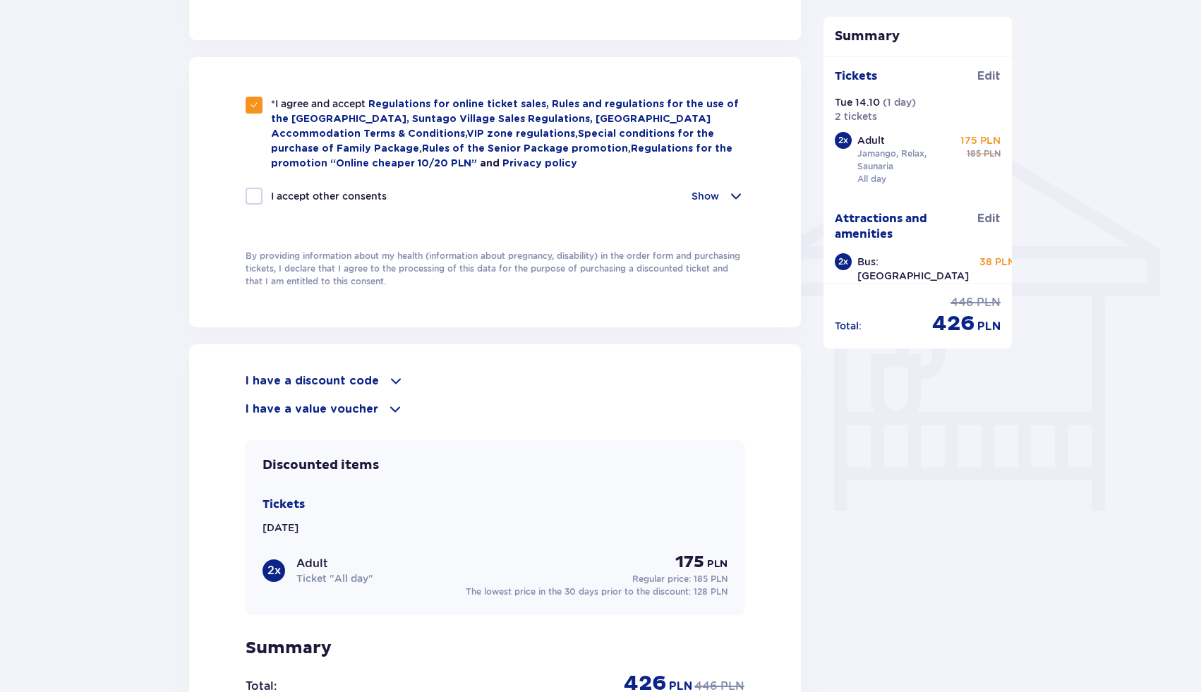
scroll to position [1012, 0]
click at [361, 382] on p "I have a discount code" at bounding box center [312, 380] width 133 height 16
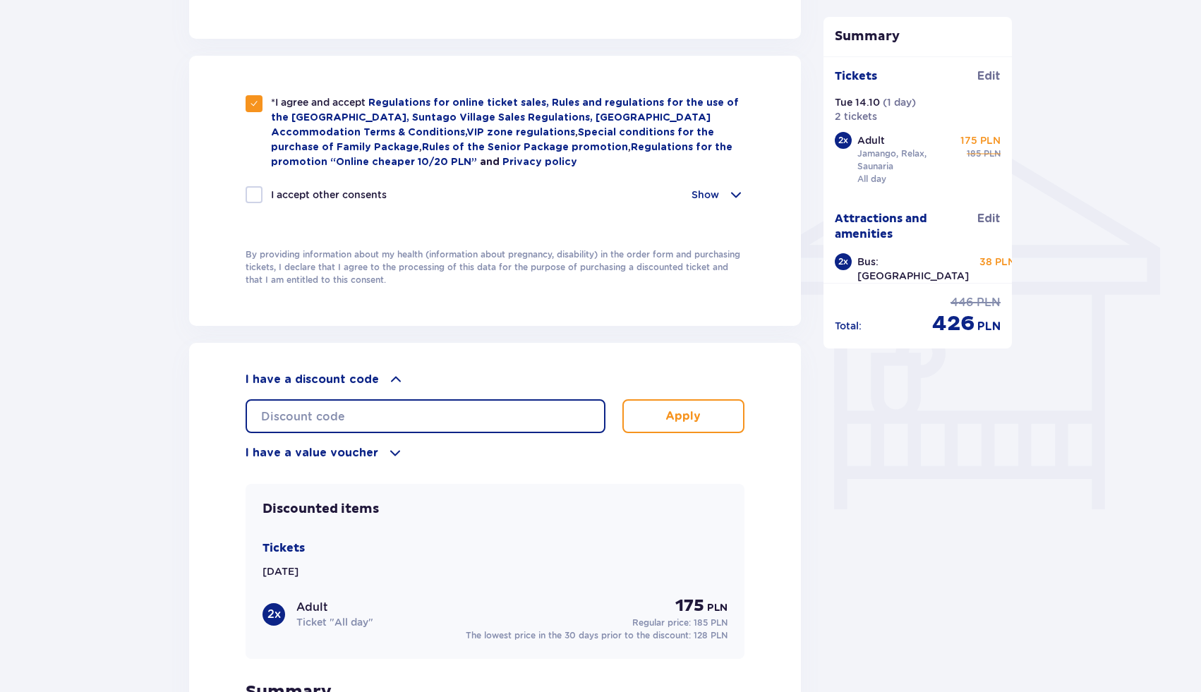
click at [375, 416] on input "text" at bounding box center [426, 416] width 360 height 34
type input "student30"
click at [650, 416] on button "Apply" at bounding box center [683, 416] width 122 height 34
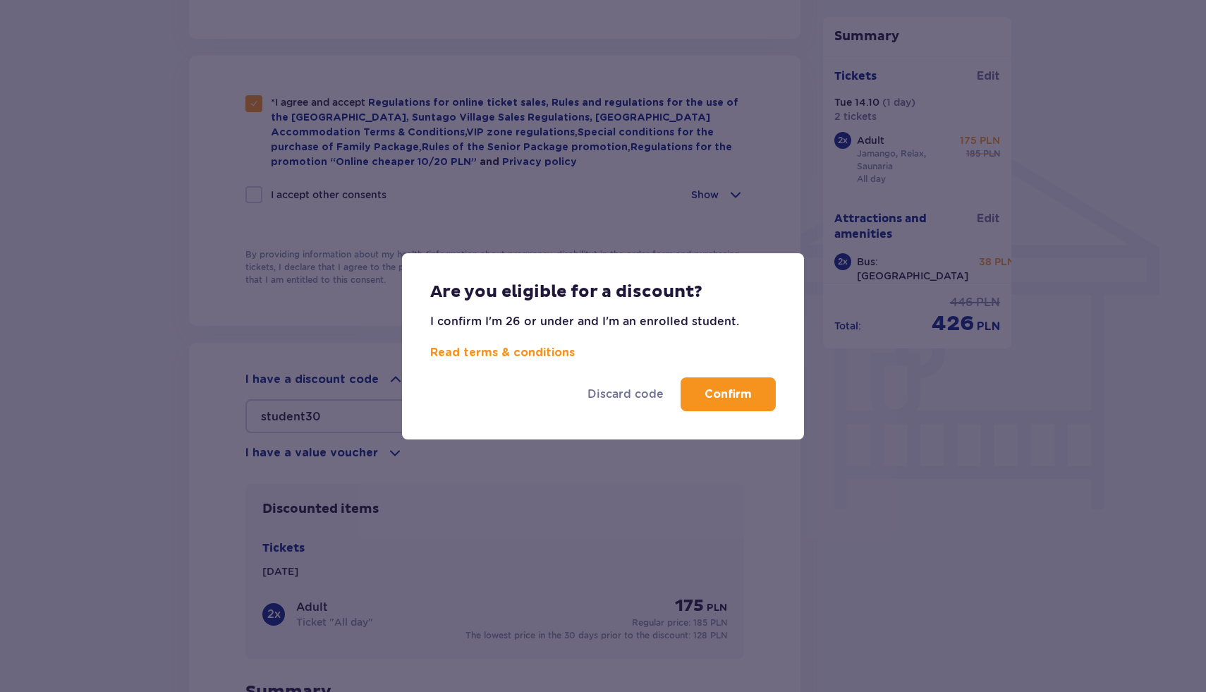
click at [724, 404] on button "Confirm" at bounding box center [728, 394] width 95 height 34
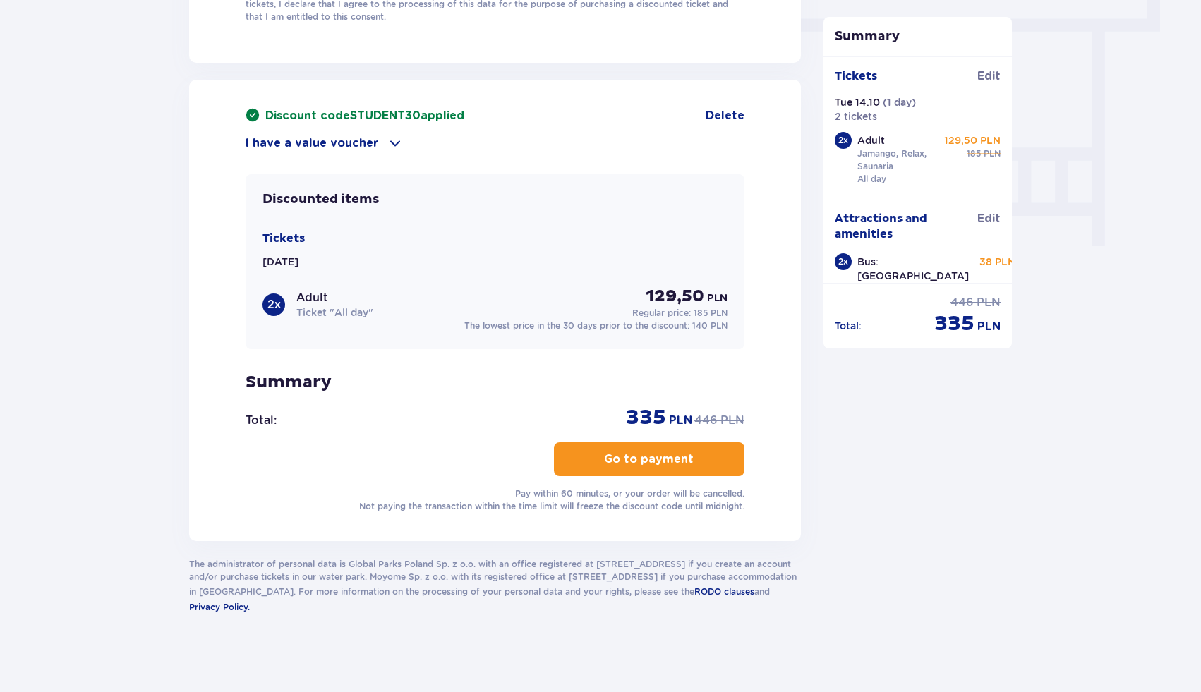
scroll to position [1275, 0]
click at [622, 461] on p "Go to payment" at bounding box center [649, 460] width 90 height 16
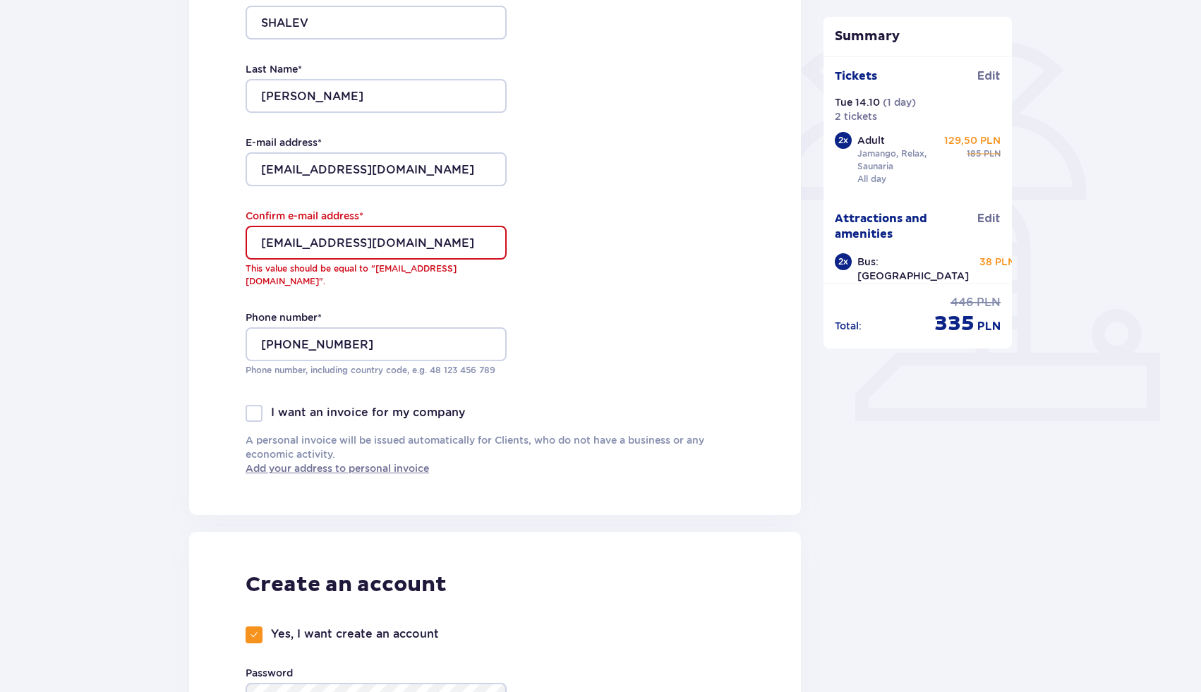
scroll to position [281, 0]
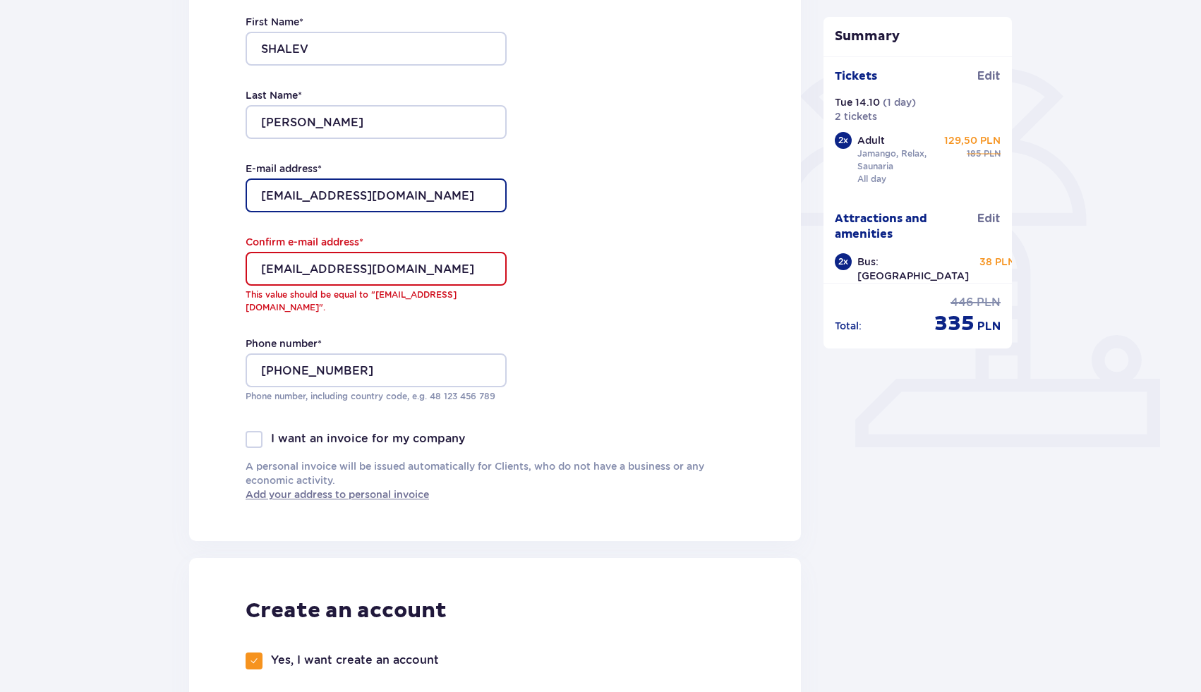
click at [447, 191] on input "SHALEVBS2@GMAIL.COM" at bounding box center [376, 195] width 261 height 34
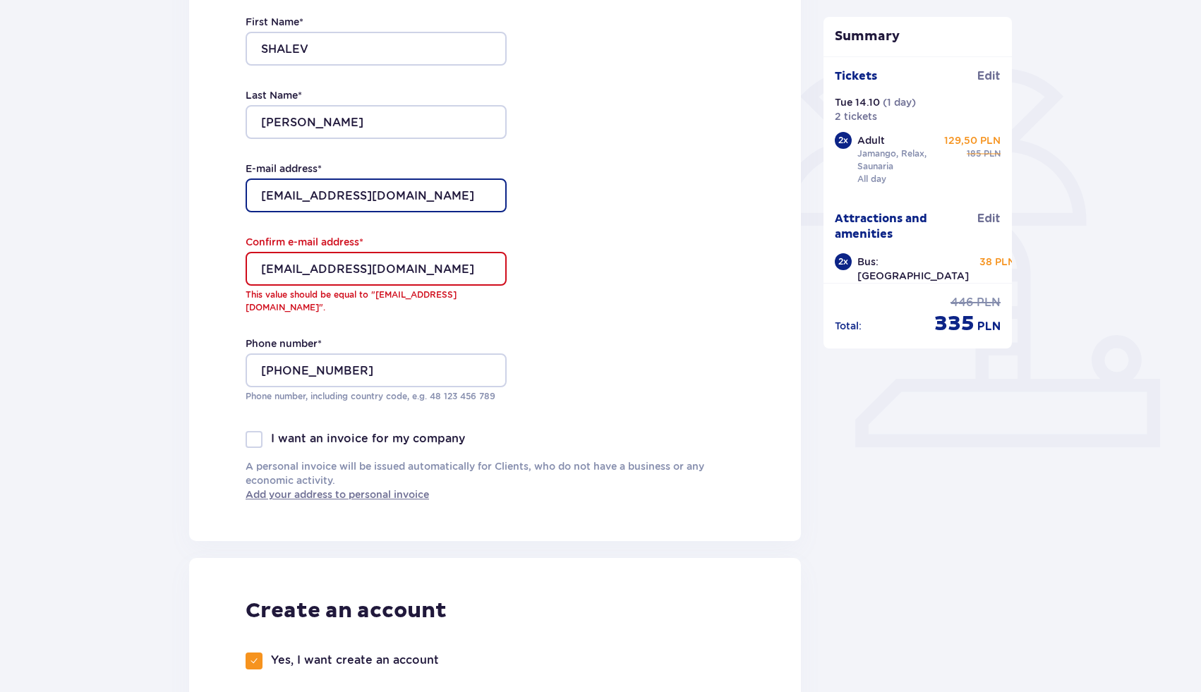
click at [447, 191] on input "SHALEVBS2@GMAIL.COM" at bounding box center [376, 195] width 261 height 34
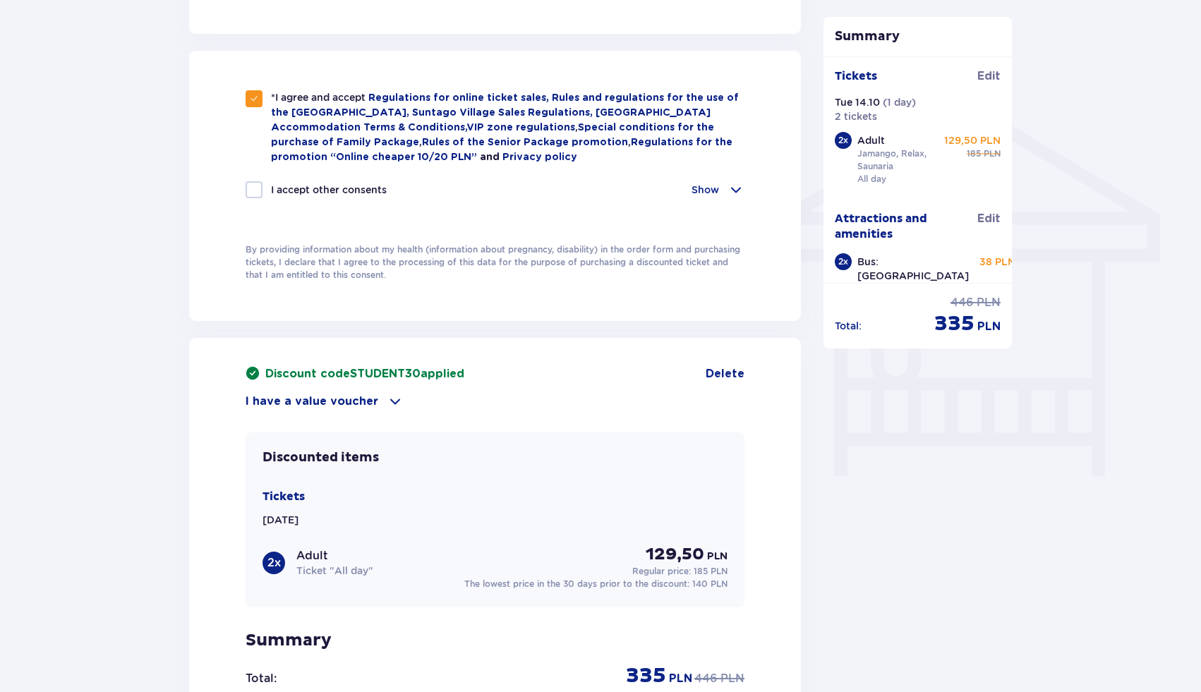
scroll to position [1295, 0]
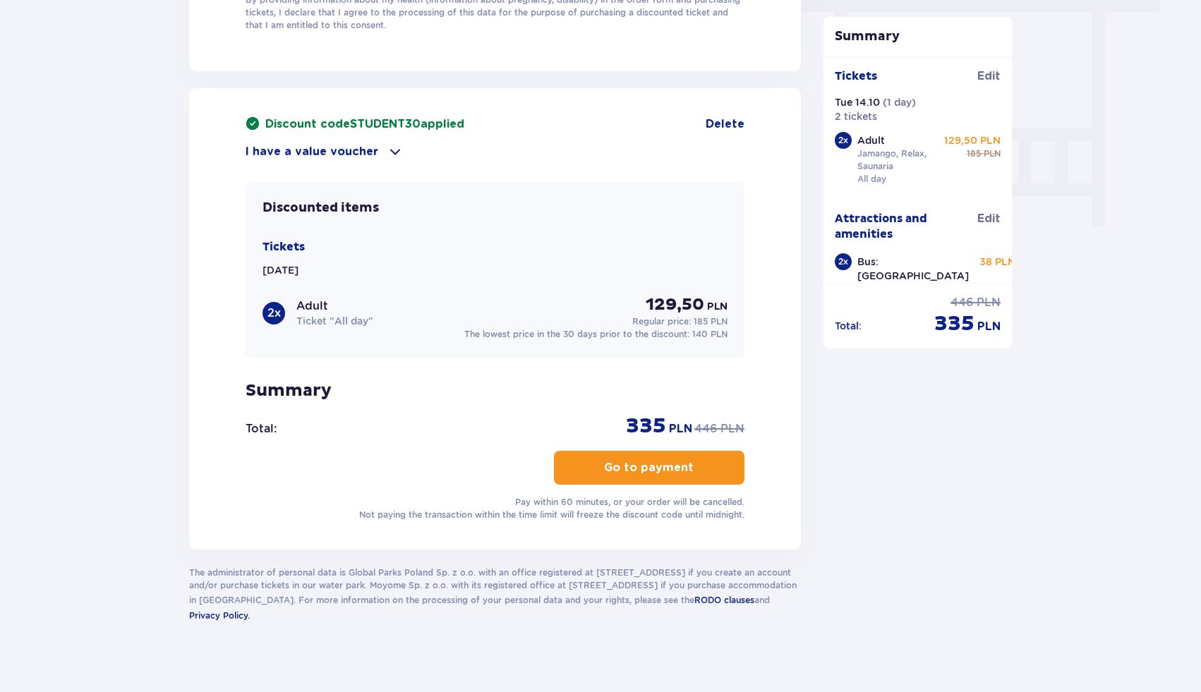
type input "shalevbs2@gmail.com"
click at [626, 460] on p "Go to payment" at bounding box center [649, 468] width 90 height 16
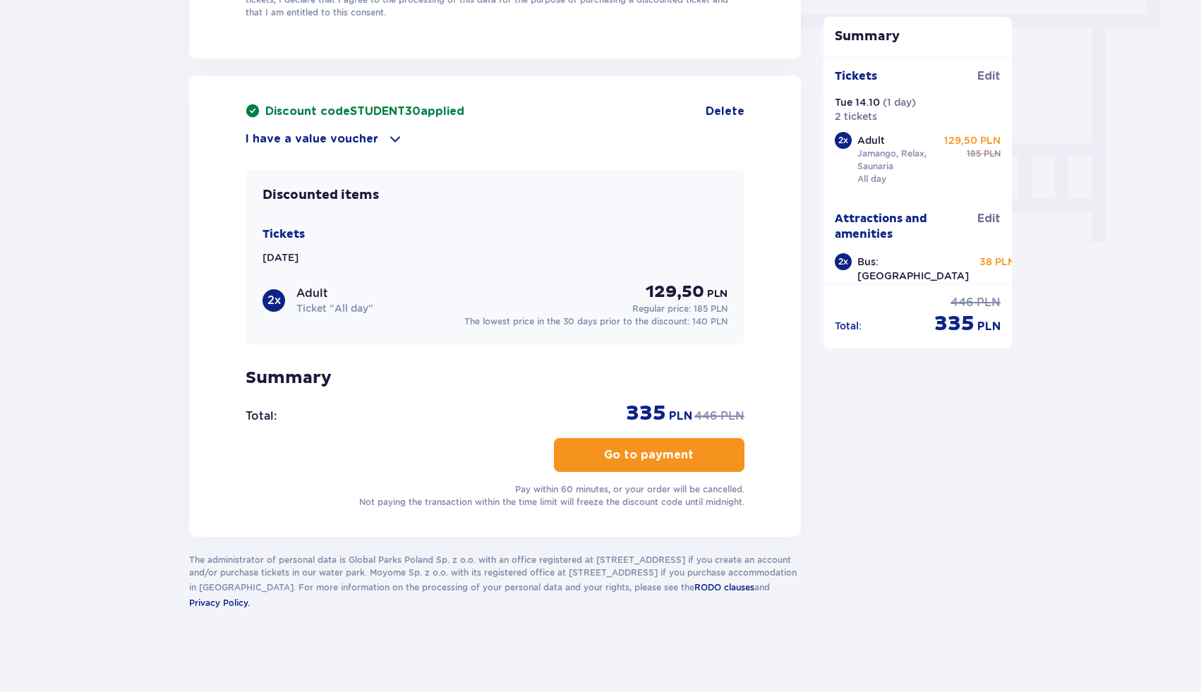
scroll to position [0, 0]
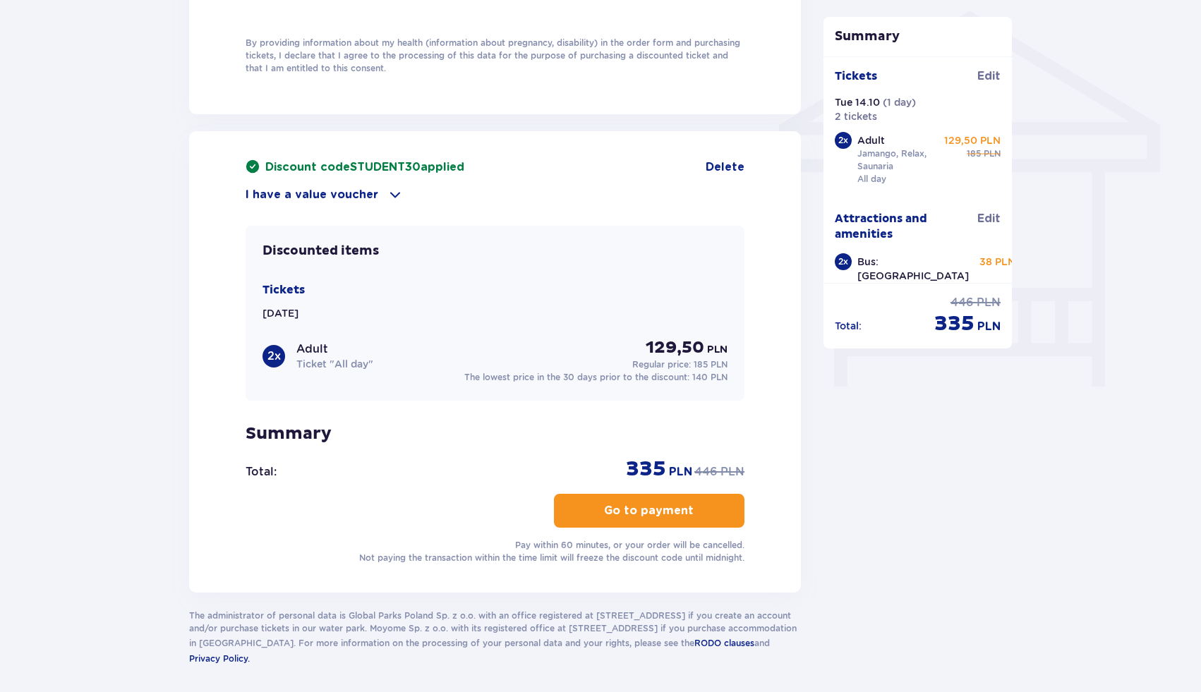
scroll to position [1165, 0]
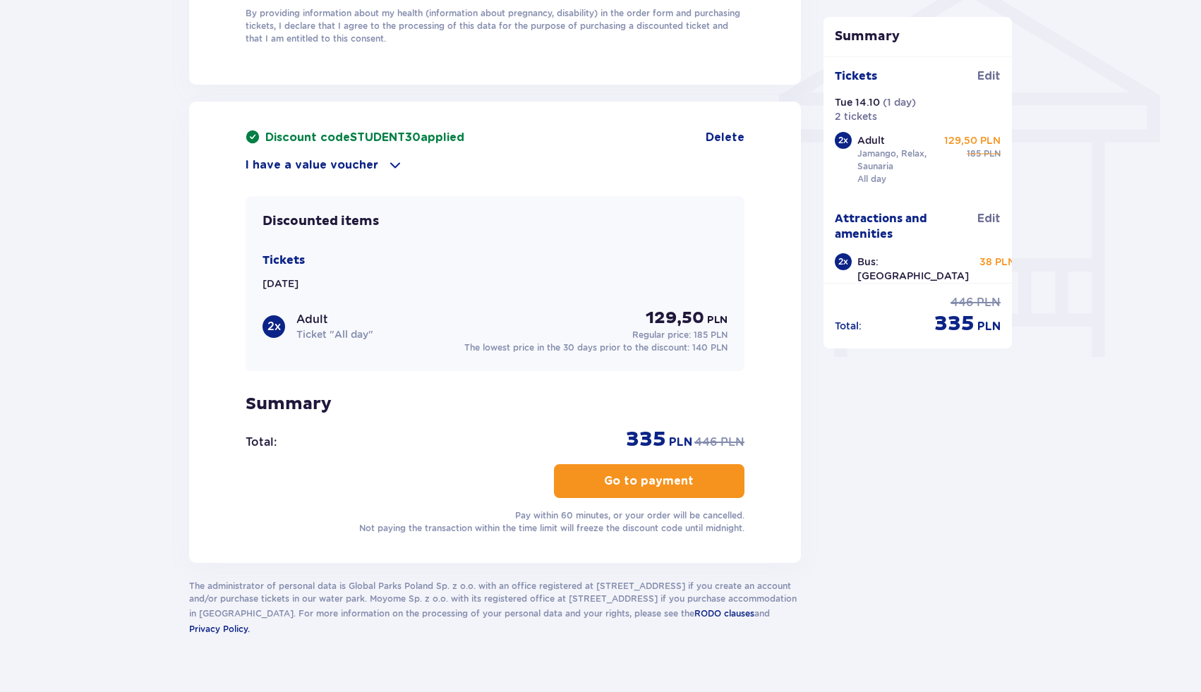
click at [679, 480] on p "Go to payment" at bounding box center [649, 481] width 90 height 16
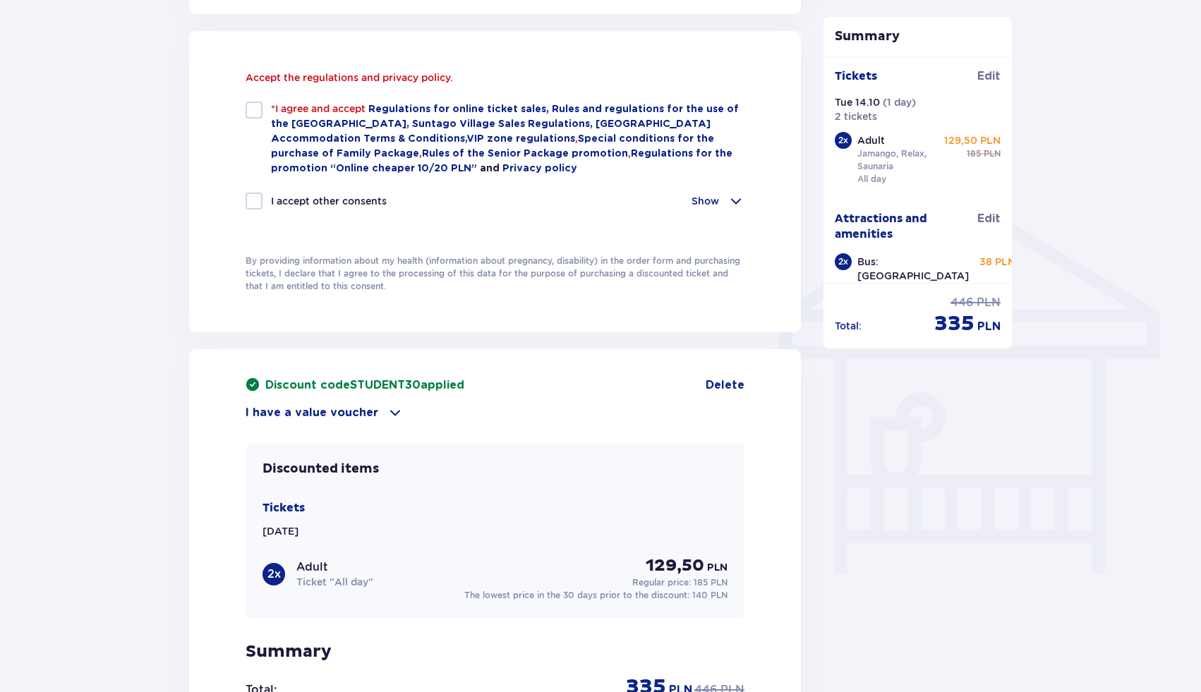
scroll to position [948, 0]
click at [253, 114] on div at bounding box center [254, 110] width 17 height 17
checkbox input "true"
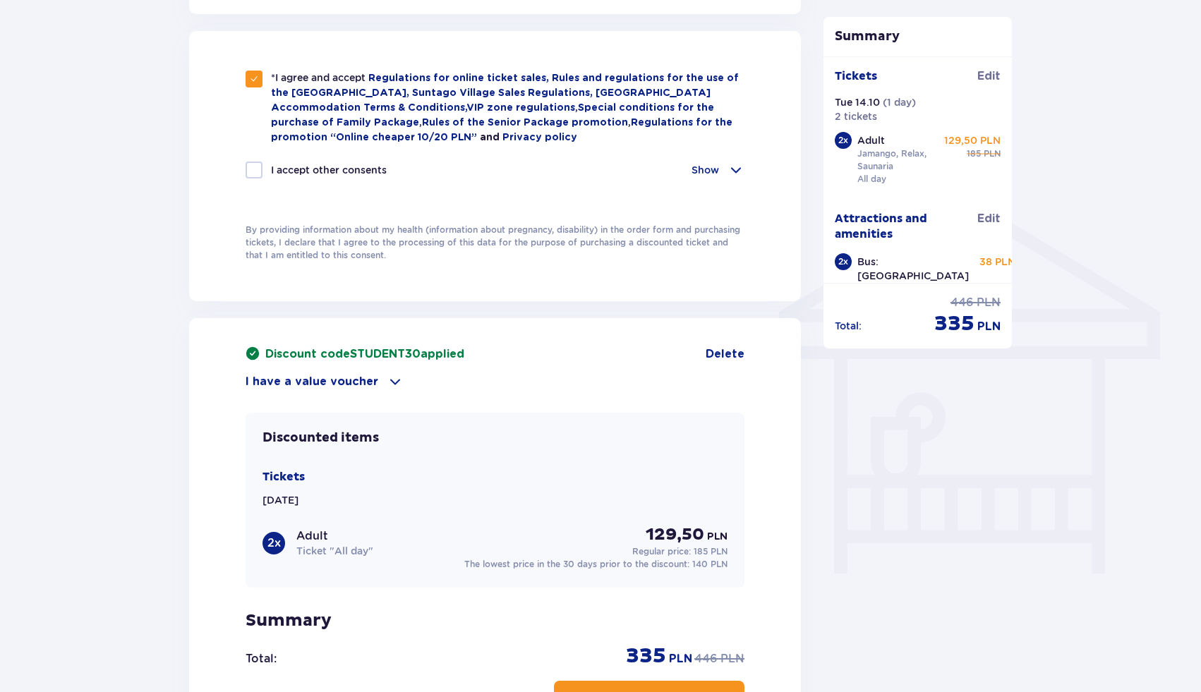
scroll to position [40, 0]
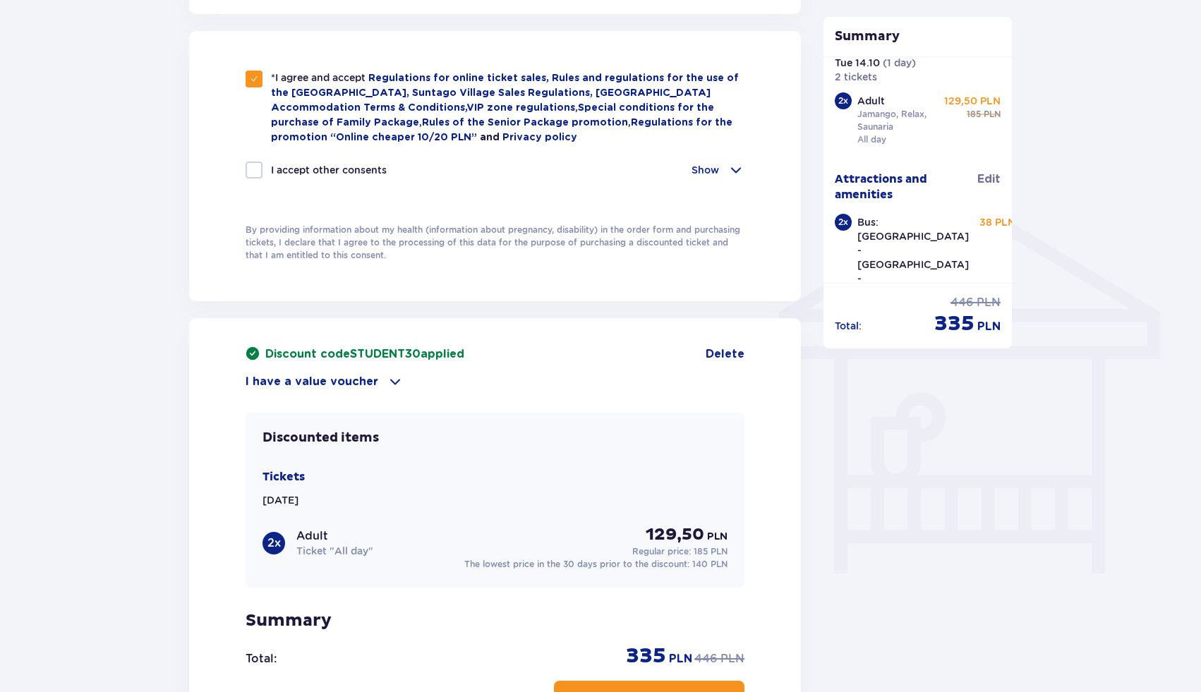
click at [871, 300] on p "Tue 14.10.25, 11:15 - Tue 14.10.25, 20:45" at bounding box center [912, 312] width 111 height 25
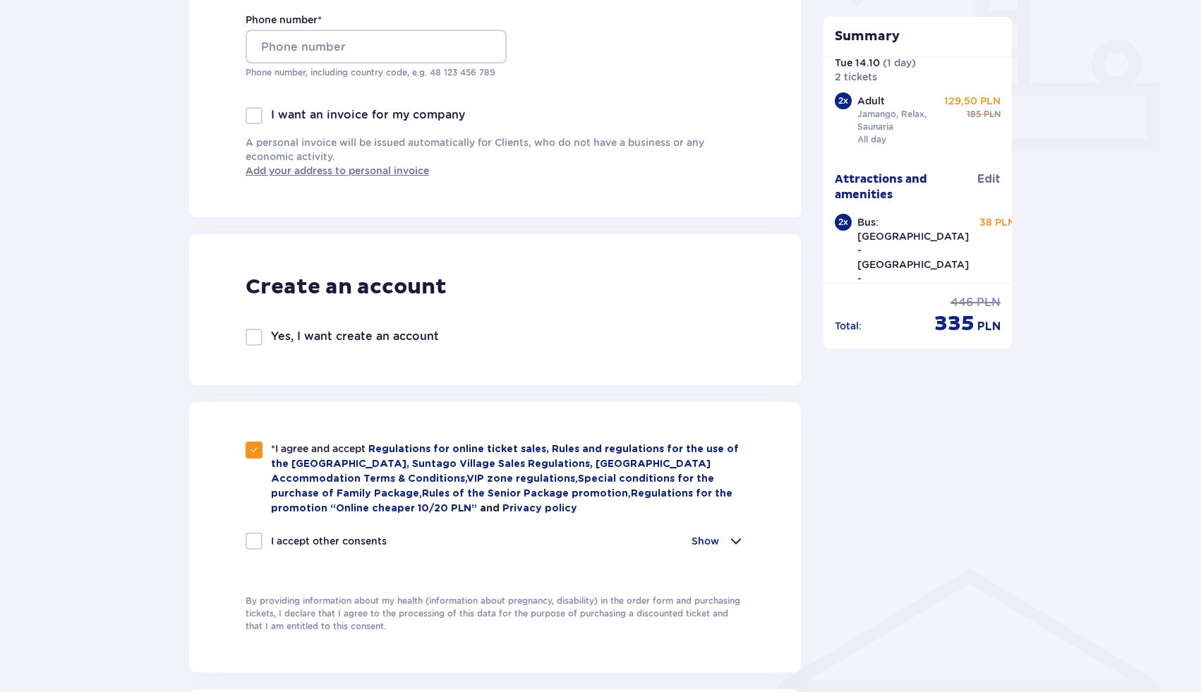
scroll to position [0, 0]
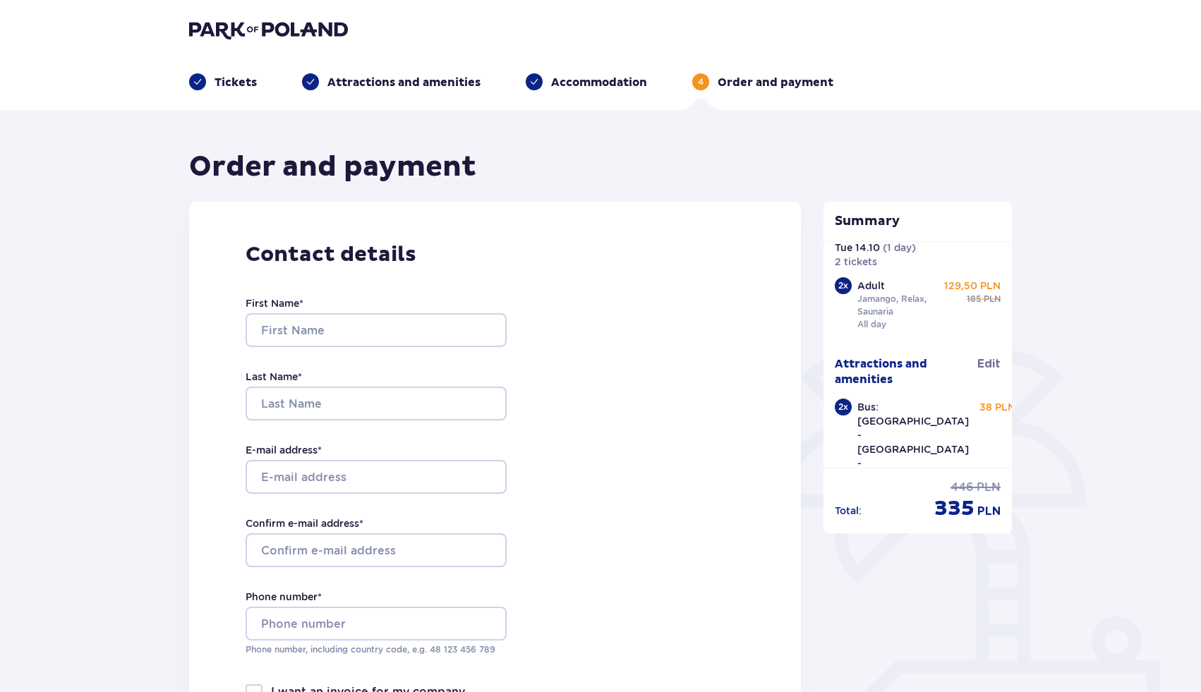
click at [533, 82] on span at bounding box center [534, 82] width 10 height 10
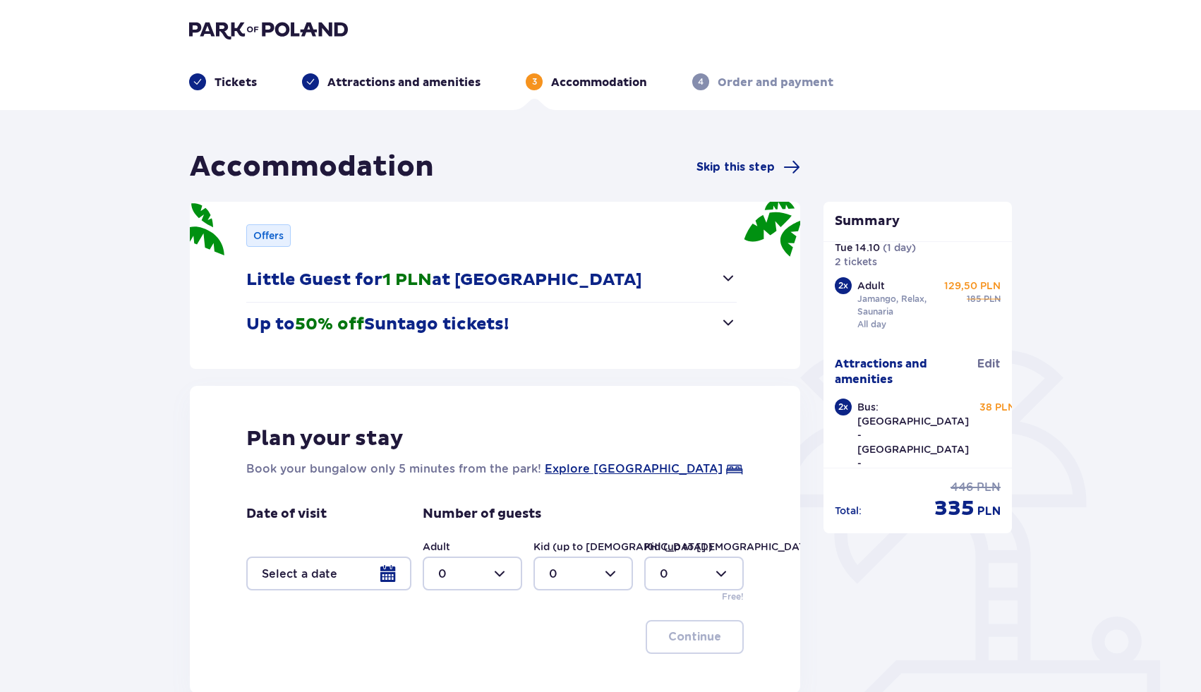
click at [425, 87] on p "Attractions and amenities" at bounding box center [403, 83] width 153 height 16
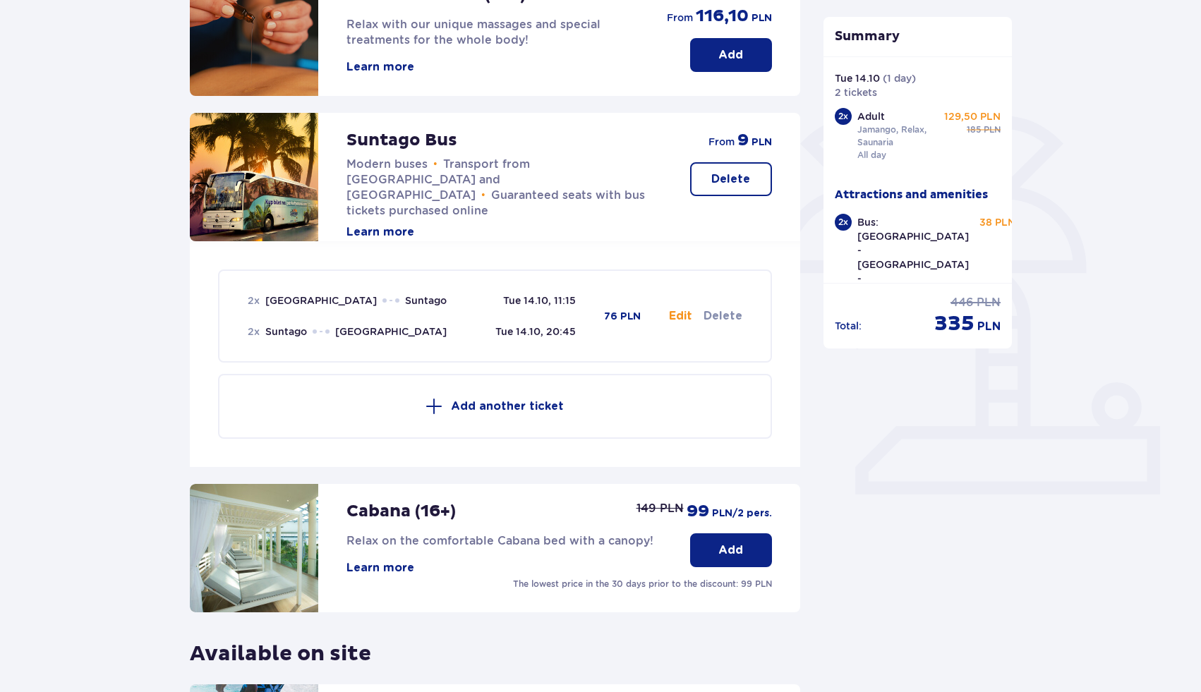
scroll to position [255, 0]
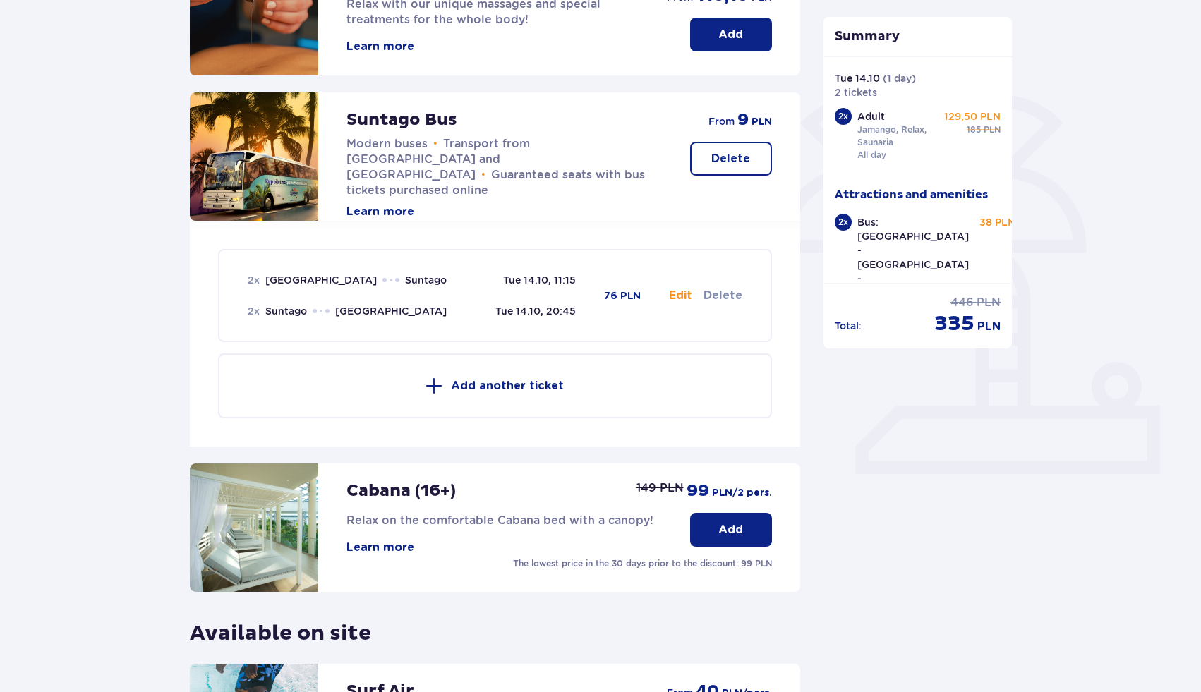
click at [600, 278] on div "2 x Warsaw Suntago Tue 14.10, 11:15 2 x Suntago Warsaw Tue 14.10, 20:45 76 PLN" at bounding box center [444, 295] width 393 height 45
click at [561, 178] on p "Modern buses • Transport from Warsaw and Żyrardów • Guaranteed seats with bus t…" at bounding box center [503, 167] width 315 height 62
click at [610, 298] on p "76 PLN" at bounding box center [622, 296] width 37 height 14
click at [538, 292] on div "2 x Warsaw Suntago Tue 14.10, 11:15 2 x Suntago Warsaw Tue 14.10, 20:45" at bounding box center [412, 295] width 328 height 45
click at [539, 284] on p "Tue 14.10, 11:15" at bounding box center [539, 280] width 73 height 14
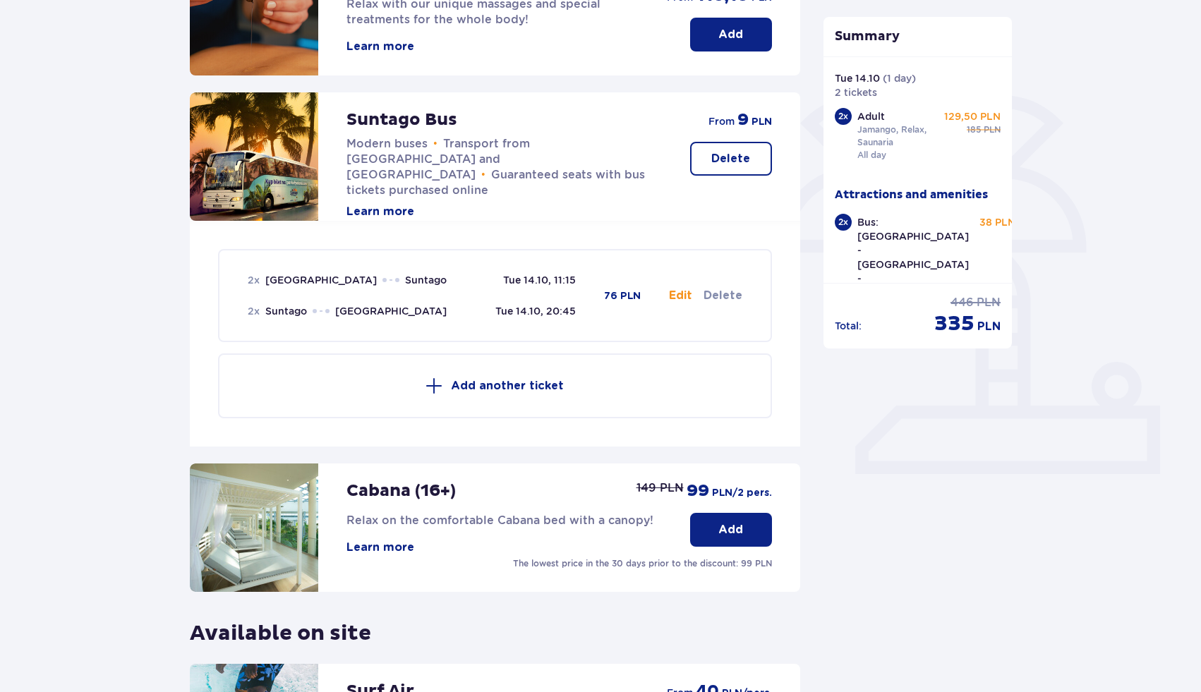
click at [683, 301] on button "Edit" at bounding box center [680, 296] width 23 height 16
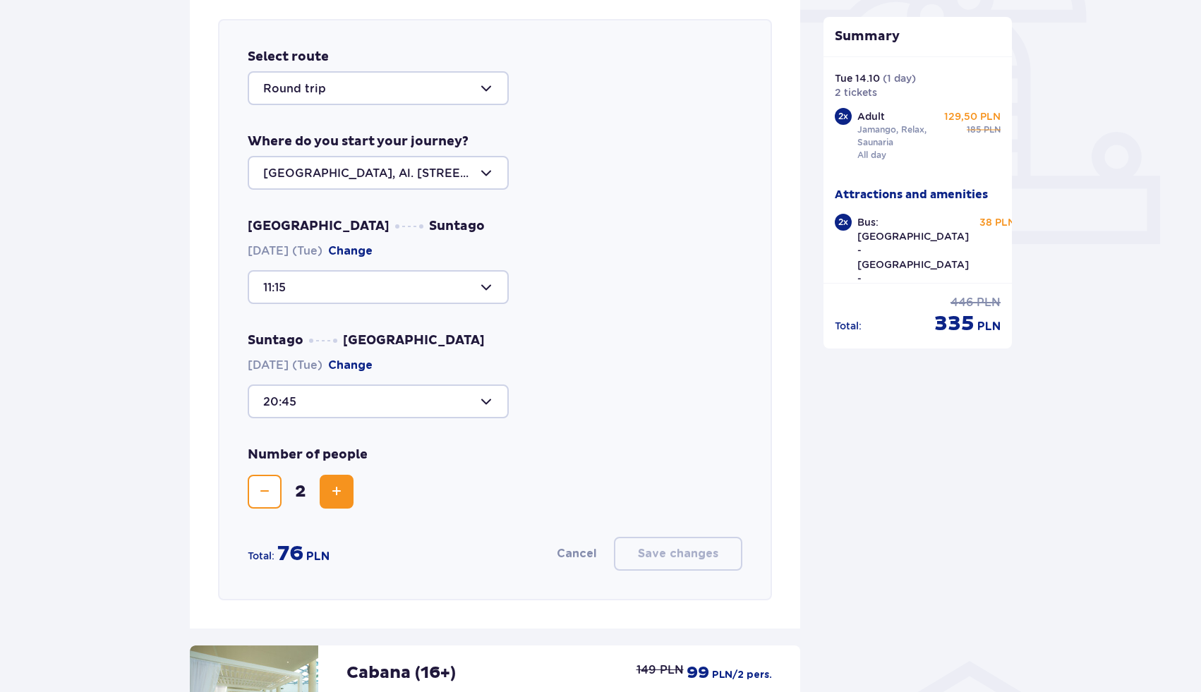
scroll to position [487, 0]
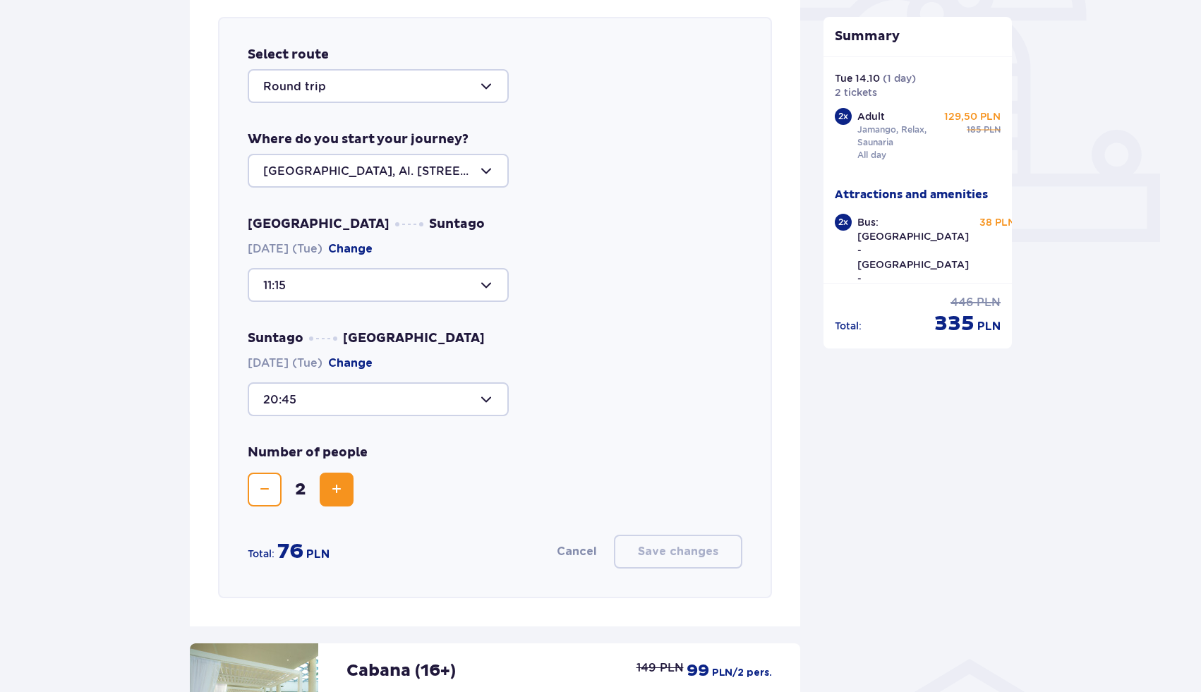
click at [415, 292] on div at bounding box center [378, 285] width 261 height 34
click at [291, 386] on p "10:00" at bounding box center [281, 388] width 37 height 16
type input "10:00"
click at [700, 547] on p "Save changes" at bounding box center [678, 552] width 80 height 16
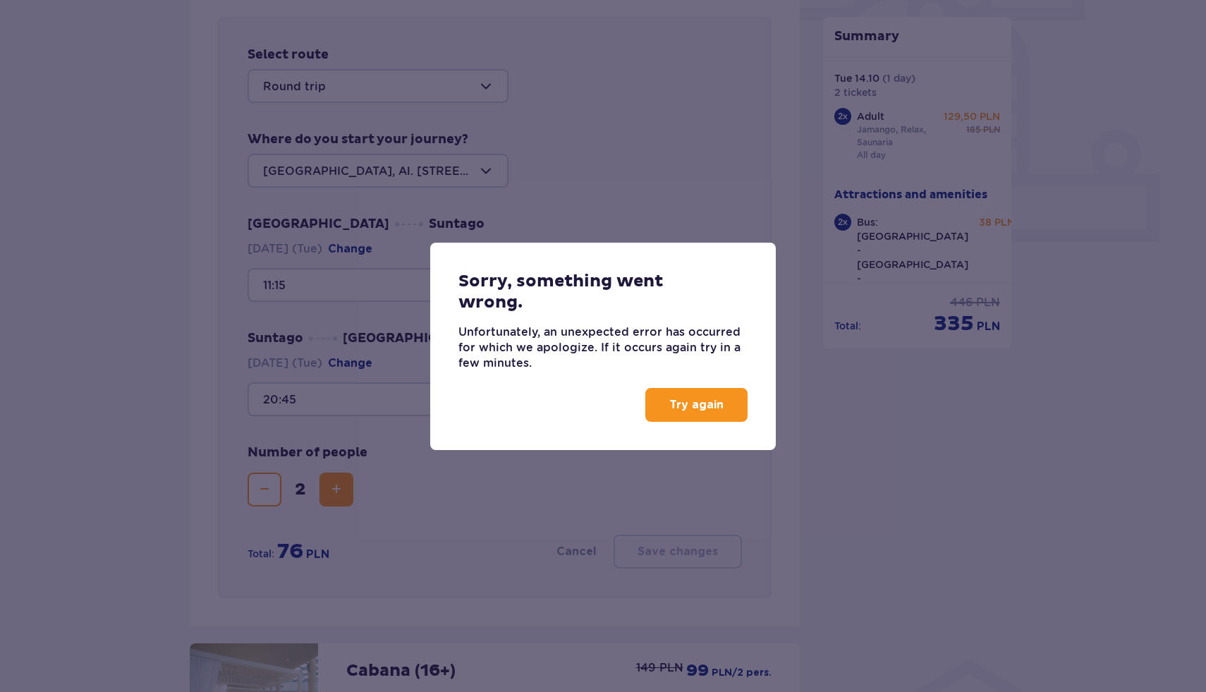
click at [701, 404] on p "Try again" at bounding box center [697, 405] width 54 height 16
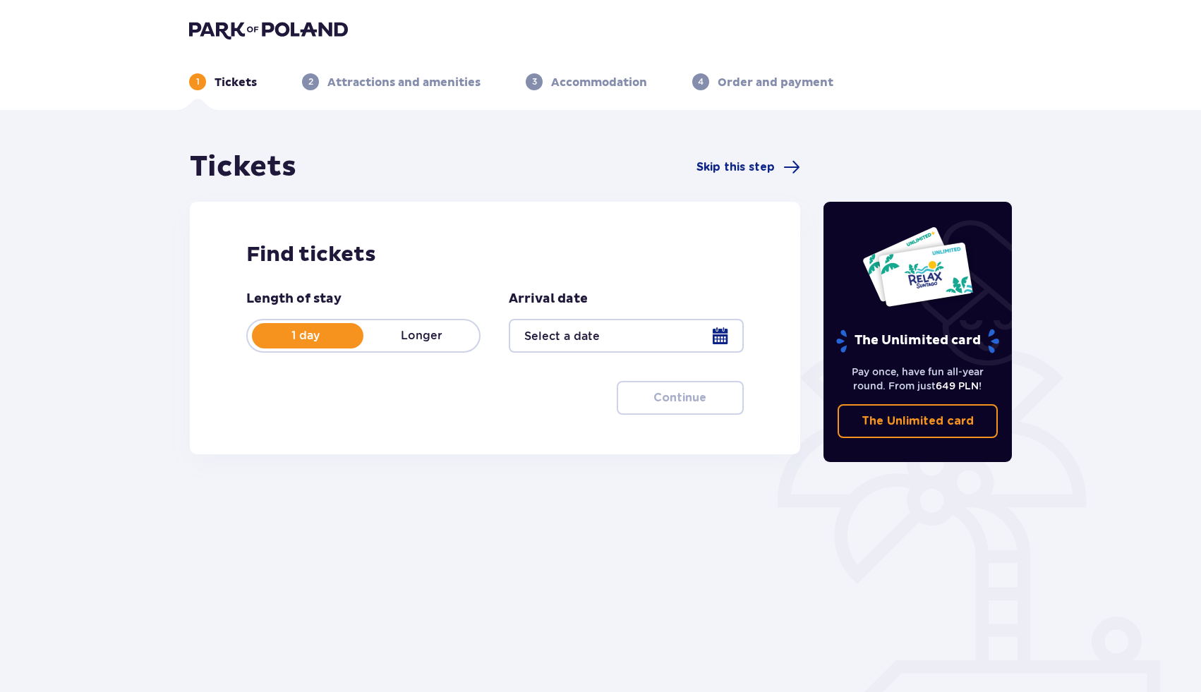
click at [726, 339] on div at bounding box center [626, 336] width 234 height 34
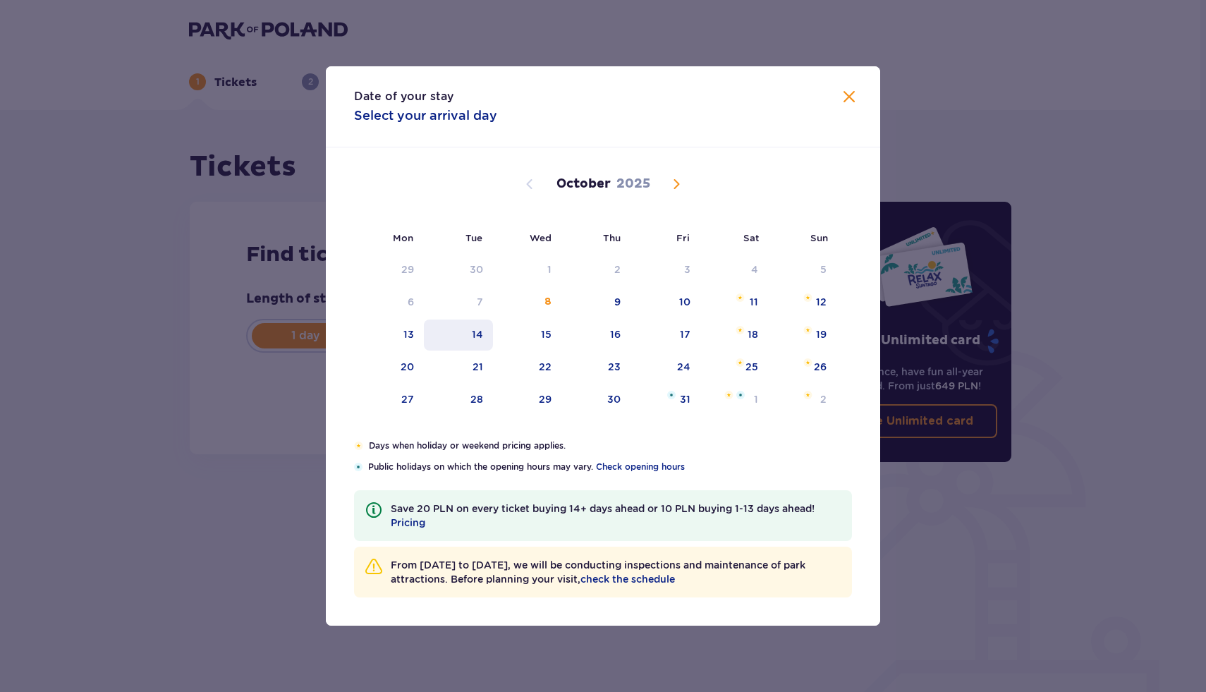
click at [480, 341] on div "14" at bounding box center [459, 335] width 70 height 31
type input "[DATE]"
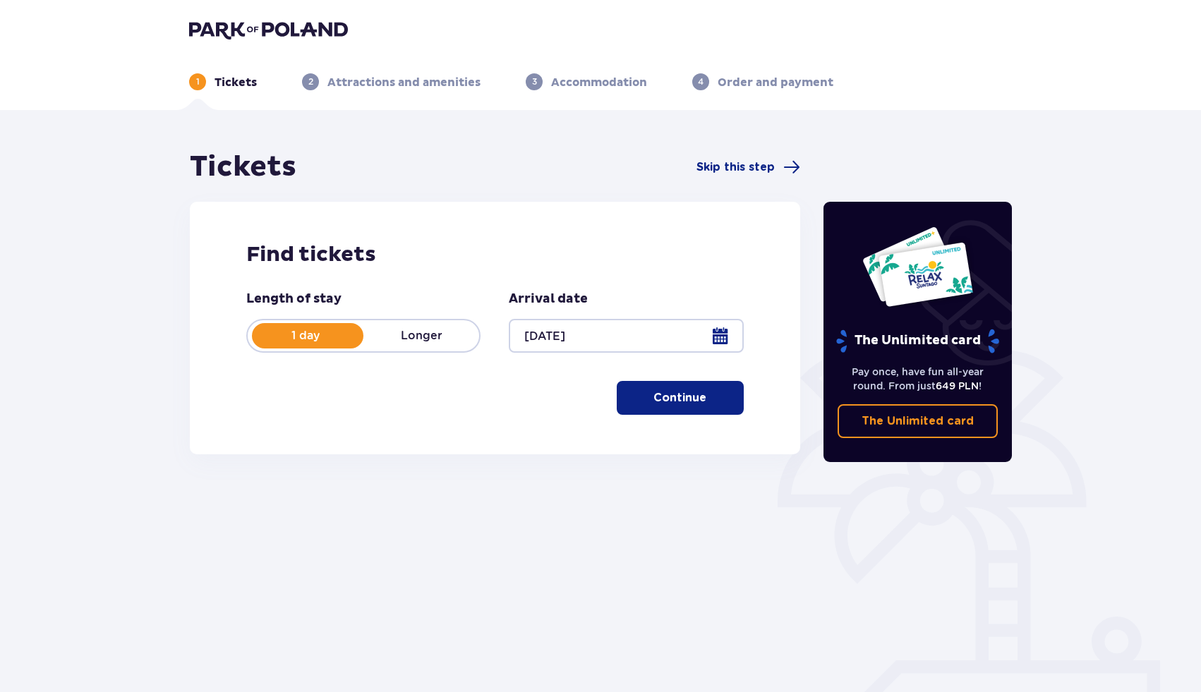
click at [674, 400] on p "Continue" at bounding box center [679, 398] width 53 height 16
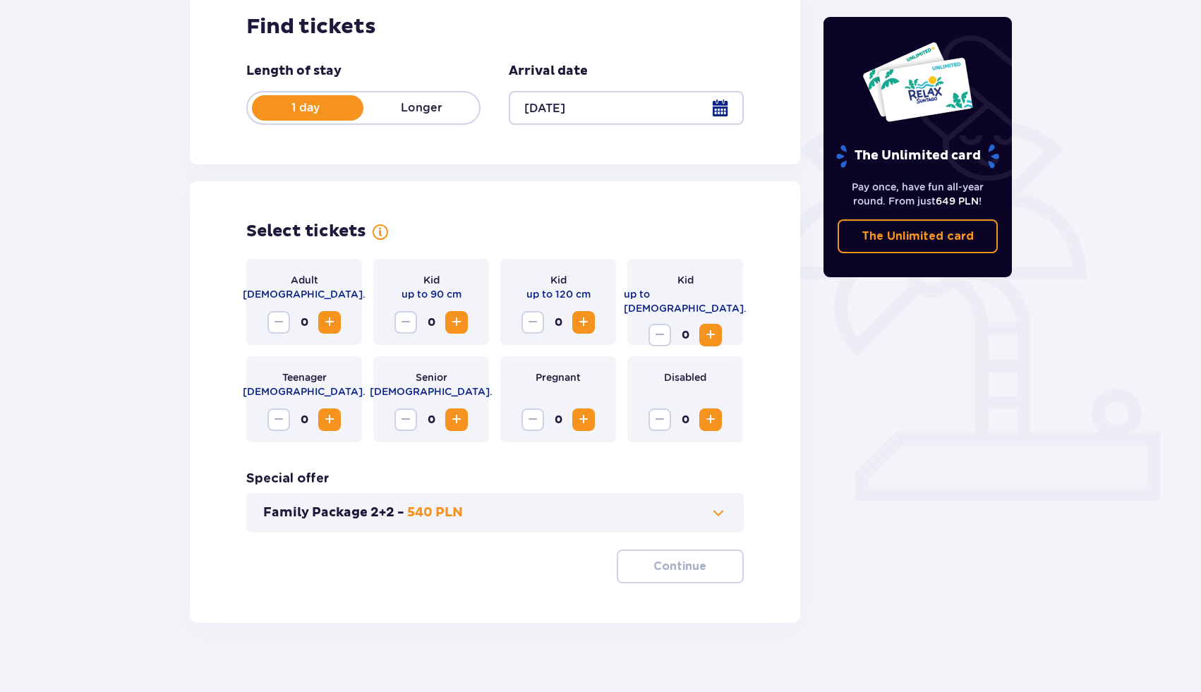
scroll to position [243, 0]
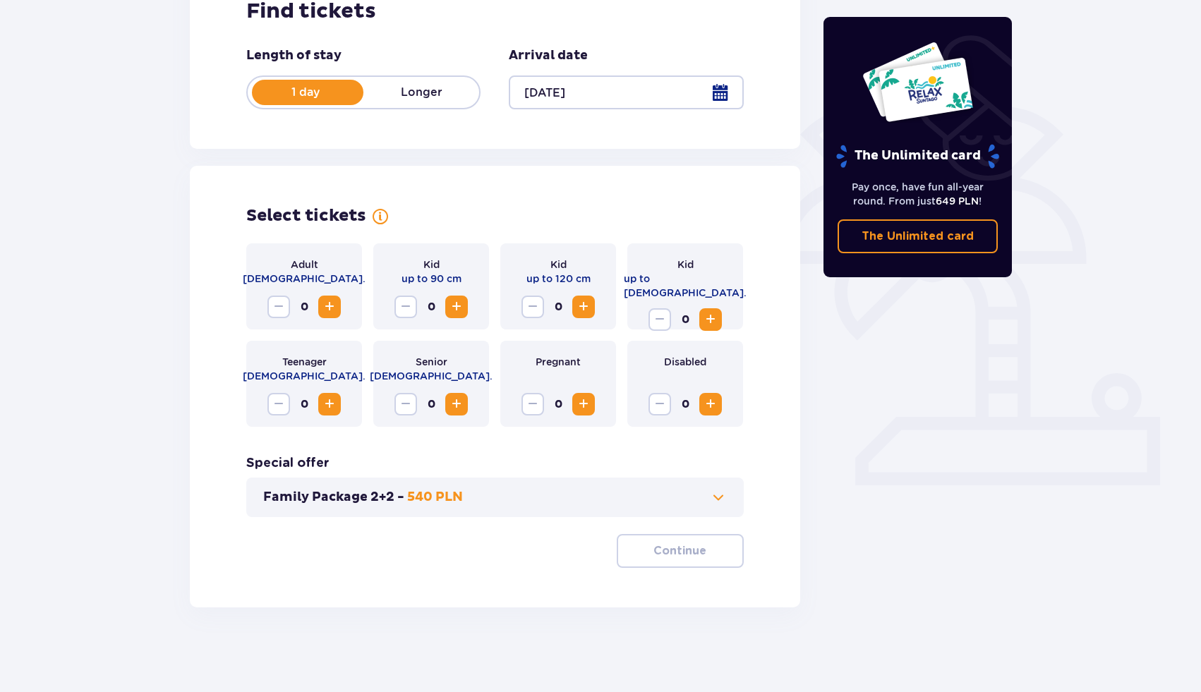
click at [321, 305] on span "Increase" at bounding box center [329, 306] width 17 height 17
click at [697, 552] on button "Continue" at bounding box center [680, 551] width 127 height 34
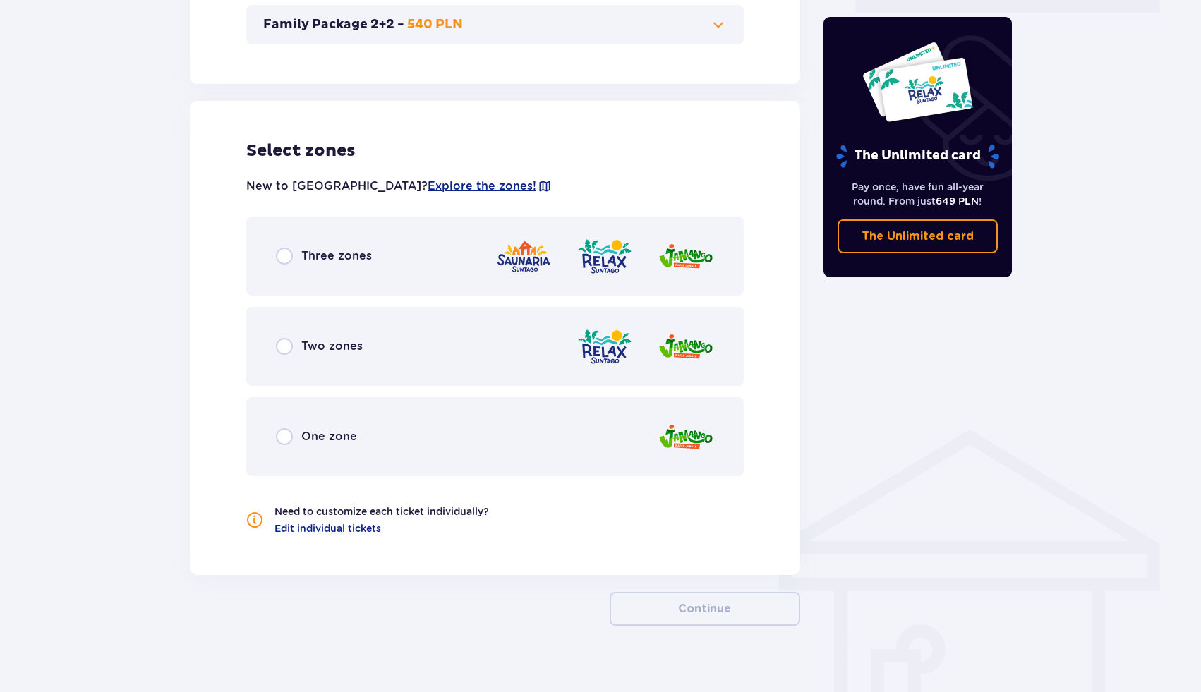
scroll to position [734, 0]
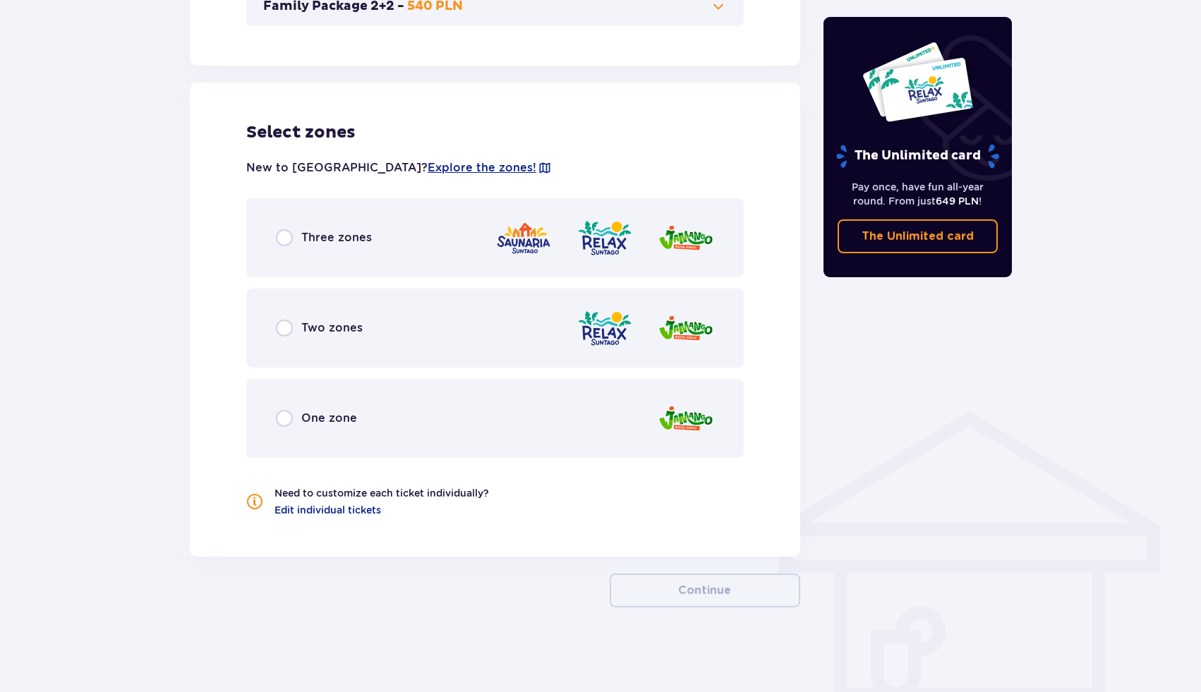
click at [472, 248] on div "Three zones" at bounding box center [494, 237] width 497 height 79
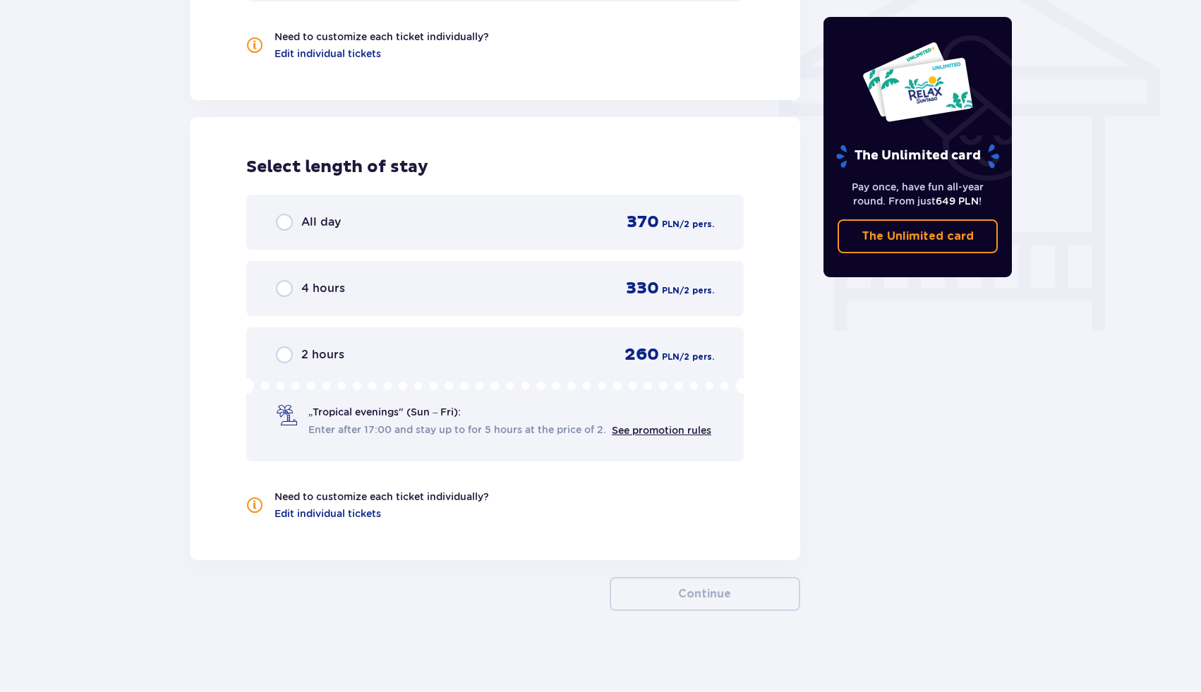
scroll to position [1194, 0]
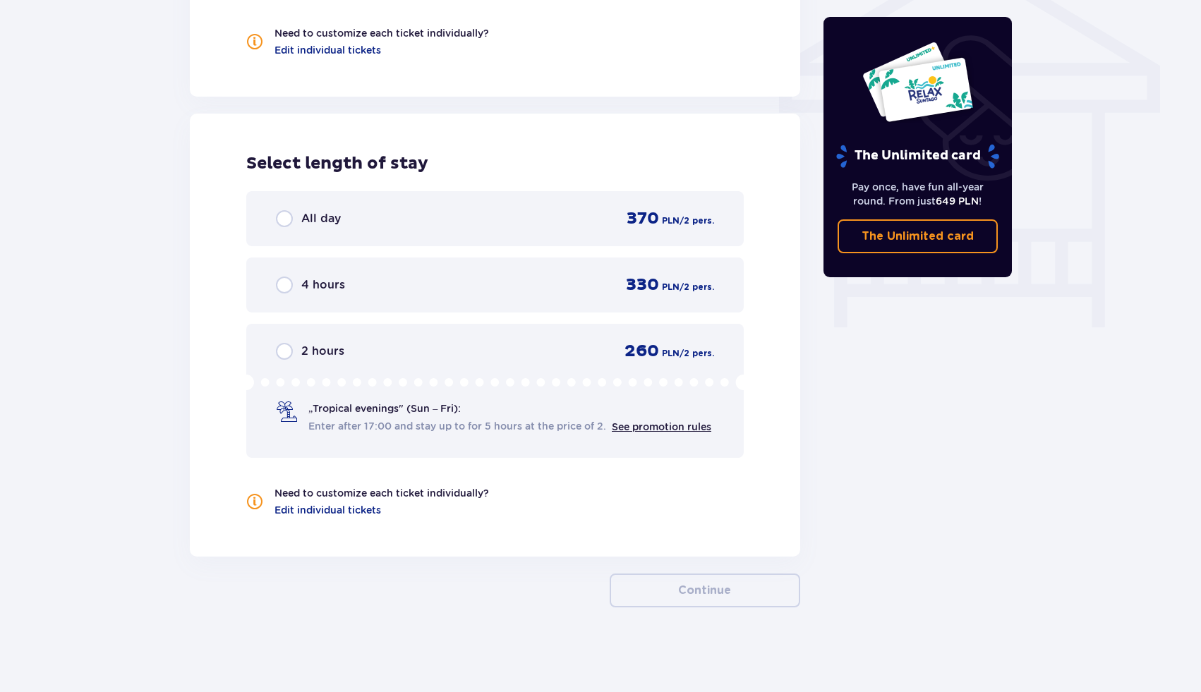
click at [477, 212] on div "All day 370 PLN / 2 pers." at bounding box center [495, 218] width 438 height 21
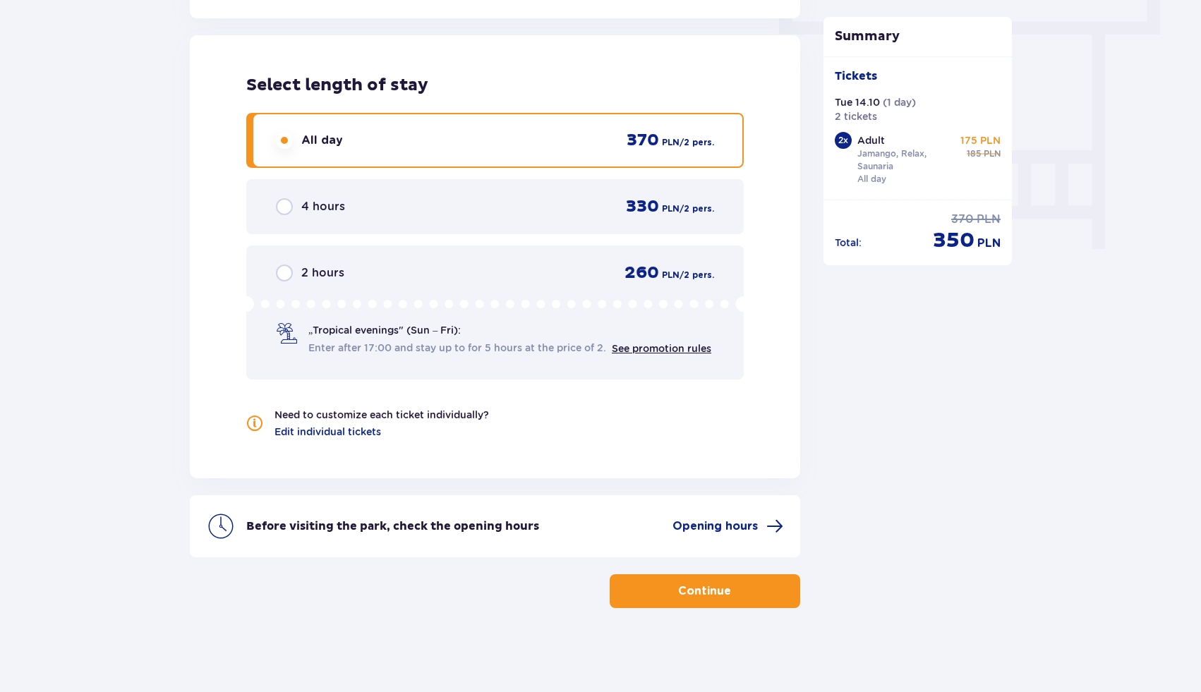
scroll to position [1273, 0]
click at [682, 593] on p "Continue" at bounding box center [704, 591] width 53 height 16
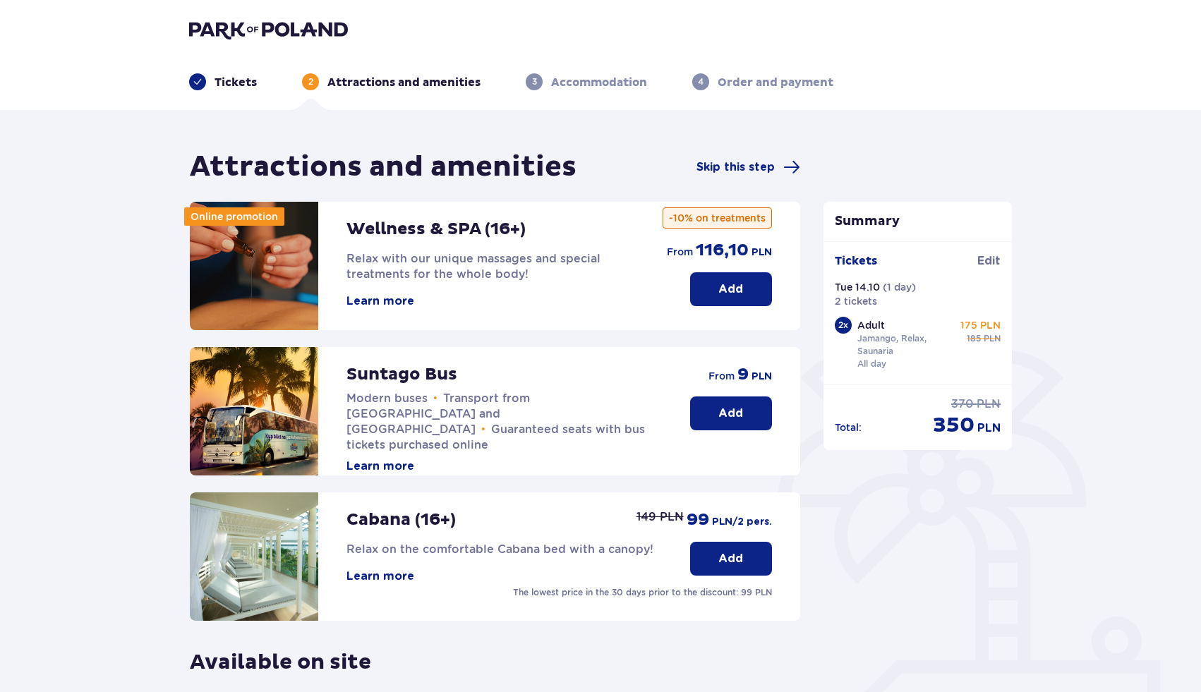
click at [715, 404] on button "Add" at bounding box center [731, 413] width 82 height 34
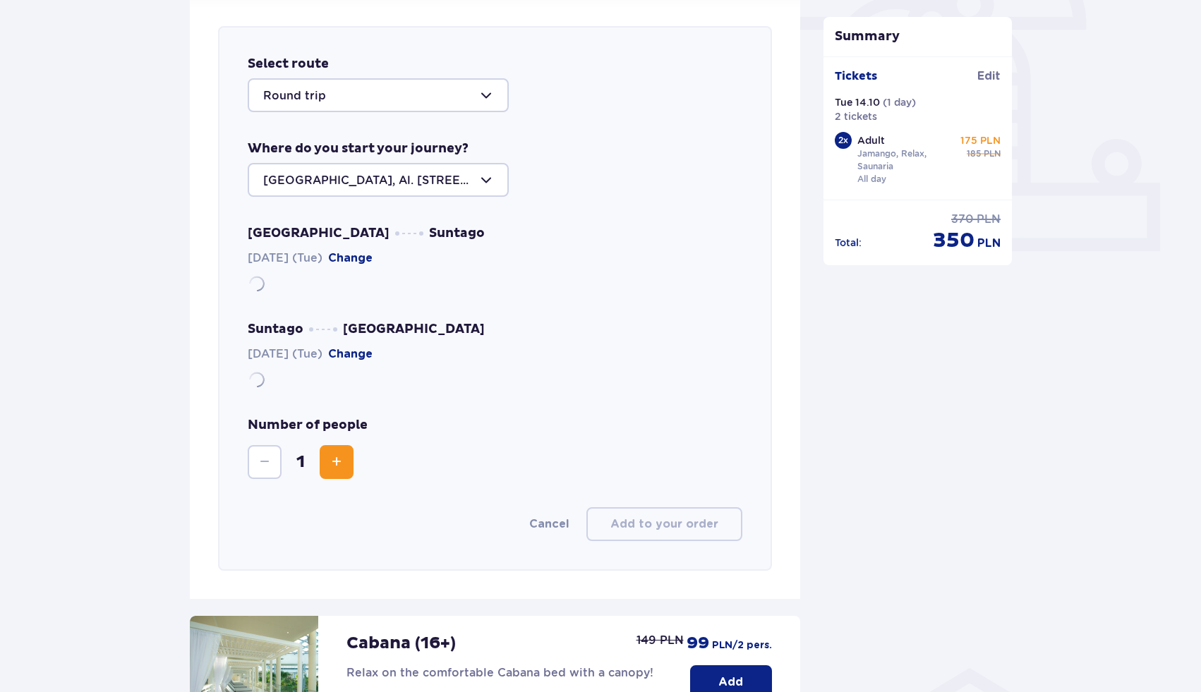
scroll to position [487, 0]
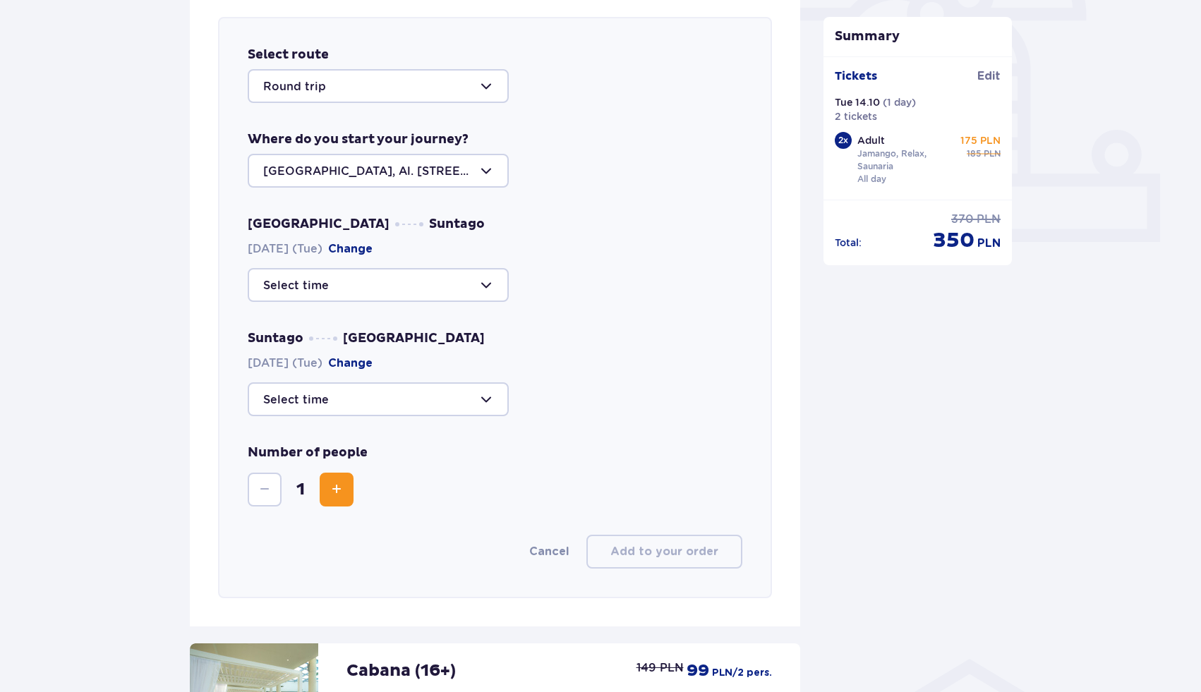
click at [408, 174] on div at bounding box center [378, 171] width 261 height 34
click at [395, 293] on div at bounding box center [378, 285] width 261 height 34
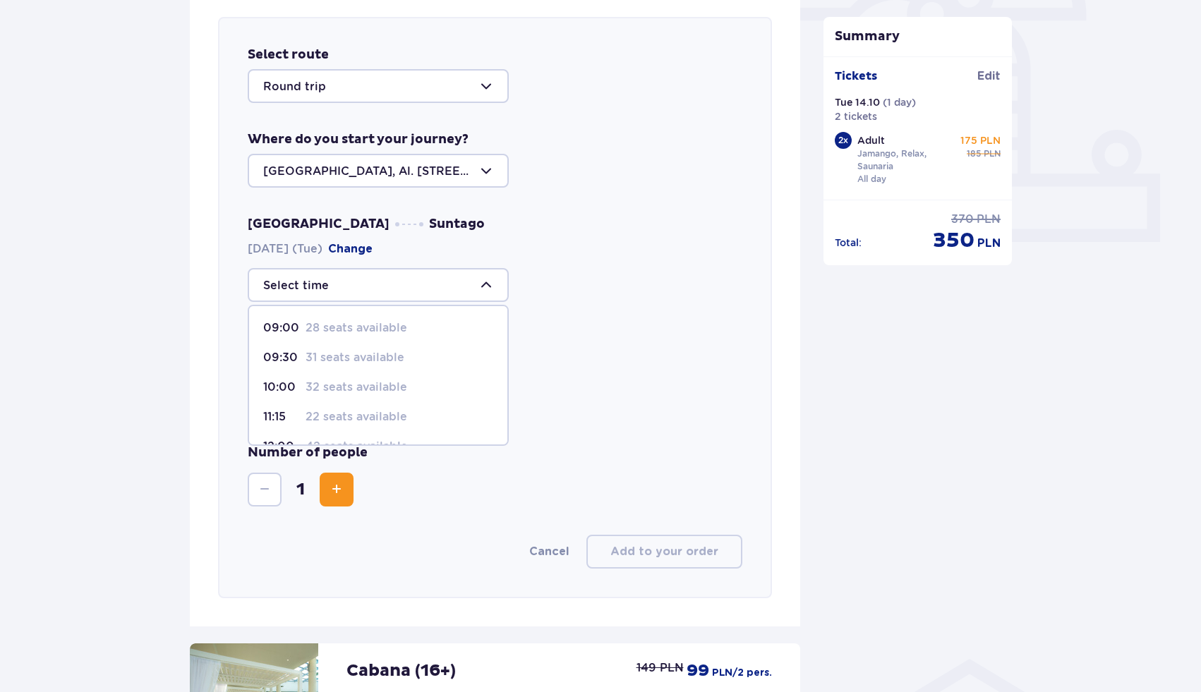
click at [351, 384] on p "32 seats available" at bounding box center [356, 388] width 102 height 16
type input "10:00"
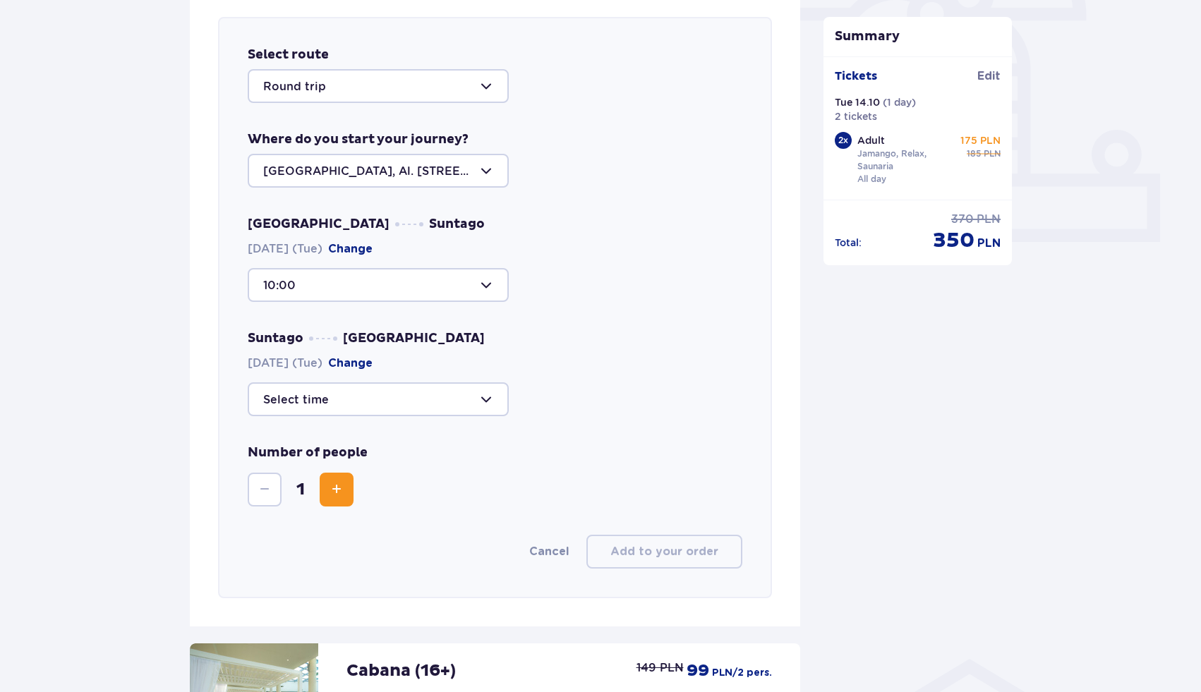
click at [359, 392] on div at bounding box center [378, 399] width 261 height 34
click at [385, 514] on p "29 seats available" at bounding box center [356, 507] width 102 height 16
type input "20:45"
click at [330, 496] on span "Increase" at bounding box center [336, 489] width 17 height 17
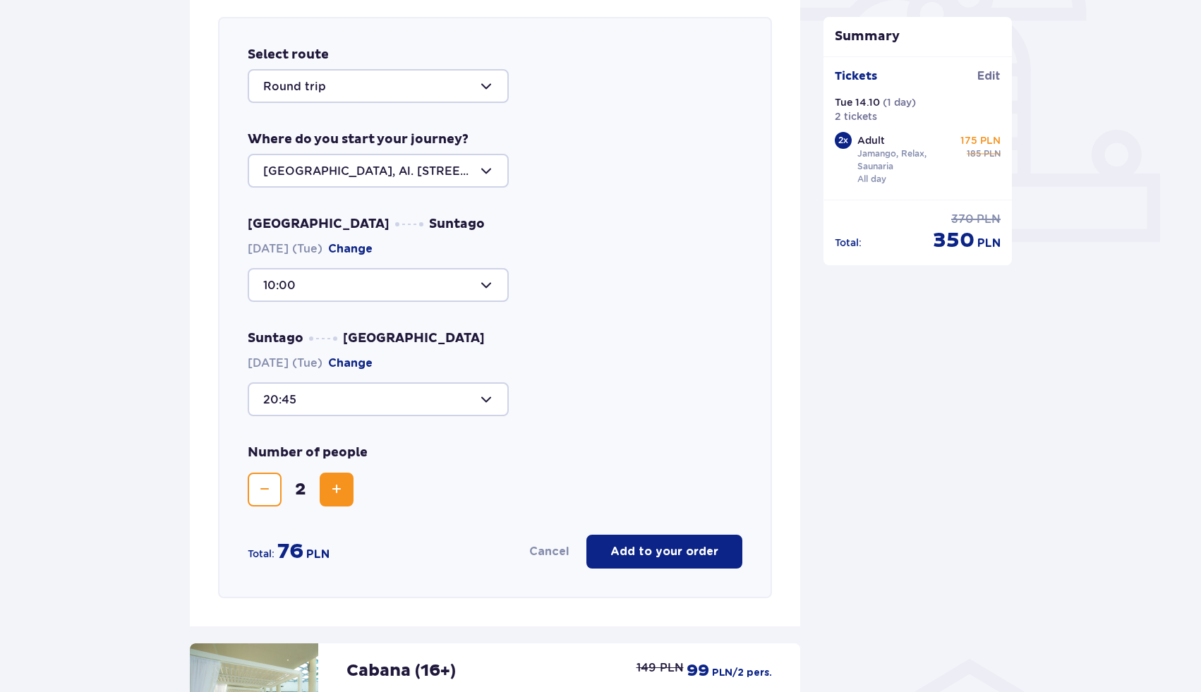
click at [704, 561] on button "Add to your order" at bounding box center [664, 552] width 156 height 34
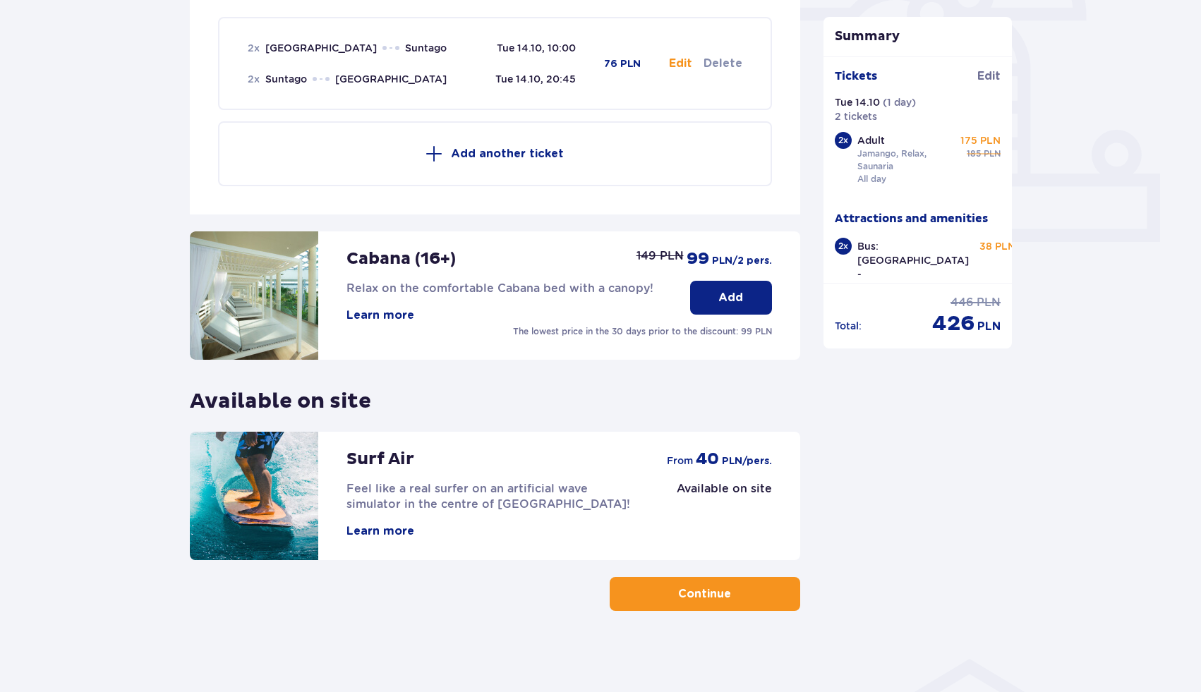
click at [702, 600] on p "Continue" at bounding box center [704, 594] width 53 height 16
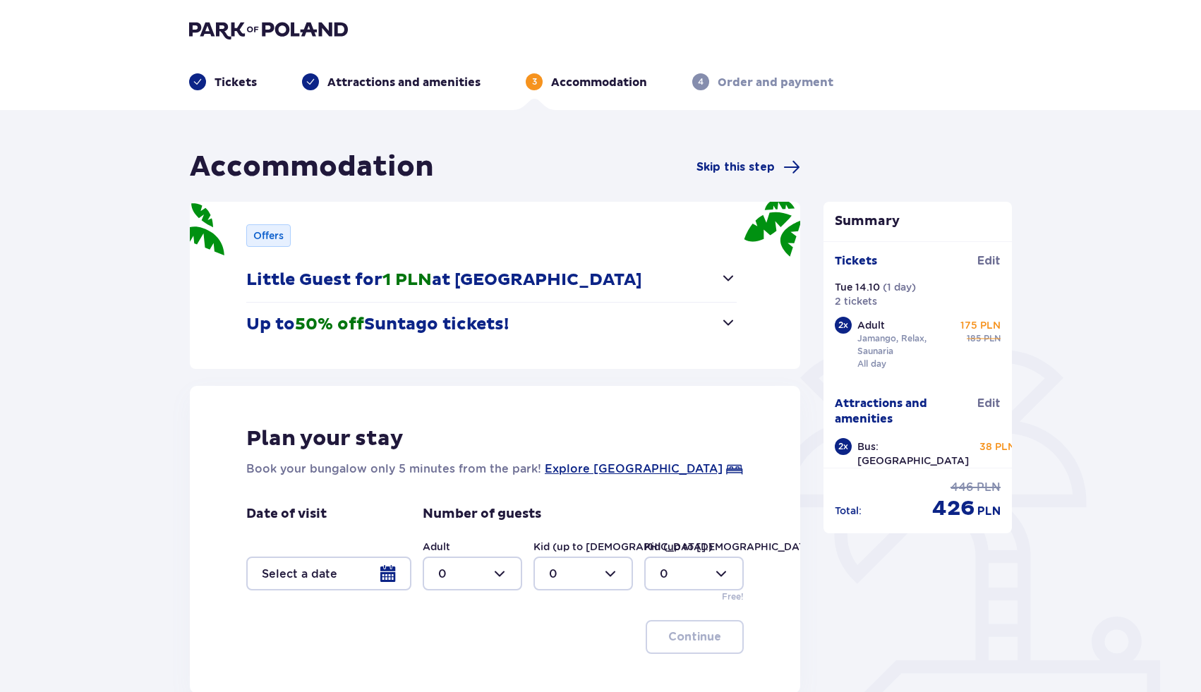
scroll to position [137, 0]
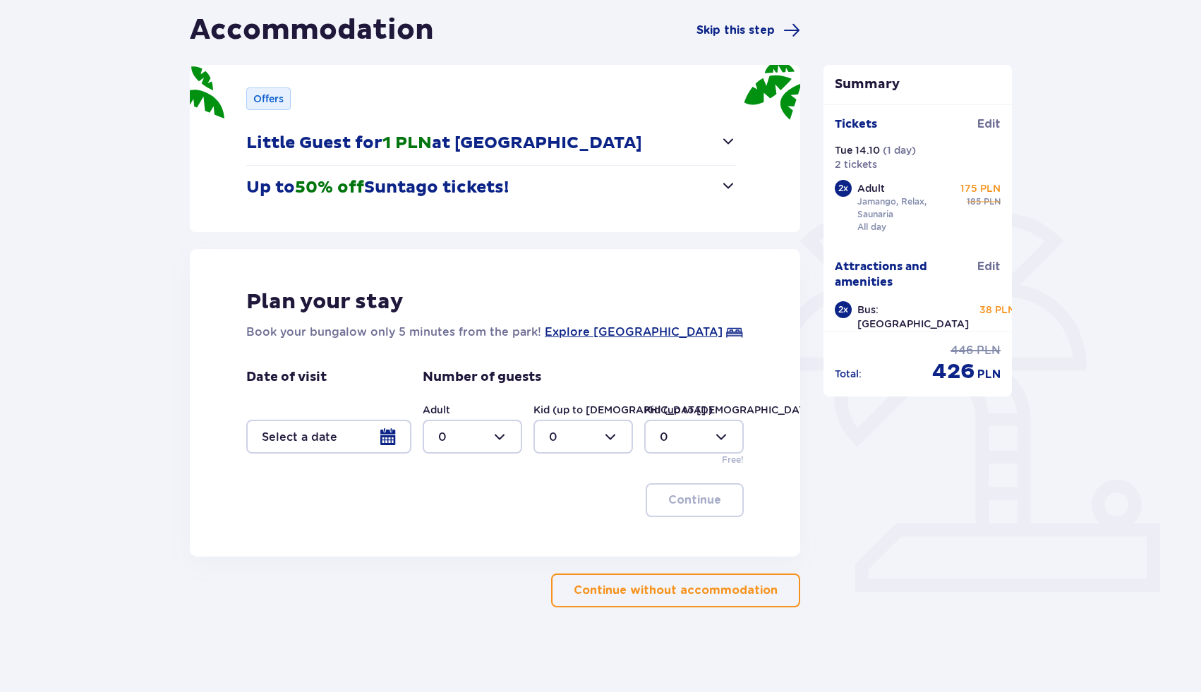
click at [661, 588] on p "Continue without accommodation" at bounding box center [676, 591] width 204 height 16
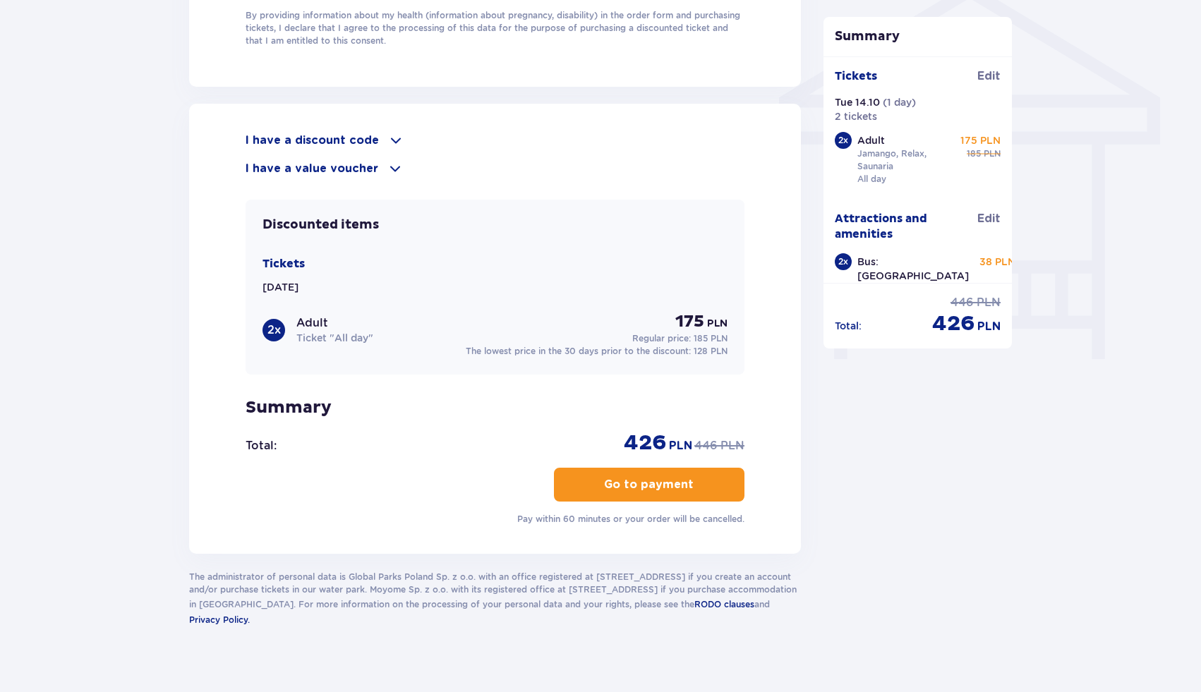
scroll to position [1134, 0]
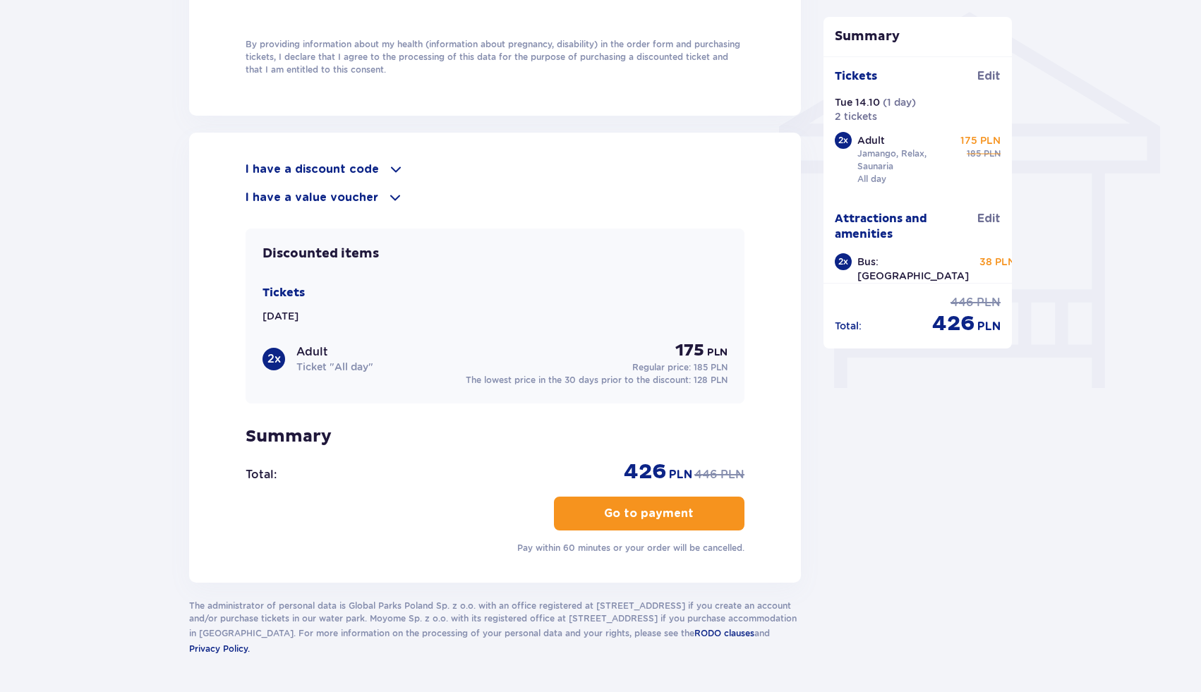
click at [291, 168] on p "I have a discount code" at bounding box center [312, 170] width 133 height 16
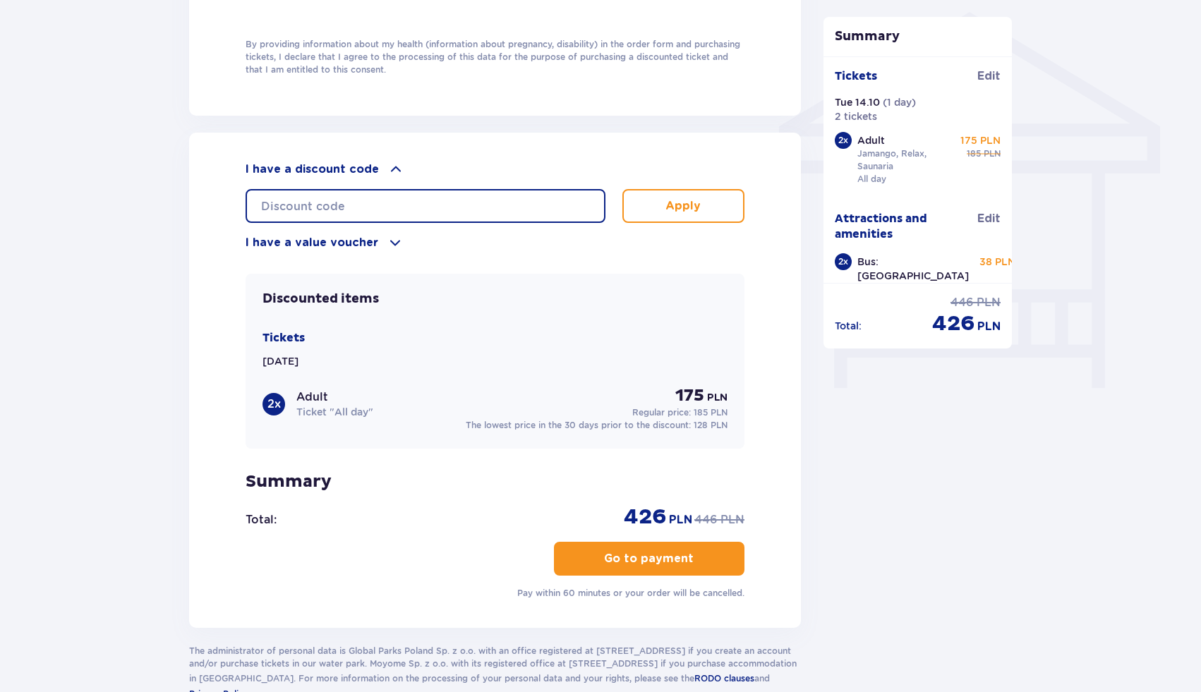
click at [316, 210] on input "text" at bounding box center [426, 206] width 360 height 34
type input "student30"
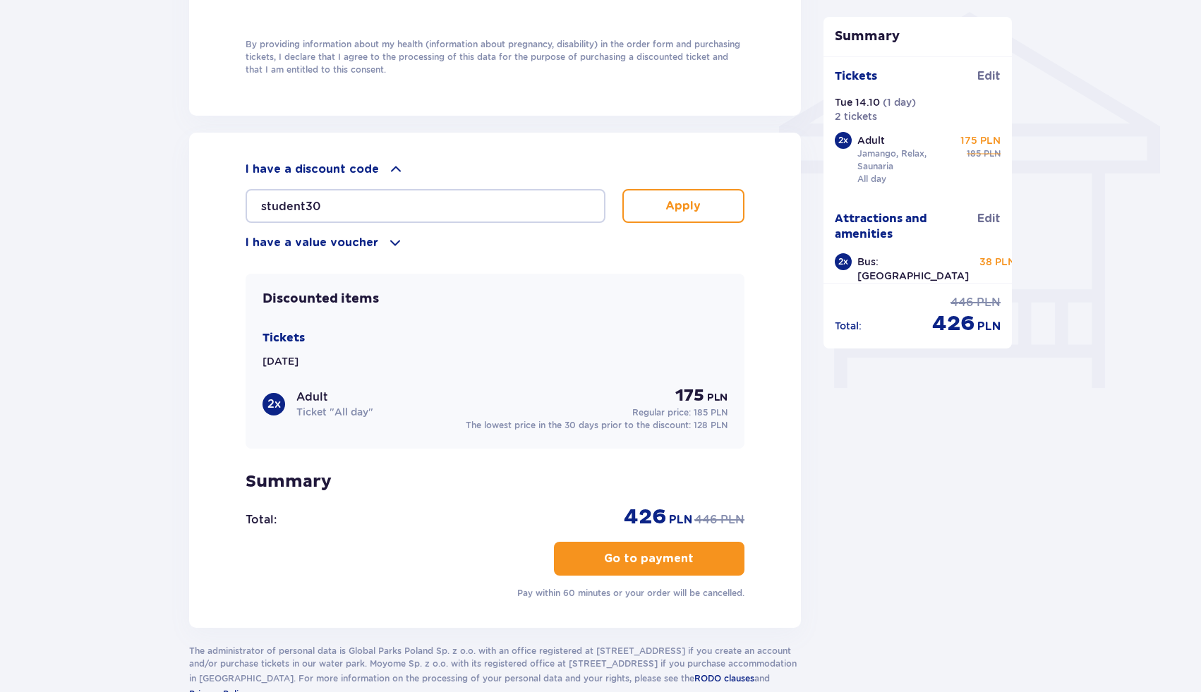
click at [637, 206] on button "Apply" at bounding box center [683, 206] width 122 height 34
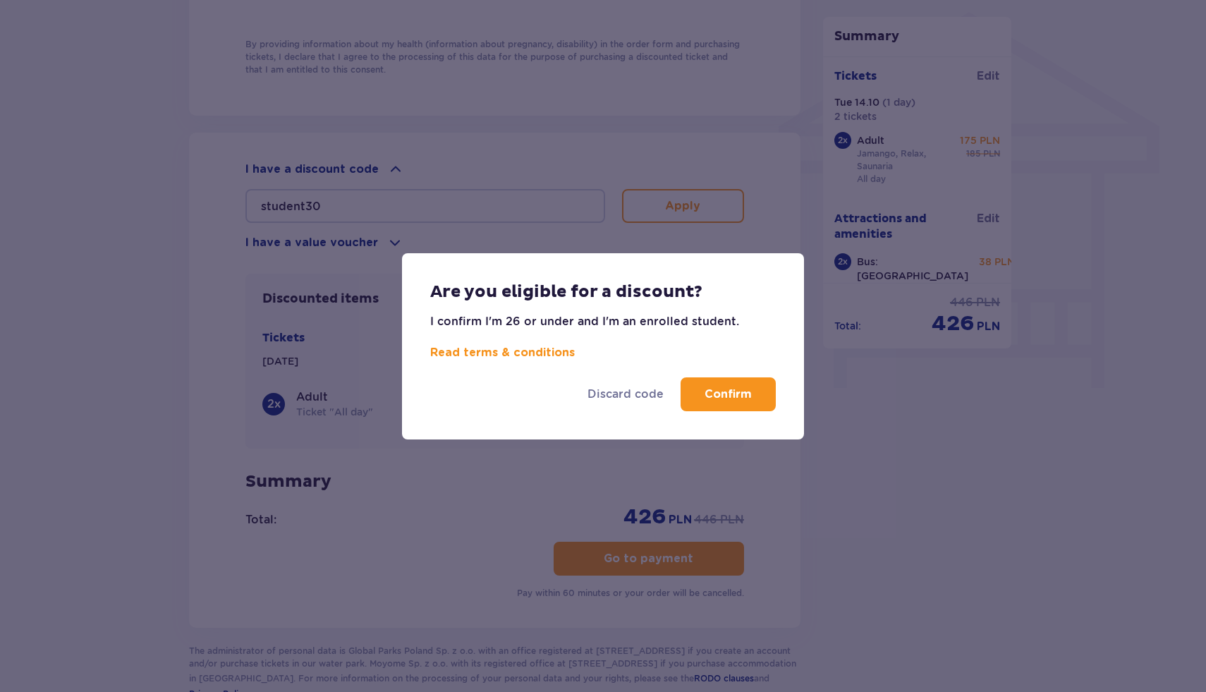
click at [732, 411] on div "Discard code Confirm" at bounding box center [603, 400] width 402 height 79
click at [732, 400] on p "Confirm" at bounding box center [728, 395] width 47 height 16
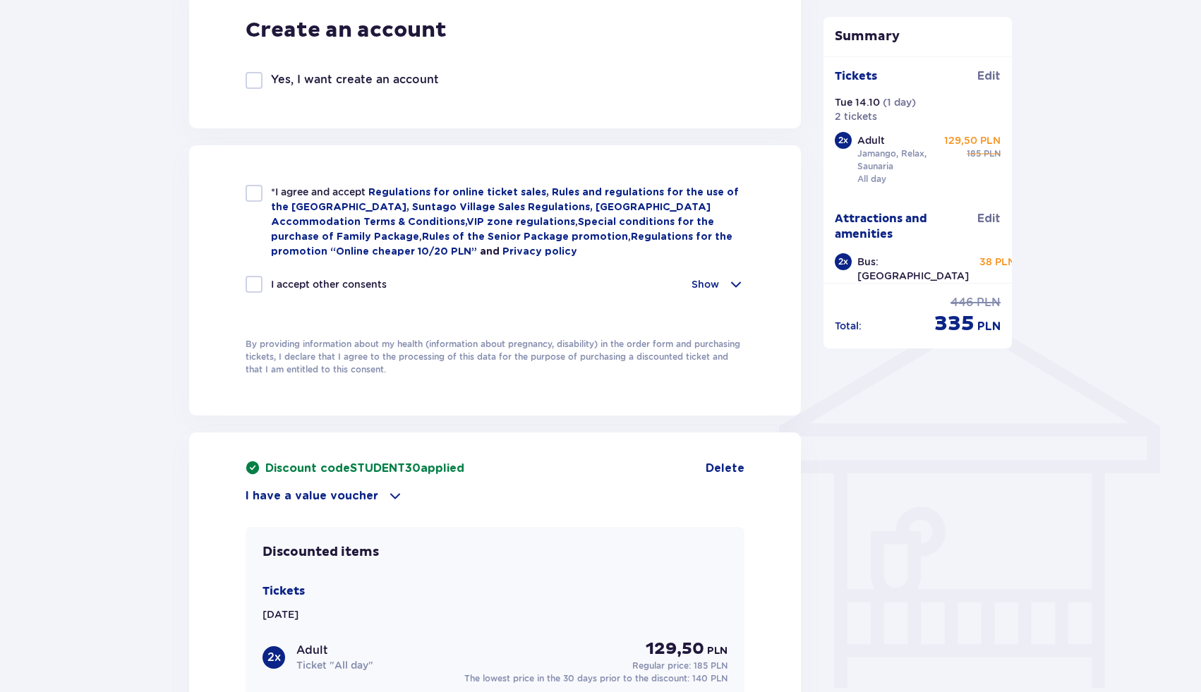
scroll to position [782, 0]
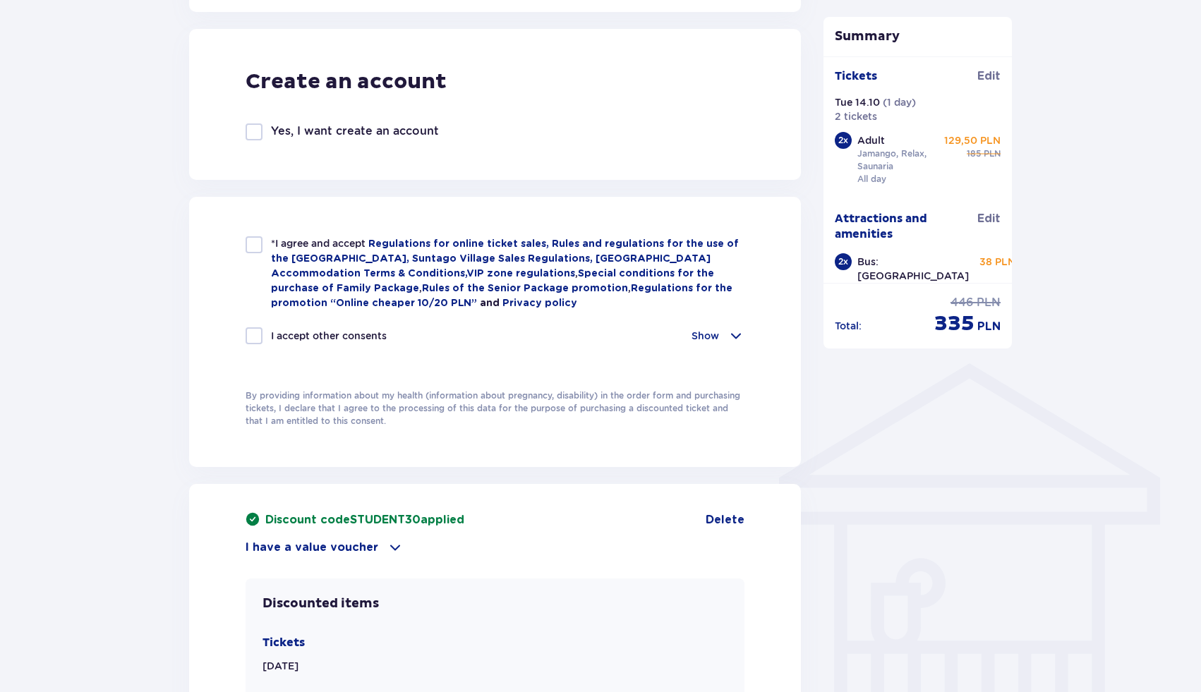
click at [260, 254] on div "*I agree and accept Regulations for online ticket sales, Rules and regulations …" at bounding box center [495, 273] width 499 height 74
checkbox input "true"
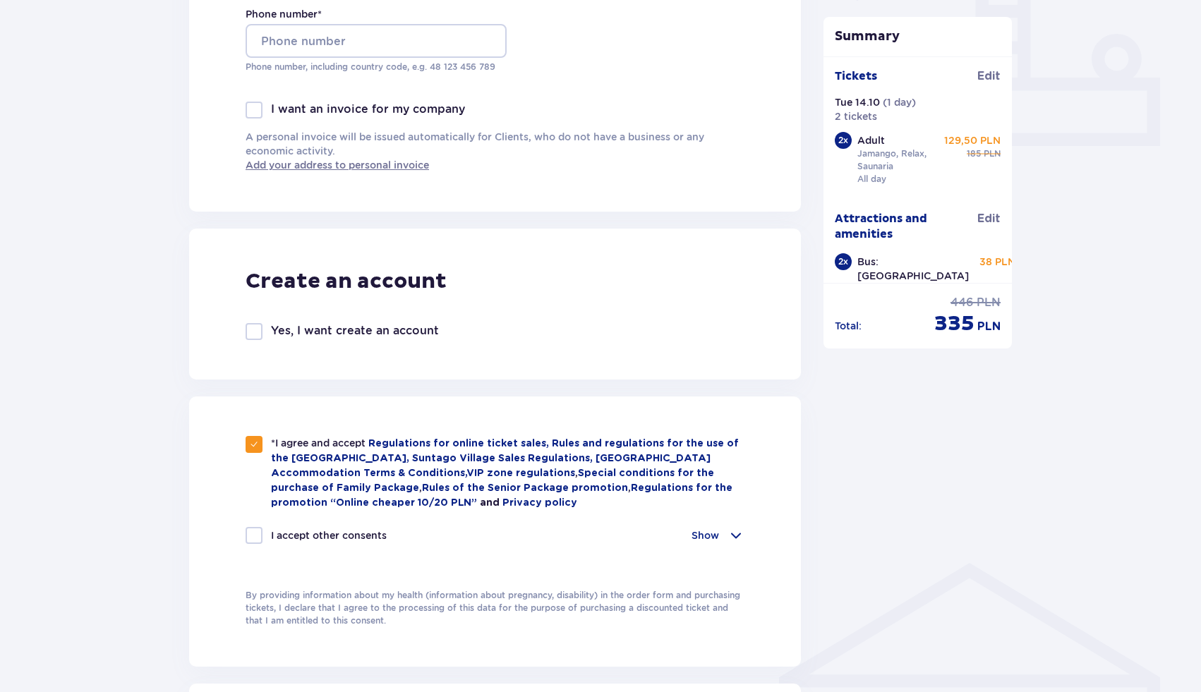
scroll to position [581, 0]
click at [260, 339] on div at bounding box center [254, 333] width 17 height 17
checkbox input "true"
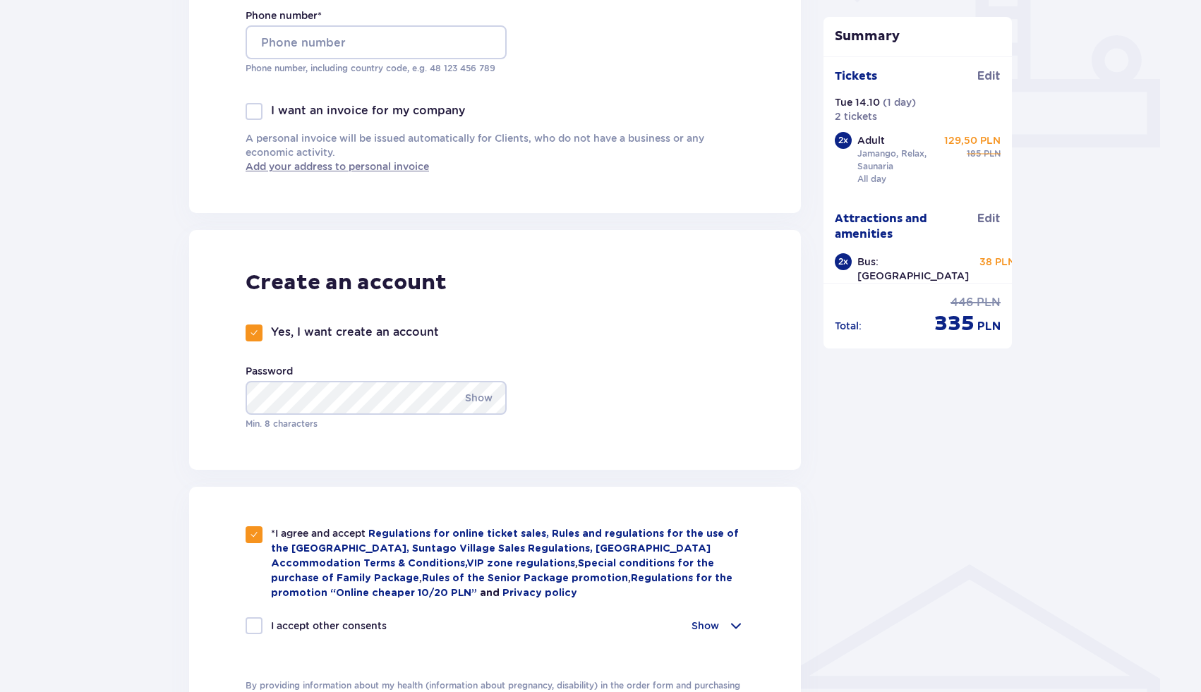
click at [464, 331] on div "Yes, I want create an account Password Show Min. 8 characters" at bounding box center [383, 378] width 275 height 106
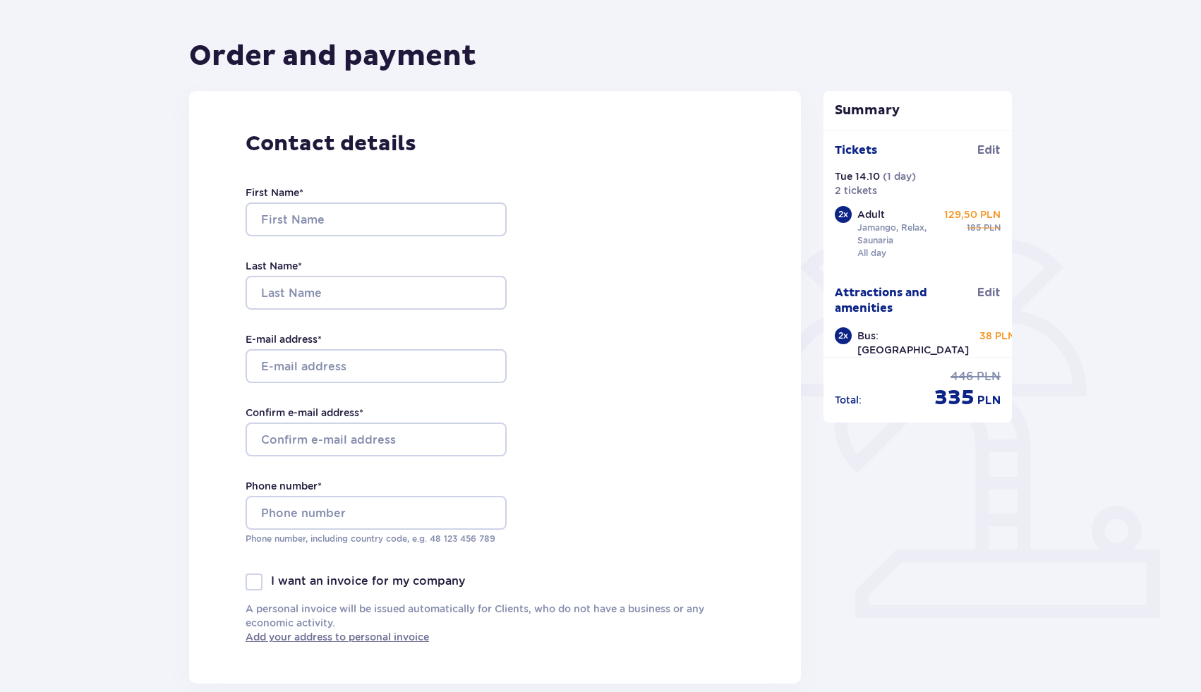
scroll to position [107, 0]
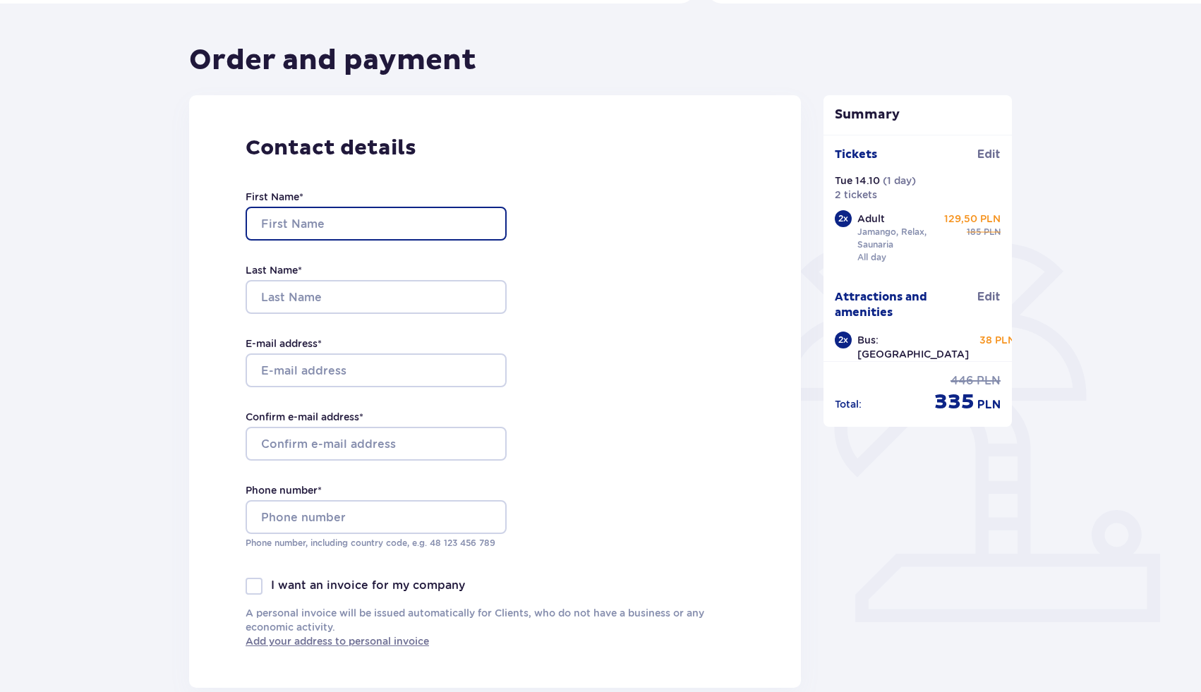
click at [411, 214] on input "First Name *" at bounding box center [376, 224] width 261 height 34
type input "shalev"
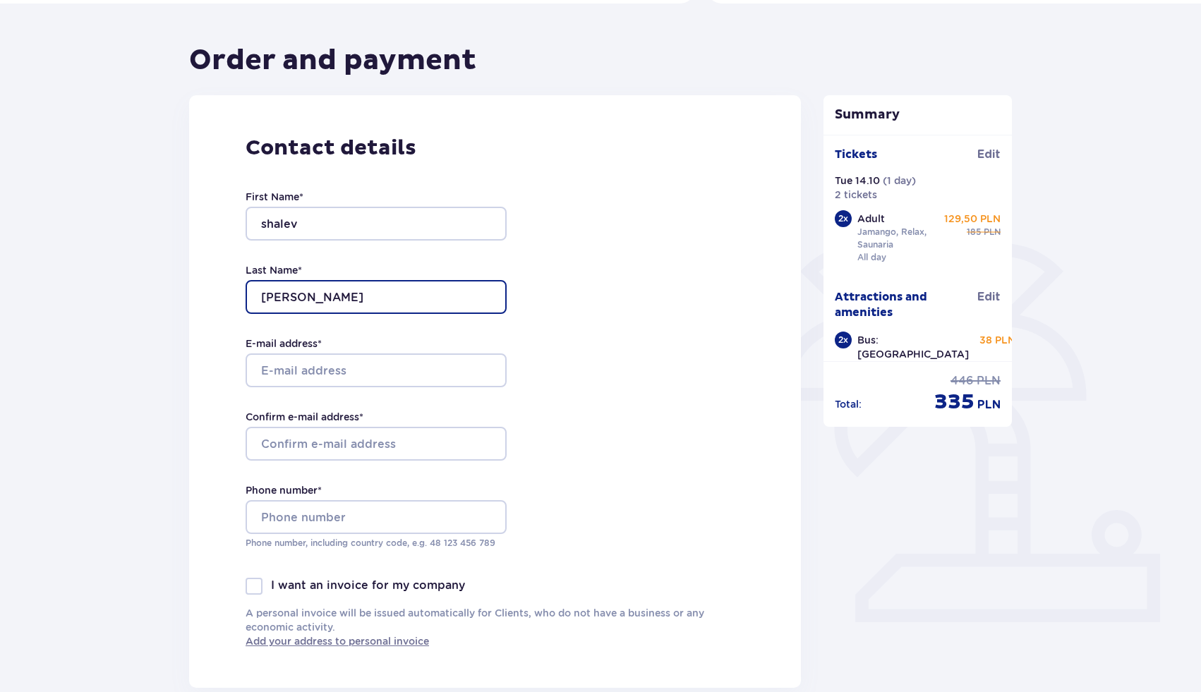
type input "ben saadon"
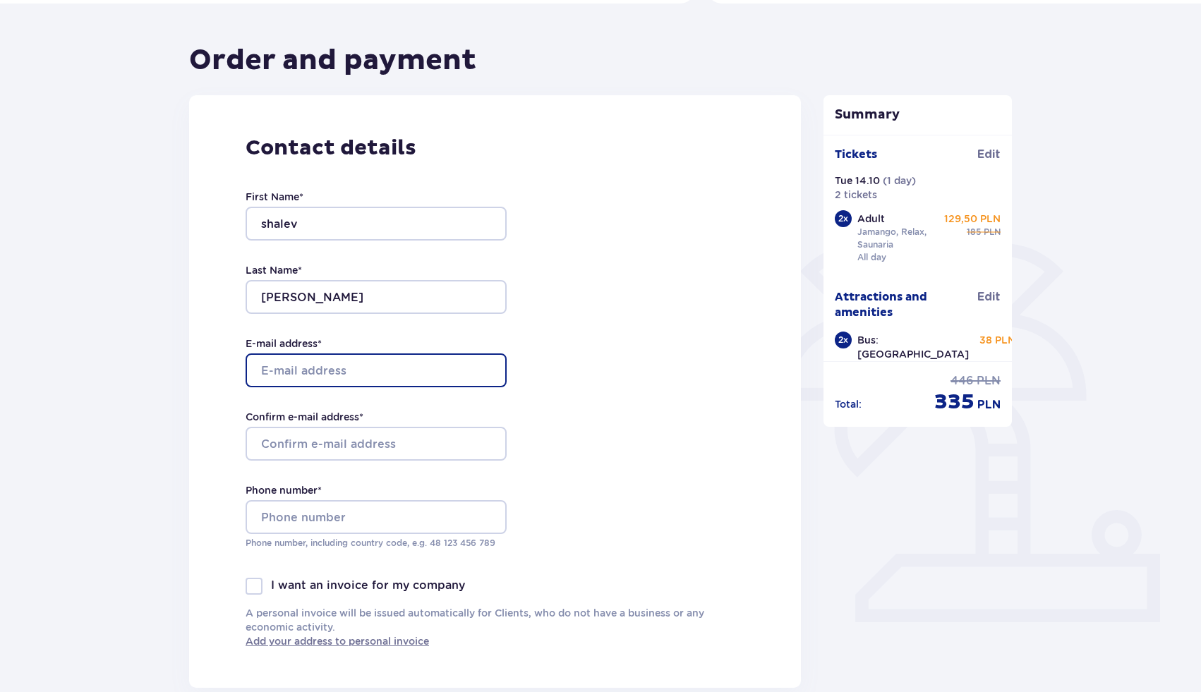
click at [365, 364] on input "E-mail address *" at bounding box center [376, 370] width 261 height 34
type input "s"
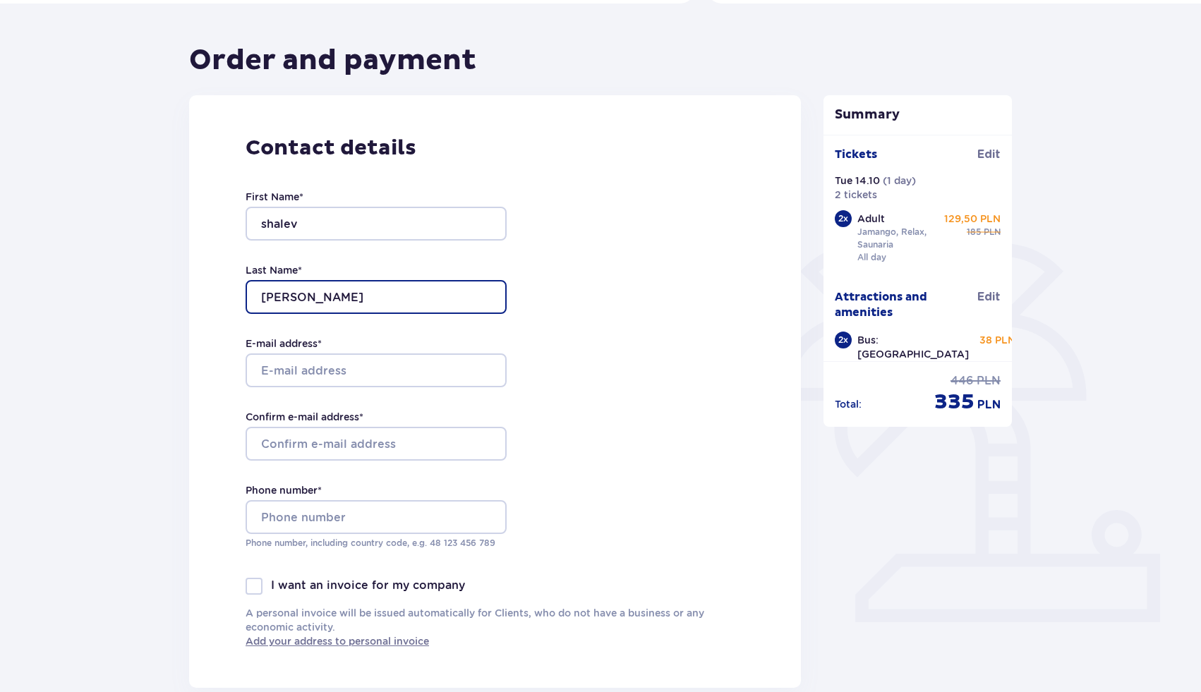
click at [371, 292] on input "ben saadon" at bounding box center [376, 297] width 261 height 34
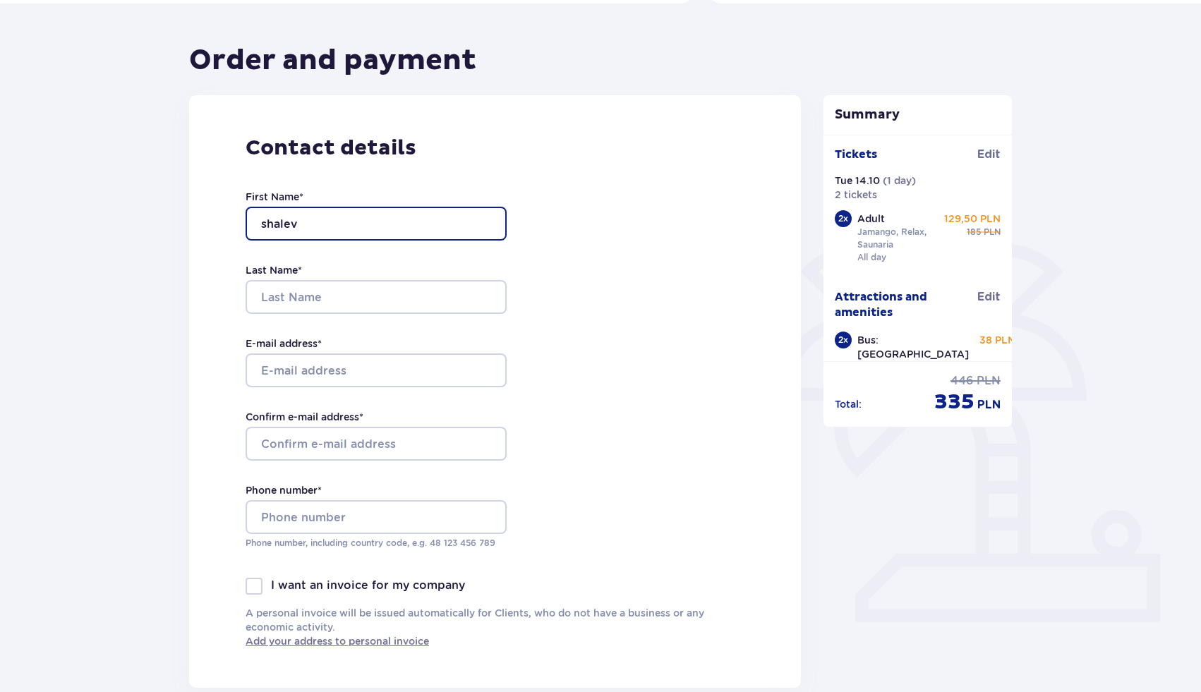
click at [366, 216] on input "shalev" at bounding box center [376, 224] width 261 height 34
click at [364, 216] on input "shalev" at bounding box center [376, 224] width 261 height 34
type input "shany"
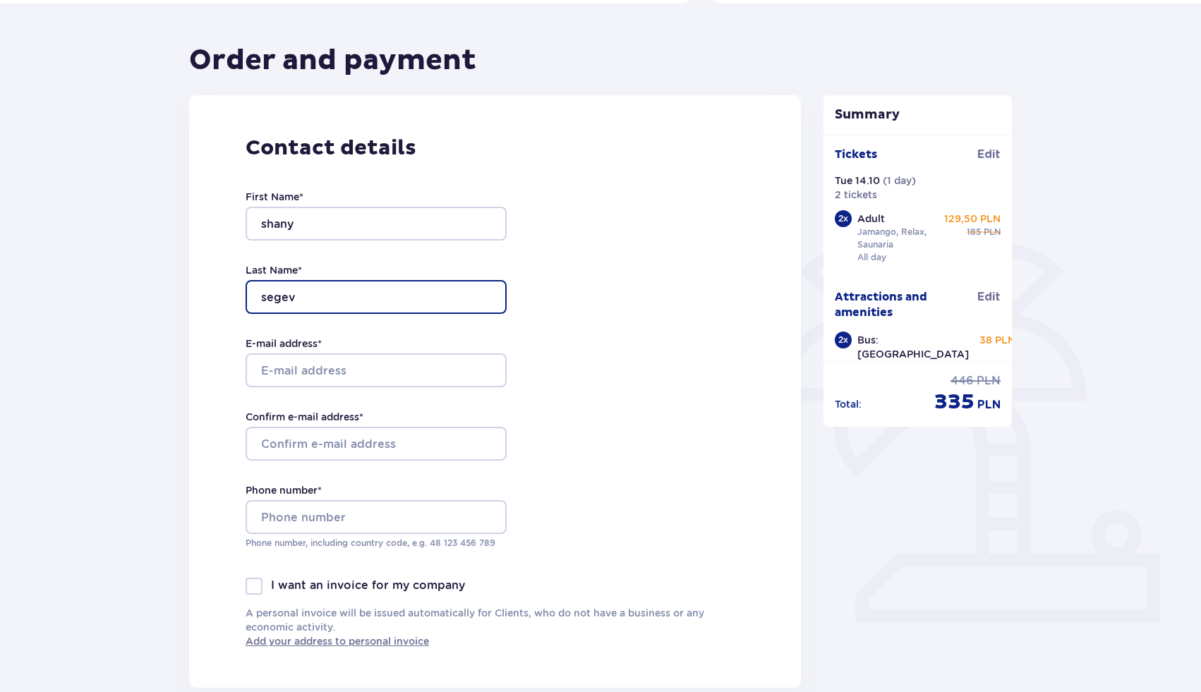
type input "segev"
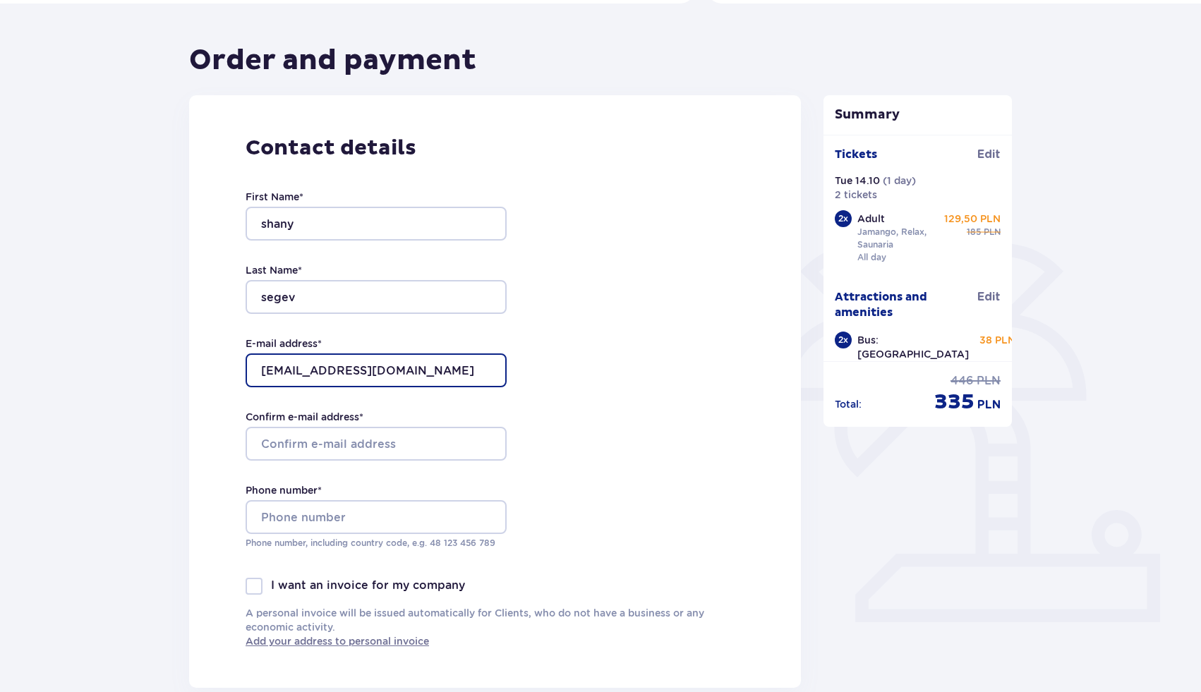
type input "2002shany@gmail.com"
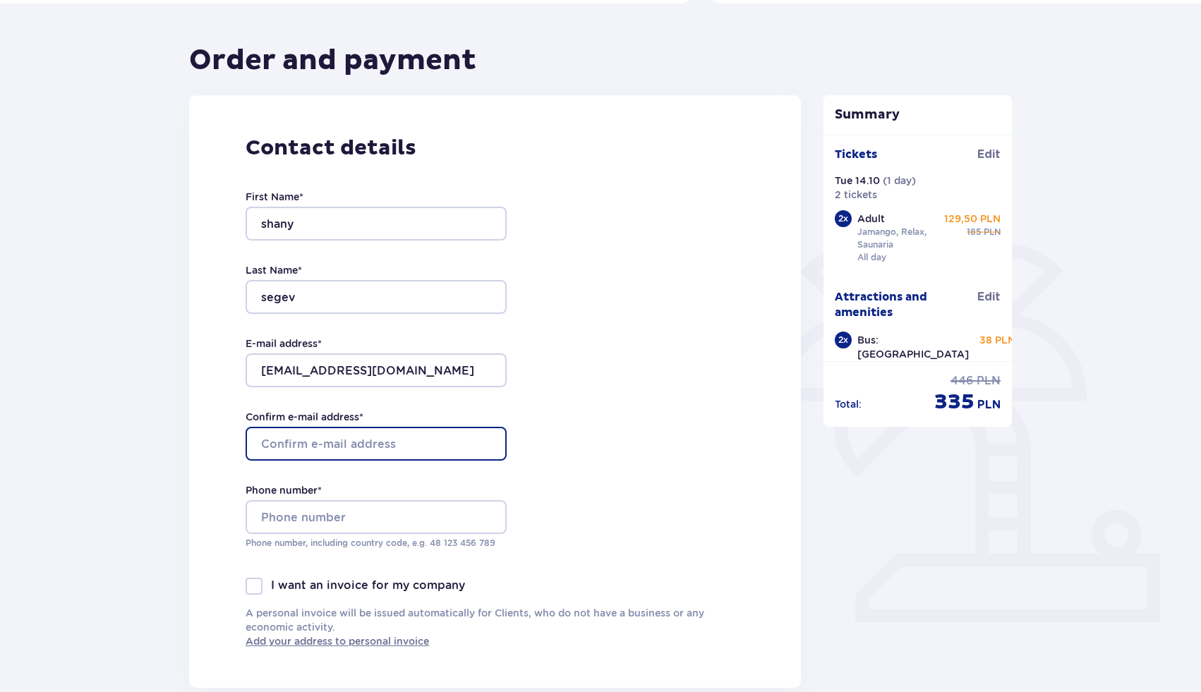
click at [363, 432] on input "Confirm e-mail address *" at bounding box center [376, 444] width 261 height 34
type input "2002shany@gmail.com"
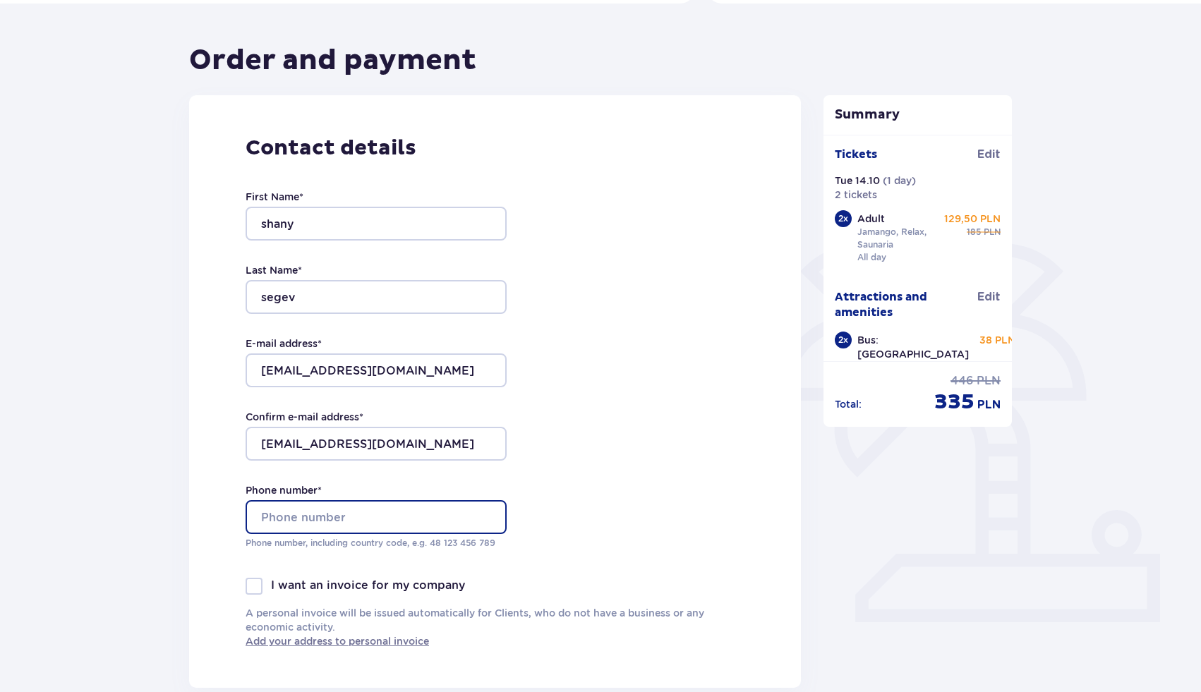
click at [358, 525] on input "Phone number *" at bounding box center [376, 517] width 261 height 34
type input "+972549098161"
click at [569, 543] on div "Contact details First Name * shany Last Name * segev E-mail address * 2002shany…" at bounding box center [495, 391] width 612 height 593
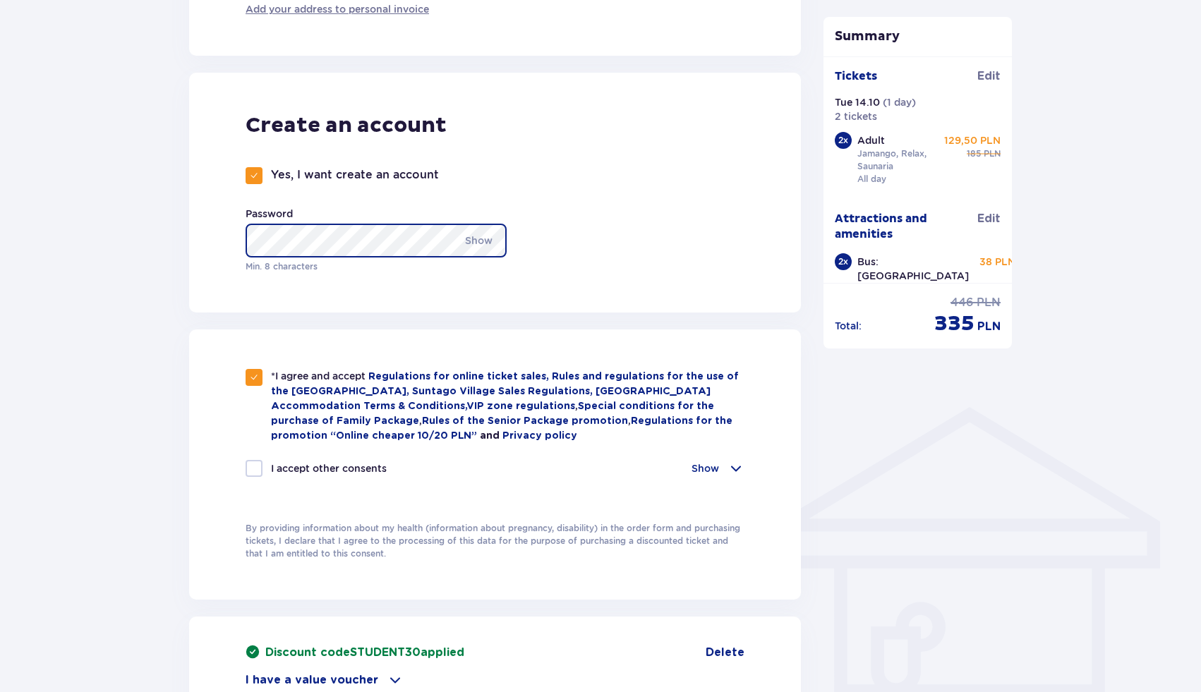
scroll to position [1280, 0]
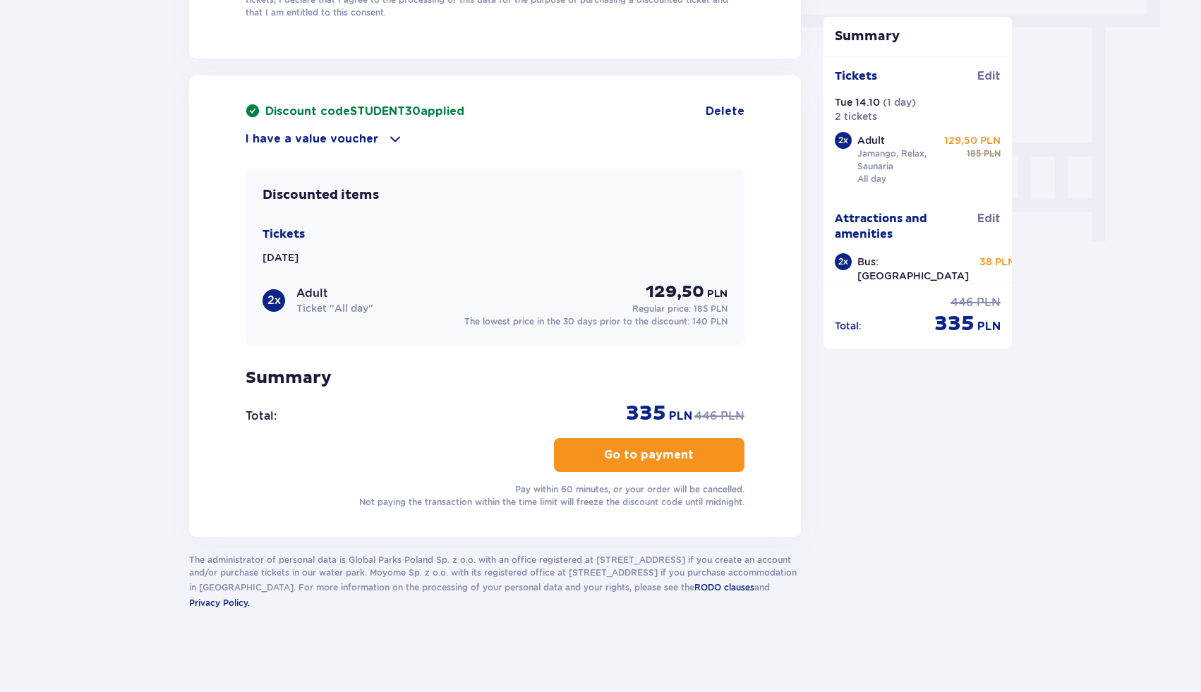
click at [659, 459] on p "Go to payment" at bounding box center [649, 455] width 90 height 16
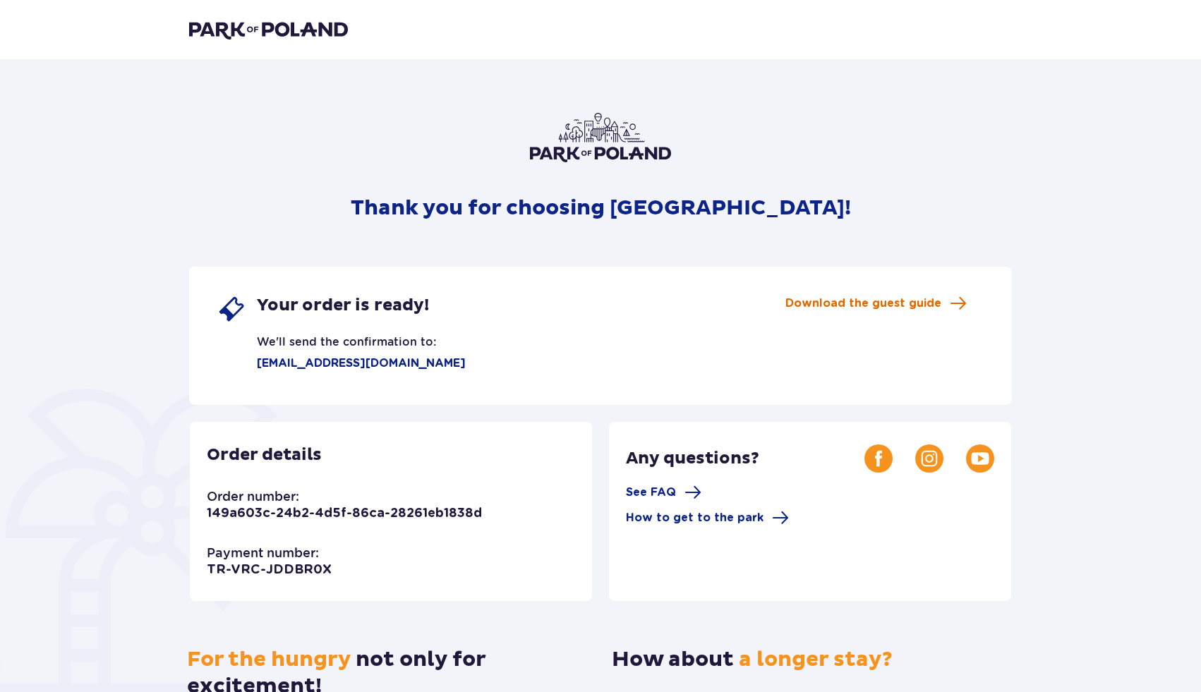
click at [845, 301] on span "Download the guest guide" at bounding box center [863, 304] width 156 height 16
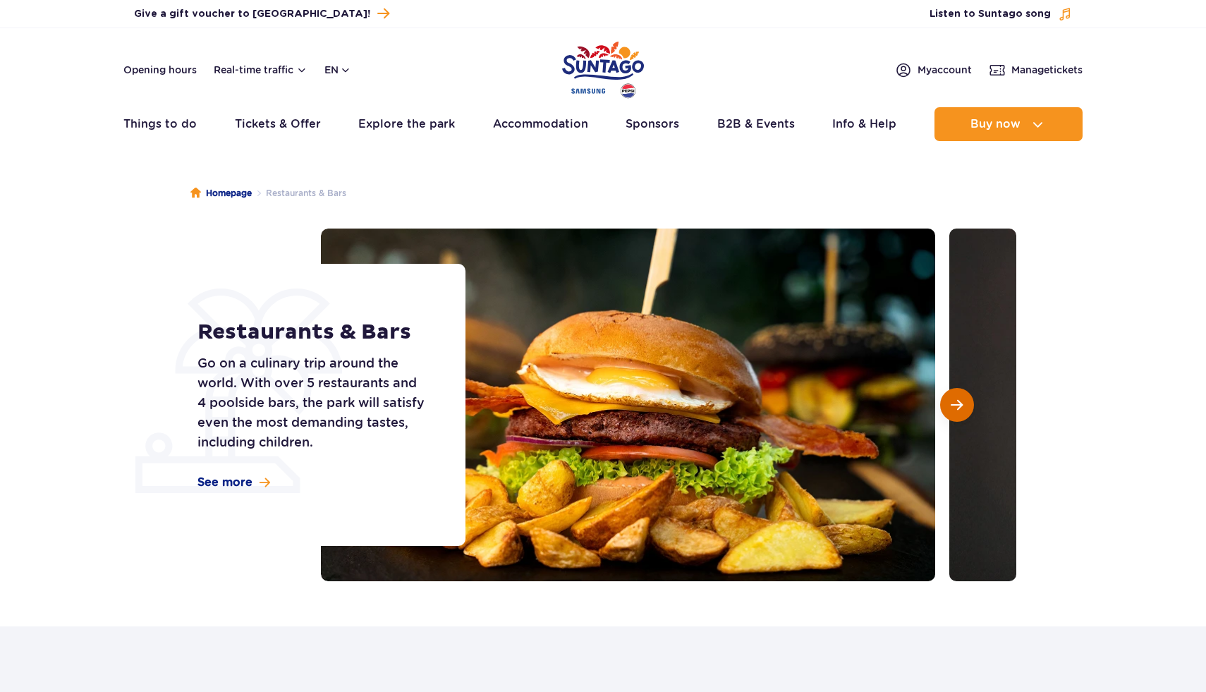
click at [960, 399] on span "Next slide" at bounding box center [957, 405] width 12 height 13
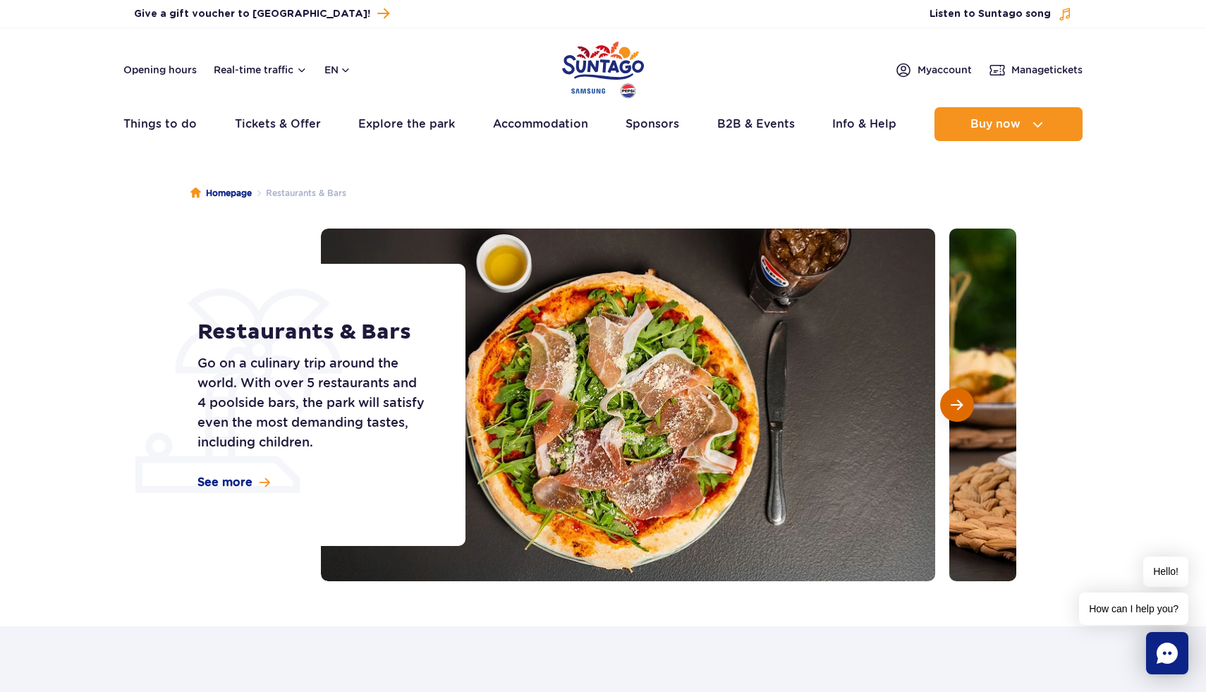
click at [960, 400] on span "Next slide" at bounding box center [957, 405] width 12 height 13
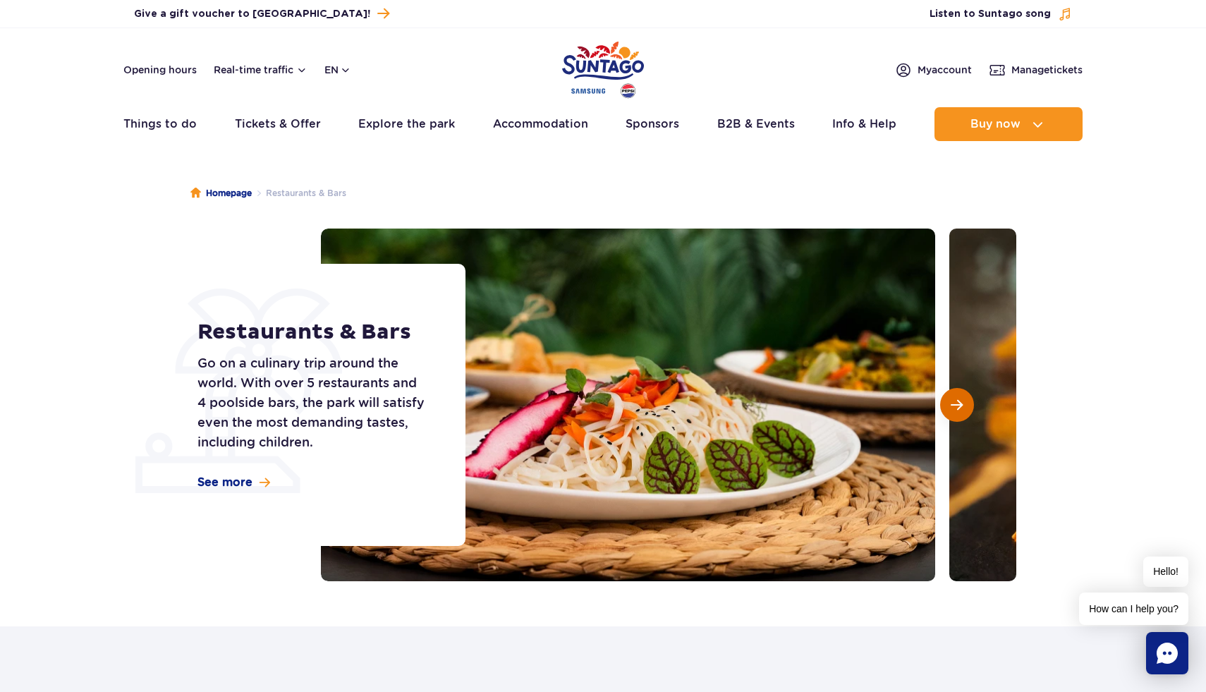
click at [960, 400] on span "Next slide" at bounding box center [957, 405] width 12 height 13
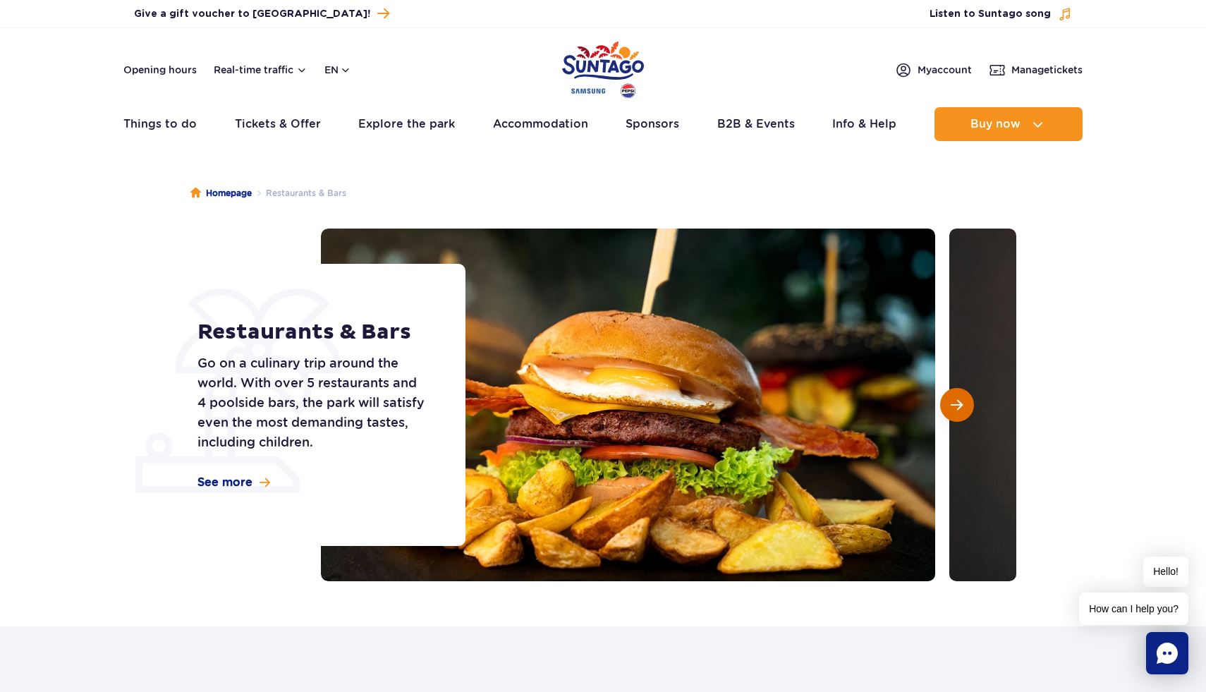
click at [960, 400] on span "Next slide" at bounding box center [957, 405] width 12 height 13
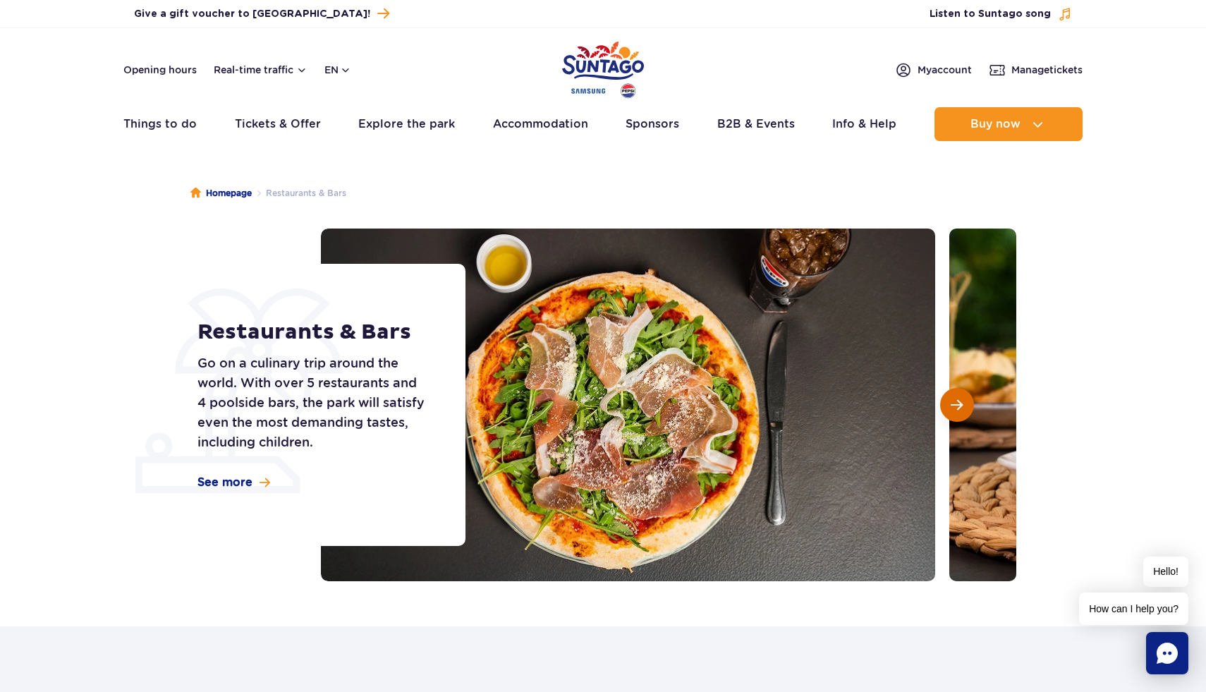
click at [960, 400] on span "Next slide" at bounding box center [957, 405] width 12 height 13
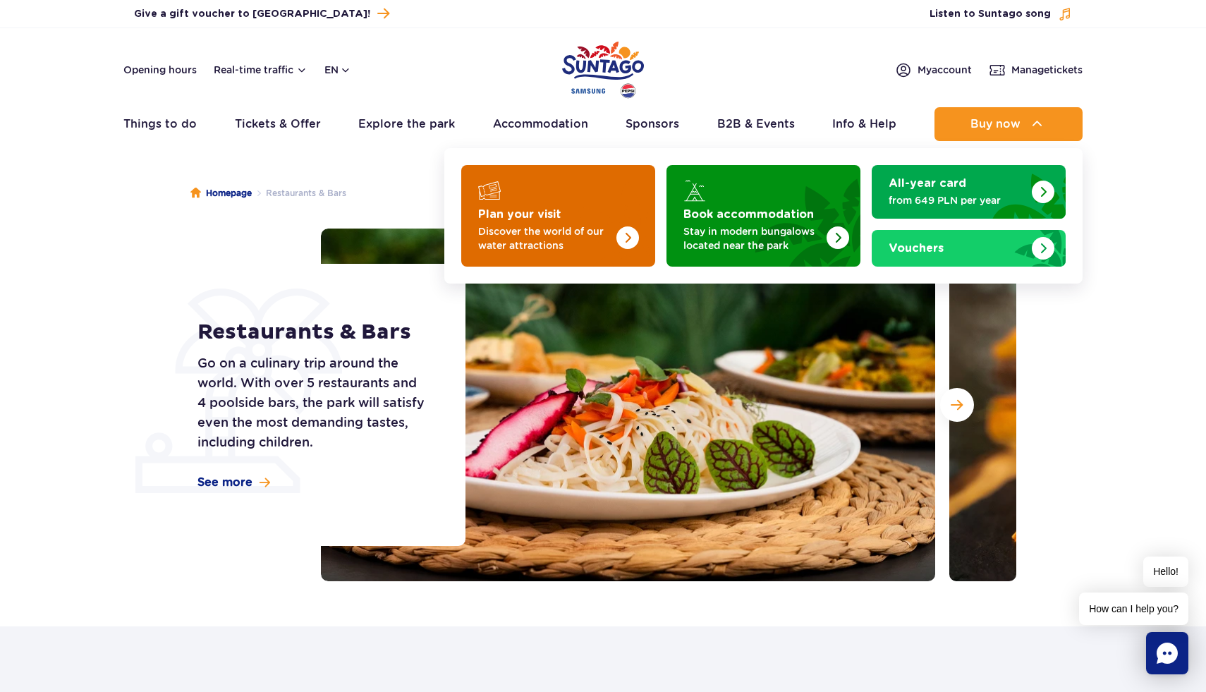
click at [558, 212] on strong "Plan your visit" at bounding box center [519, 214] width 83 height 11
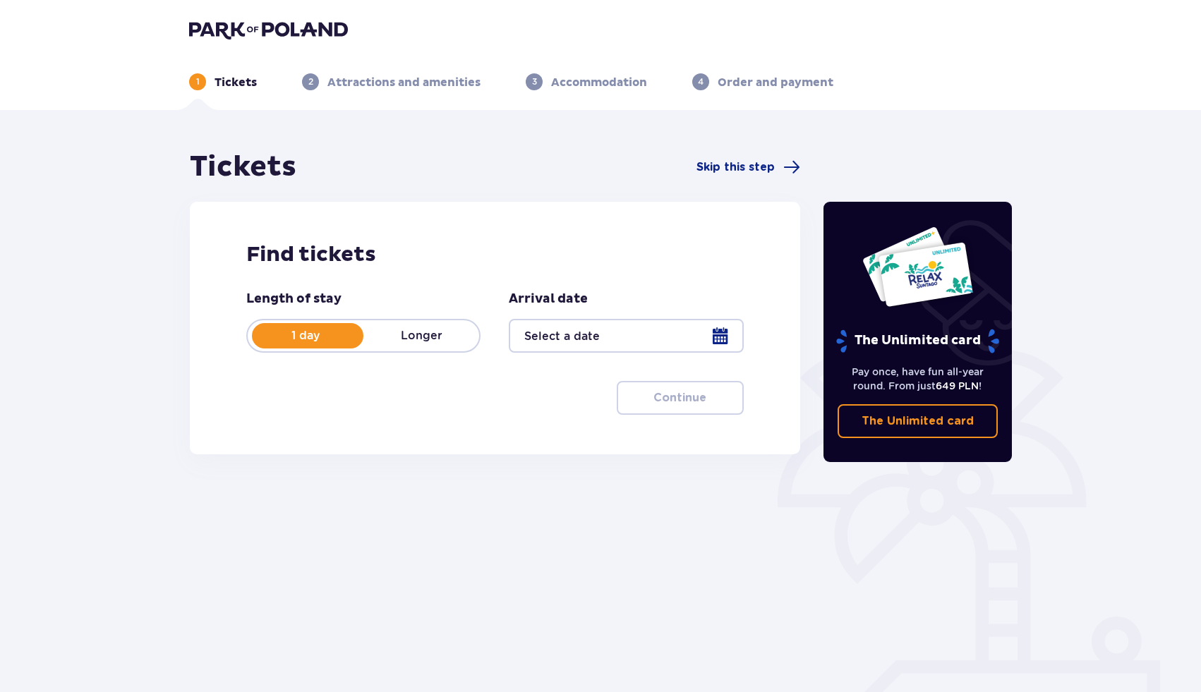
click at [581, 337] on div at bounding box center [626, 336] width 234 height 34
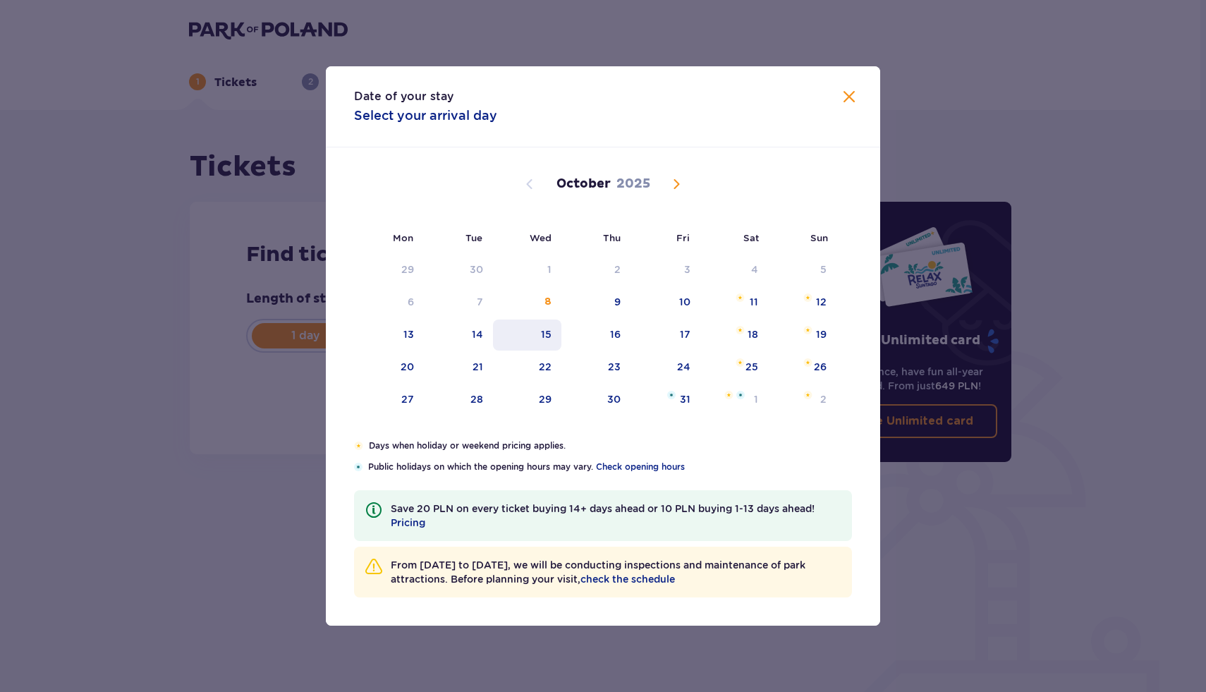
click at [555, 337] on div "15" at bounding box center [527, 335] width 68 height 31
type input "[DATE]"
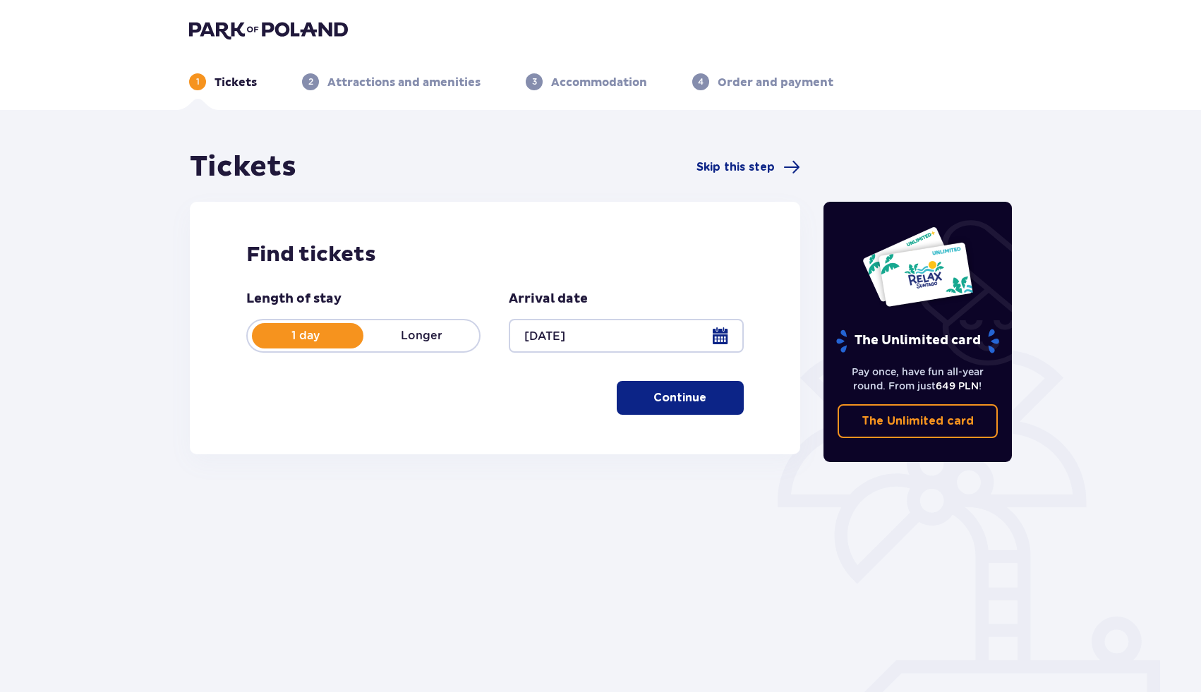
click at [692, 400] on p "Continue" at bounding box center [679, 398] width 53 height 16
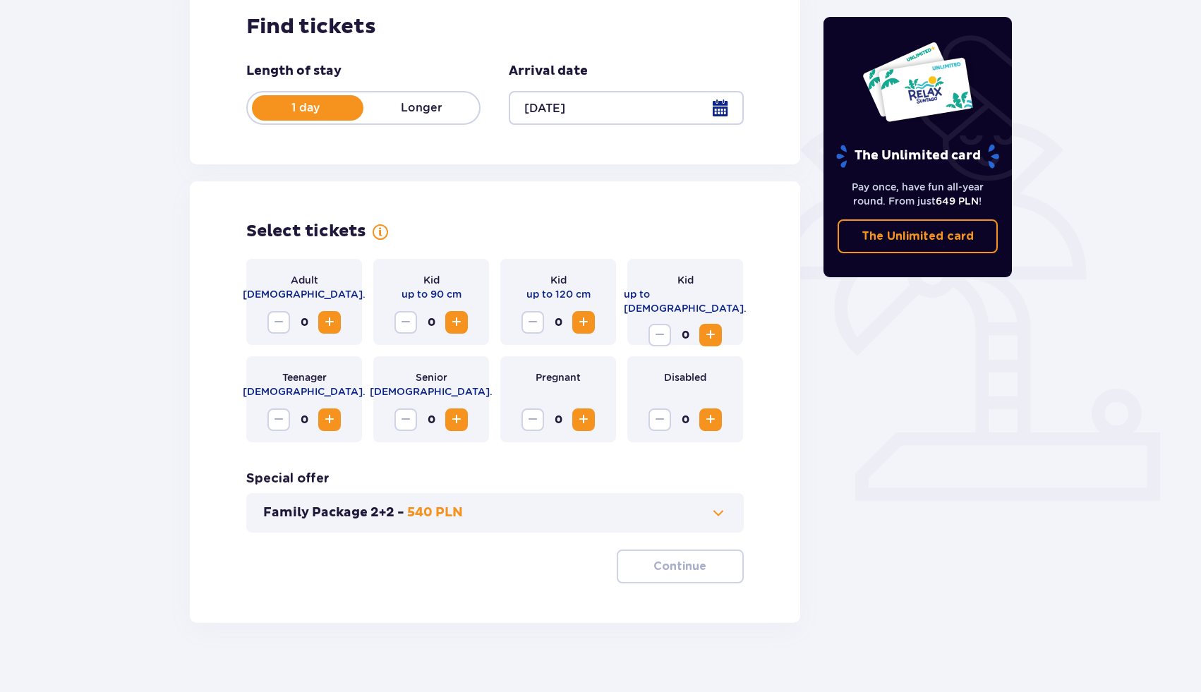
scroll to position [243, 0]
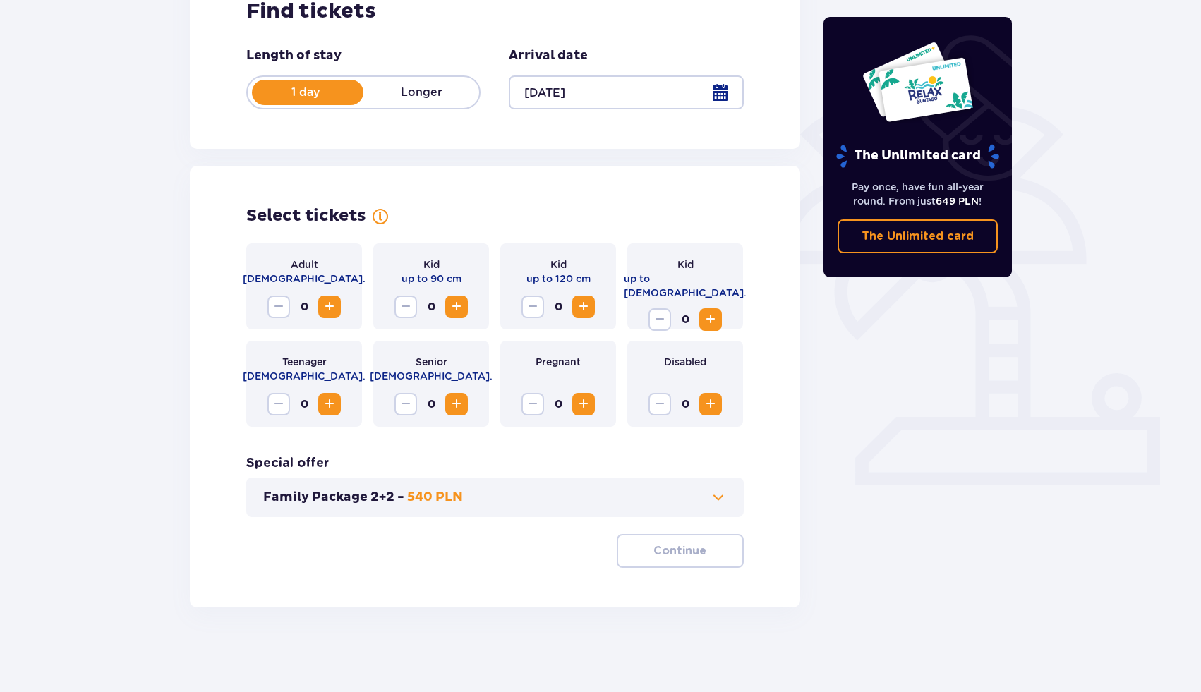
click at [325, 304] on span "Increase" at bounding box center [329, 306] width 17 height 17
click at [653, 555] on p "Continue" at bounding box center [679, 551] width 53 height 16
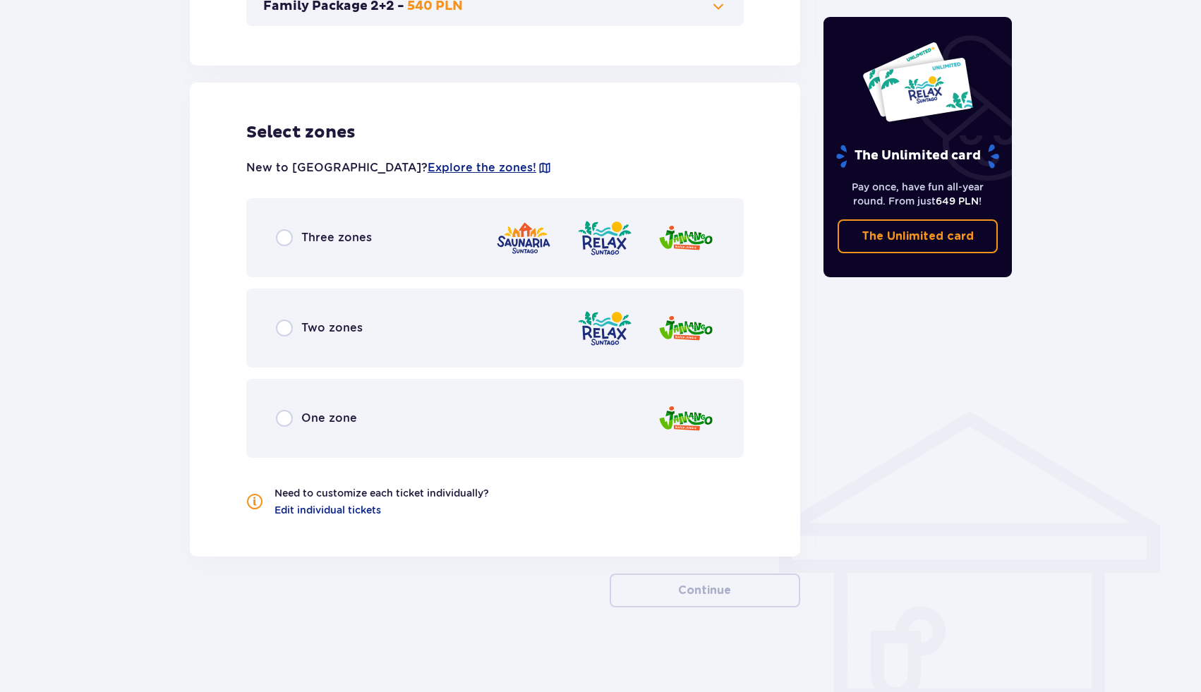
click at [428, 429] on div "One zone" at bounding box center [494, 418] width 497 height 79
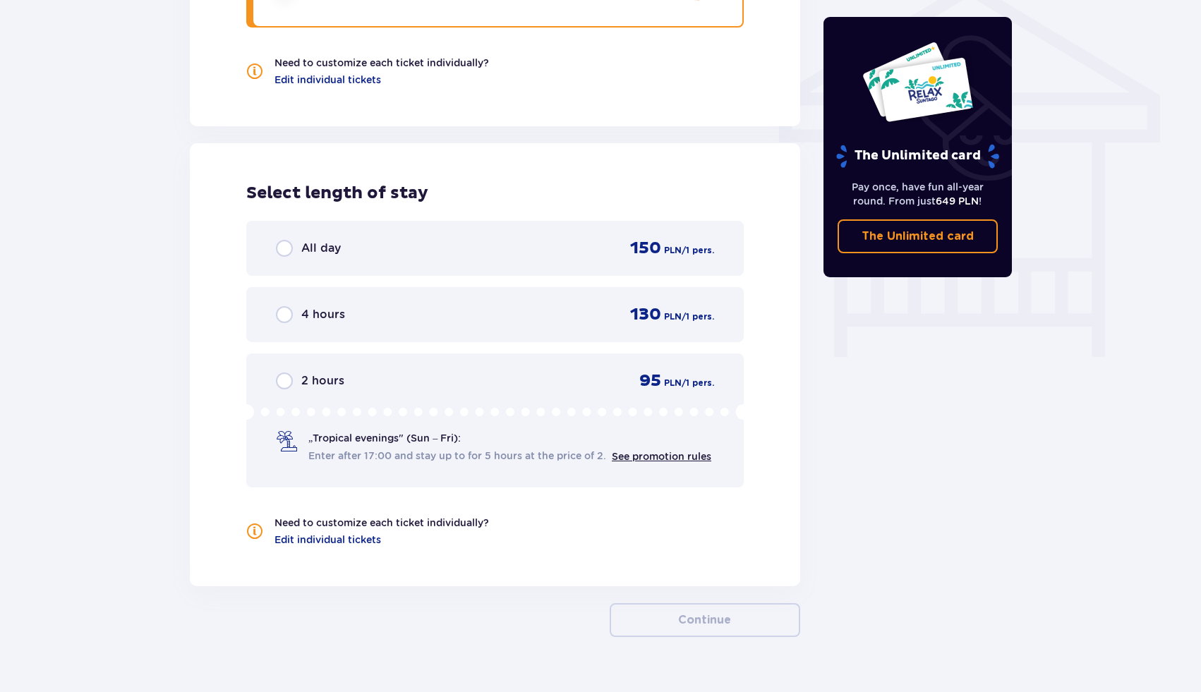
scroll to position [1194, 0]
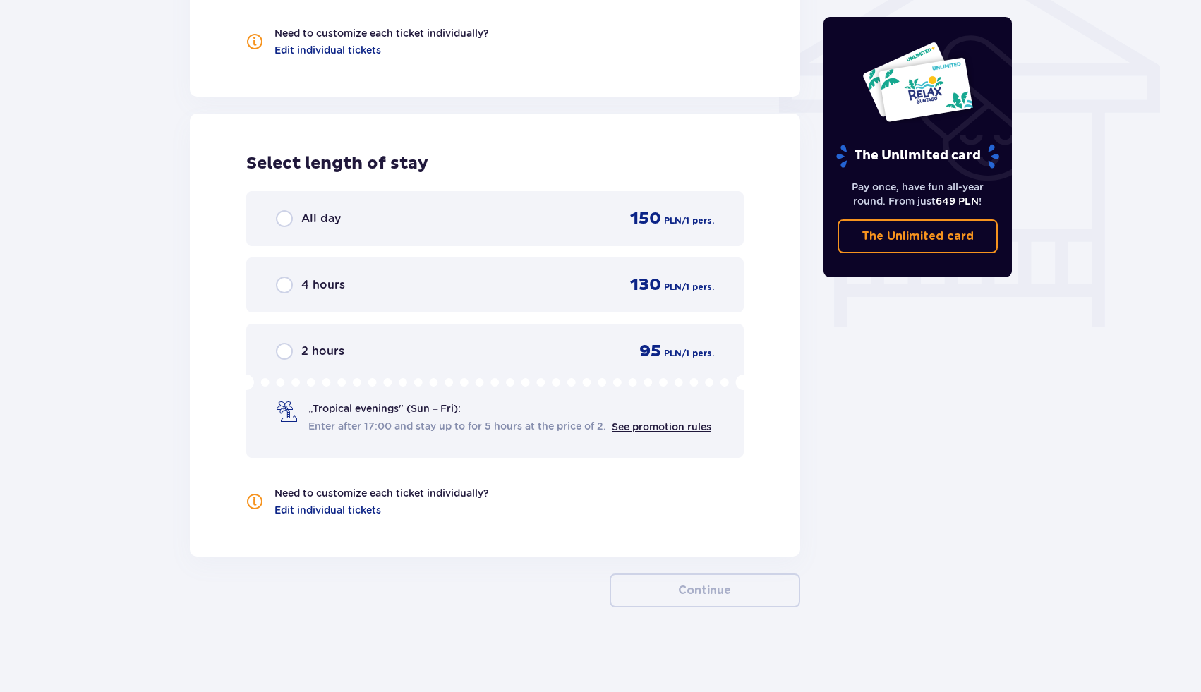
click at [619, 262] on div "4 hours 130 PLN / 1 pers." at bounding box center [494, 285] width 497 height 55
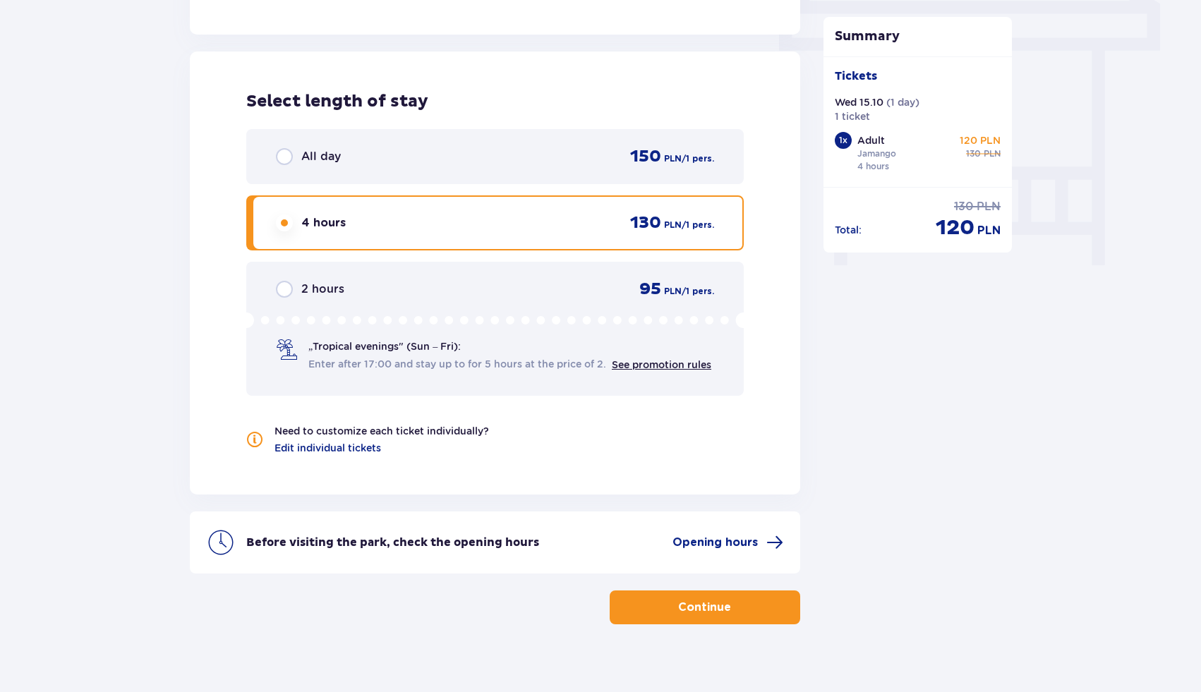
scroll to position [1272, 0]
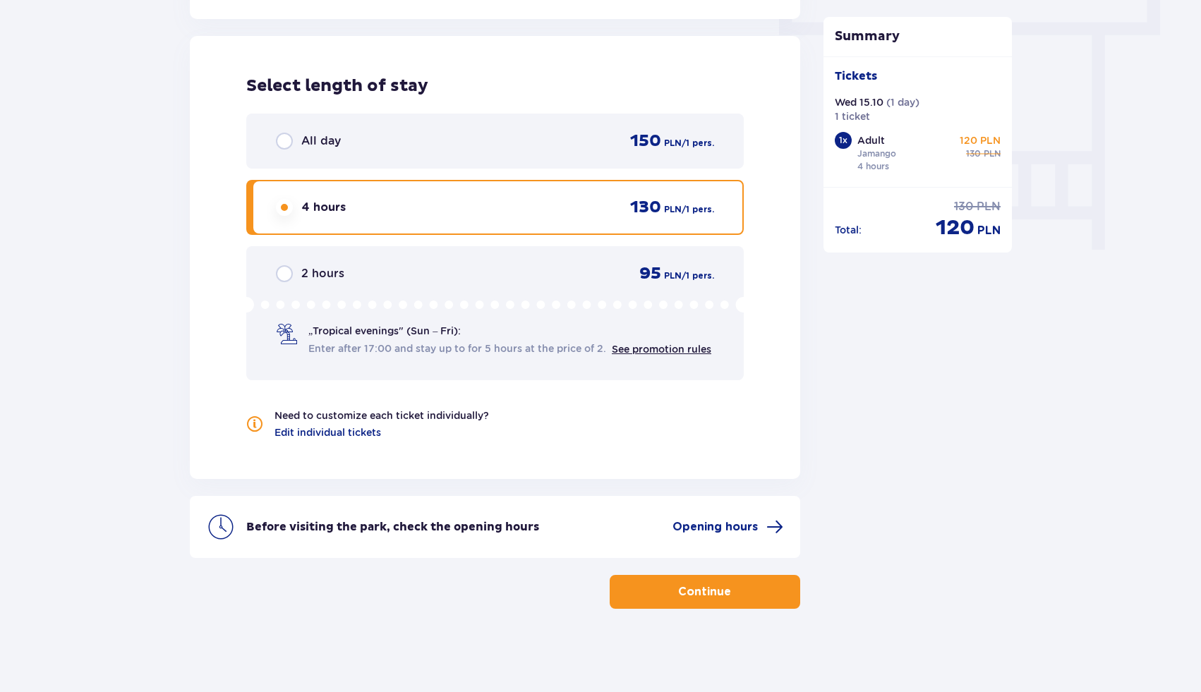
click at [706, 591] on button "Continue" at bounding box center [705, 592] width 190 height 34
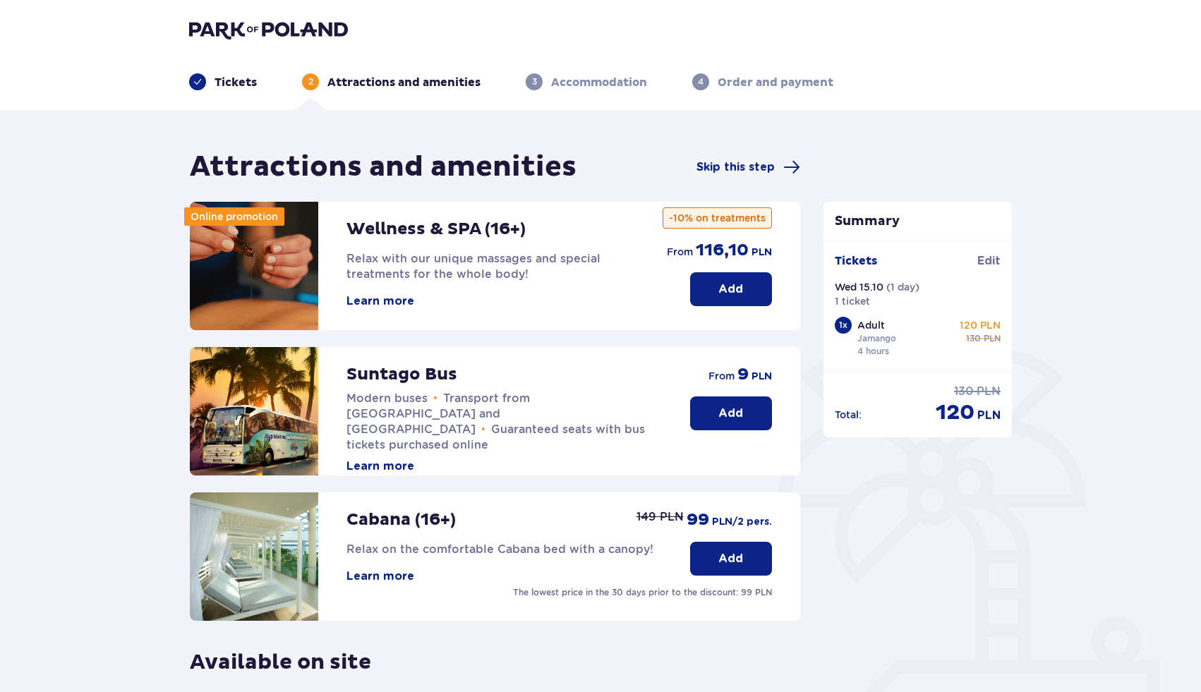
click at [722, 424] on button "Add" at bounding box center [731, 413] width 82 height 34
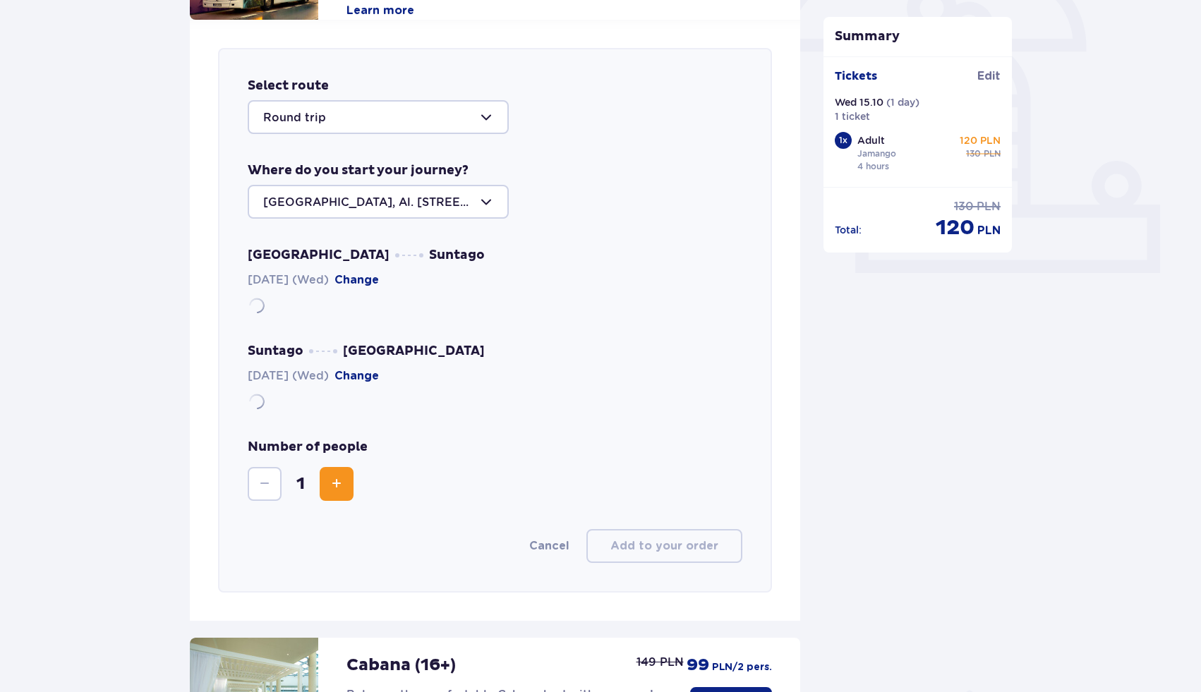
scroll to position [487, 0]
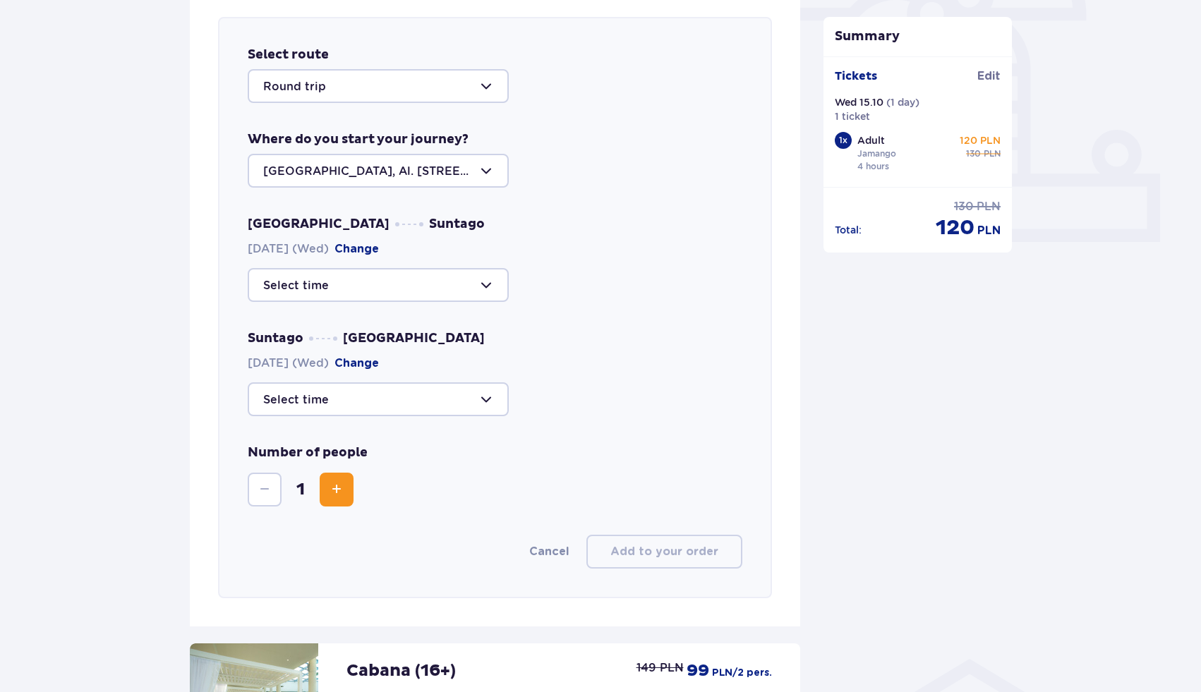
click at [397, 174] on div at bounding box center [378, 171] width 261 height 34
click at [384, 218] on p "Warsaw, Al. Jerozolimskie 56" at bounding box center [378, 221] width 230 height 31
click at [413, 145] on p "Where do you start your journey?" at bounding box center [358, 139] width 221 height 17
click at [413, 177] on div at bounding box center [378, 171] width 261 height 34
click at [471, 293] on div at bounding box center [378, 285] width 261 height 34
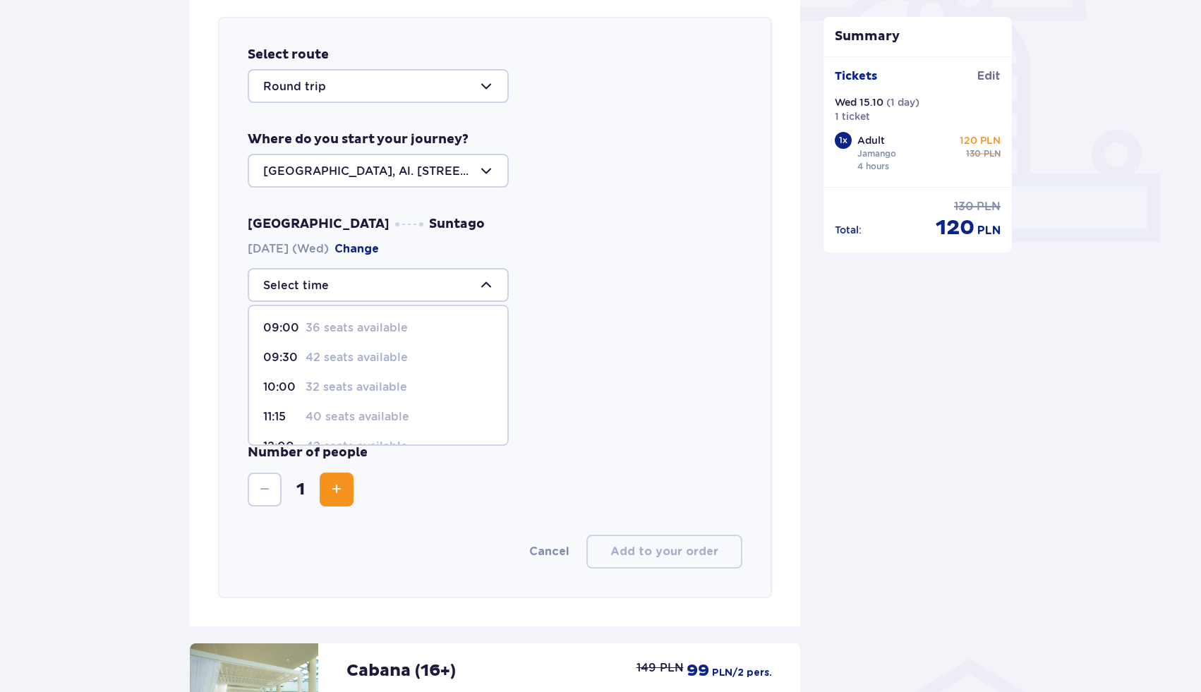
click at [377, 397] on span "10:00 32 seats available" at bounding box center [378, 388] width 258 height 30
type input "10:00"
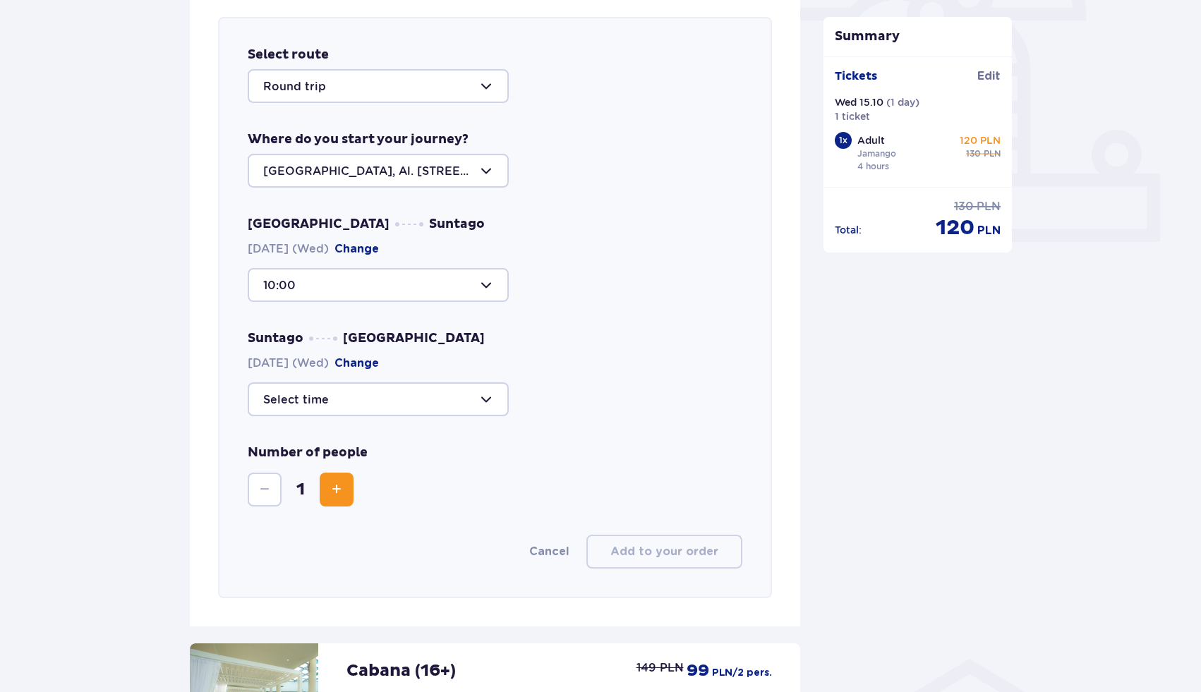
click at [377, 399] on div at bounding box center [378, 399] width 261 height 34
click at [361, 514] on p "32 seats available" at bounding box center [356, 507] width 102 height 16
type input "20:45"
click at [582, 379] on div "Suntago Warsaw 15.10.2025 (Wed) Change 20:45" at bounding box center [495, 373] width 495 height 86
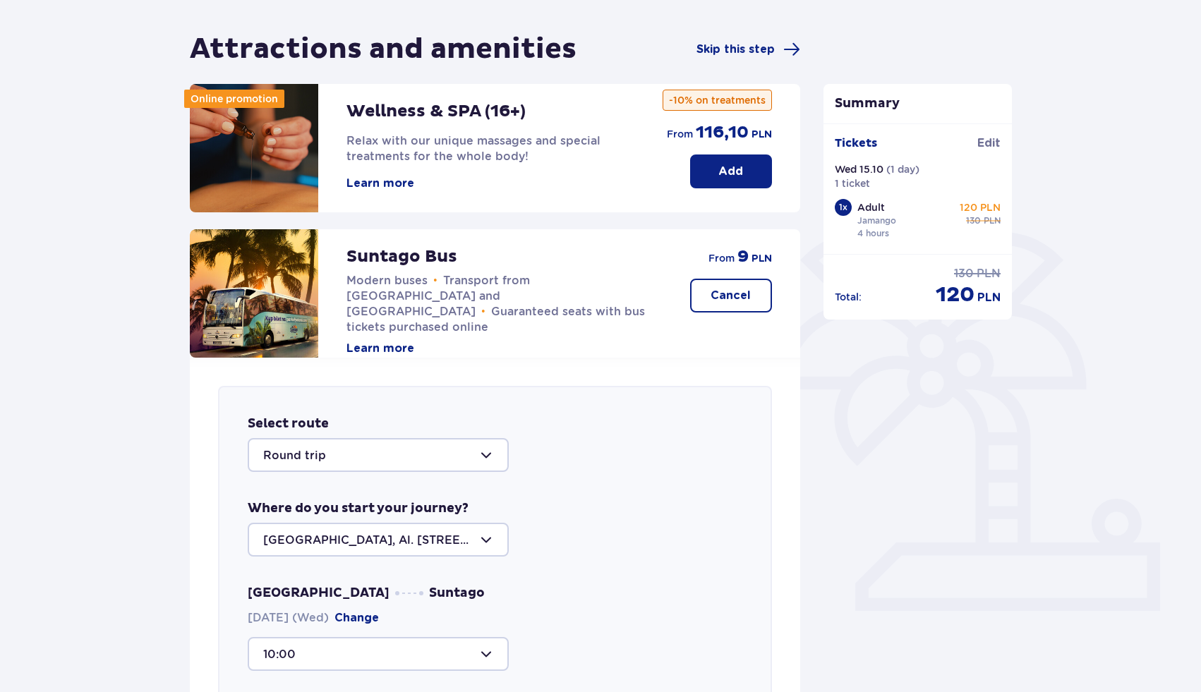
scroll to position [0, 0]
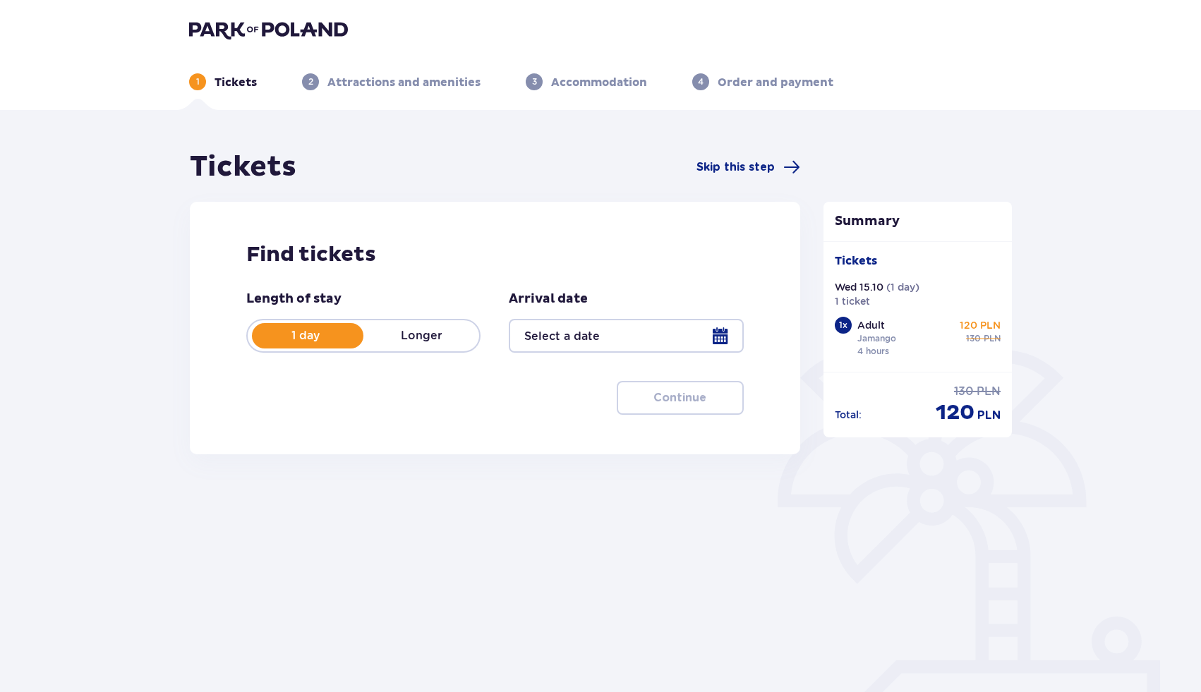
type input "15.10.25"
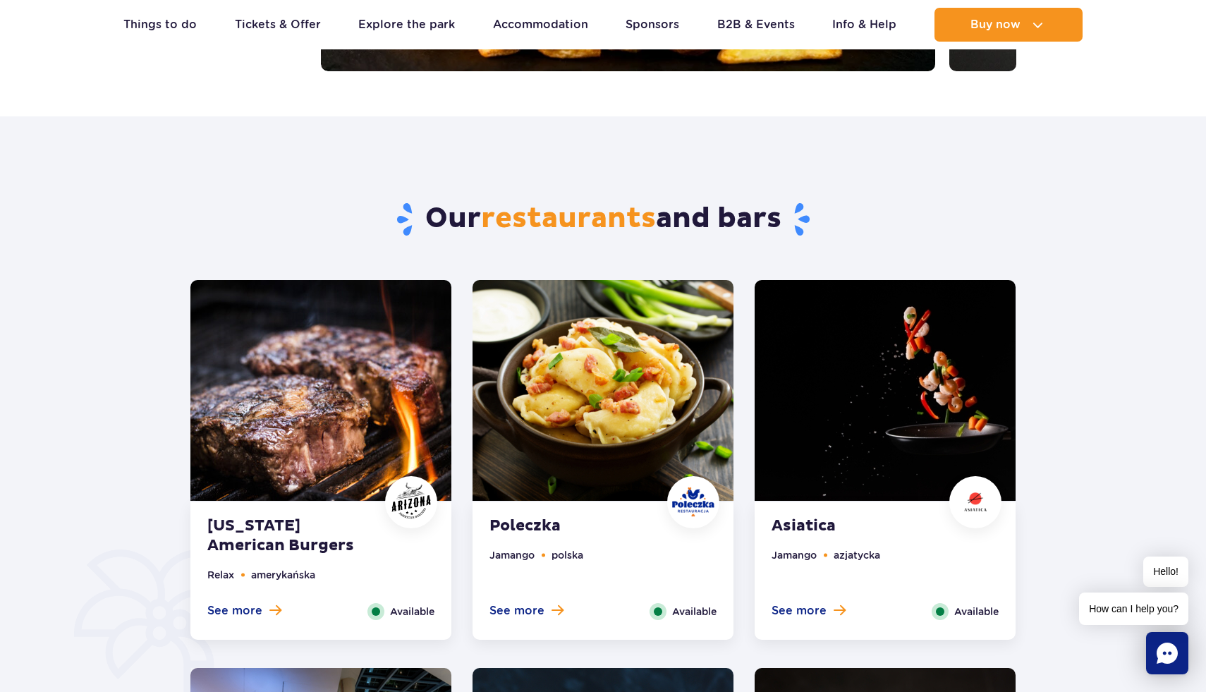
scroll to position [514, 0]
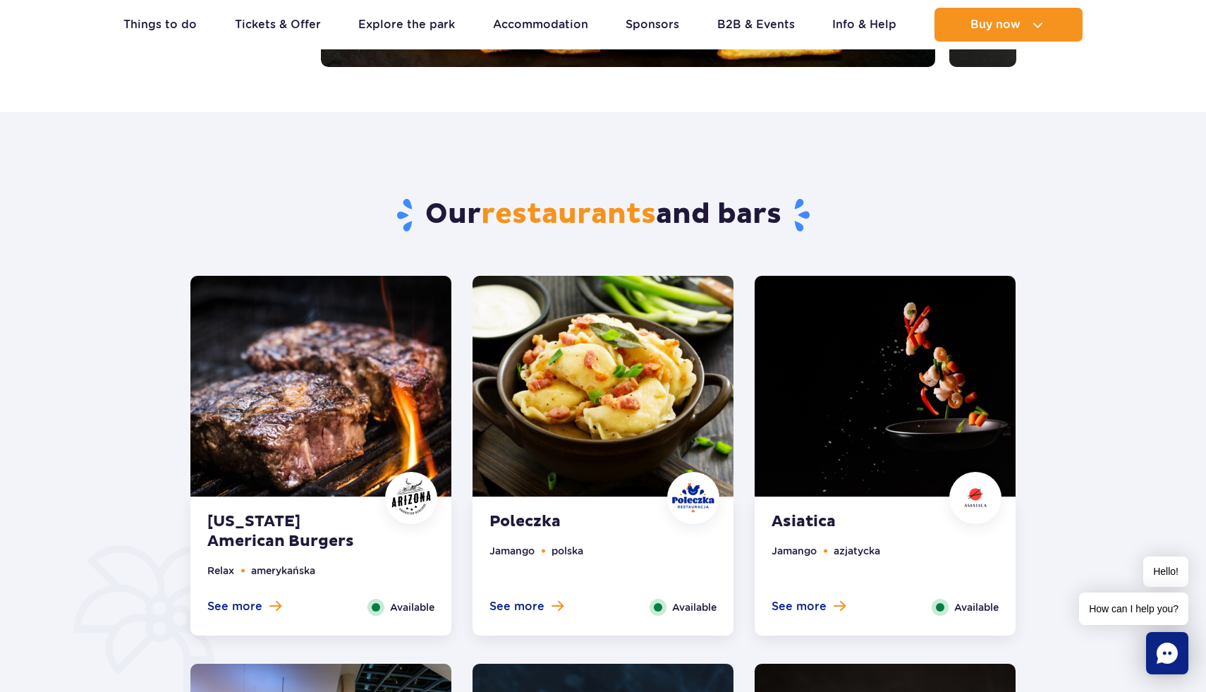
click at [382, 437] on img at bounding box center [320, 386] width 261 height 221
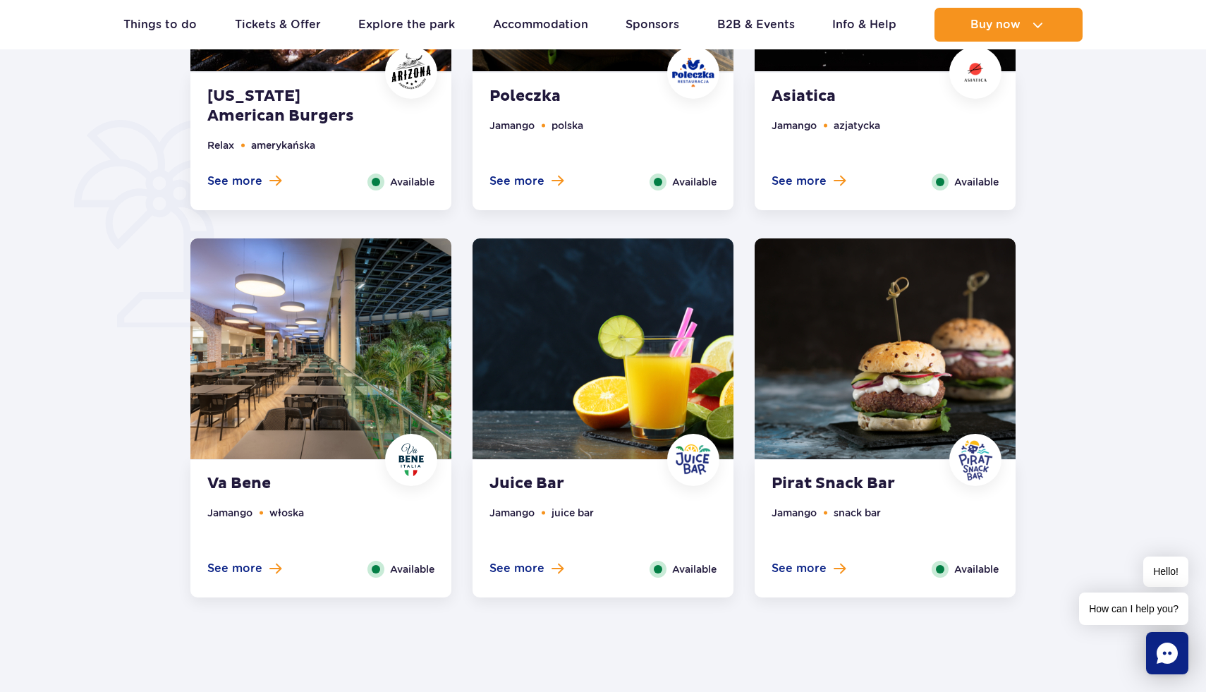
scroll to position [956, 0]
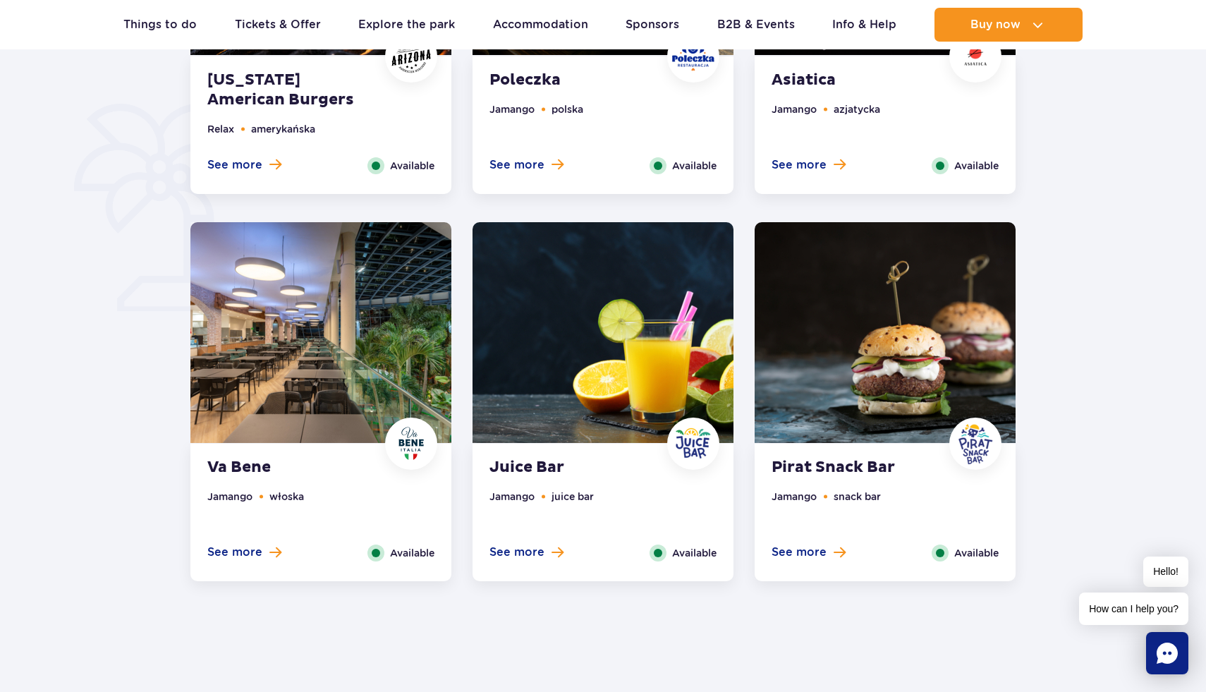
click at [857, 471] on strong "Pirat Snack Bar" at bounding box center [857, 468] width 171 height 20
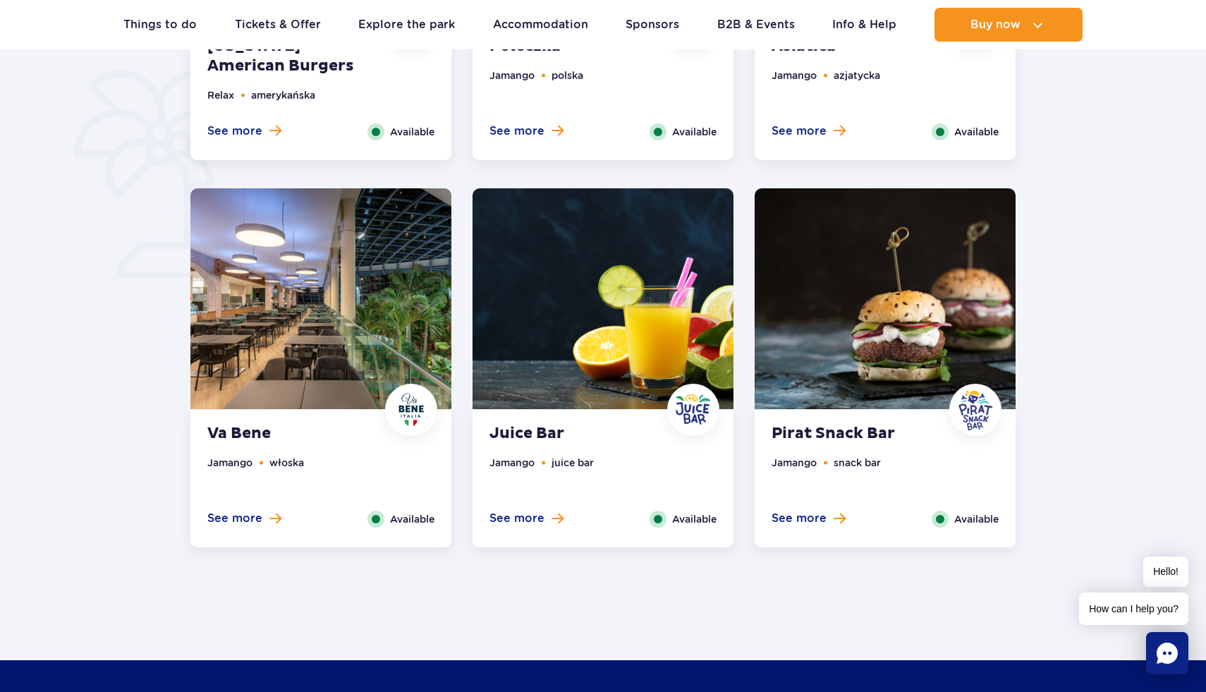
scroll to position [0, 0]
